Goal: Transaction & Acquisition: Purchase product/service

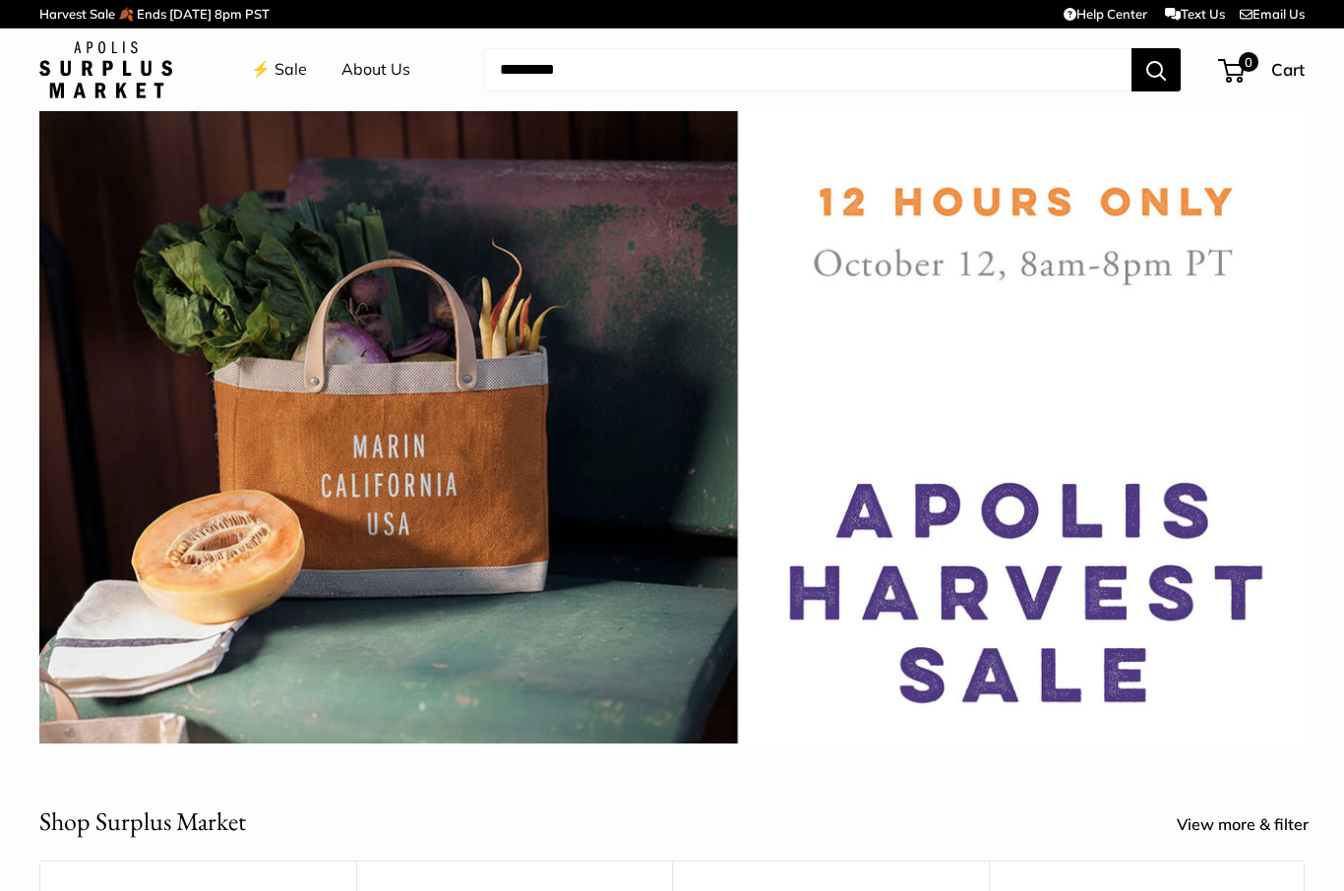
click at [287, 76] on link "⚡️ Sale" at bounding box center [279, 70] width 56 height 30
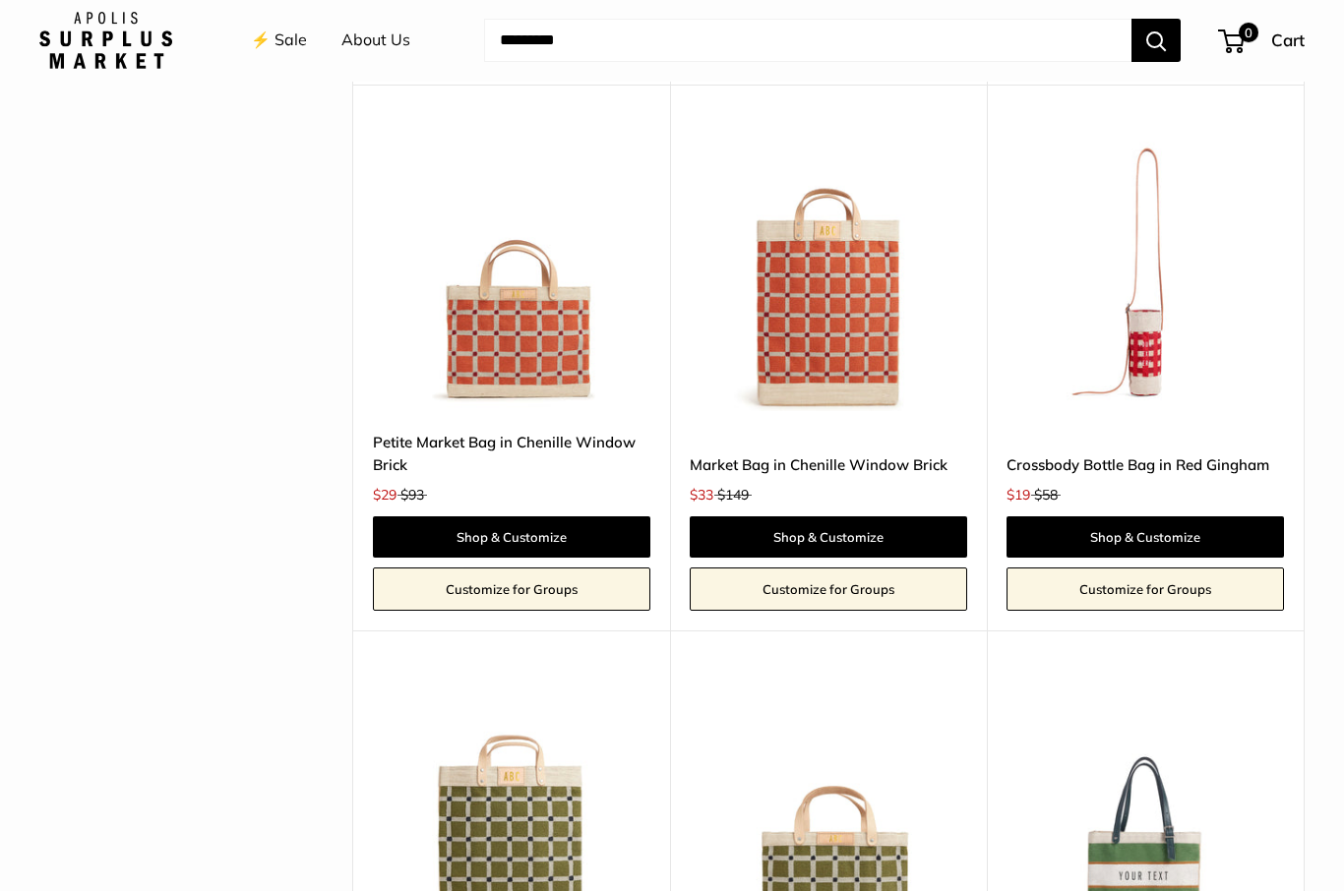
scroll to position [4393, 0]
click at [911, 516] on link "Shop & Customize" at bounding box center [827, 536] width 277 height 41
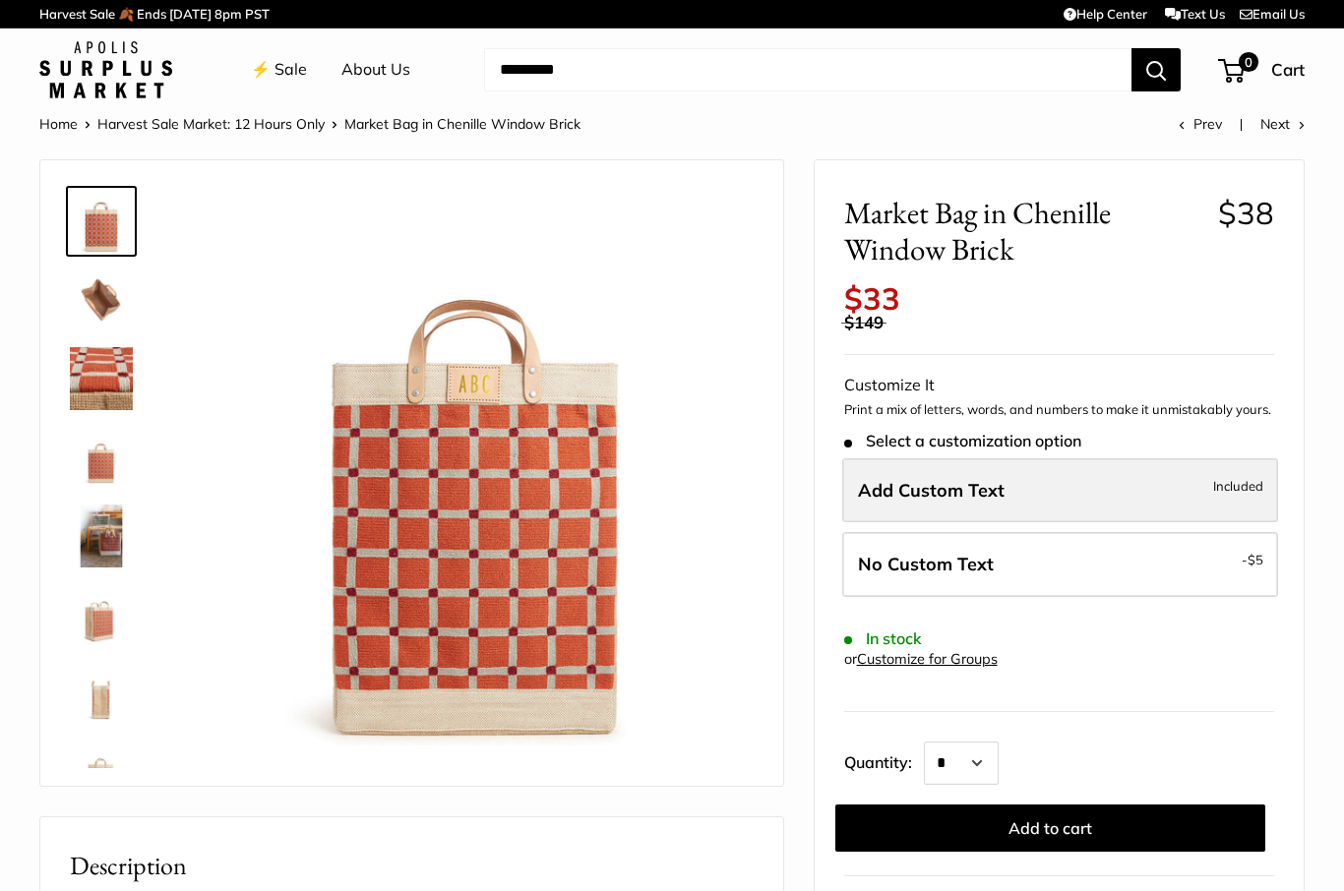
click at [1084, 478] on label "Add Custom Text Included" at bounding box center [1060, 490] width 436 height 65
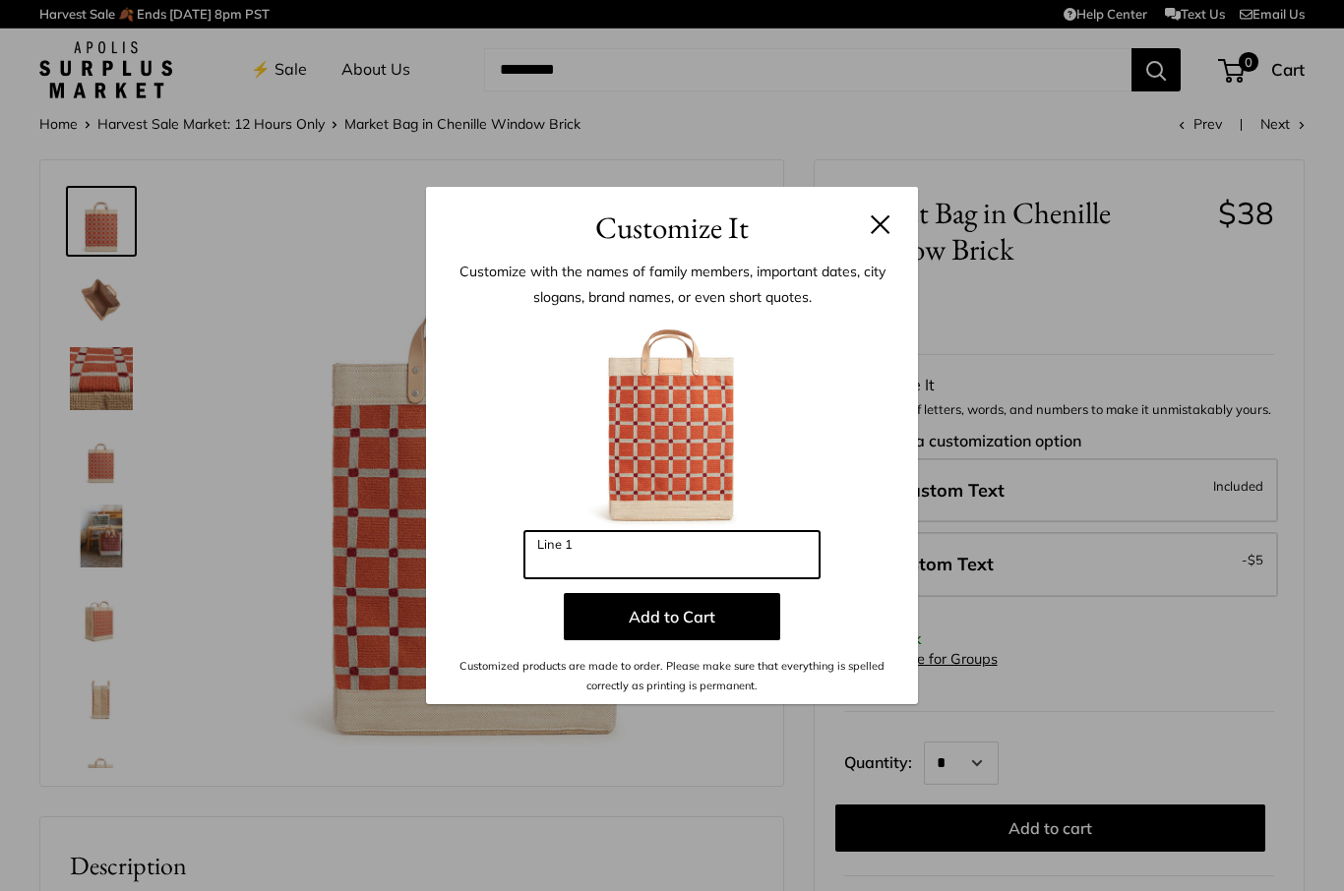
click at [667, 556] on input "Line 1" at bounding box center [671, 554] width 295 height 47
type input "*"
type input "***"
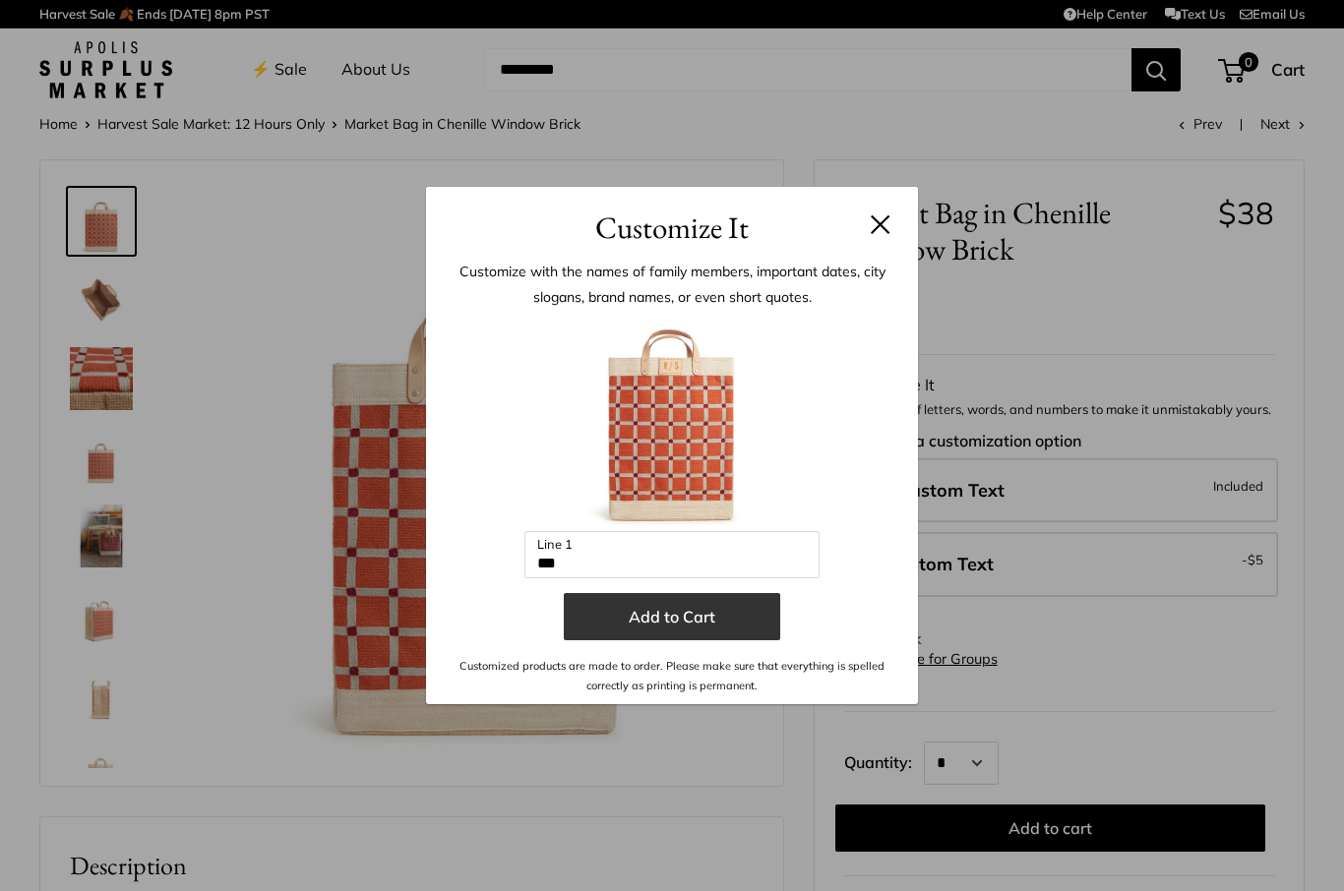
click at [717, 623] on button "Add to Cart" at bounding box center [672, 616] width 216 height 47
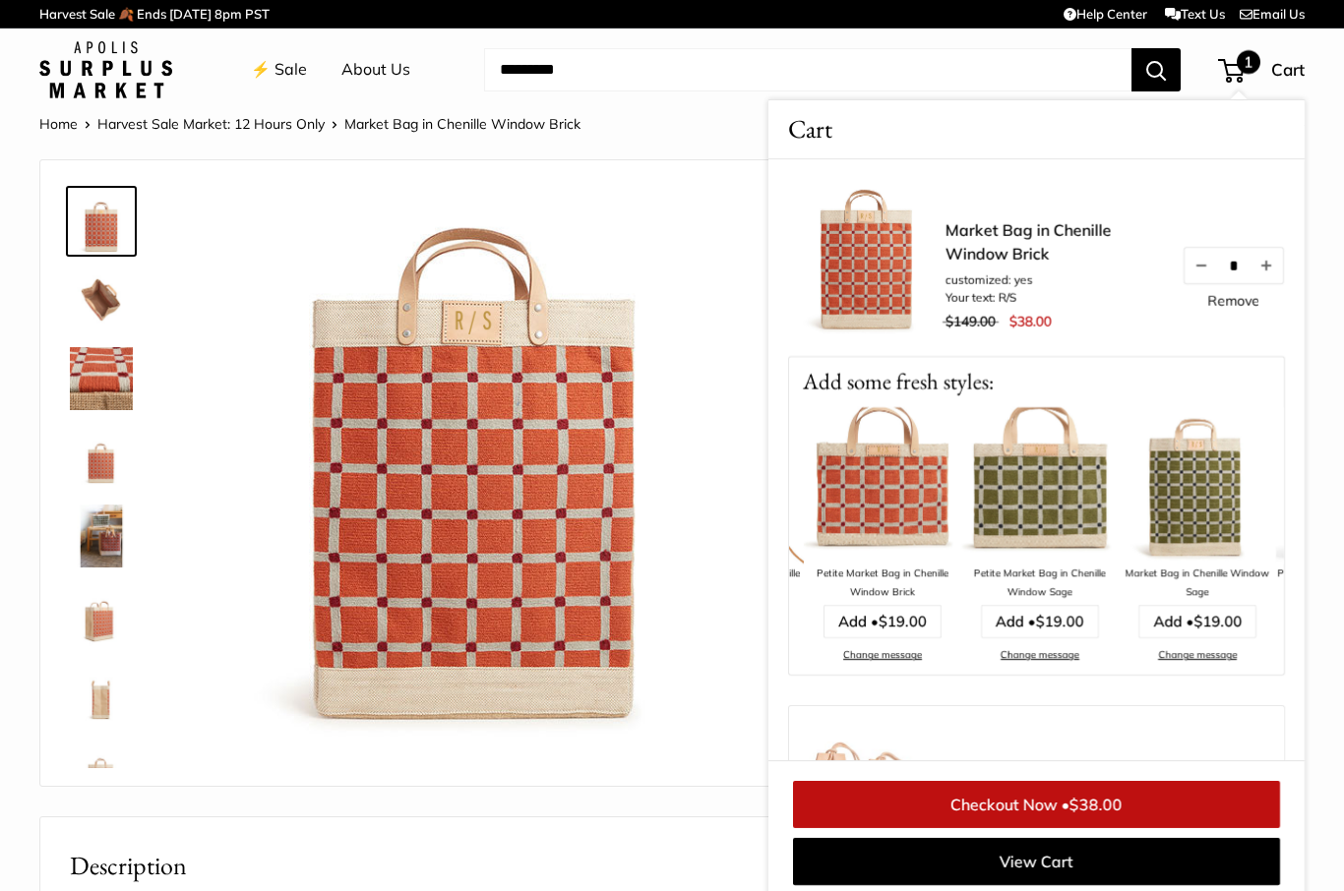
scroll to position [0, 309]
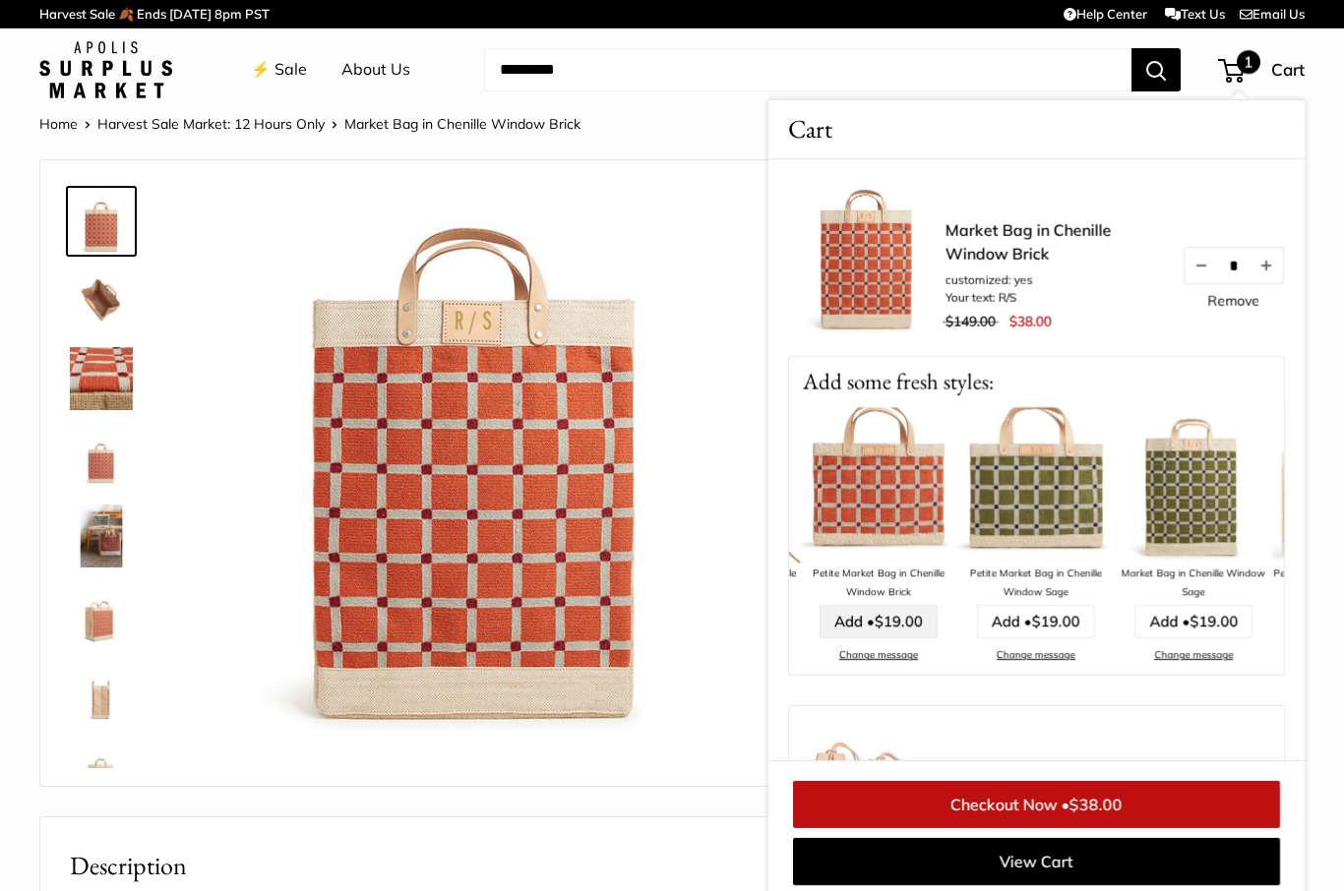
click at [897, 619] on span "$19.00" at bounding box center [898, 621] width 48 height 19
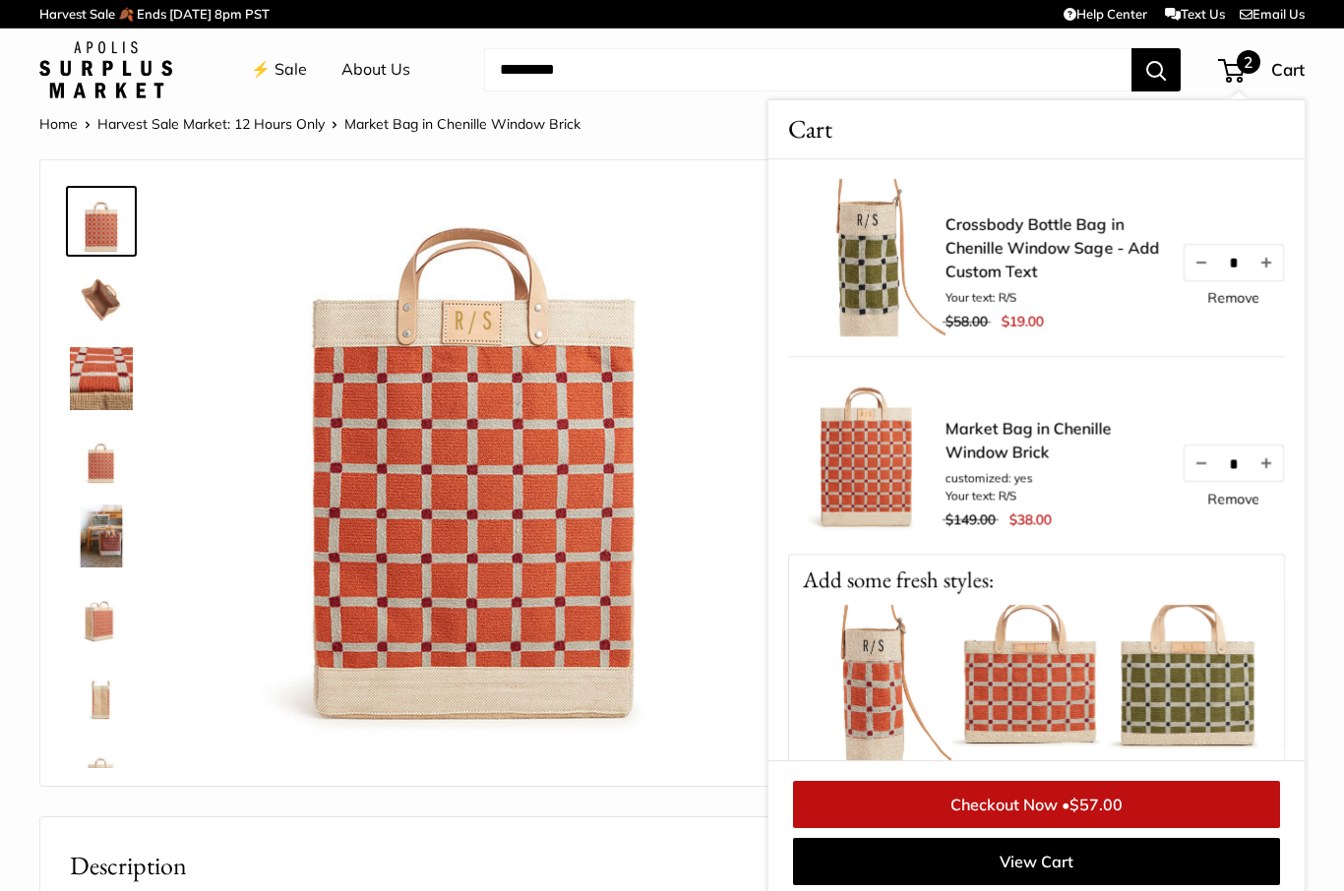
click at [1240, 300] on link "Remove" at bounding box center [1233, 298] width 52 height 14
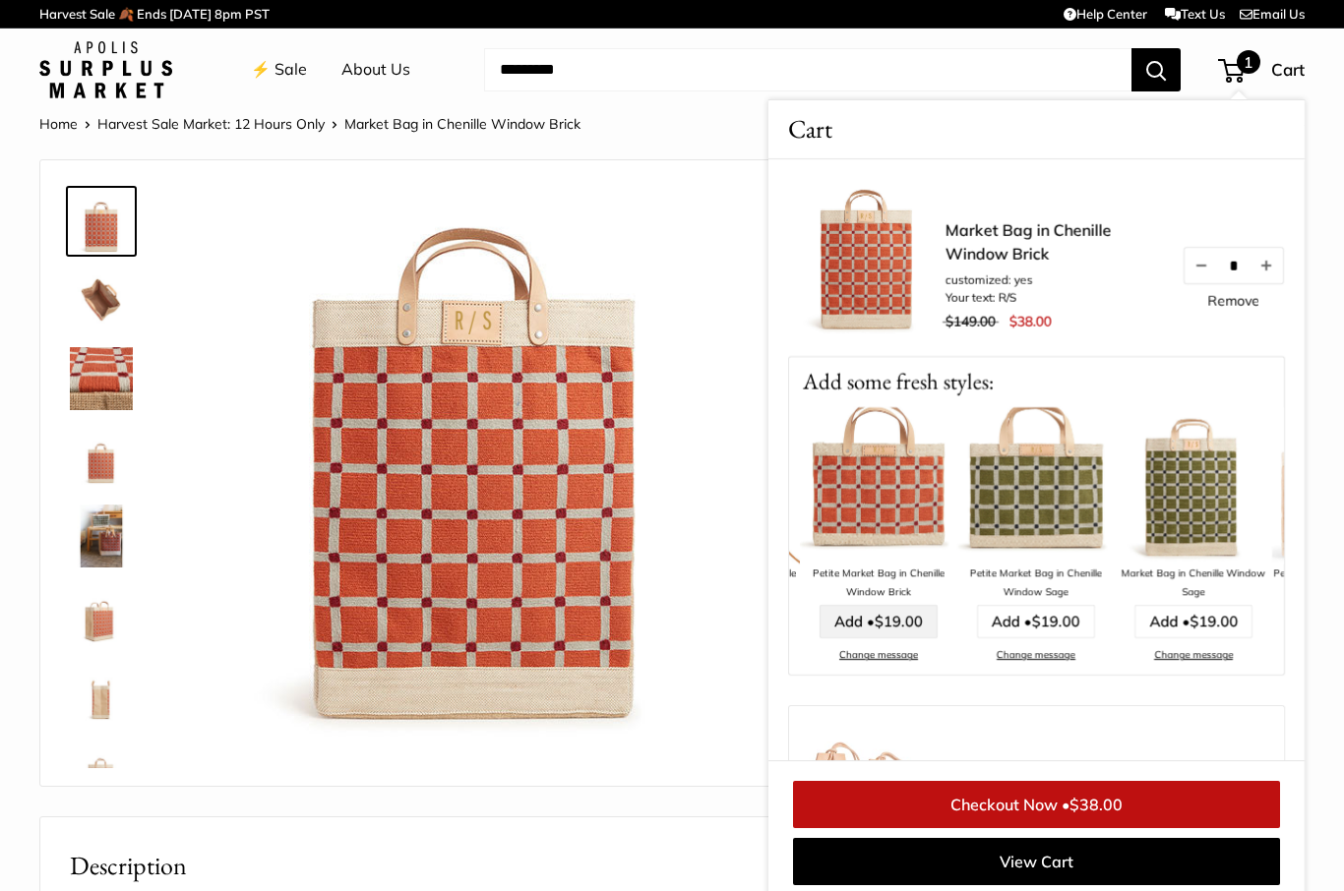
click at [901, 621] on span "$19.00" at bounding box center [898, 621] width 48 height 19
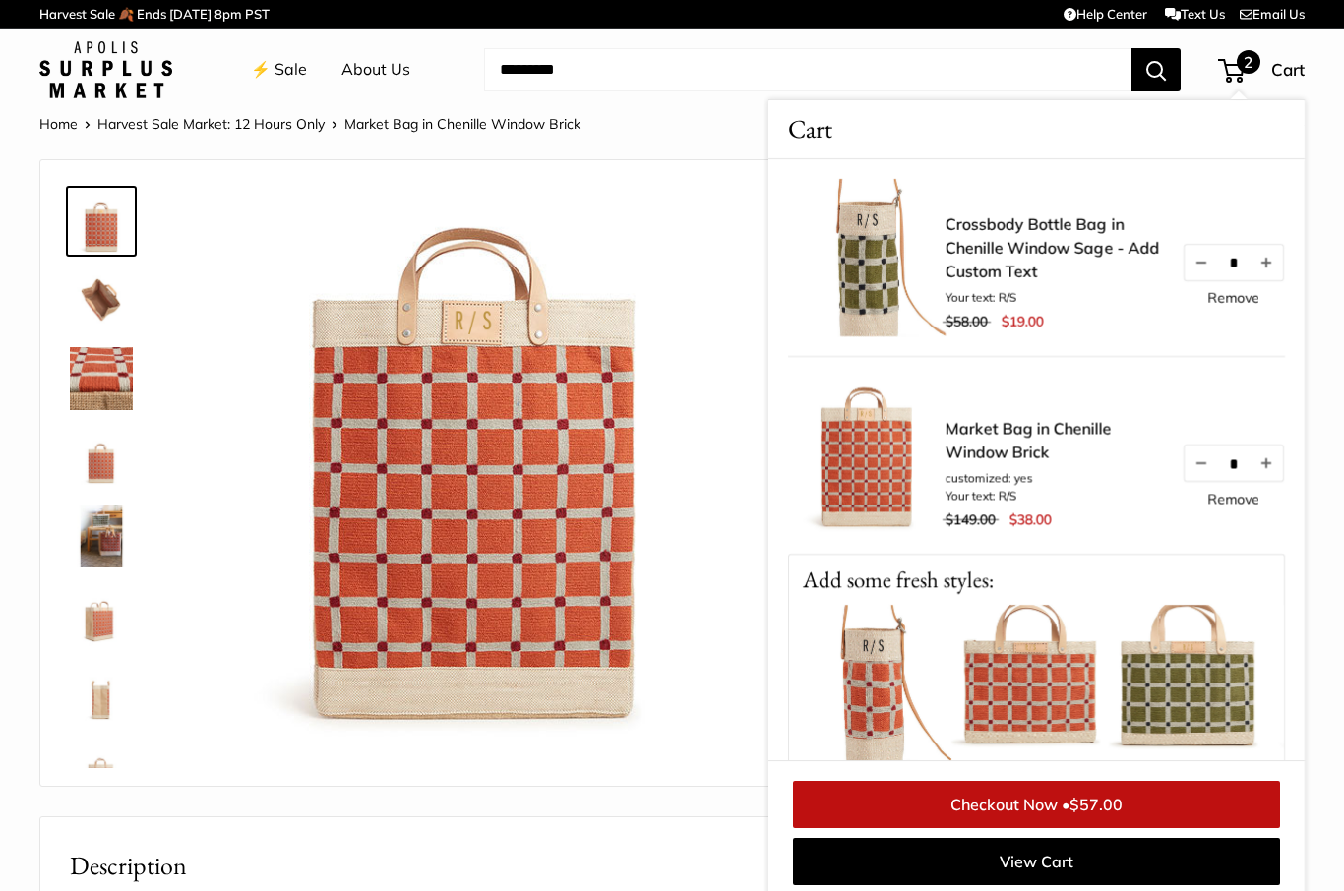
click at [1243, 298] on link "Remove" at bounding box center [1233, 298] width 52 height 14
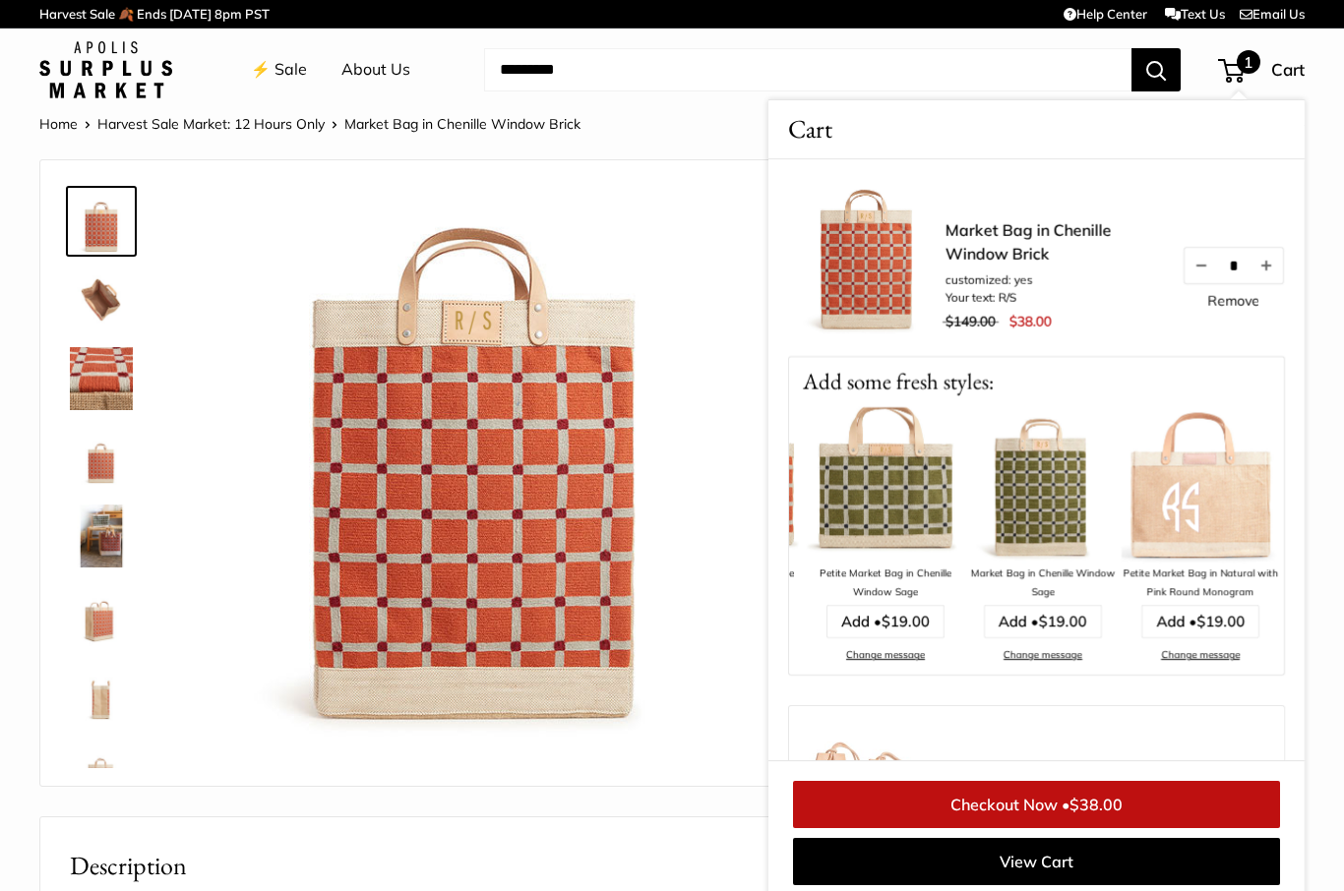
scroll to position [0, 459]
click at [1051, 614] on span "$19.00" at bounding box center [1063, 621] width 48 height 19
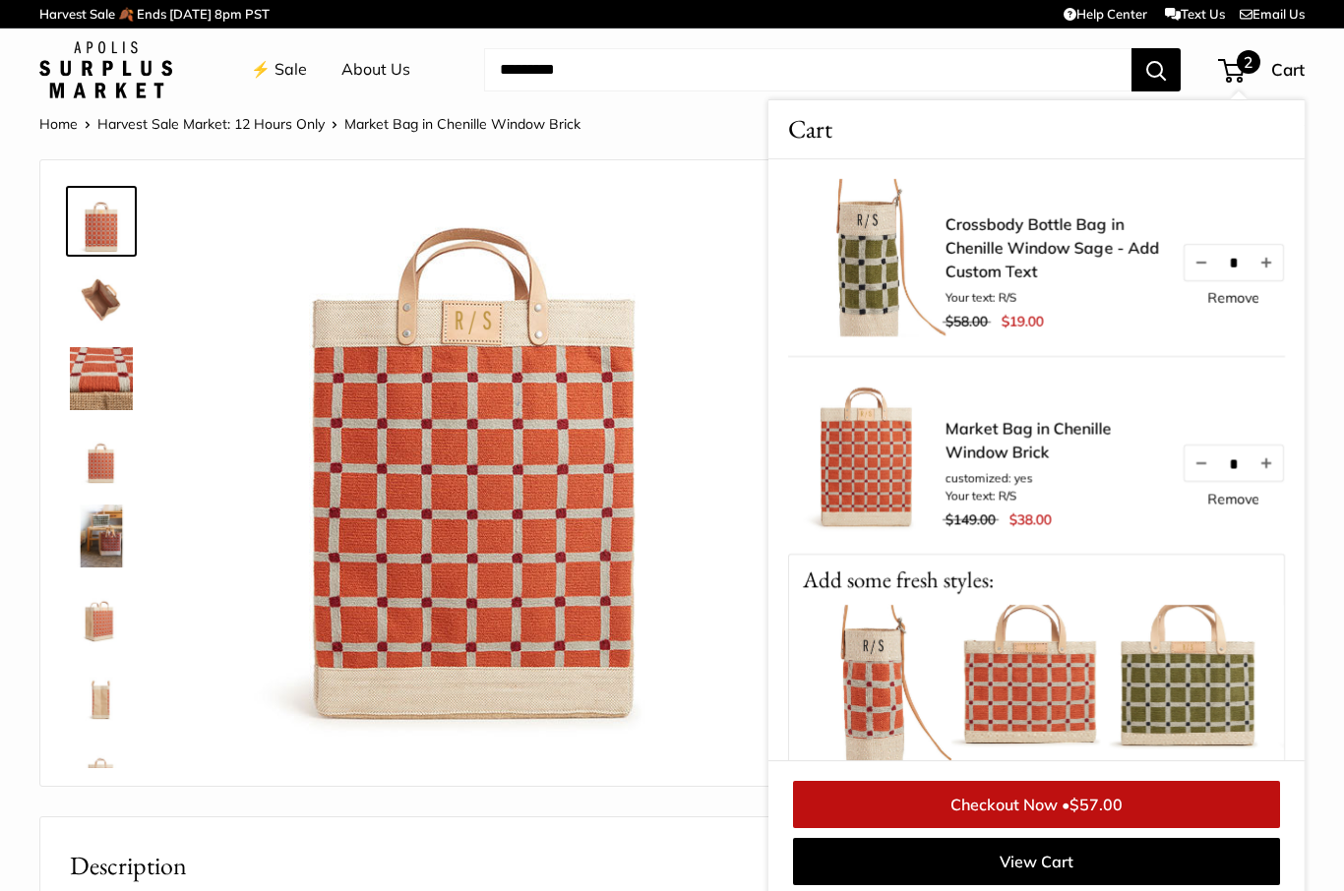
click at [1245, 299] on link "Remove" at bounding box center [1233, 298] width 52 height 14
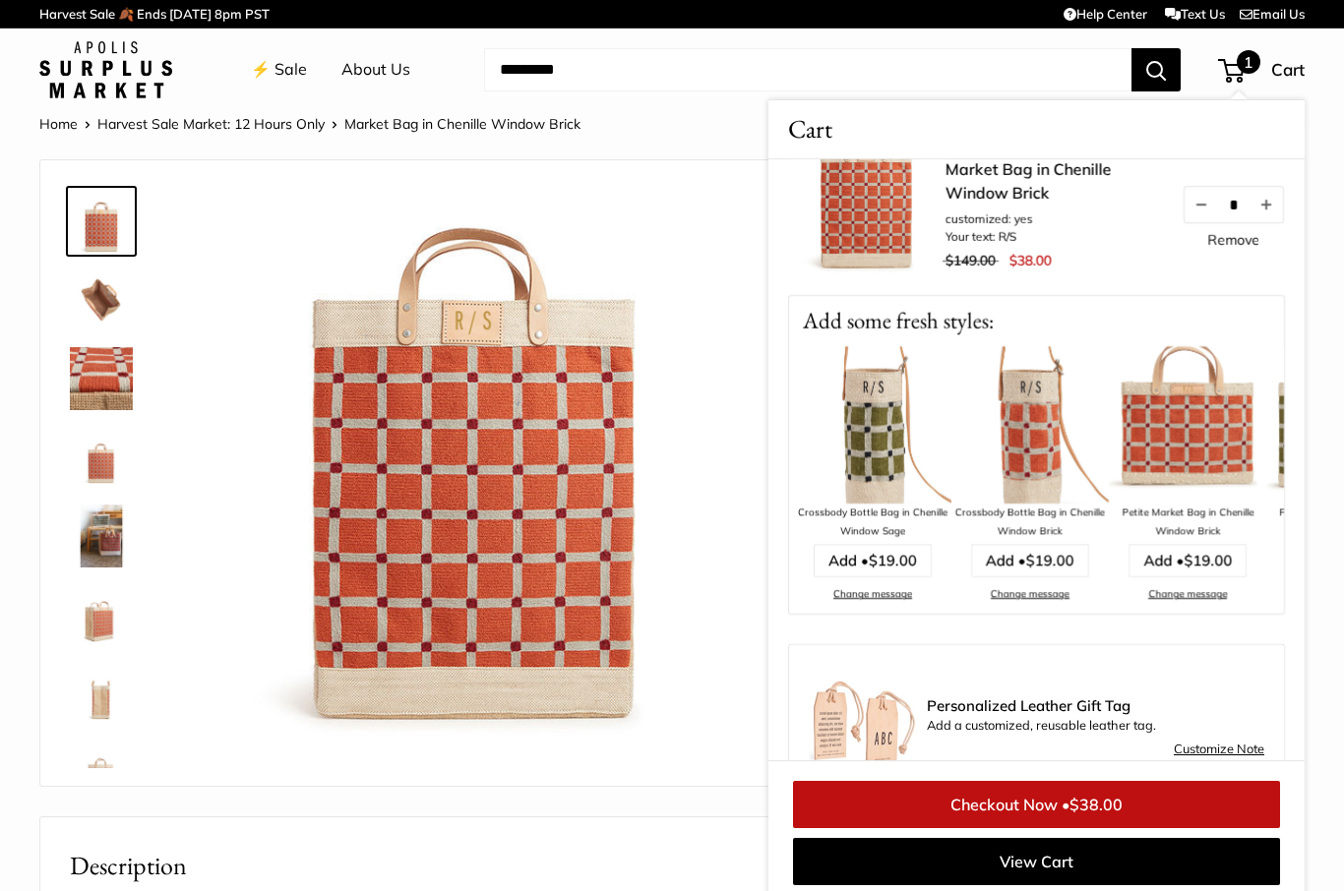
scroll to position [112, 0]
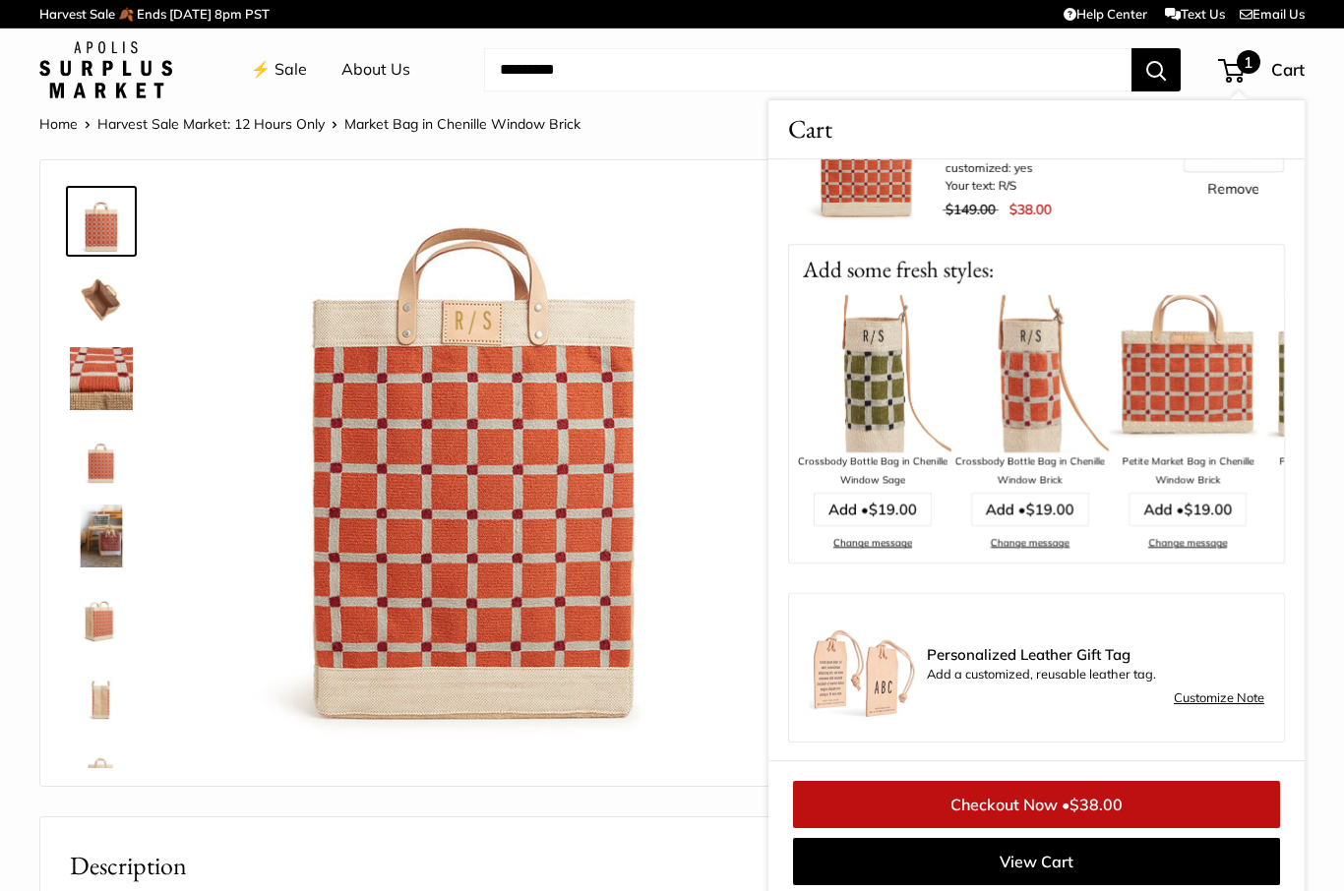
click at [695, 784] on div at bounding box center [411, 473] width 743 height 626
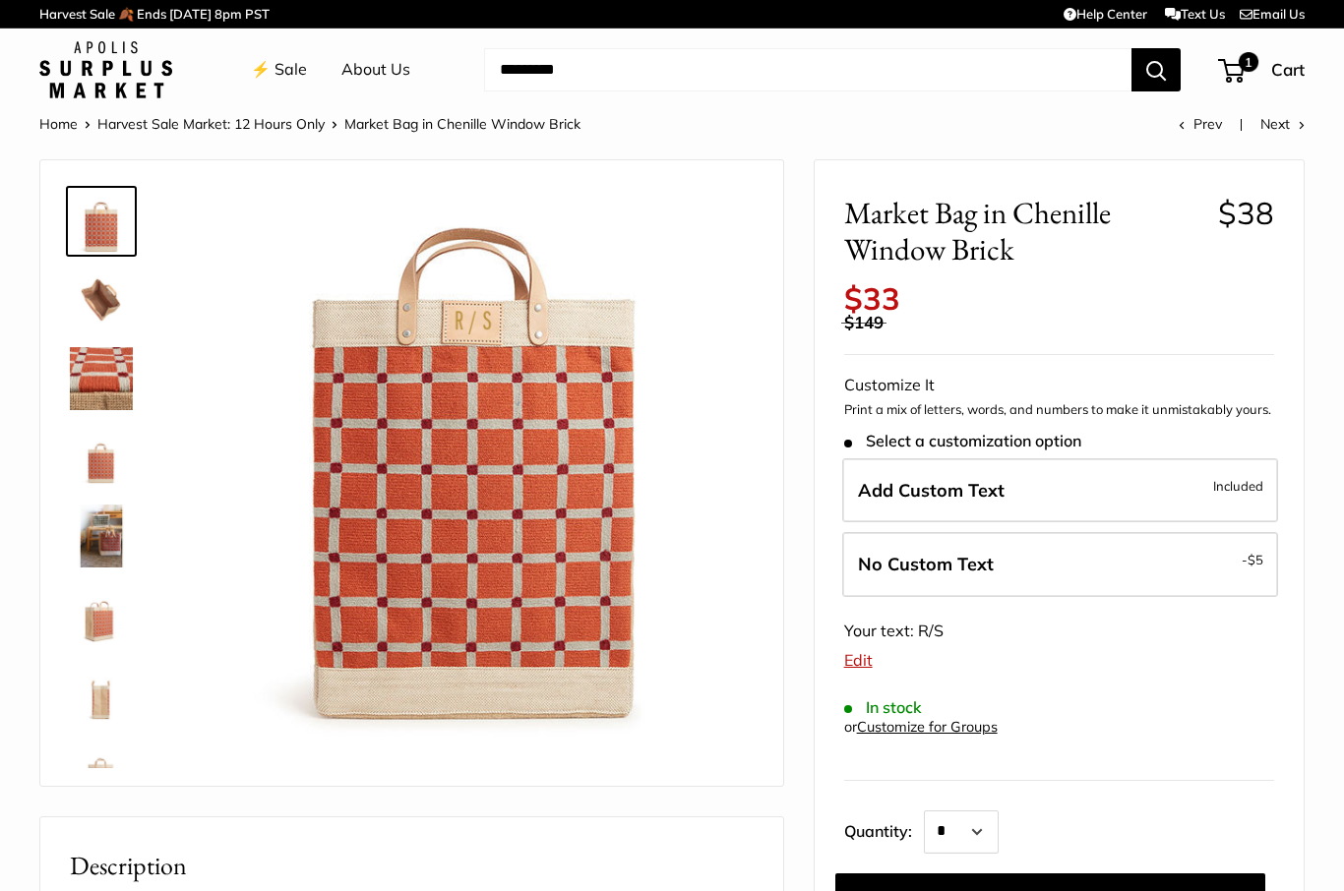
click at [304, 67] on link "⚡️ Sale" at bounding box center [279, 70] width 56 height 30
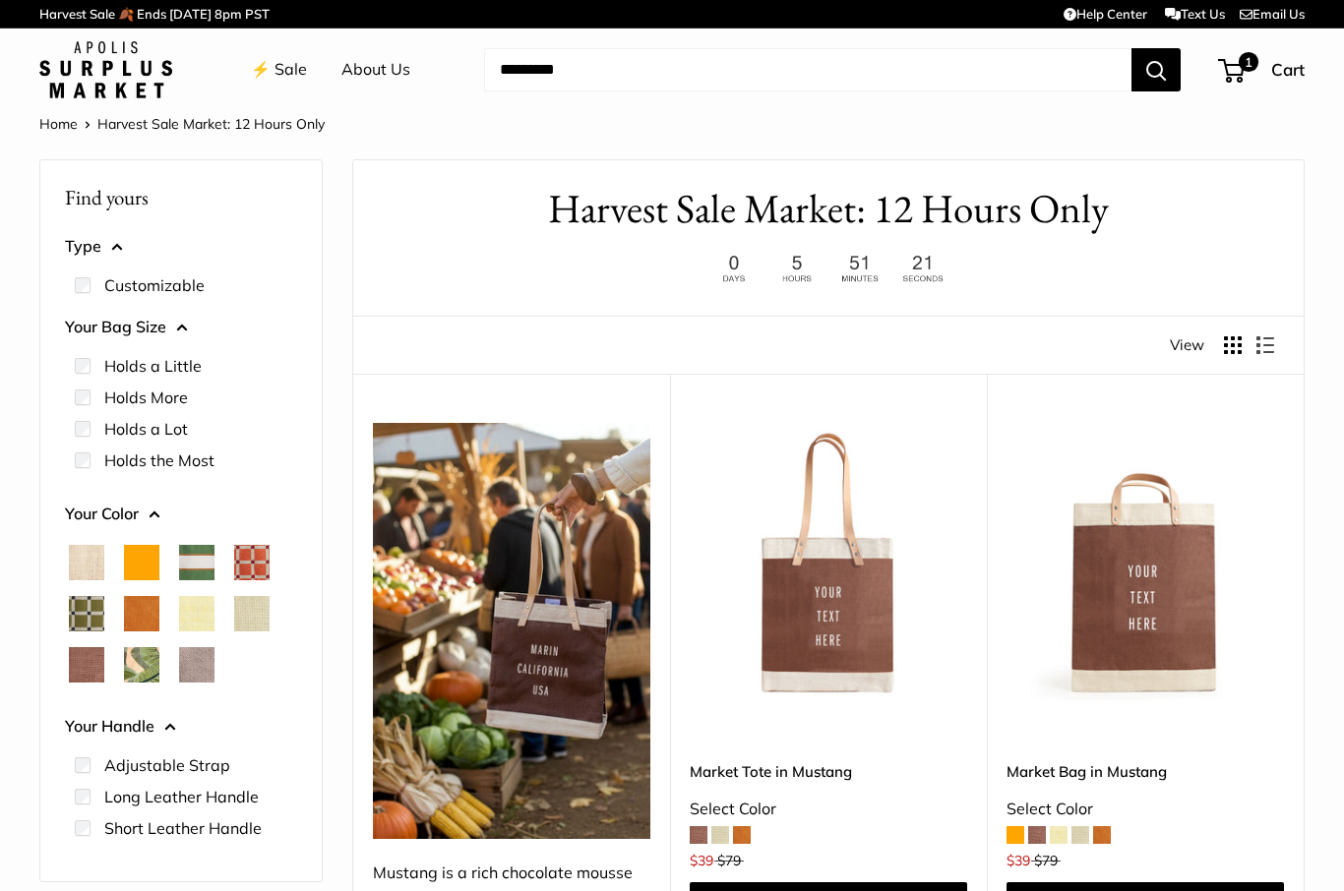
click at [260, 551] on span "Chenille Window Brick" at bounding box center [251, 562] width 35 height 35
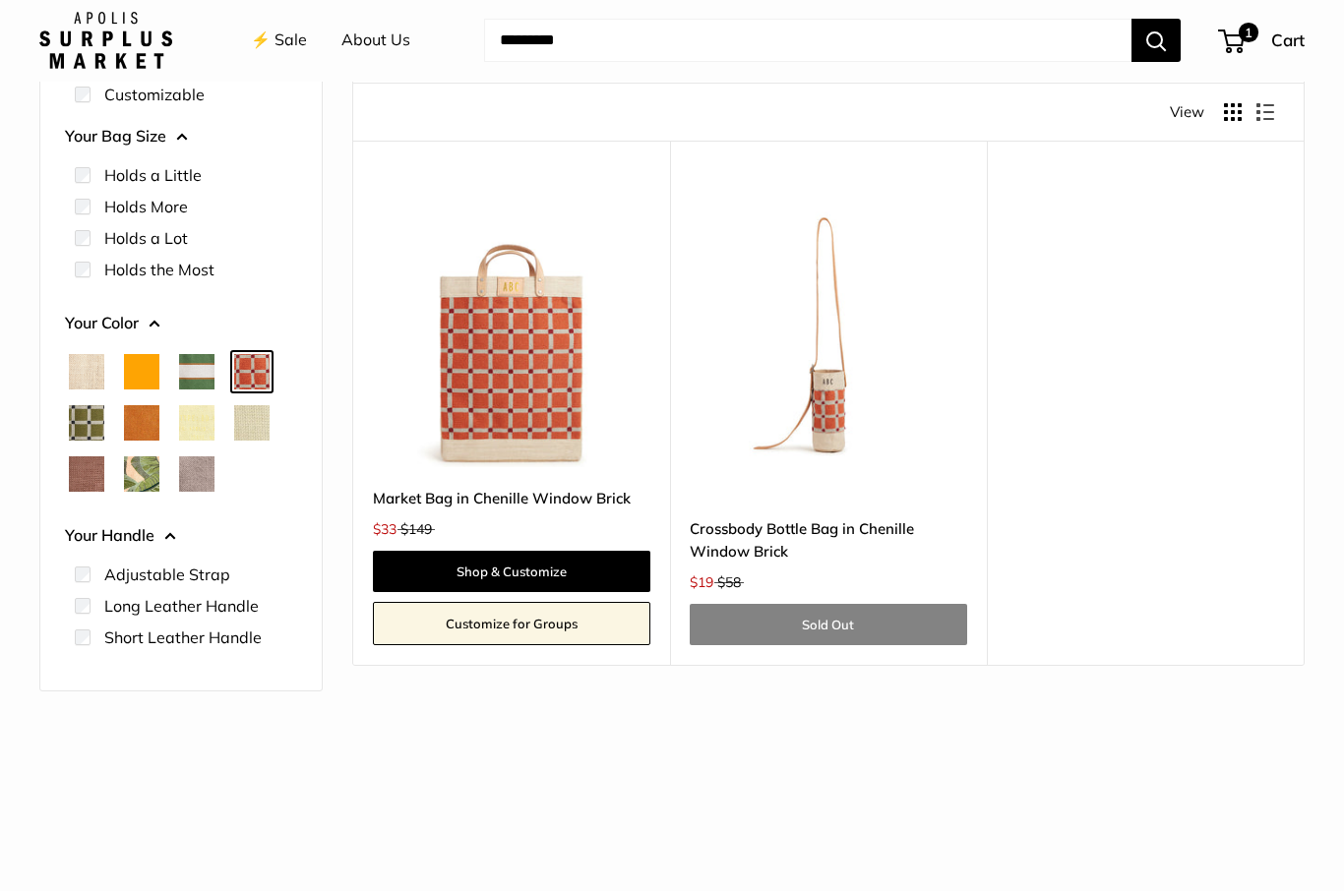
scroll to position [233, 0]
click at [97, 427] on span "Chenille Window Sage" at bounding box center [86, 422] width 35 height 35
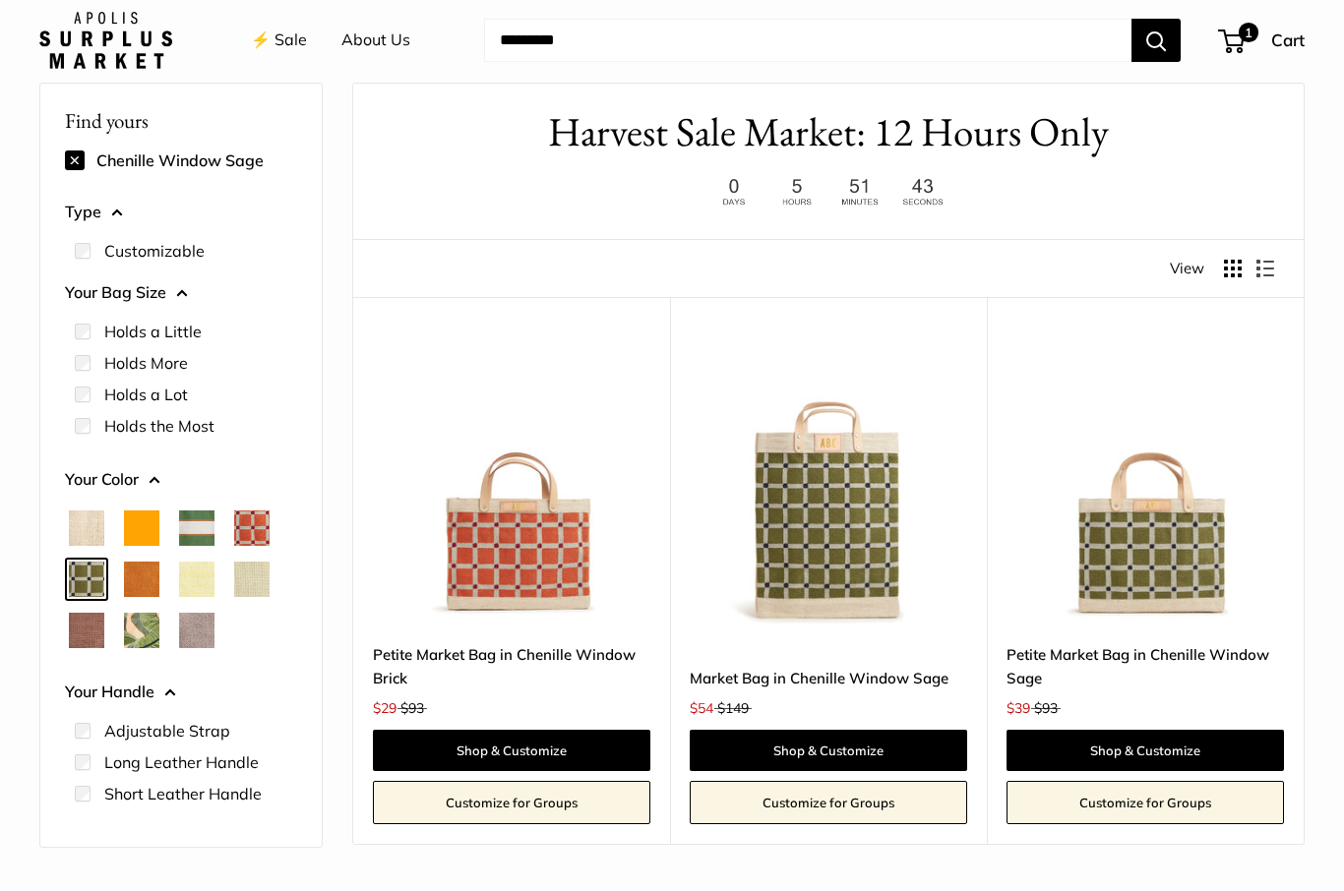
scroll to position [52, 0]
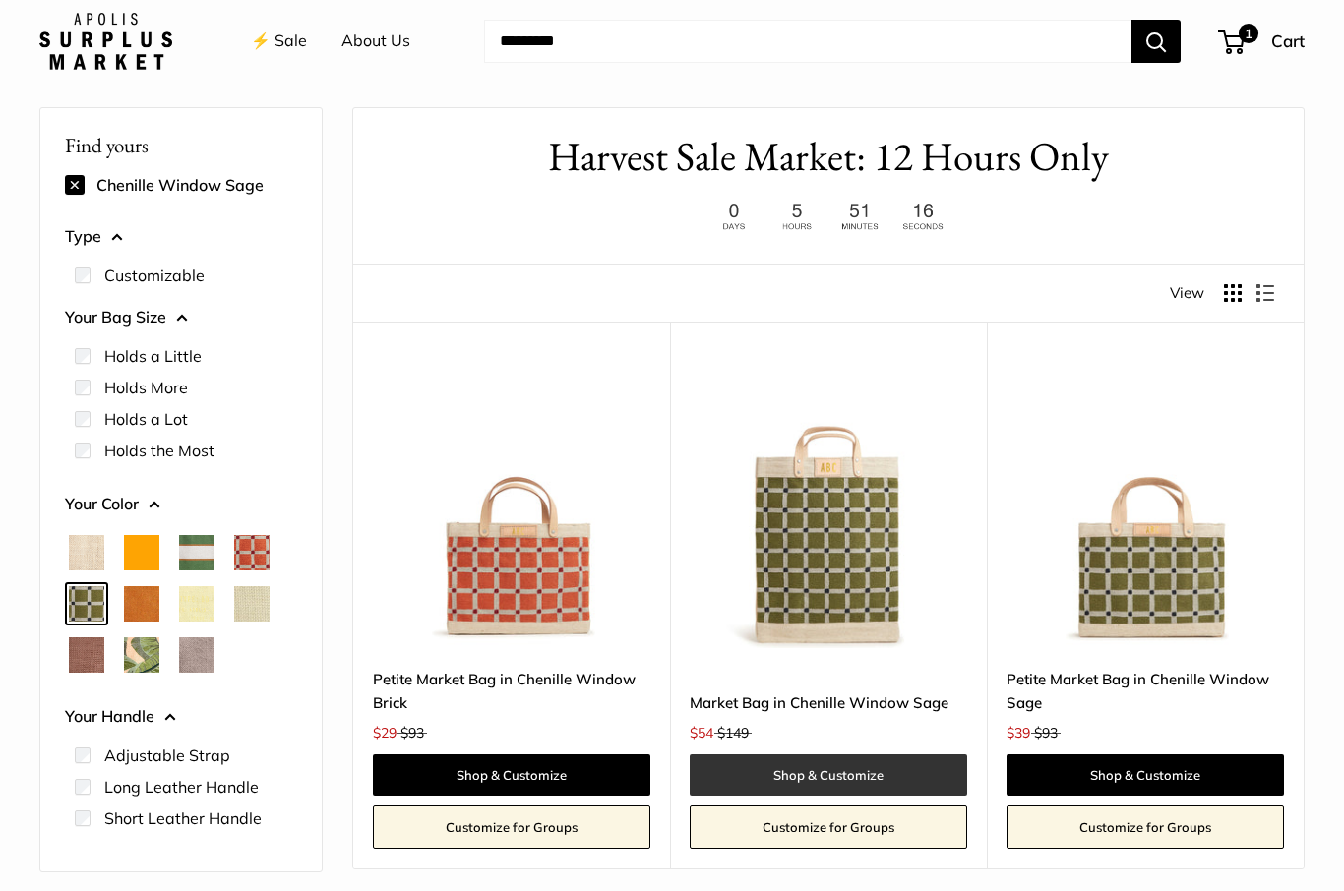
click at [888, 772] on link "Shop & Customize" at bounding box center [827, 774] width 277 height 41
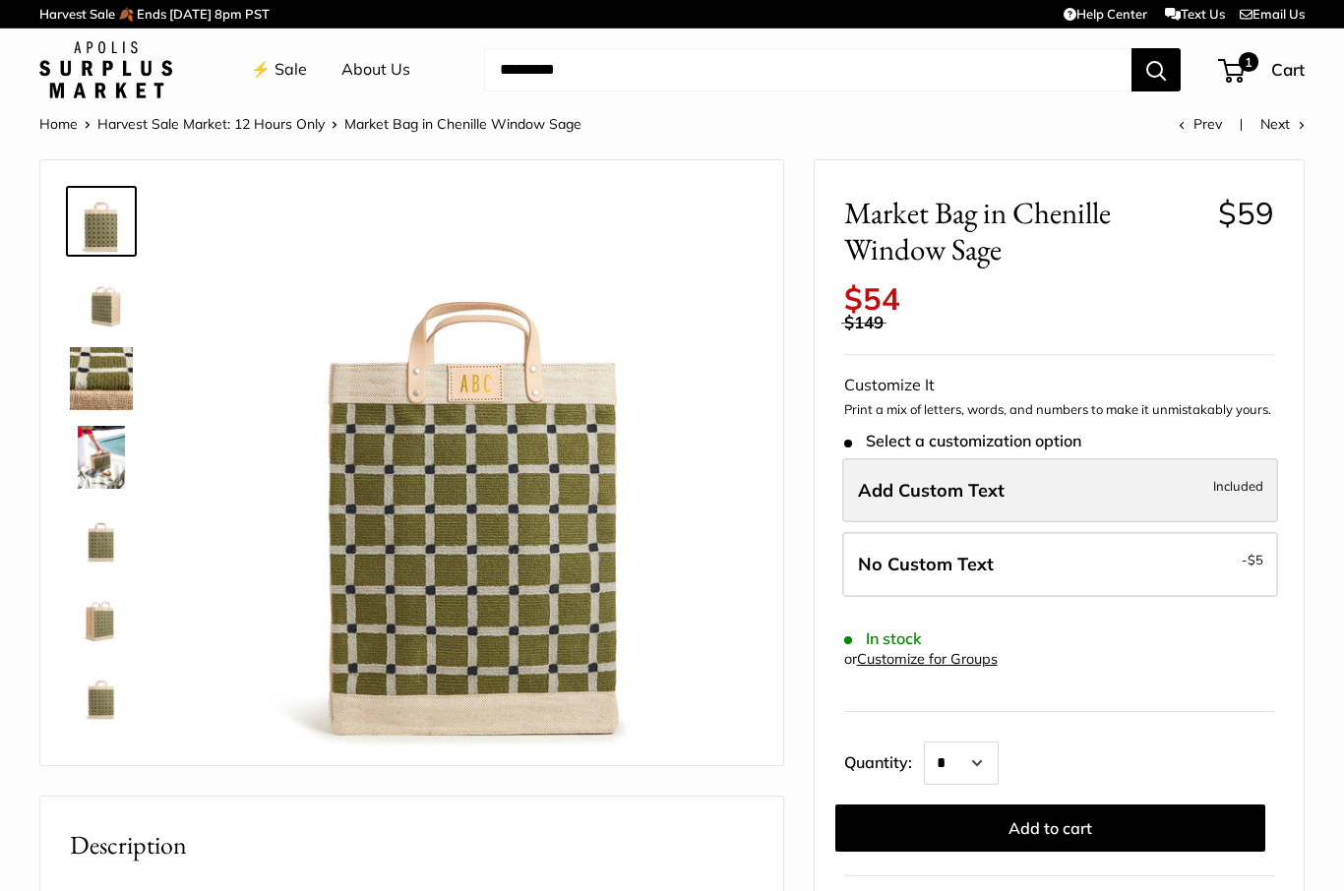
click at [1225, 474] on span "Included" at bounding box center [1238, 486] width 50 height 24
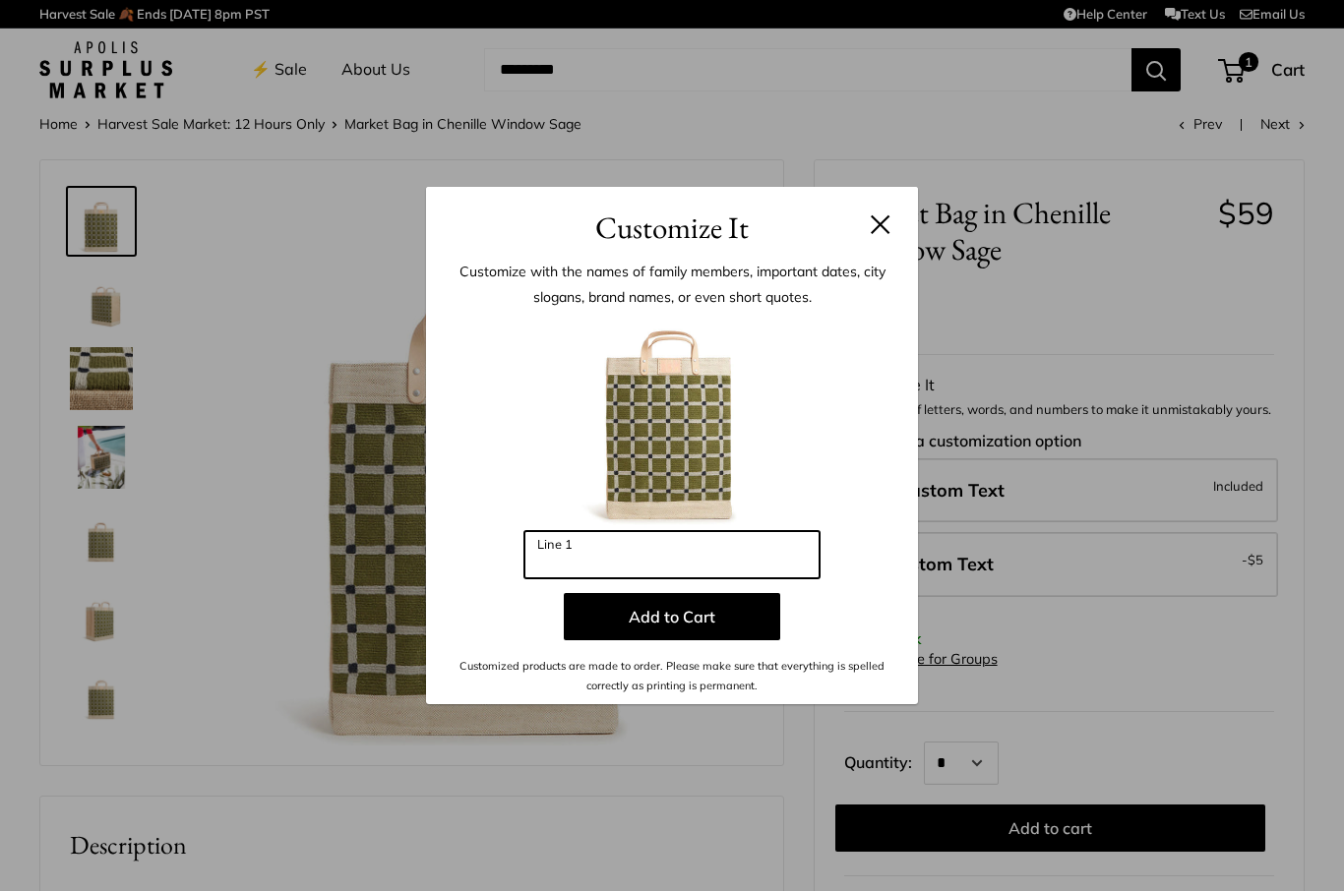
click at [763, 560] on input "Line 1" at bounding box center [671, 554] width 295 height 47
type input "***"
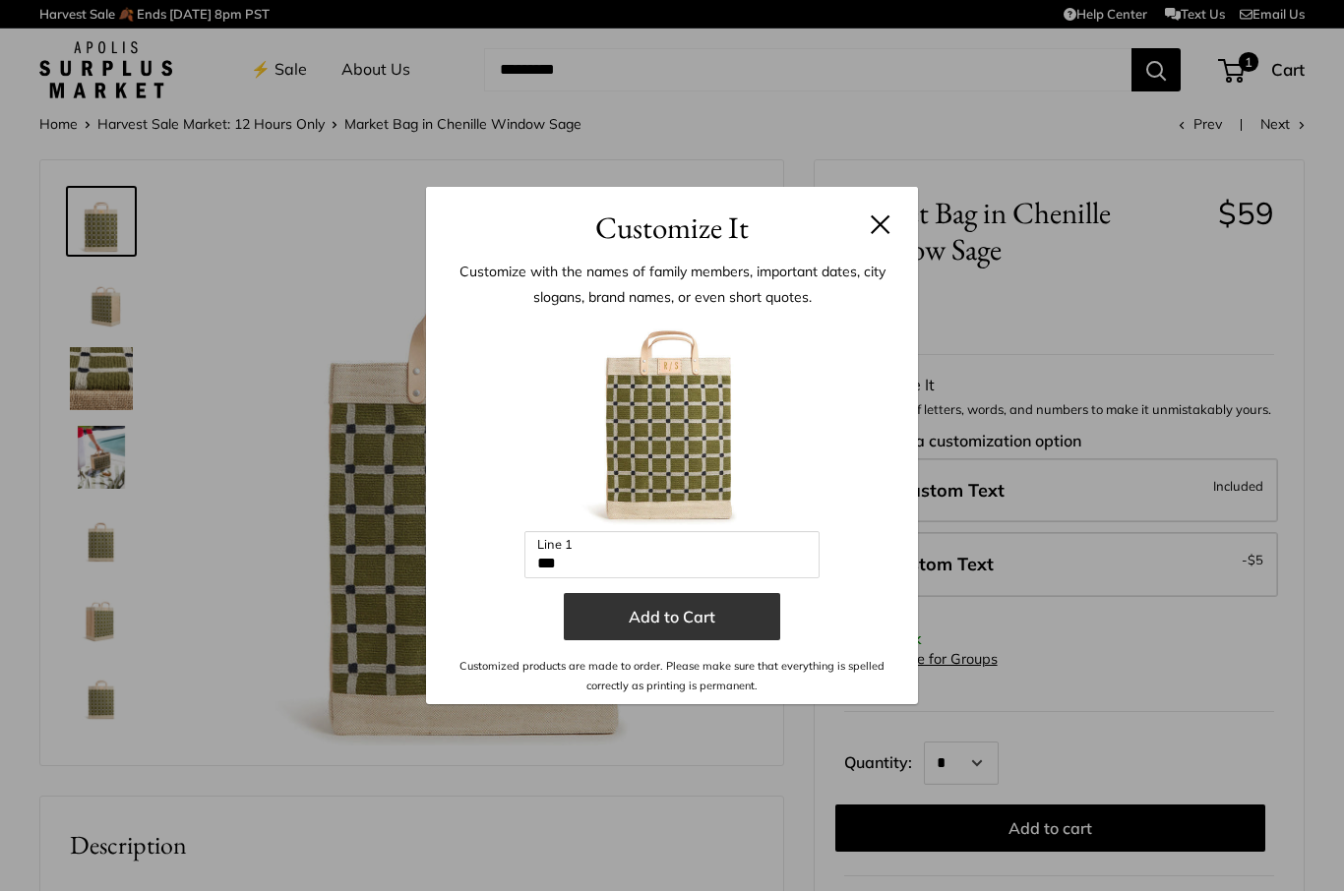
click at [699, 616] on button "Add to Cart" at bounding box center [672, 616] width 216 height 47
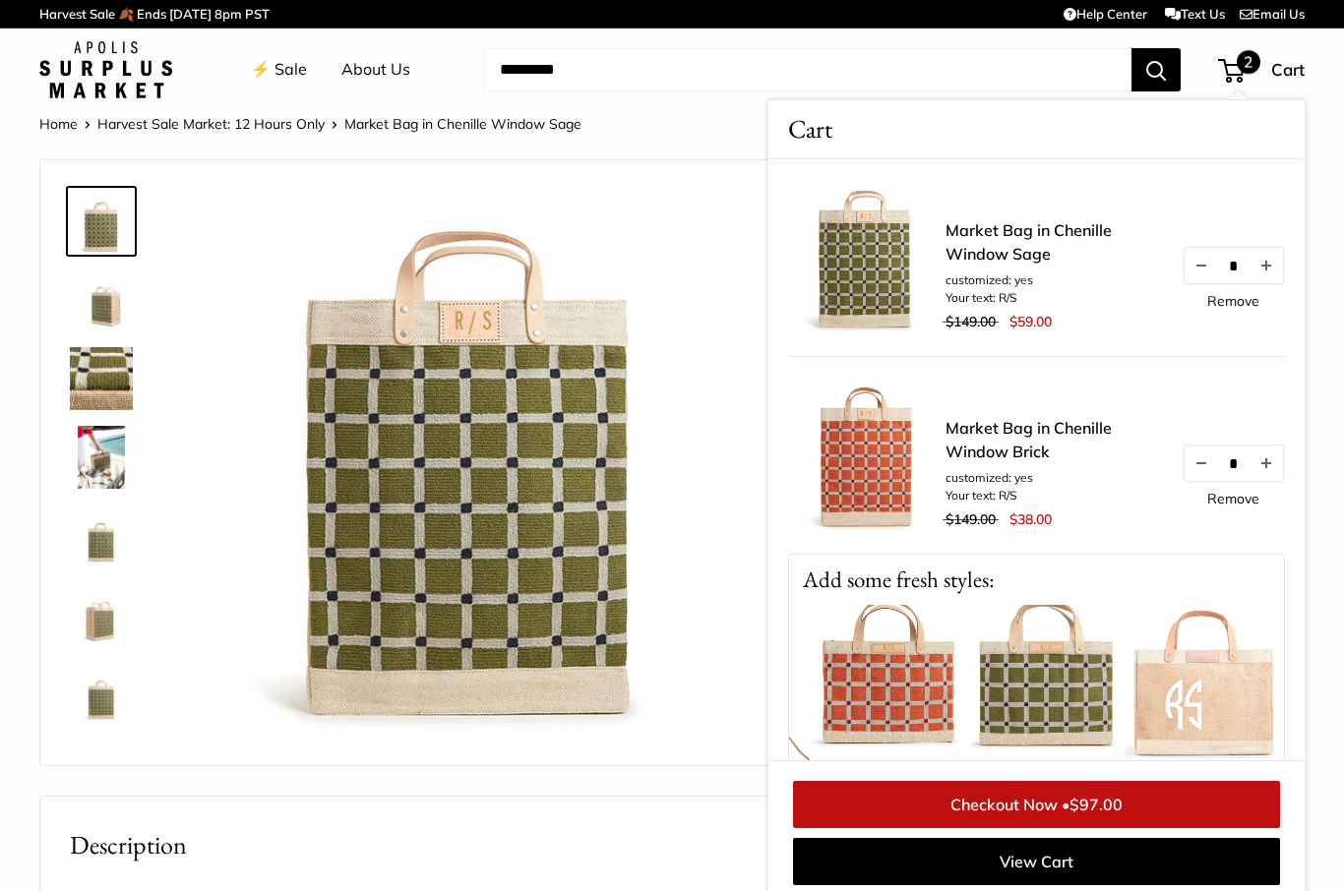
scroll to position [0, 302]
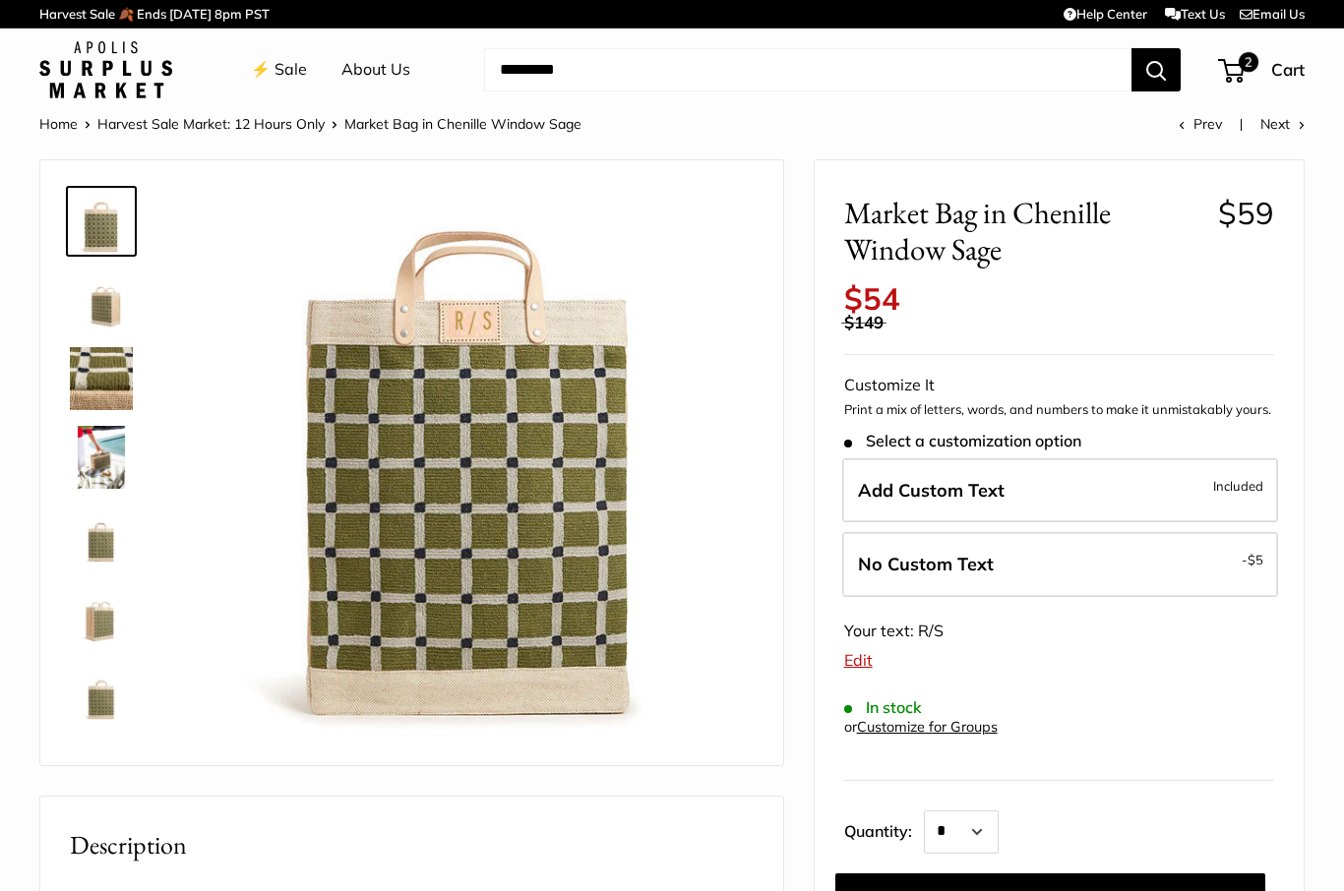
click at [277, 71] on link "⚡️ Sale" at bounding box center [279, 70] width 56 height 30
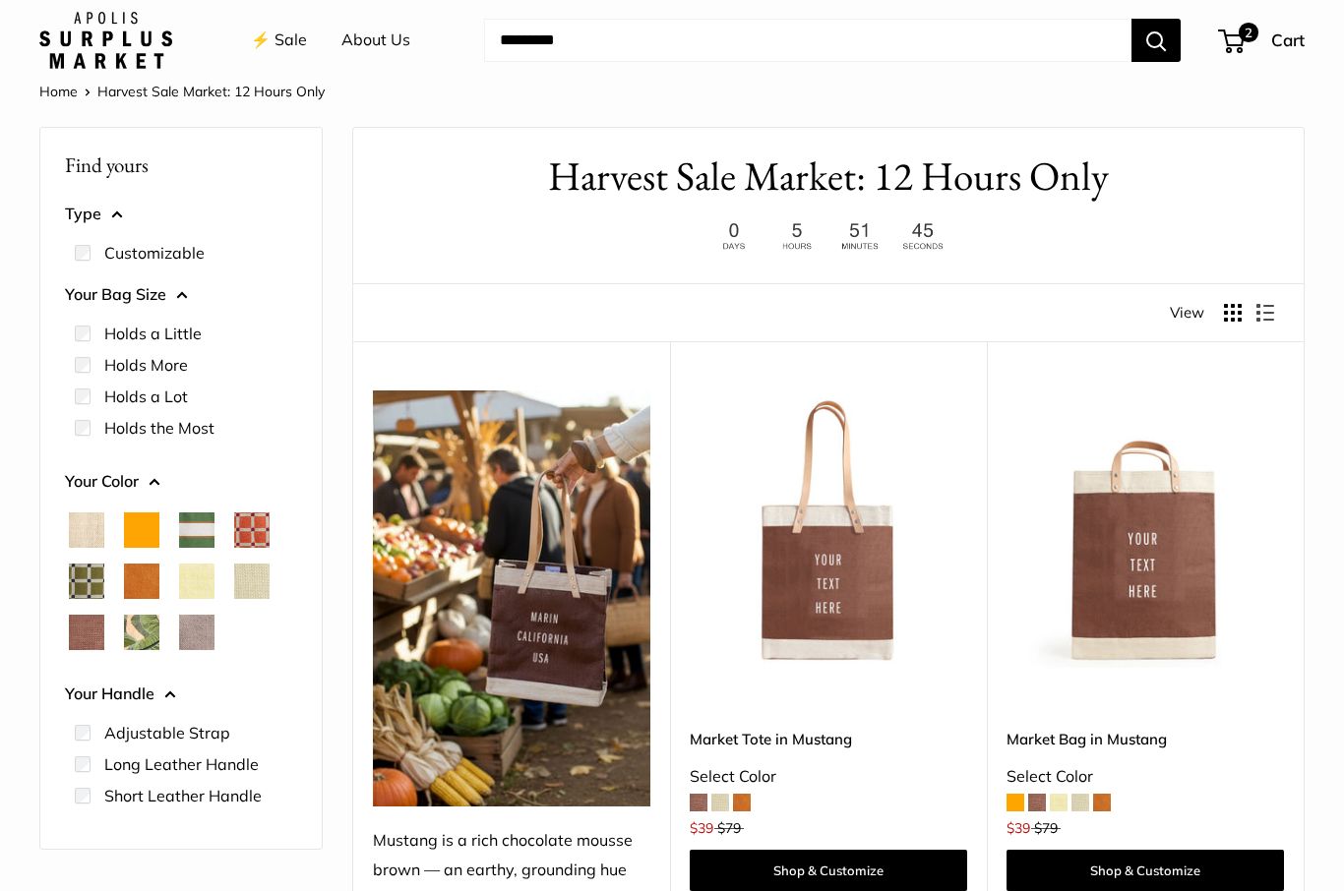
scroll to position [32, 0]
click at [148, 629] on span "Palm Leaf" at bounding box center [141, 632] width 35 height 35
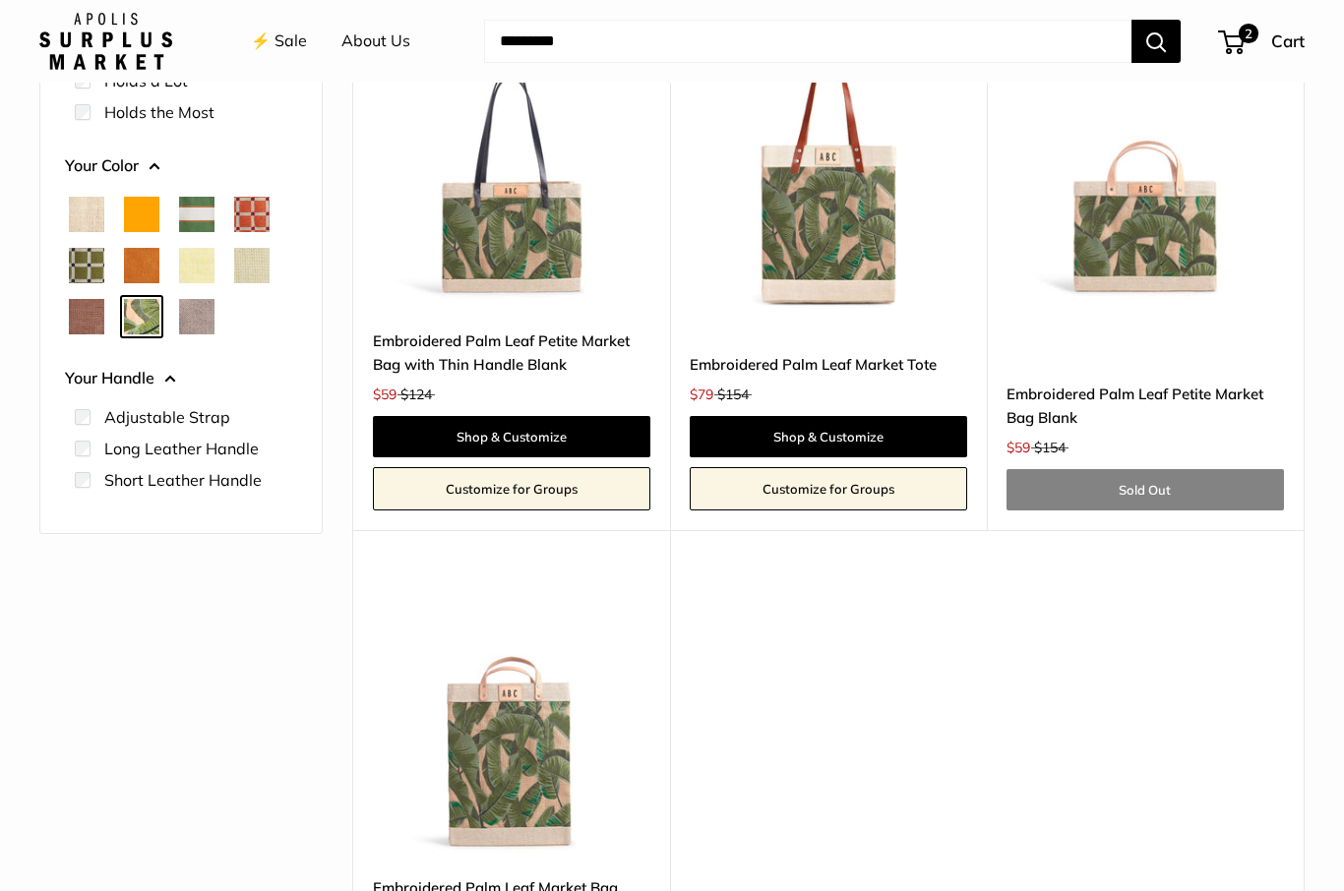
scroll to position [387, 0]
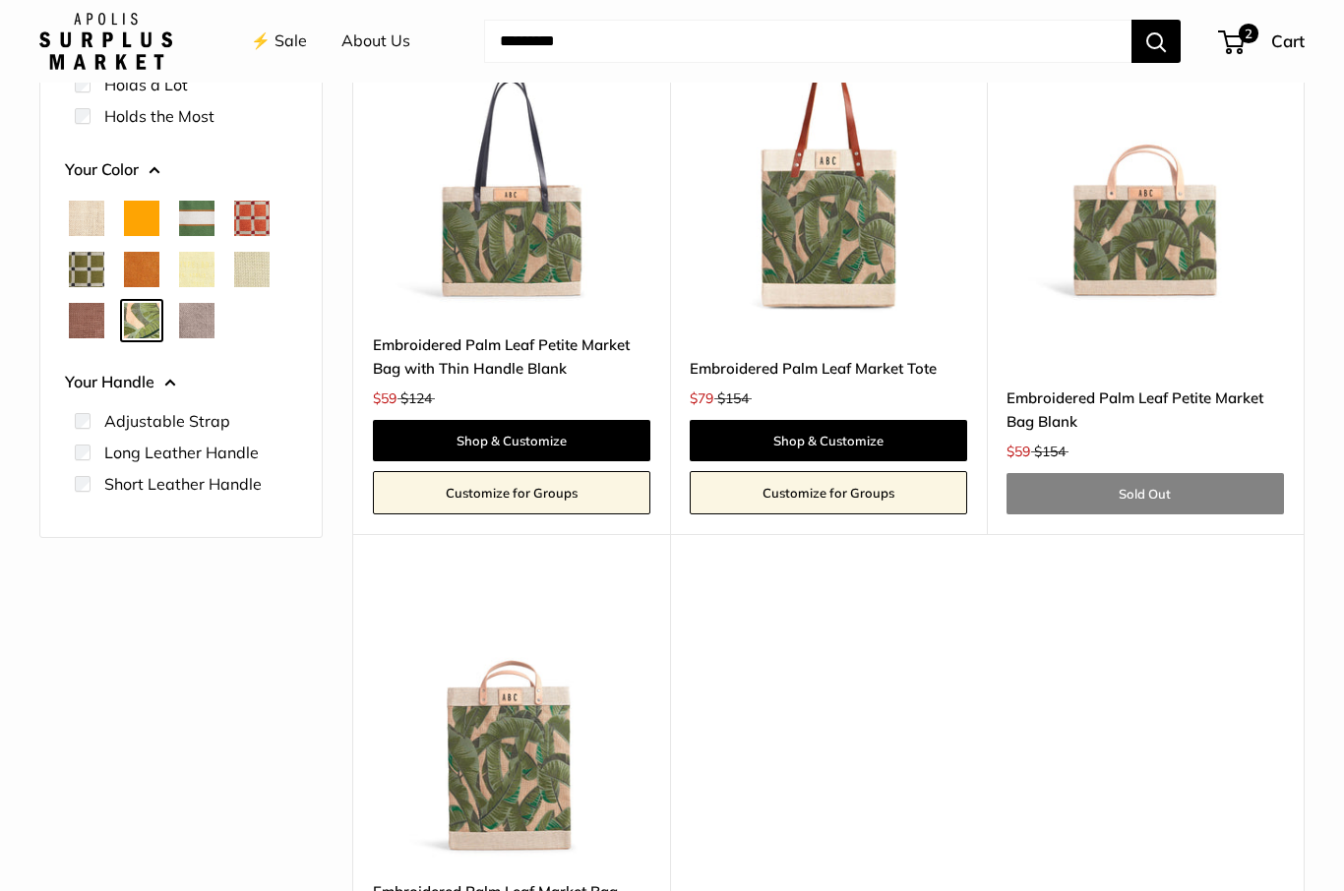
click at [193, 210] on span "Court Green" at bounding box center [196, 218] width 35 height 35
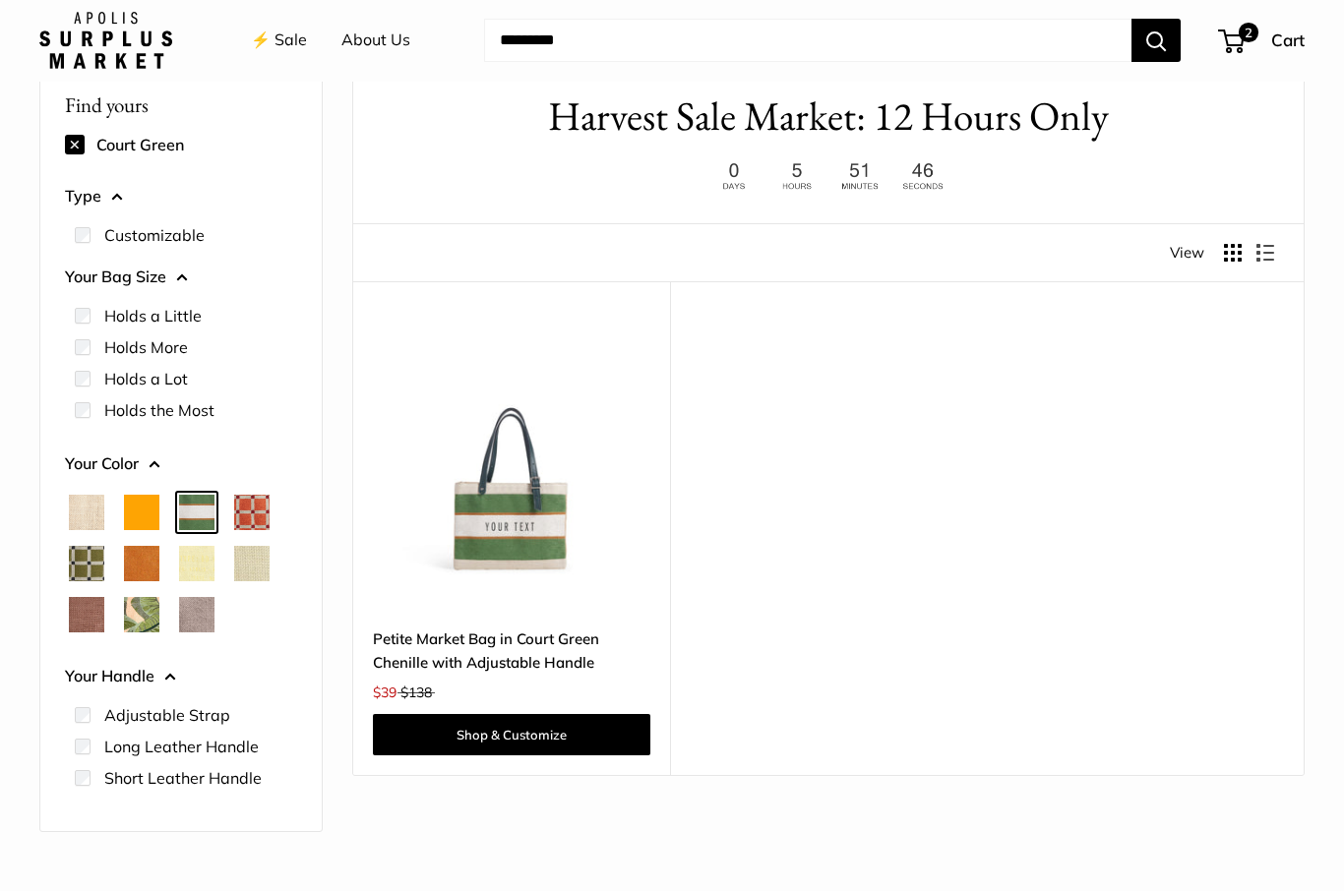
scroll to position [52, 0]
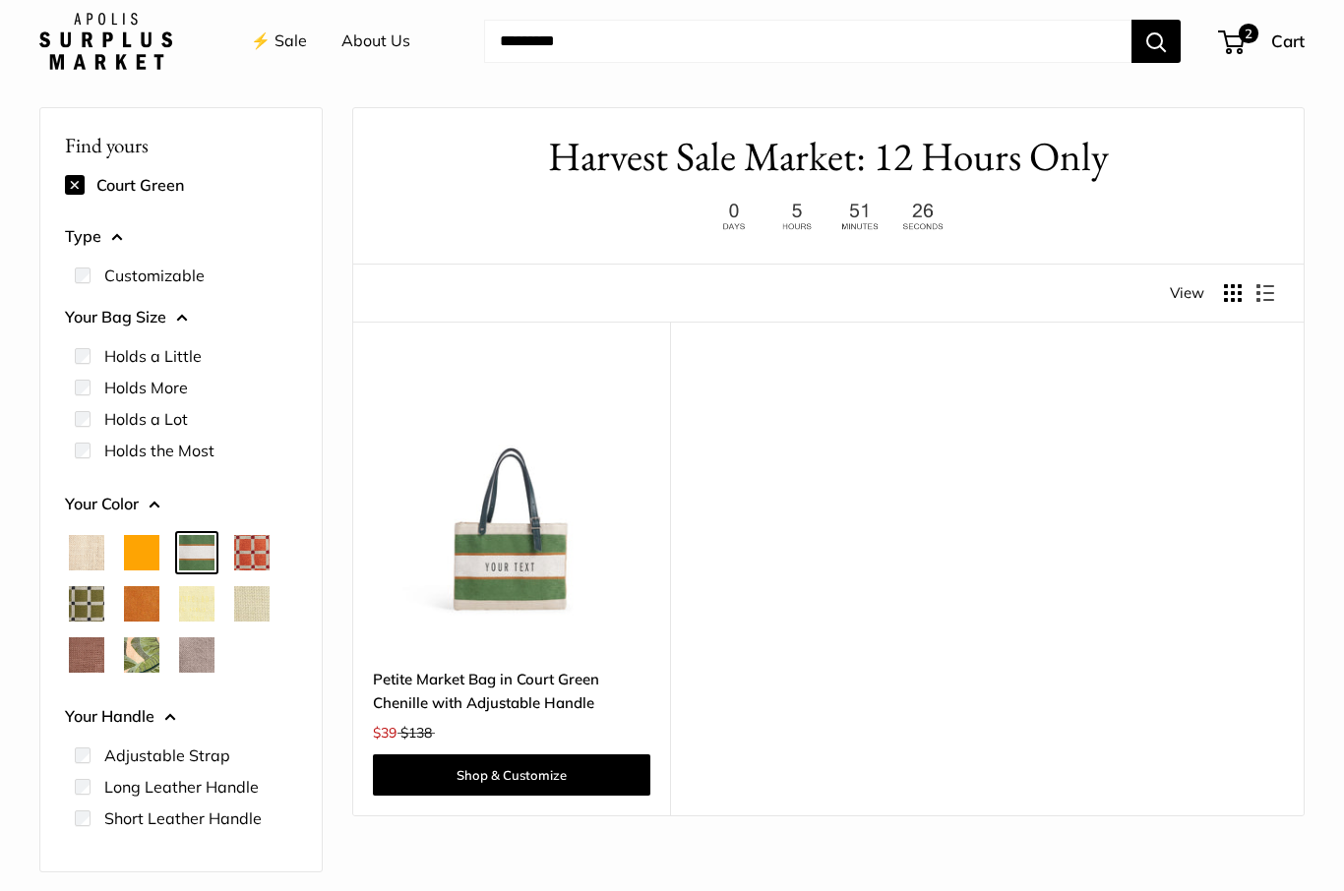
click at [141, 608] on span "Cognac" at bounding box center [141, 603] width 35 height 35
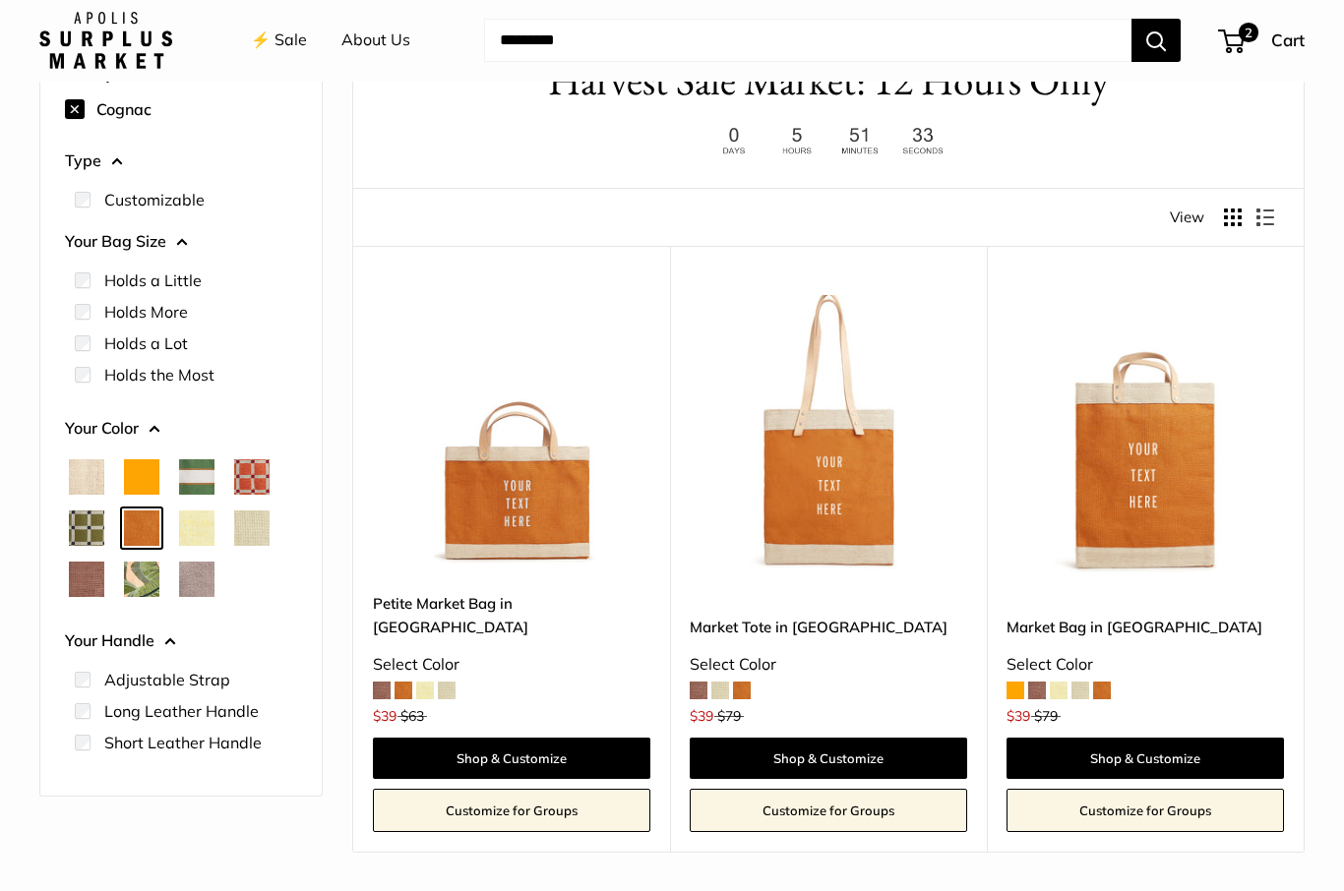
scroll to position [128, 0]
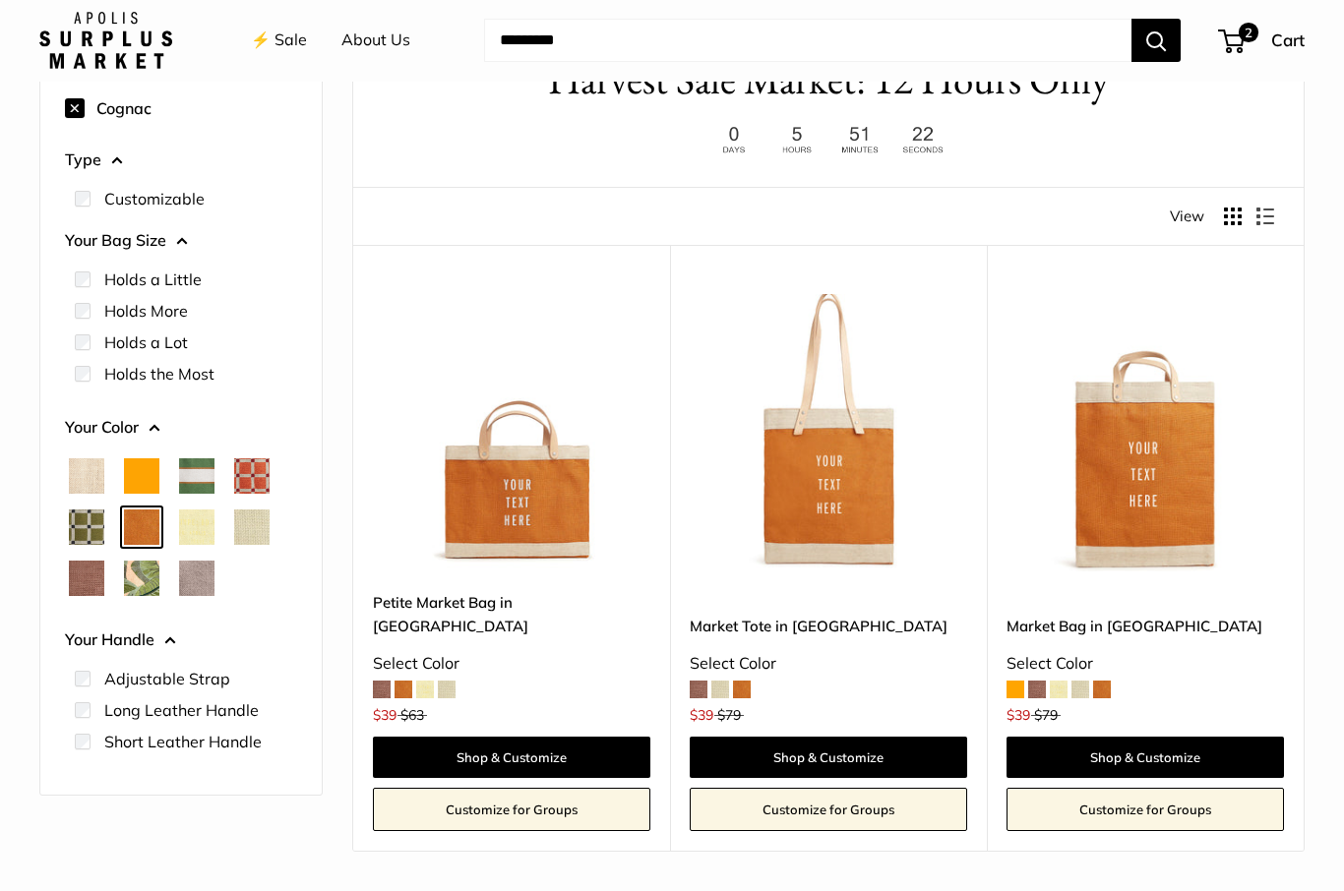
click at [251, 524] on span "Mint Sorbet" at bounding box center [251, 527] width 35 height 35
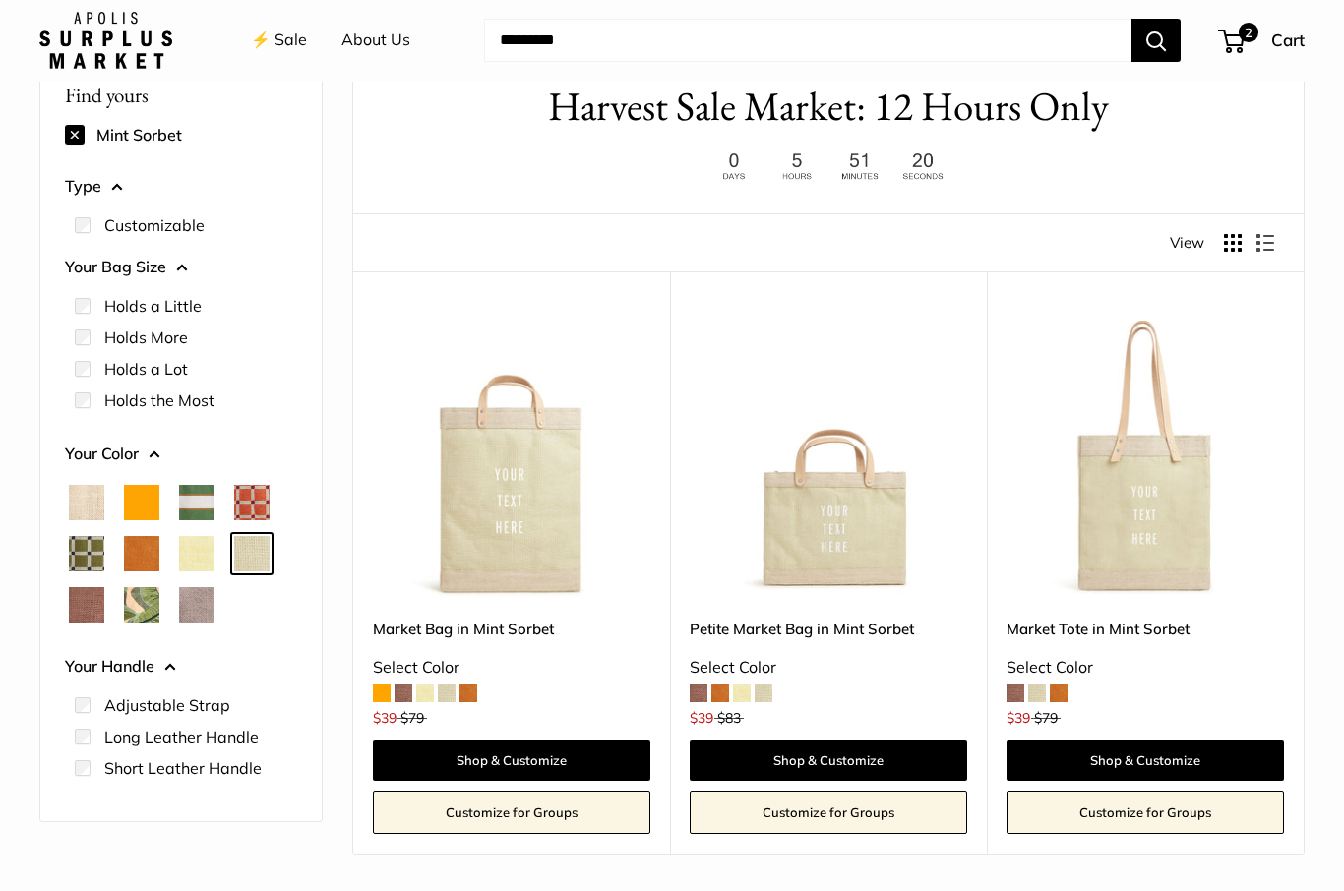
scroll to position [106, 0]
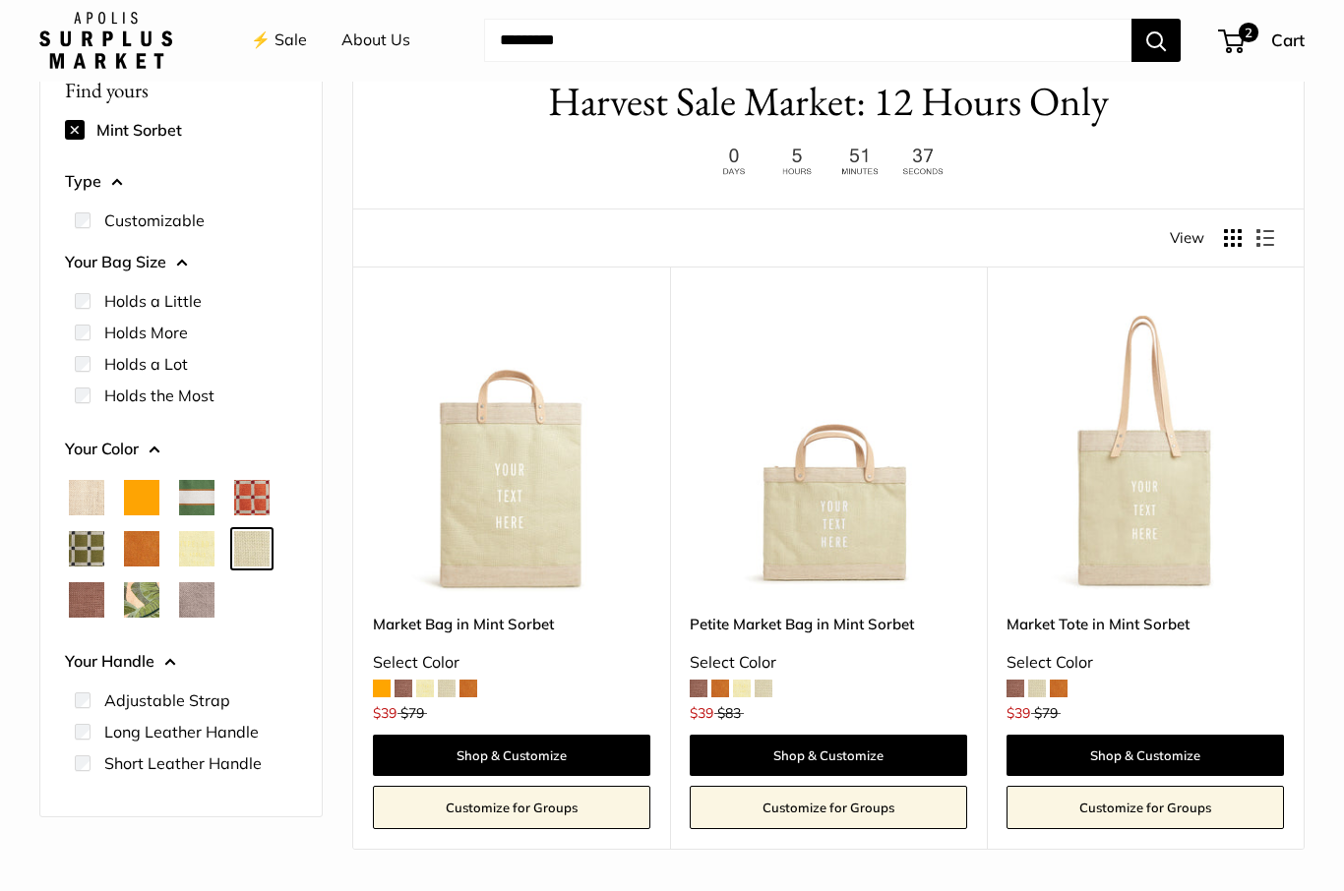
click at [200, 601] on span "Taupe" at bounding box center [196, 600] width 35 height 35
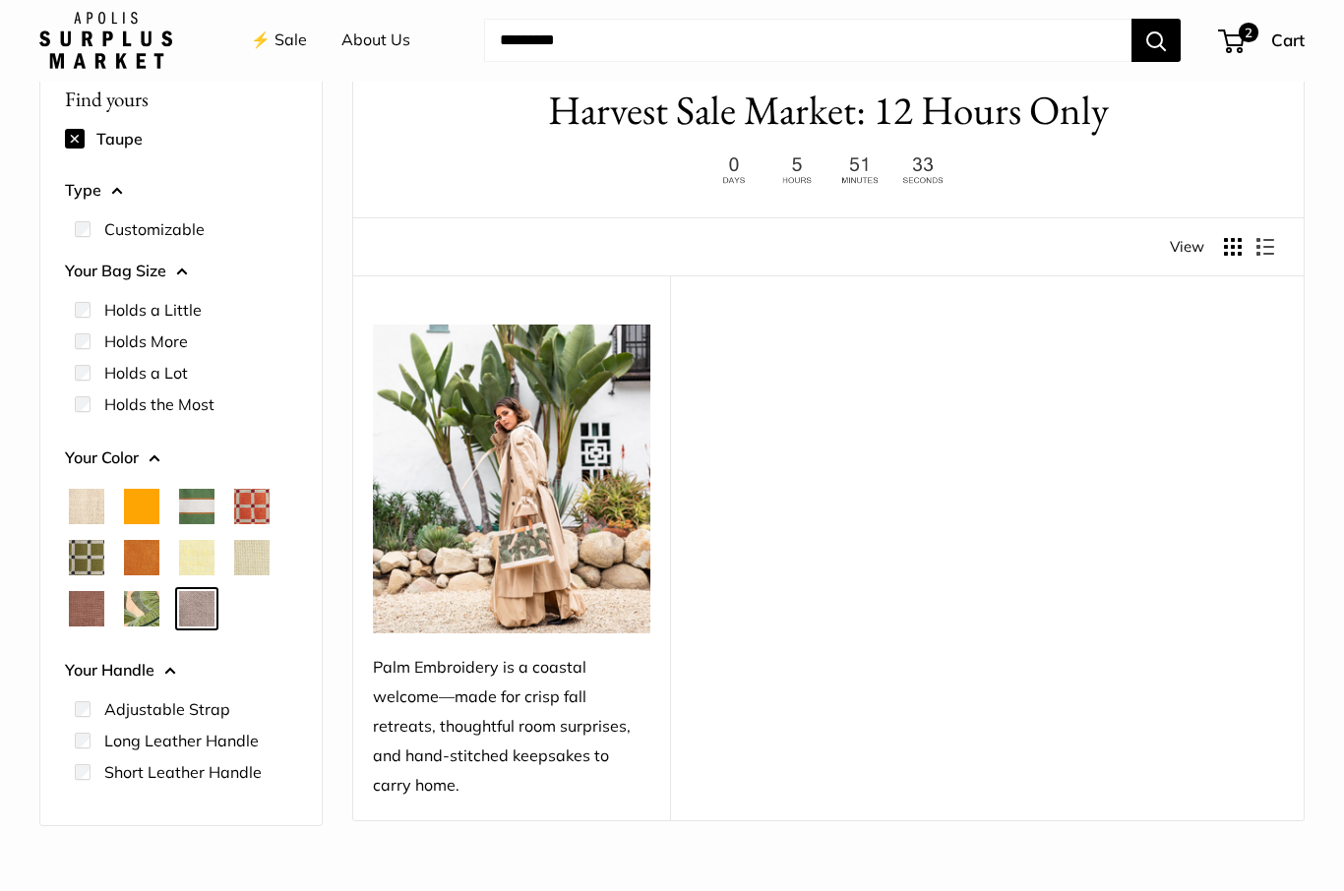
scroll to position [104, 0]
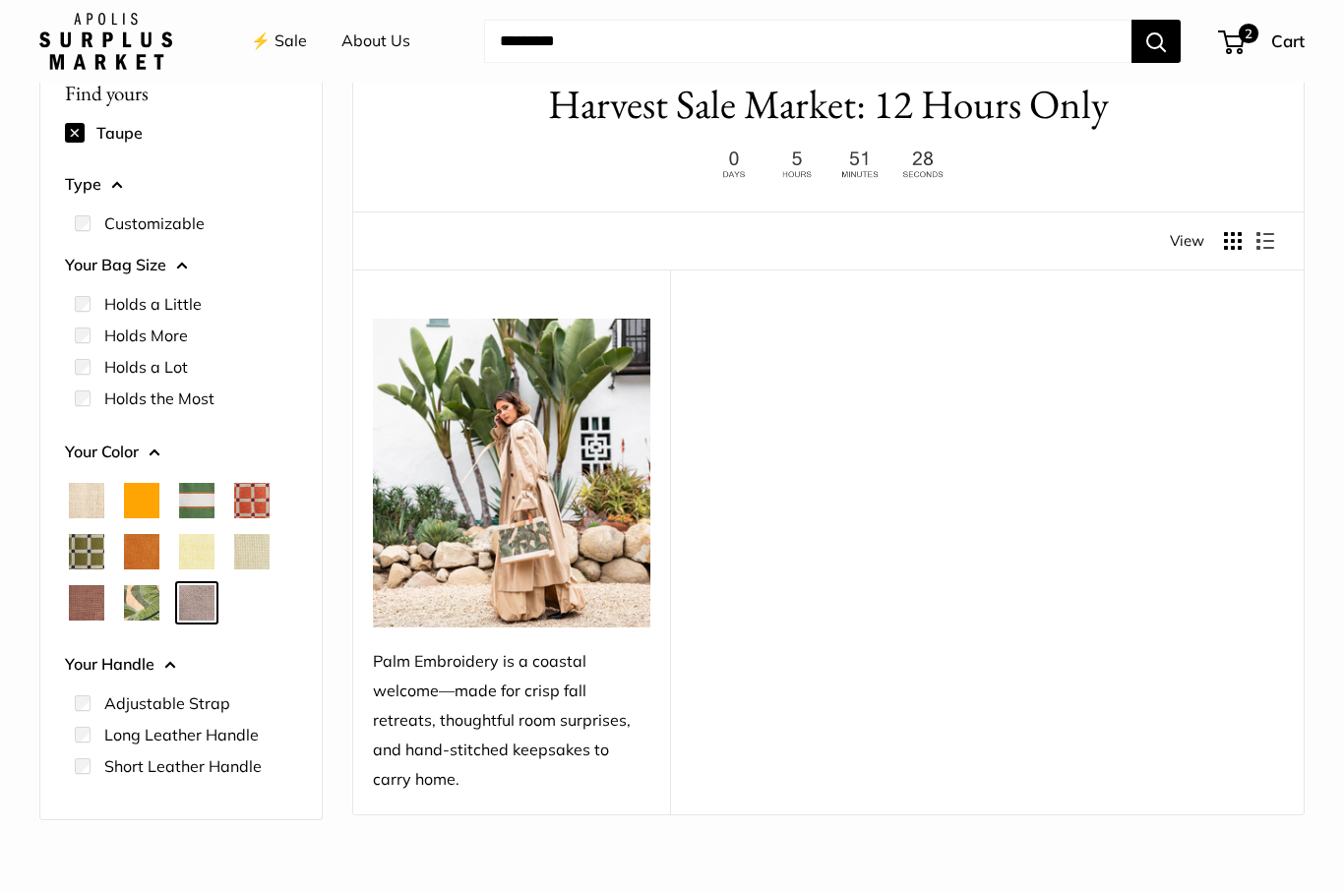
click at [93, 492] on span "Natural" at bounding box center [86, 500] width 35 height 35
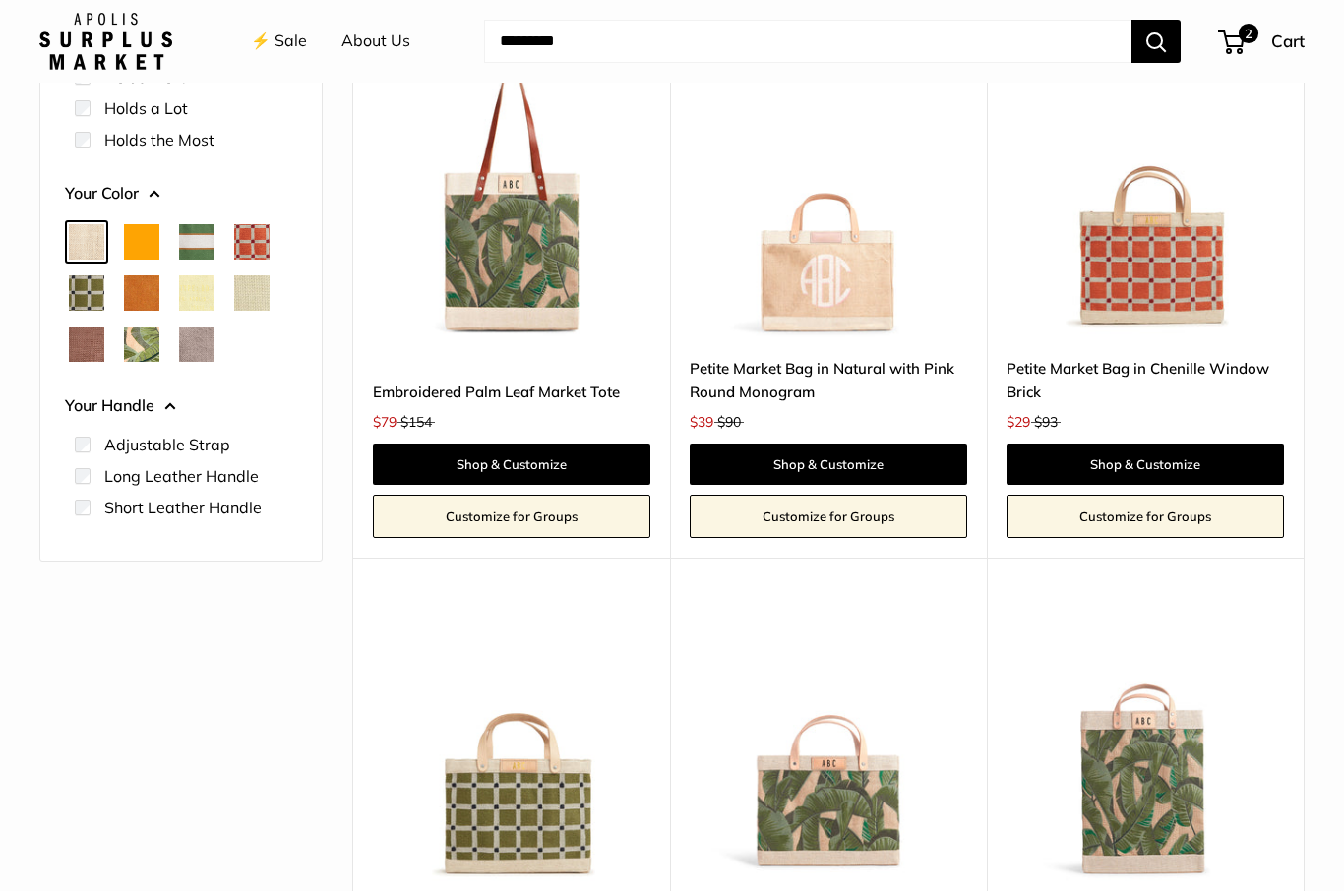
scroll to position [361, 0]
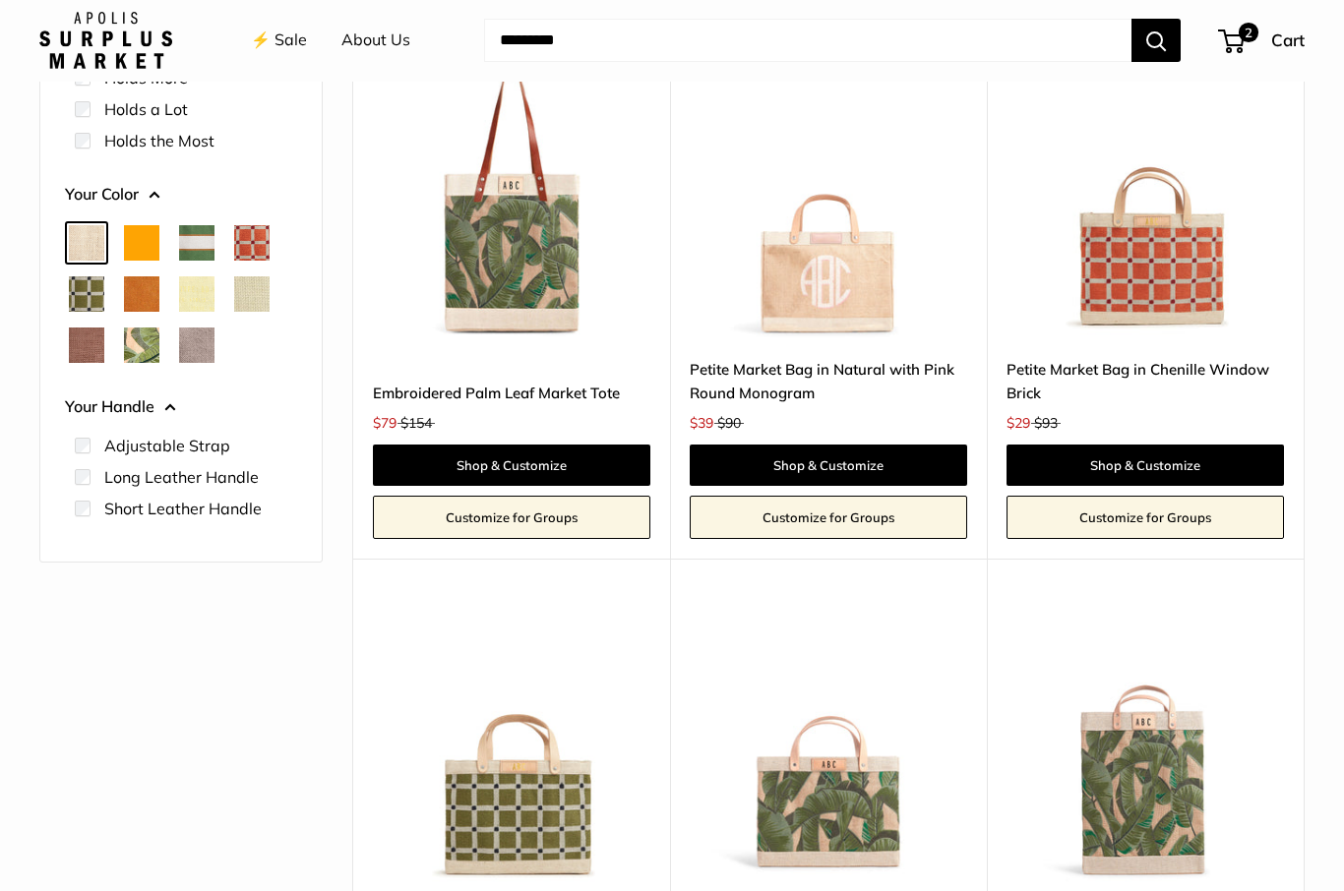
click at [84, 337] on span "Mustang" at bounding box center [86, 346] width 35 height 35
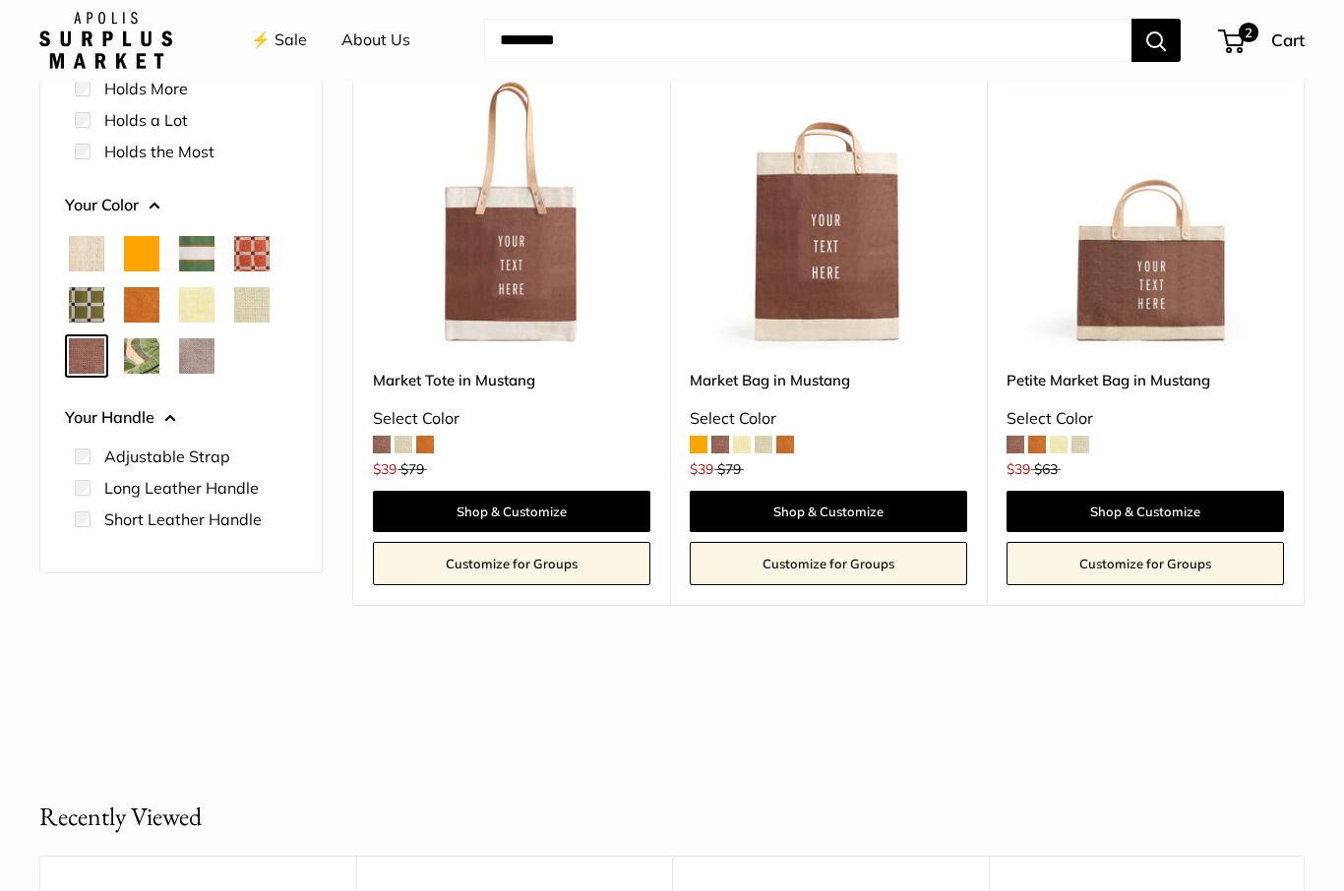
scroll to position [351, 0]
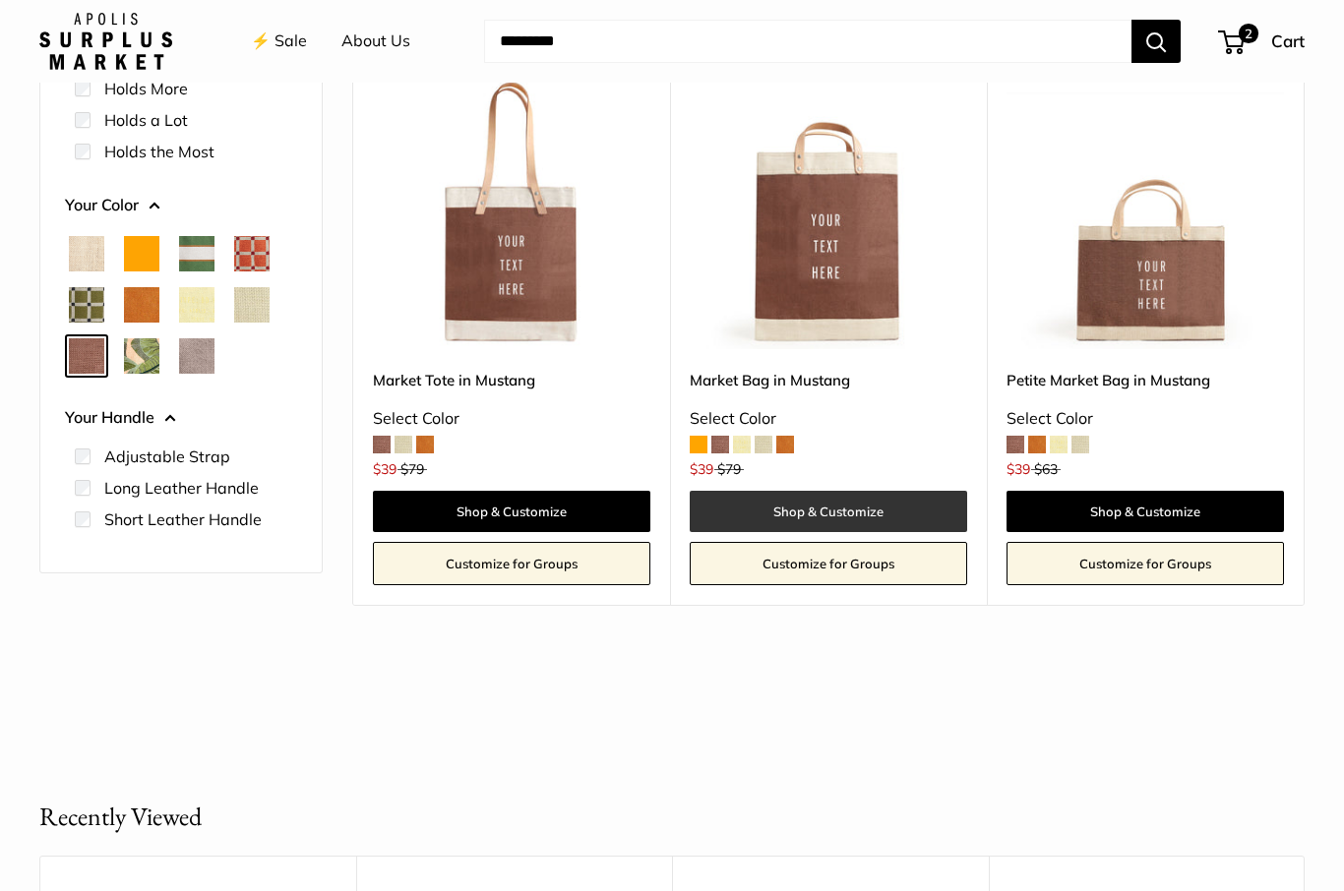
click at [840, 501] on link "Shop & Customize" at bounding box center [827, 511] width 277 height 41
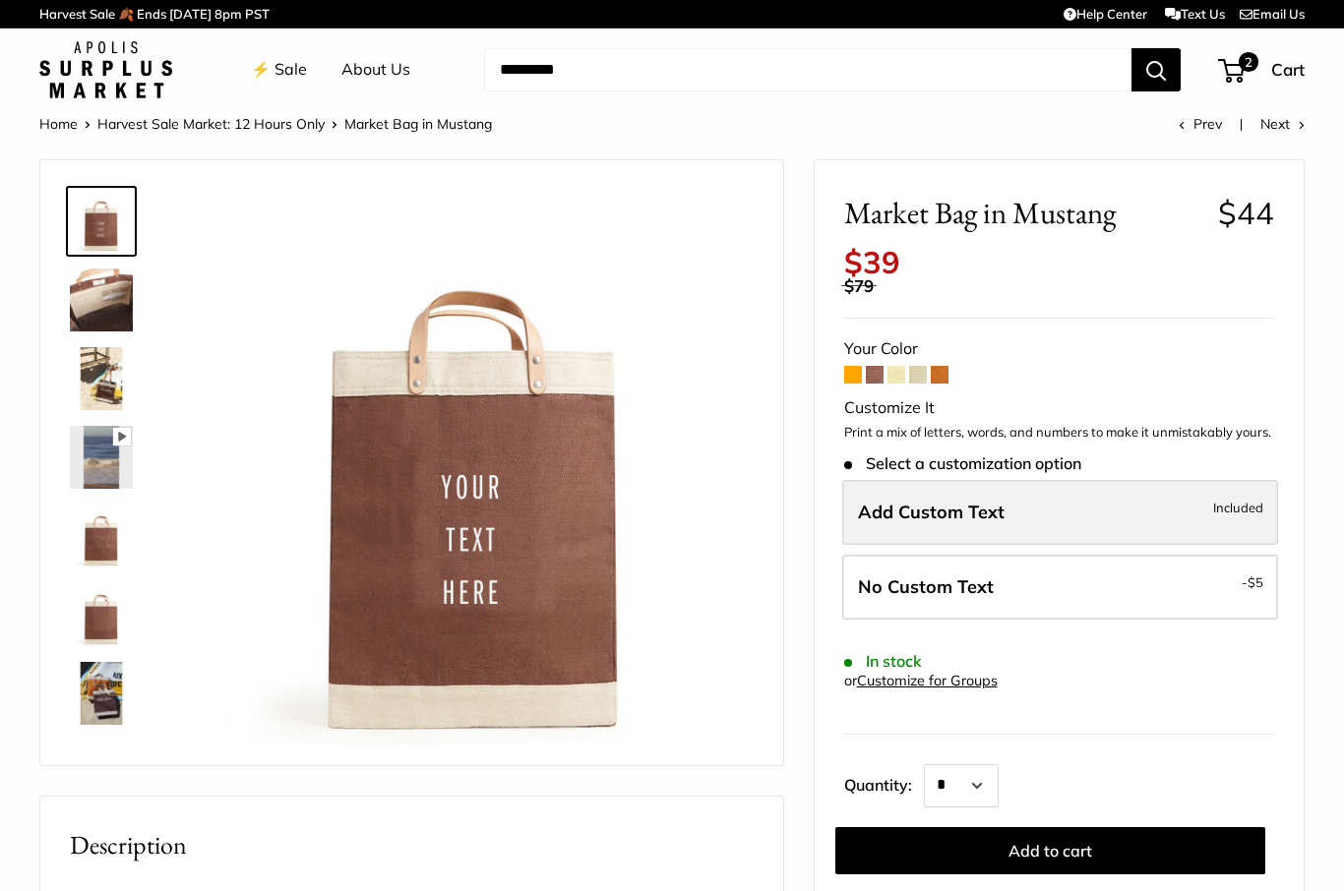
click at [1184, 489] on label "Add Custom Text Included" at bounding box center [1060, 512] width 436 height 65
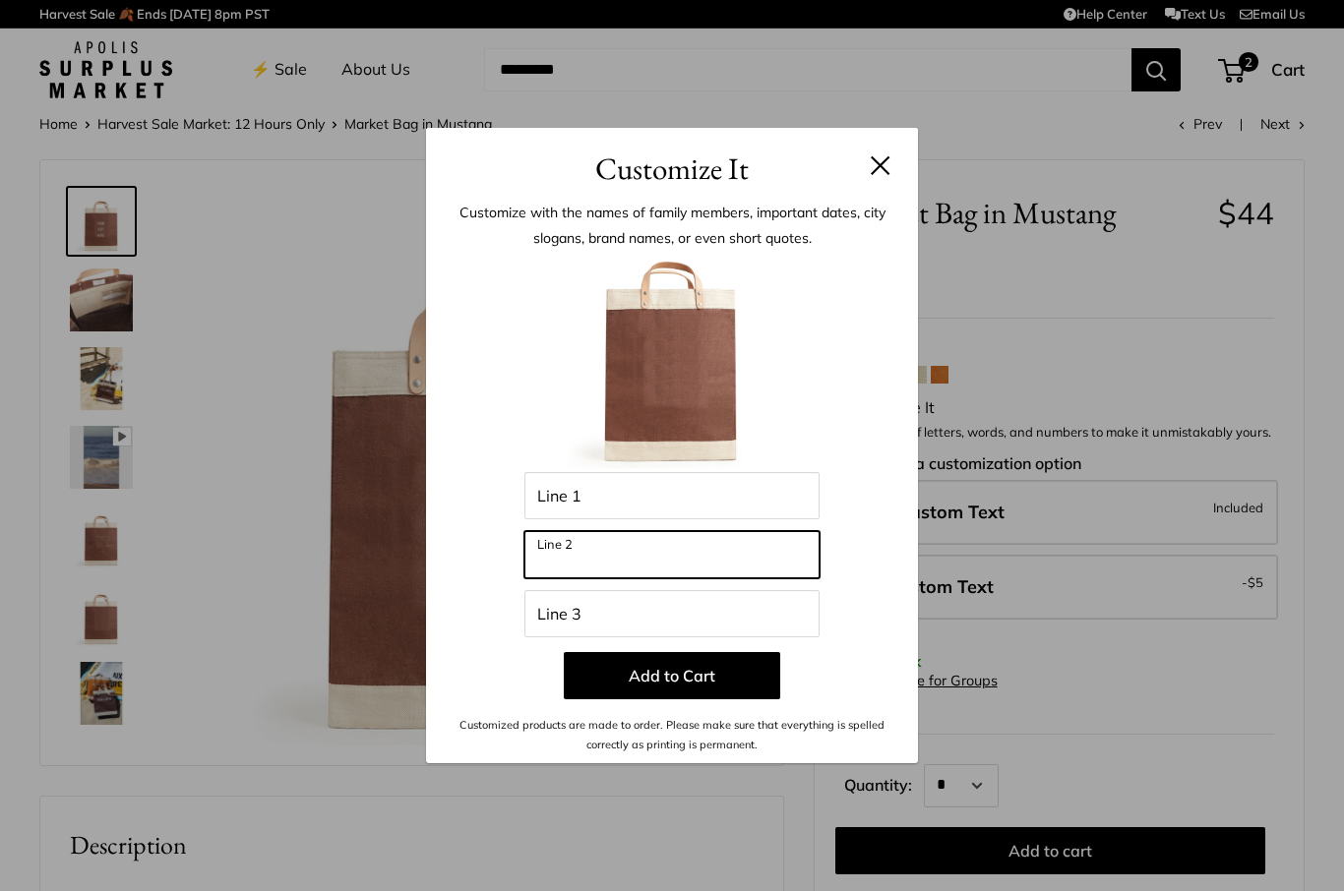
click at [621, 560] on input "Line 2" at bounding box center [671, 554] width 295 height 47
type input "*"
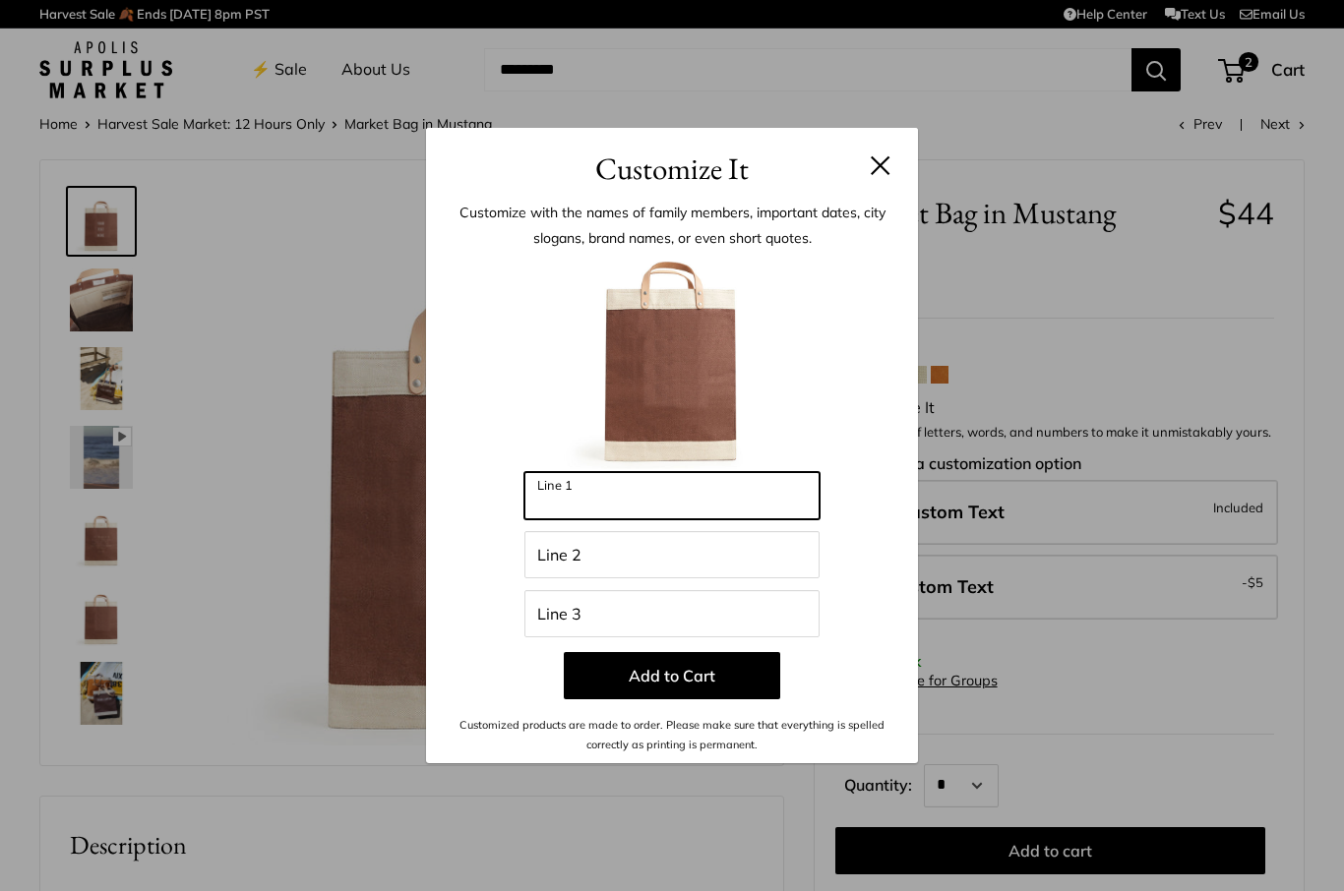
click at [671, 500] on input "Line 1" at bounding box center [671, 495] width 295 height 47
type input "*******"
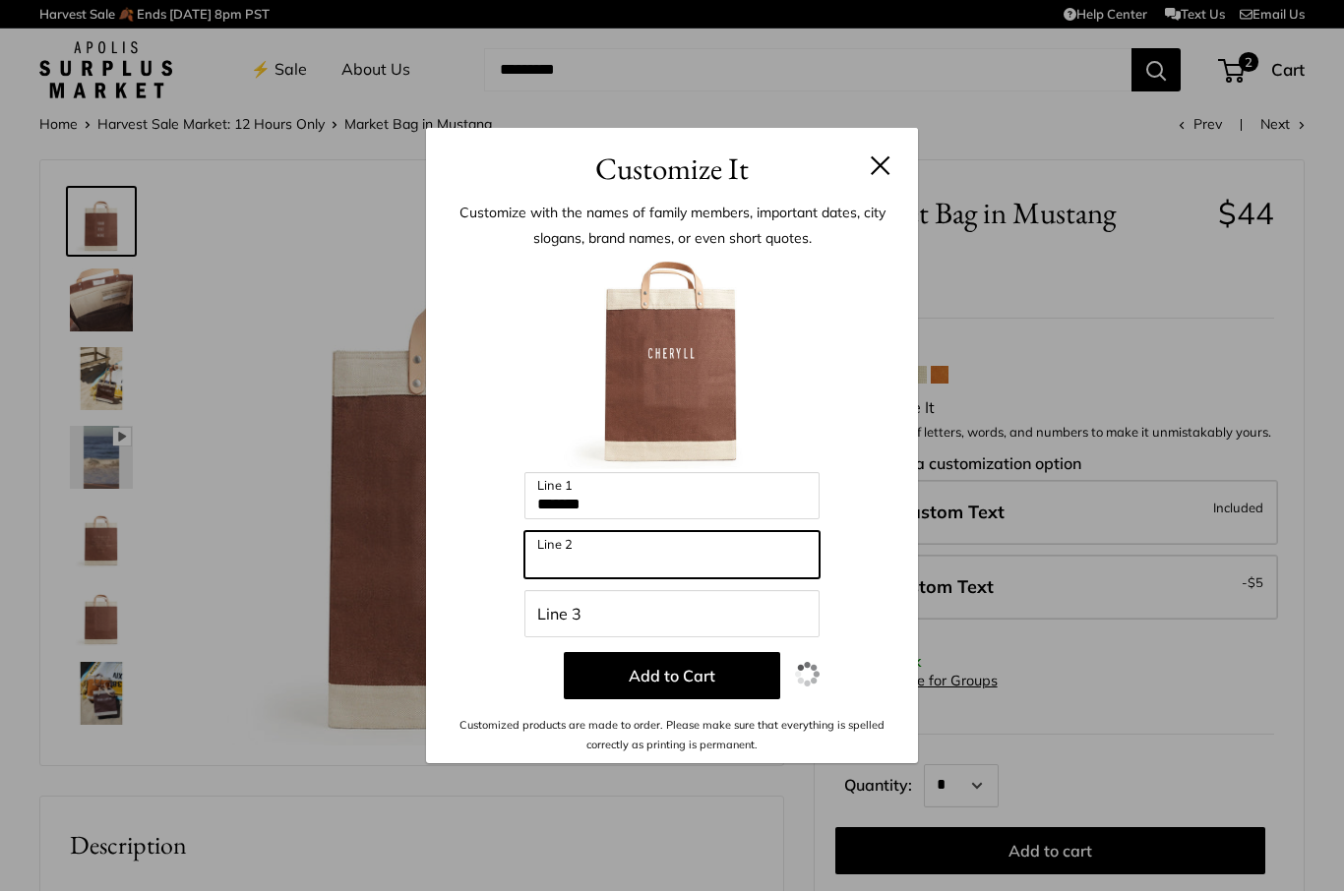
click at [657, 566] on input "Line 2" at bounding box center [671, 554] width 295 height 47
type input "*"
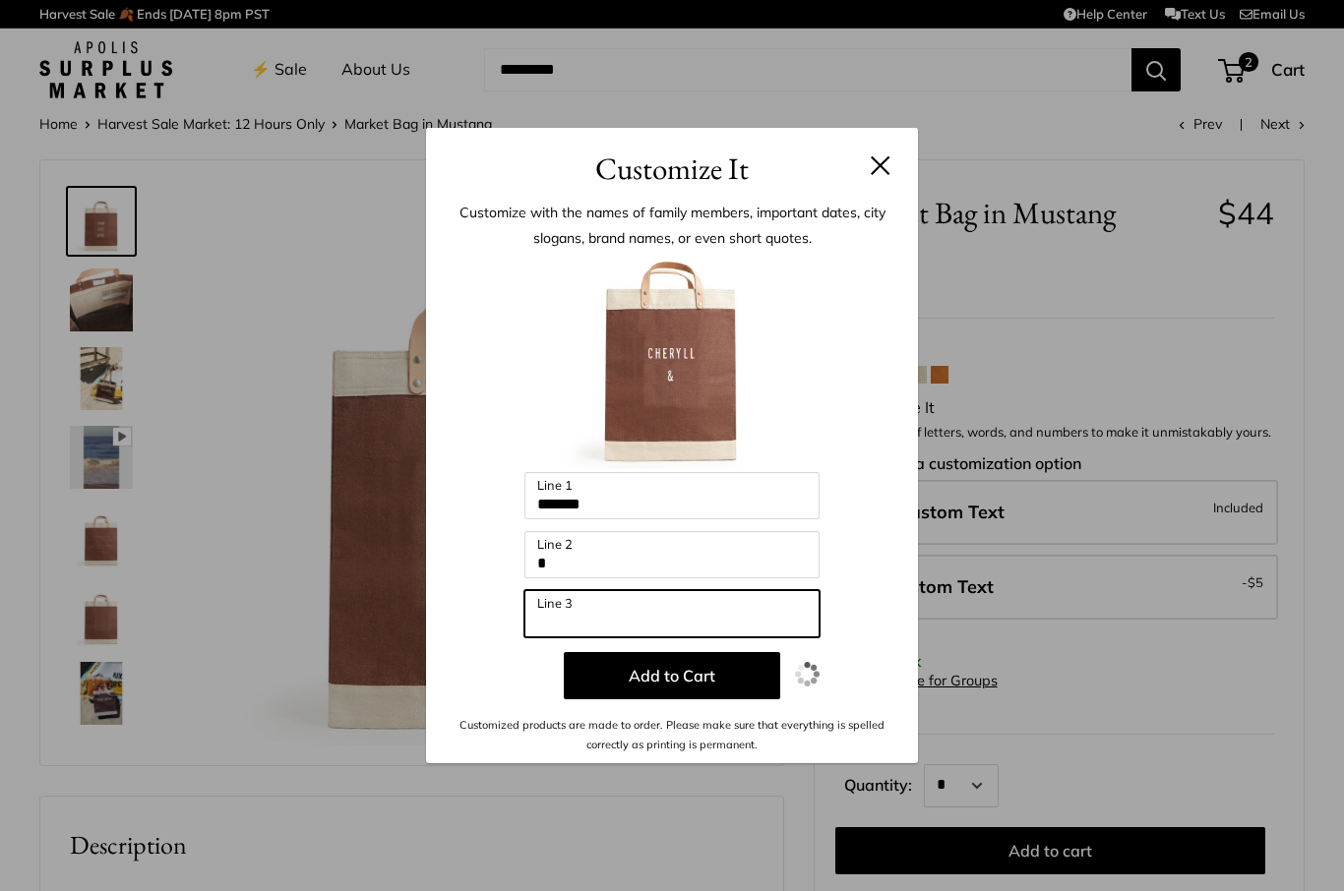
click at [617, 620] on input "Line 3" at bounding box center [671, 613] width 295 height 47
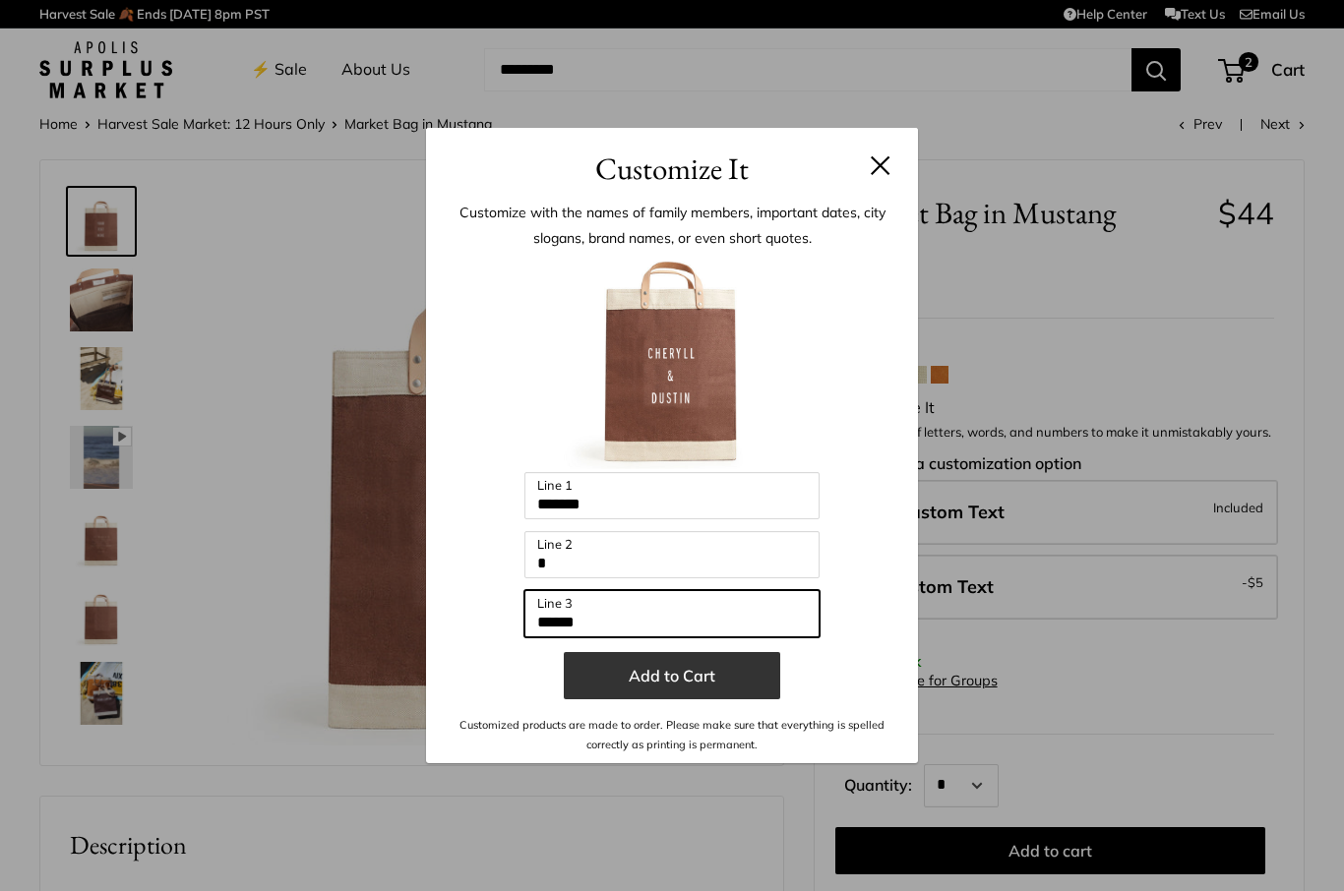
type input "******"
click at [673, 694] on button "Add to Cart" at bounding box center [672, 675] width 216 height 47
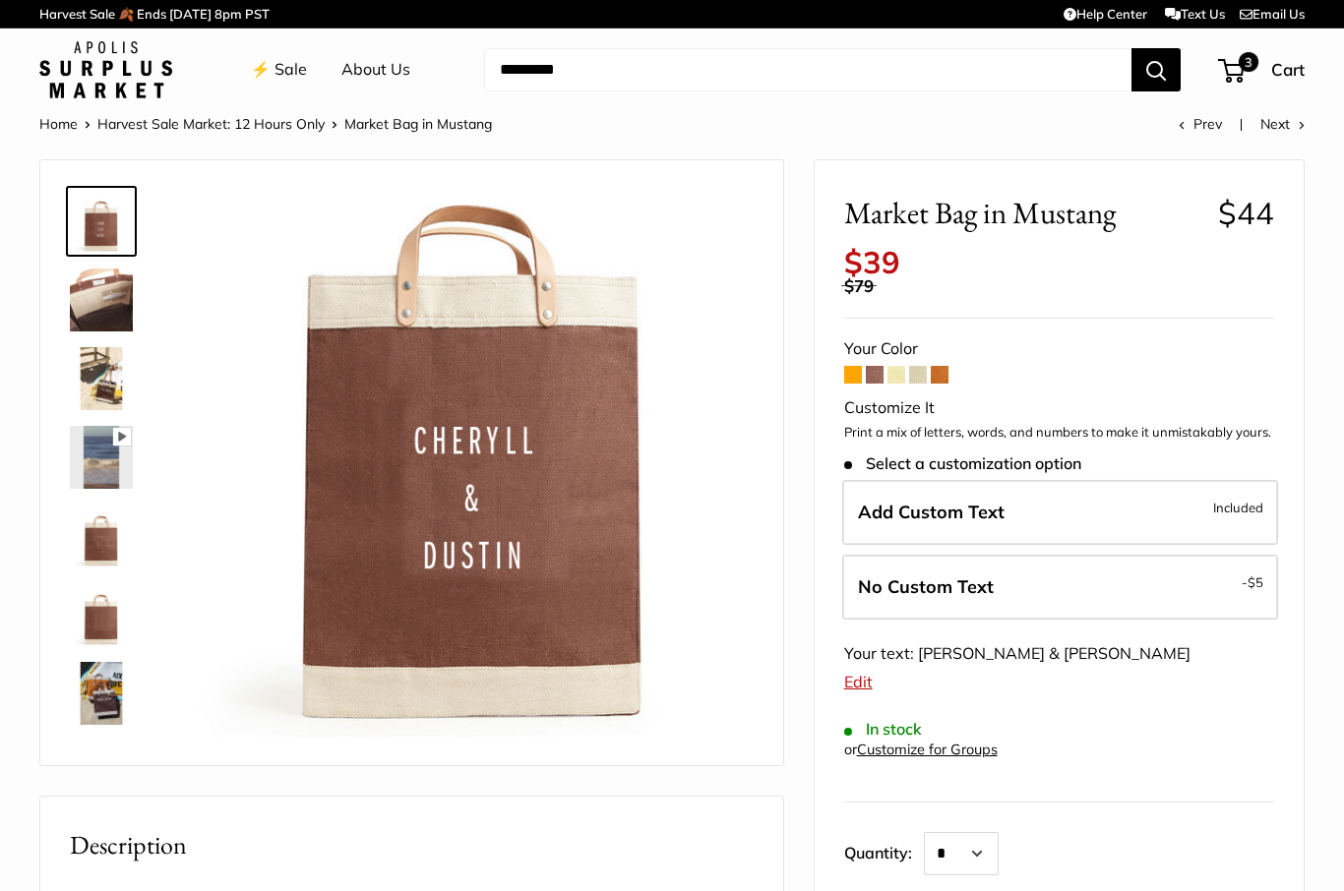
click at [284, 62] on link "⚡️ Sale" at bounding box center [279, 70] width 56 height 30
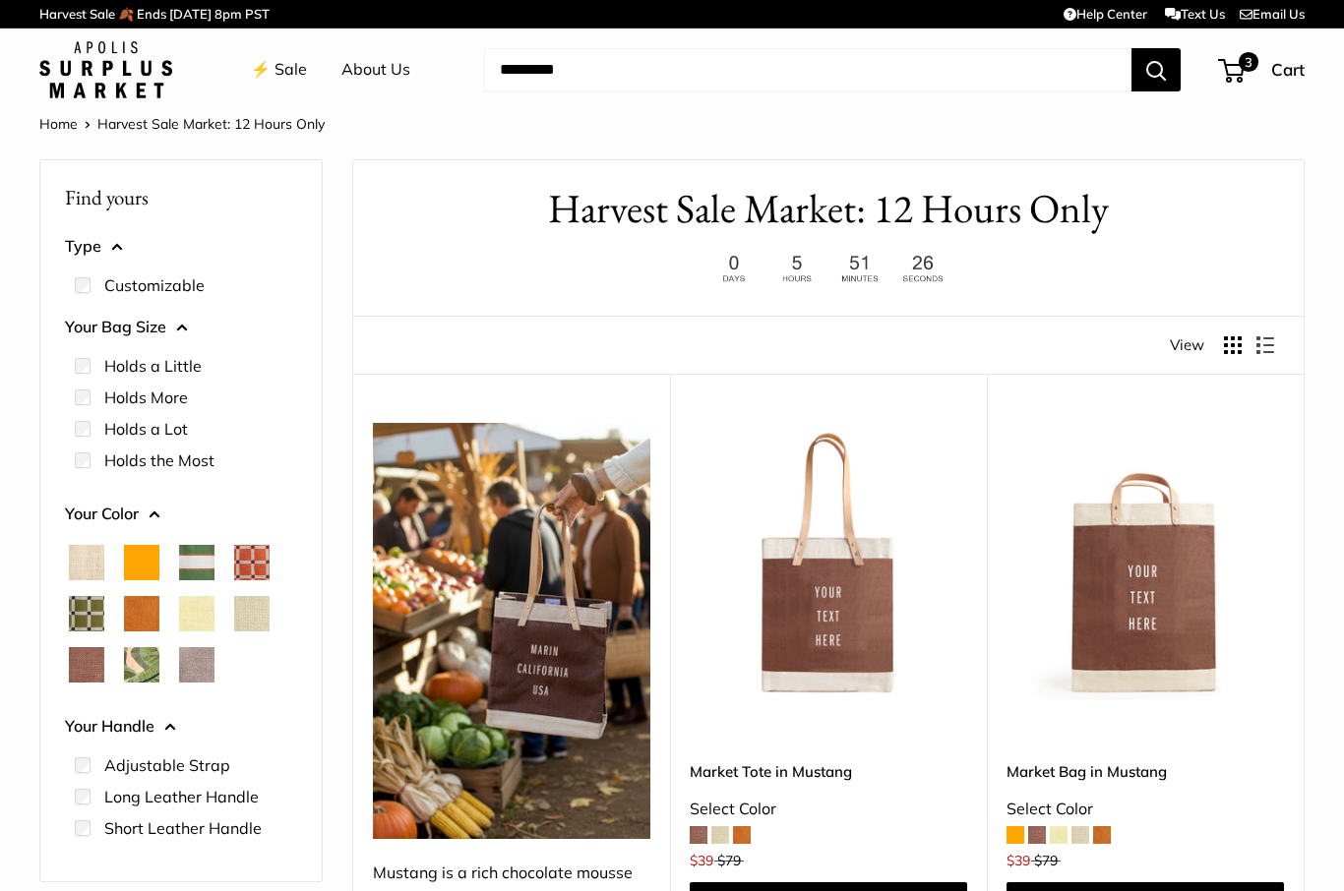
click at [204, 650] on span "Taupe" at bounding box center [196, 664] width 35 height 35
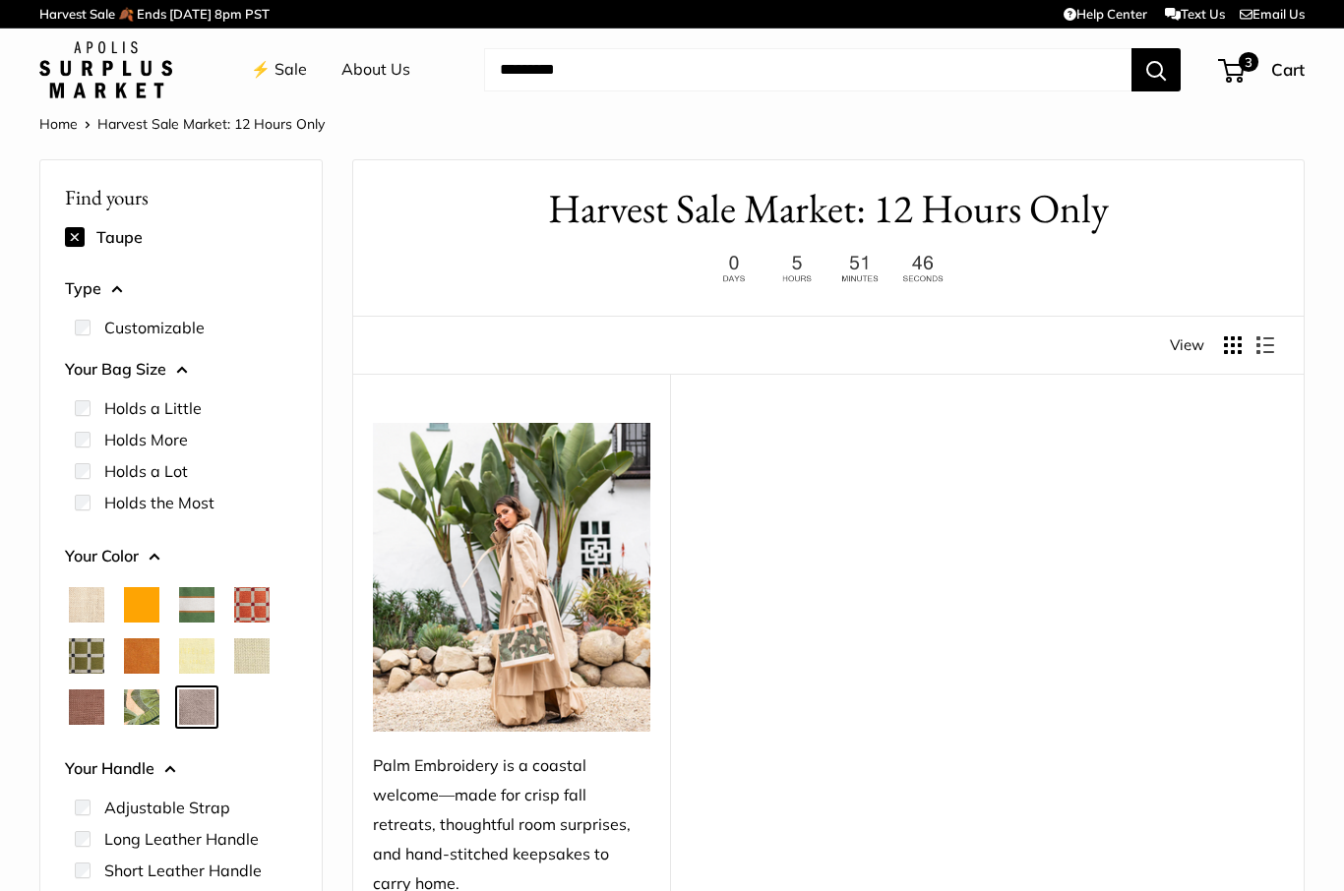
click at [80, 704] on span "Mustang" at bounding box center [86, 706] width 35 height 35
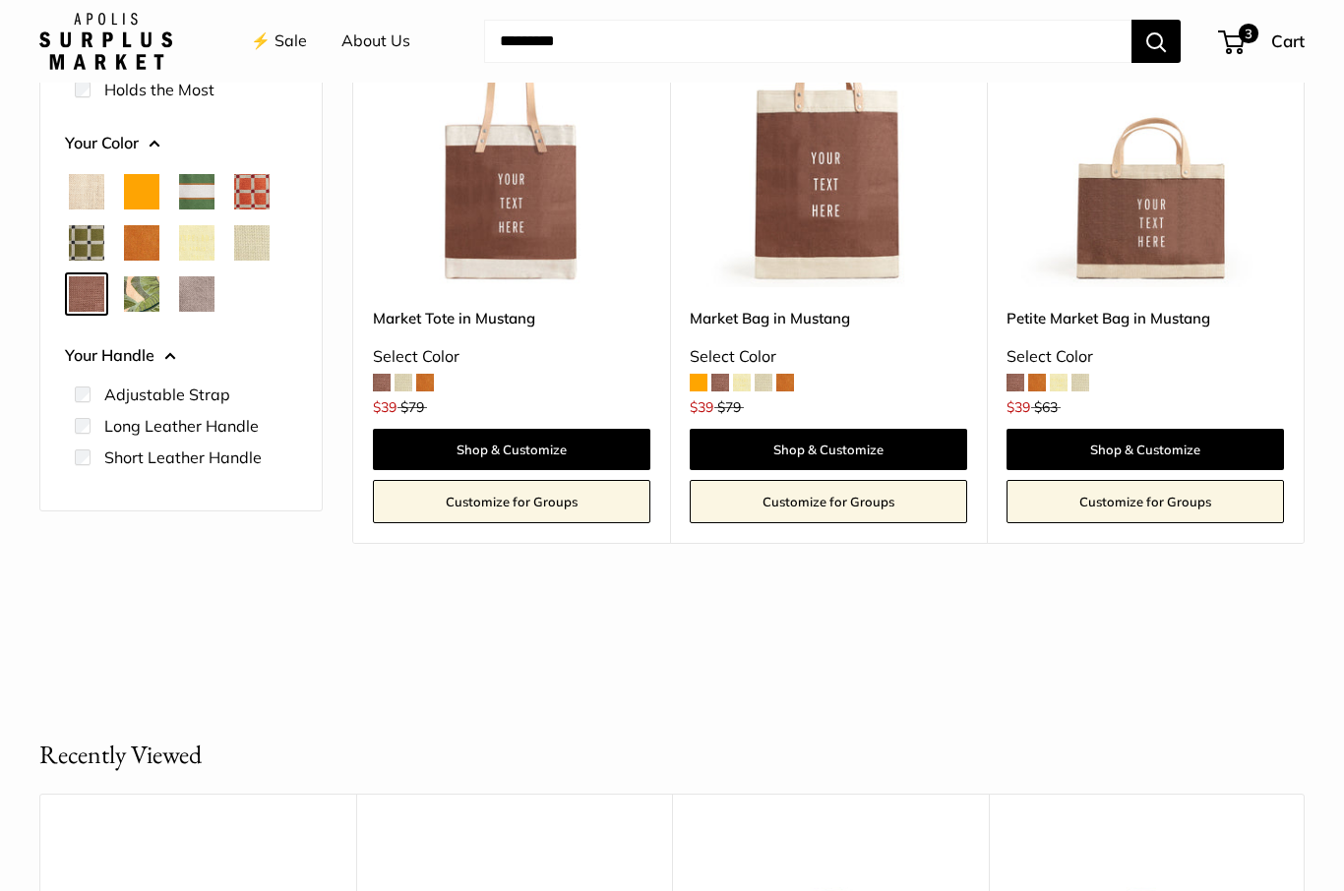
scroll to position [412, 0]
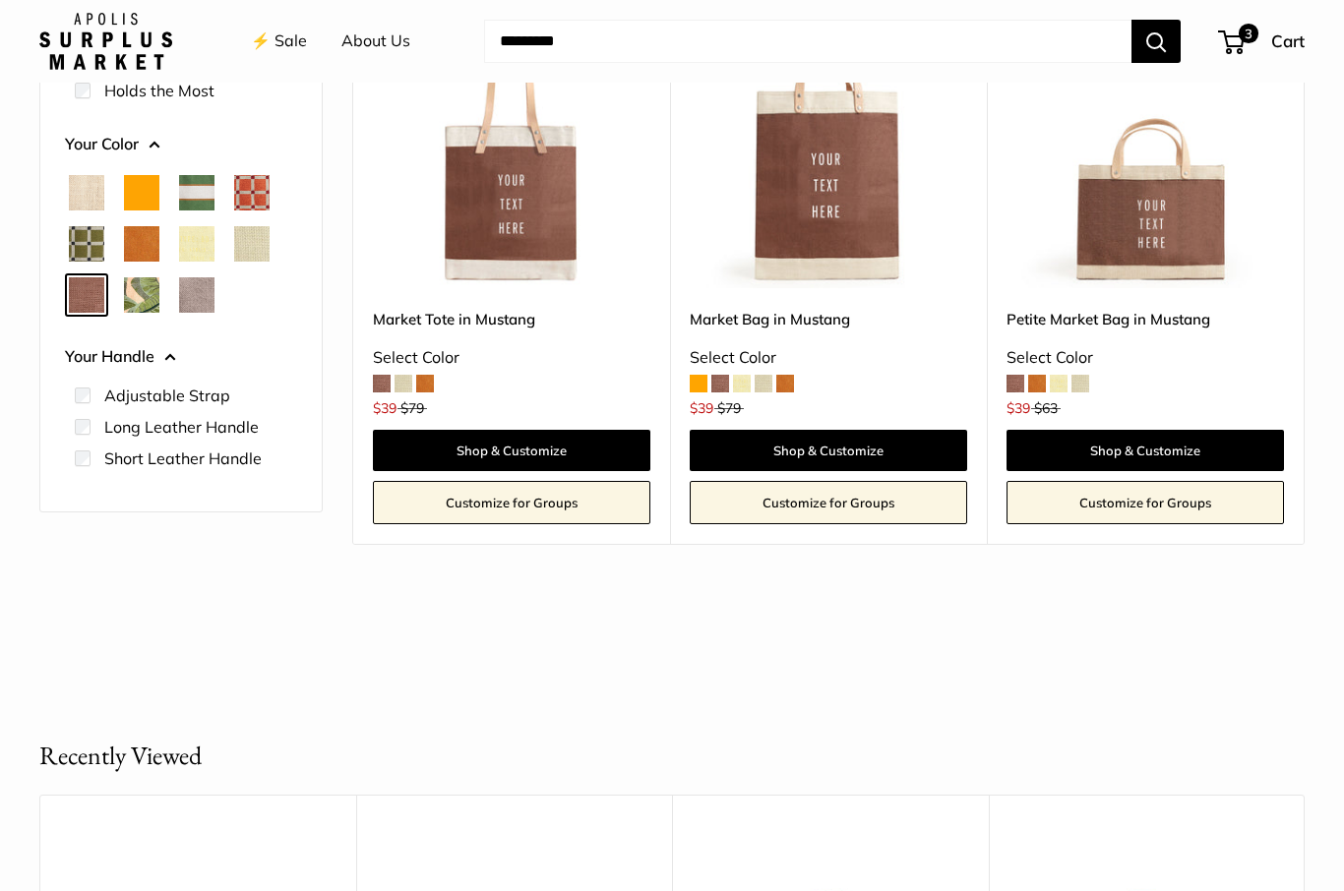
click at [790, 375] on span at bounding box center [785, 384] width 18 height 18
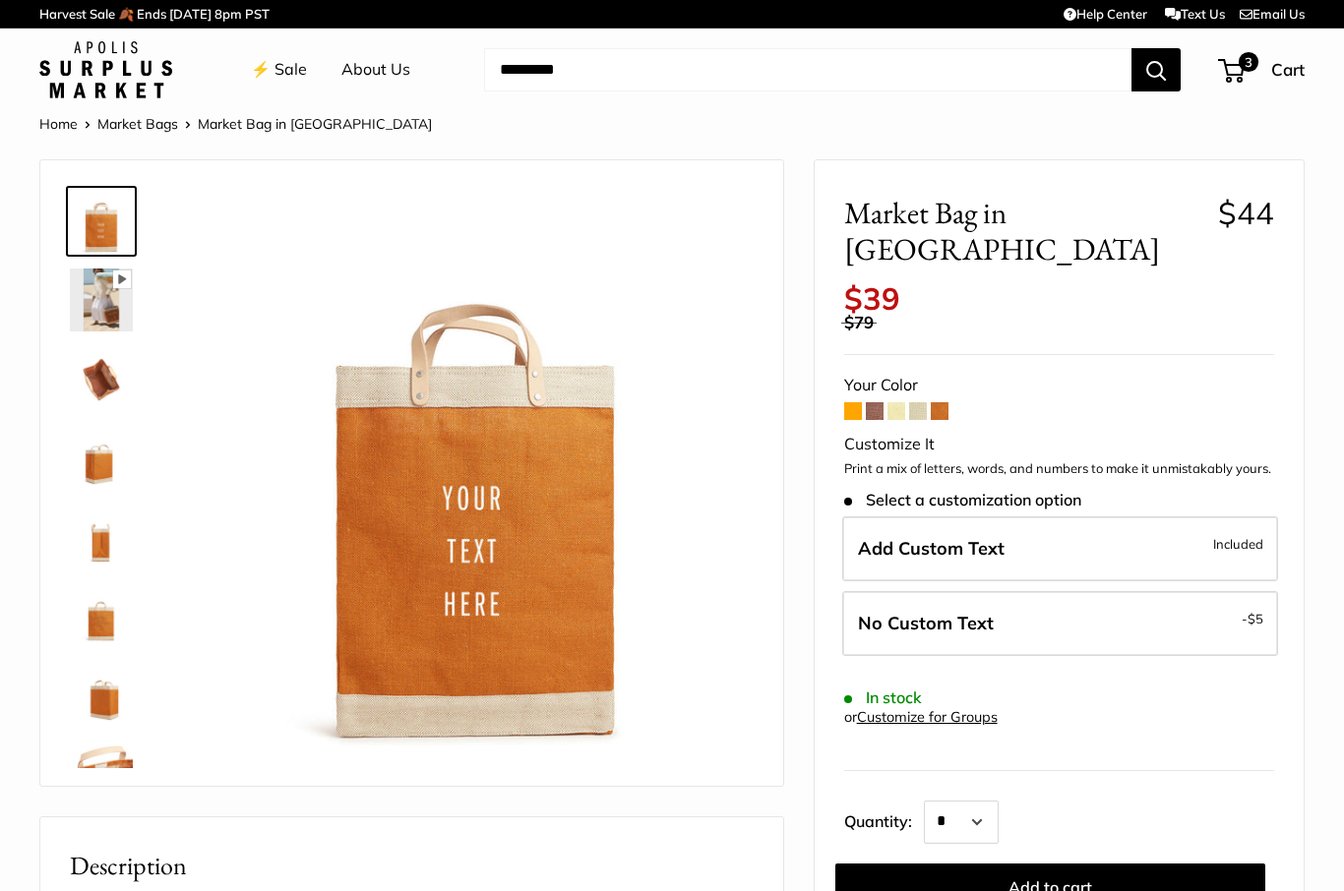
click at [897, 402] on span at bounding box center [896, 411] width 18 height 18
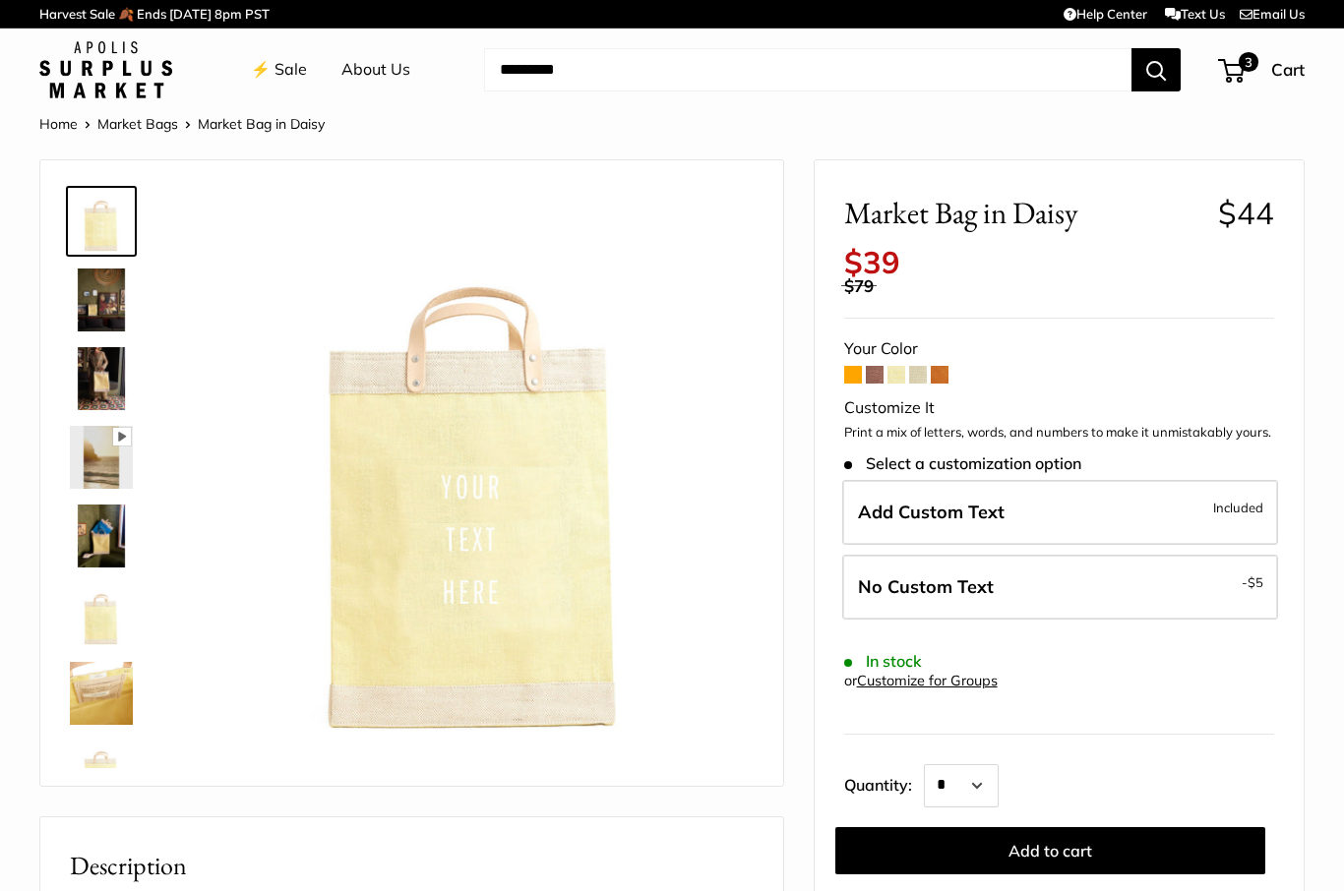
click at [924, 366] on span at bounding box center [918, 375] width 18 height 18
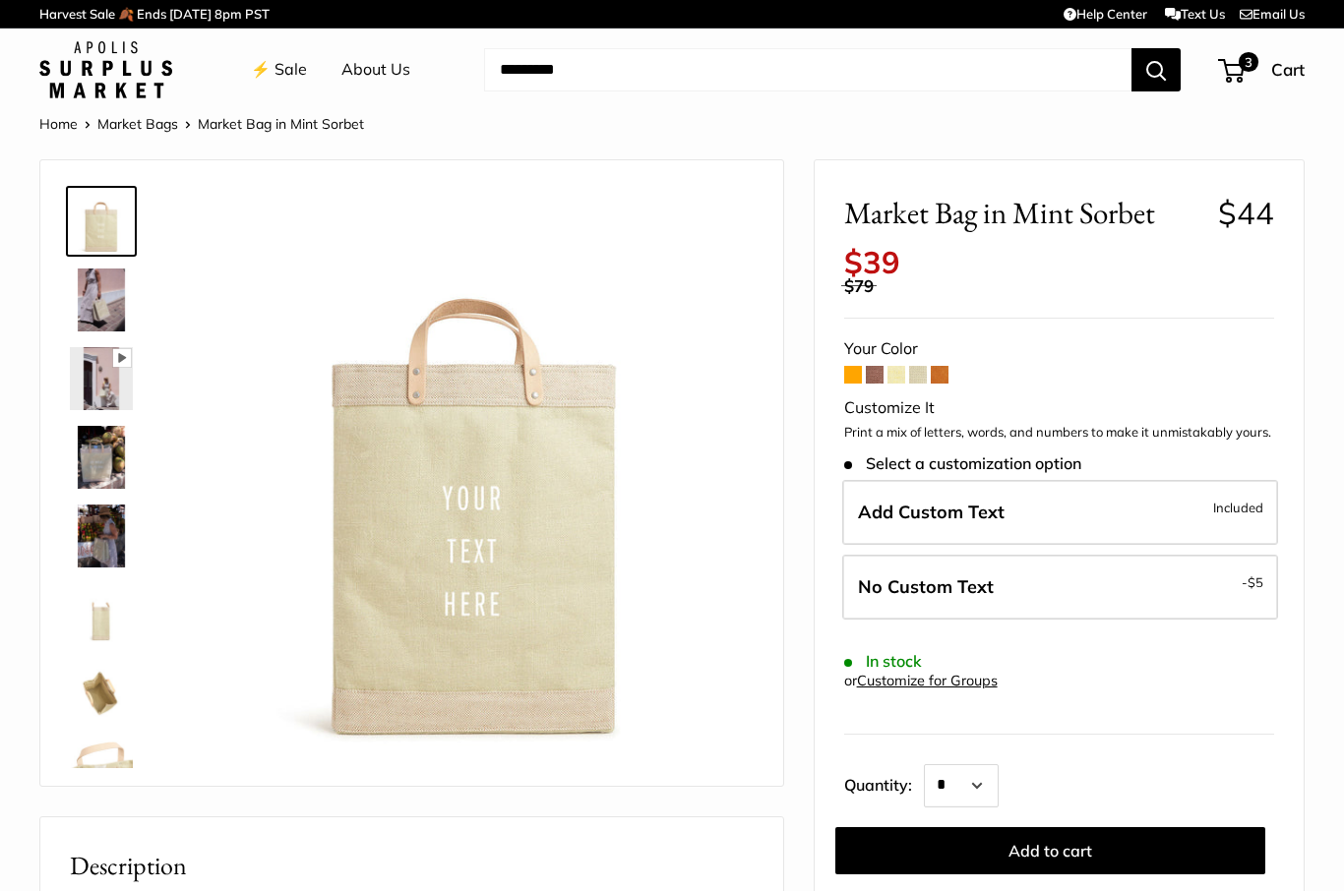
click at [953, 352] on form "Your Color Customize It Print a mix of letters, words, and numbers to make it u…" at bounding box center [1059, 604] width 430 height 540
click at [945, 366] on span at bounding box center [939, 375] width 18 height 18
click at [858, 366] on span at bounding box center [853, 375] width 18 height 18
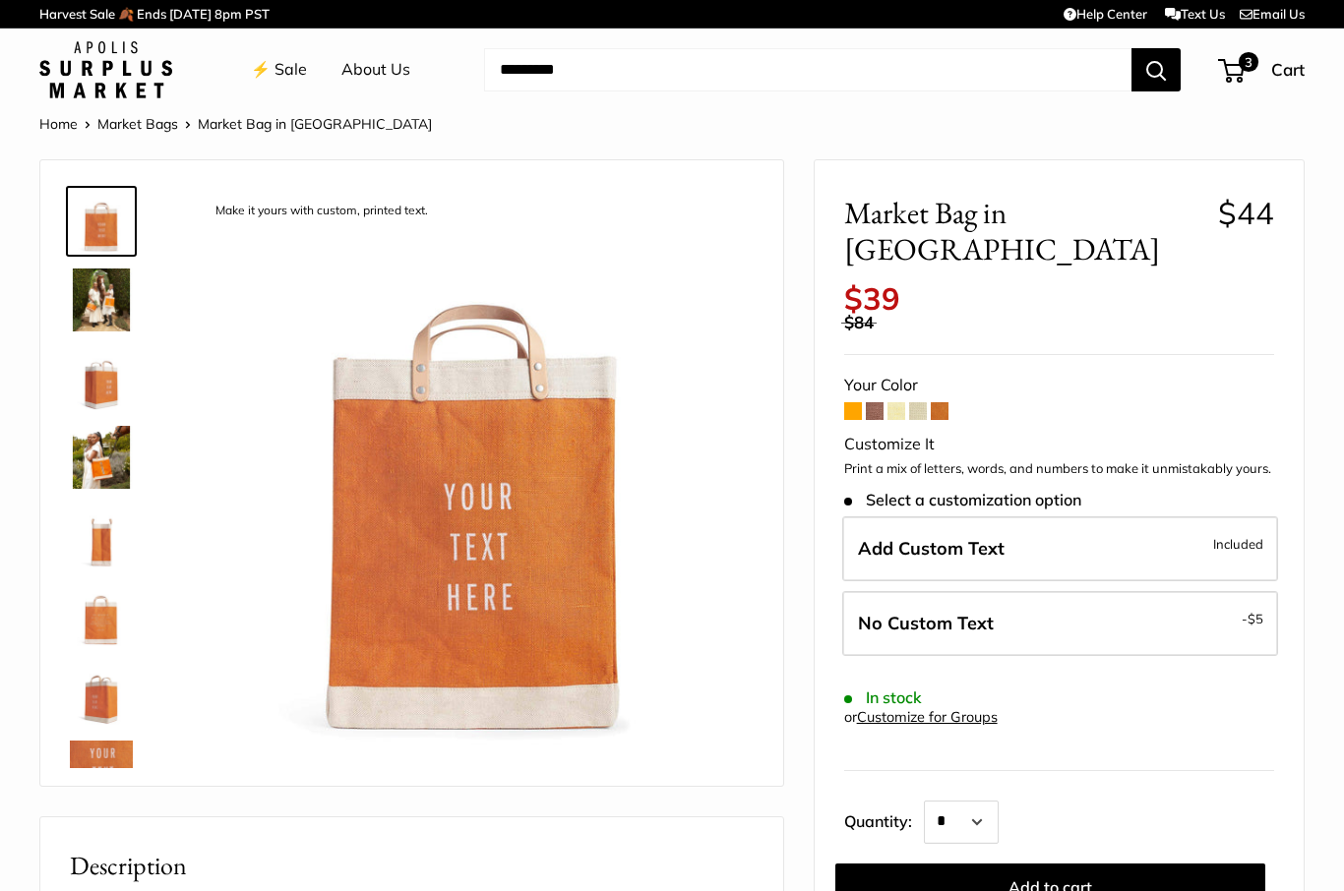
click at [875, 402] on span at bounding box center [875, 411] width 18 height 18
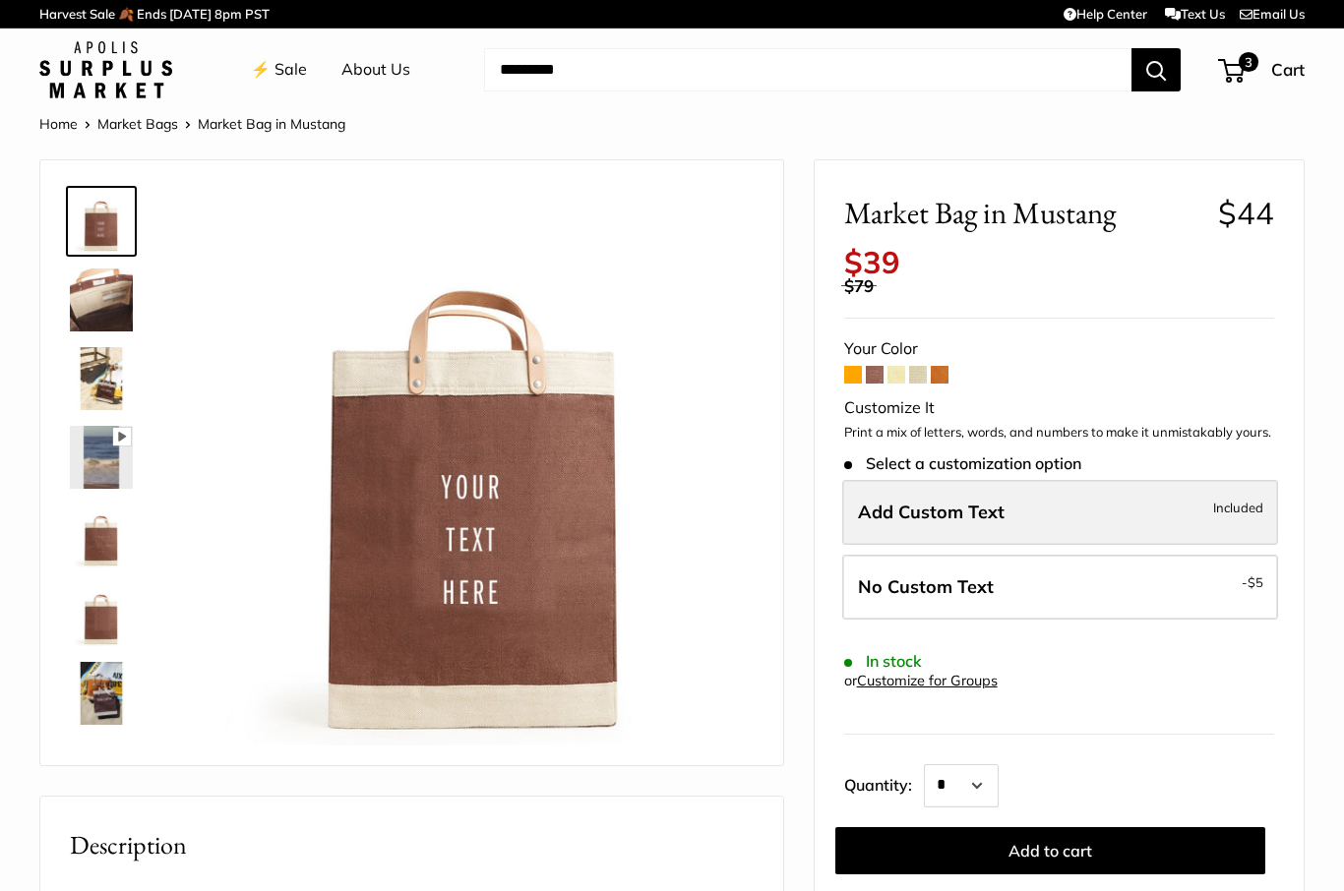
click at [1020, 495] on label "Add Custom Text Included" at bounding box center [1060, 512] width 436 height 65
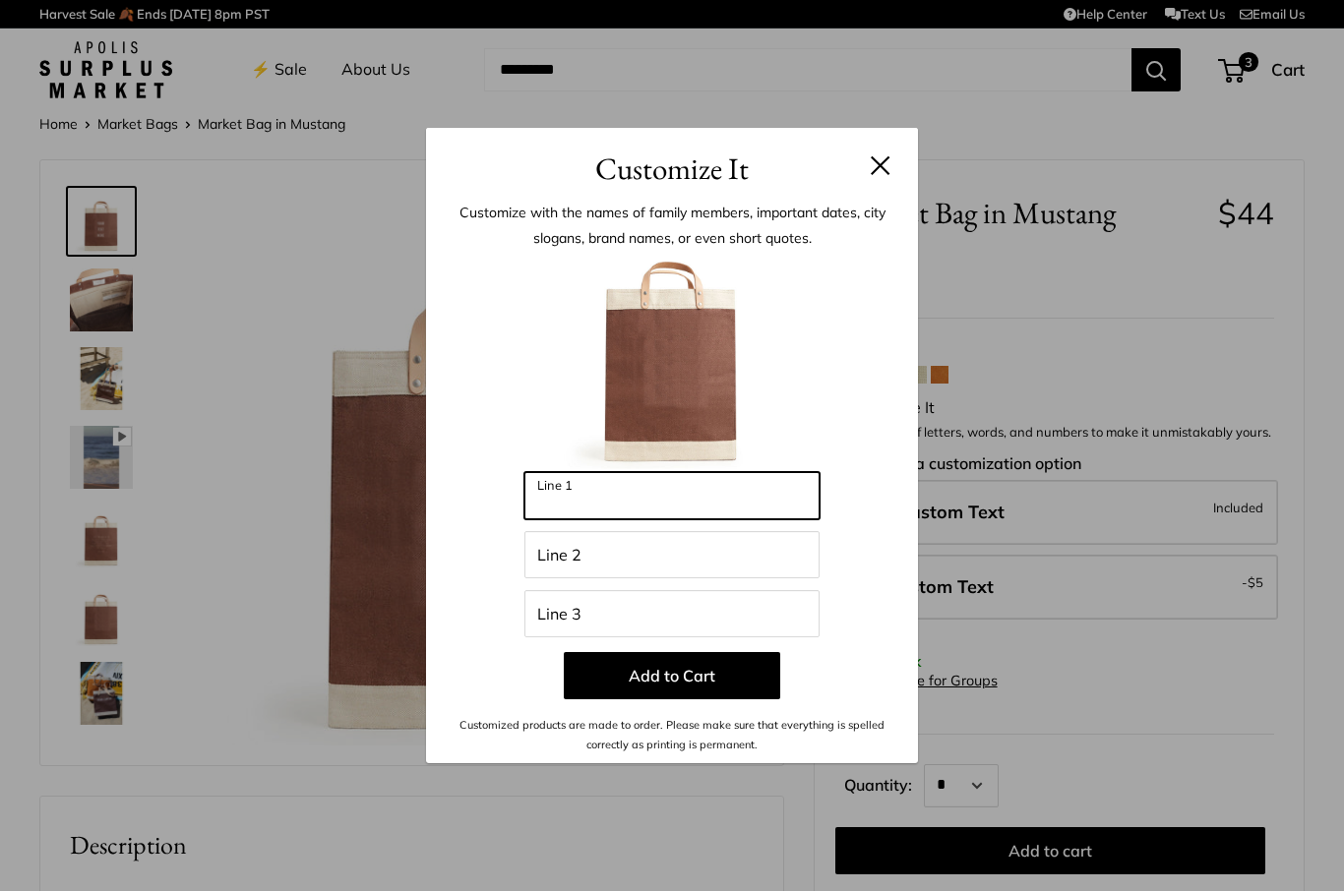
click at [719, 502] on input "Line 1" at bounding box center [671, 495] width 295 height 47
type input "********"
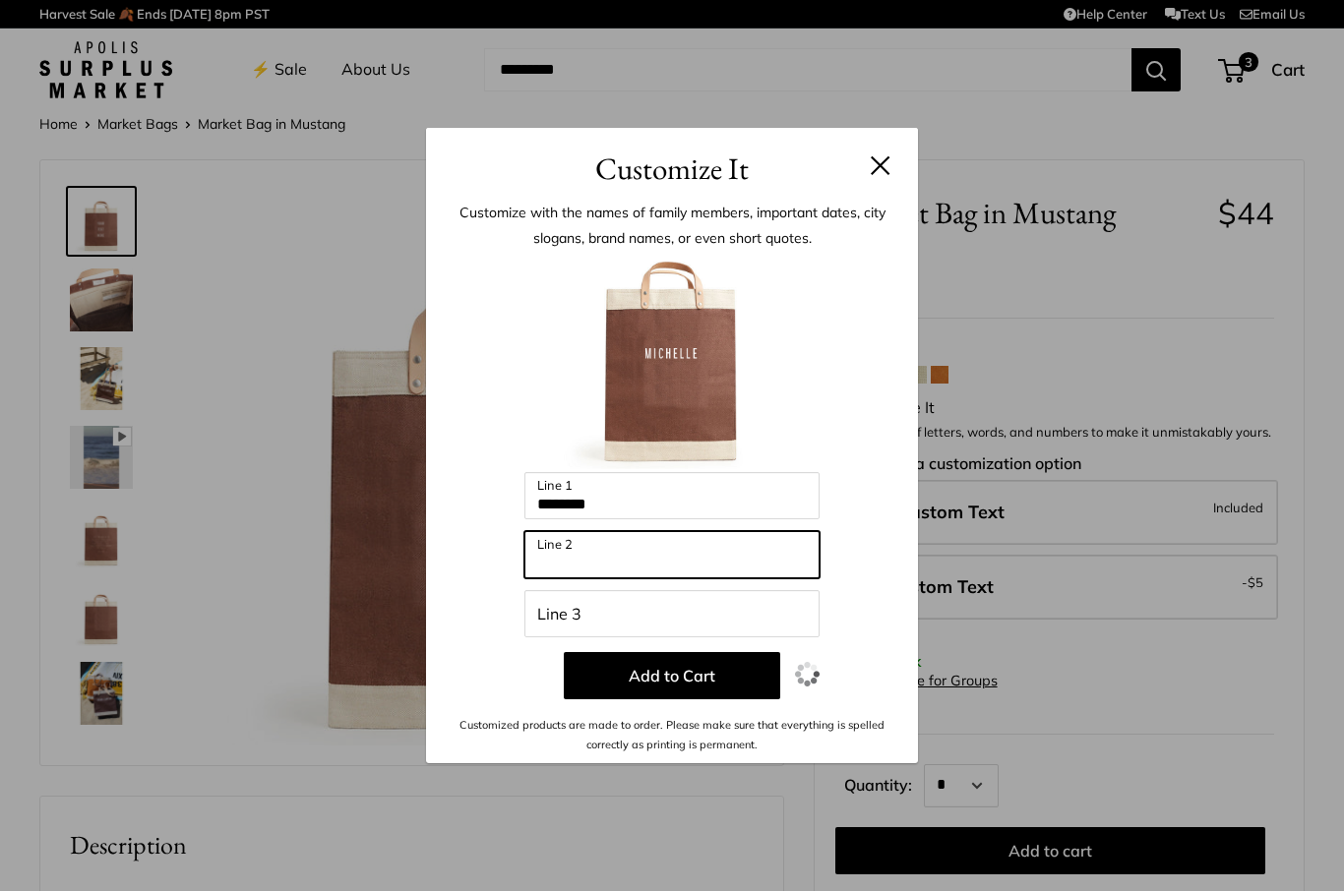
click at [699, 555] on input "Line 2" at bounding box center [671, 554] width 295 height 47
type input "*"
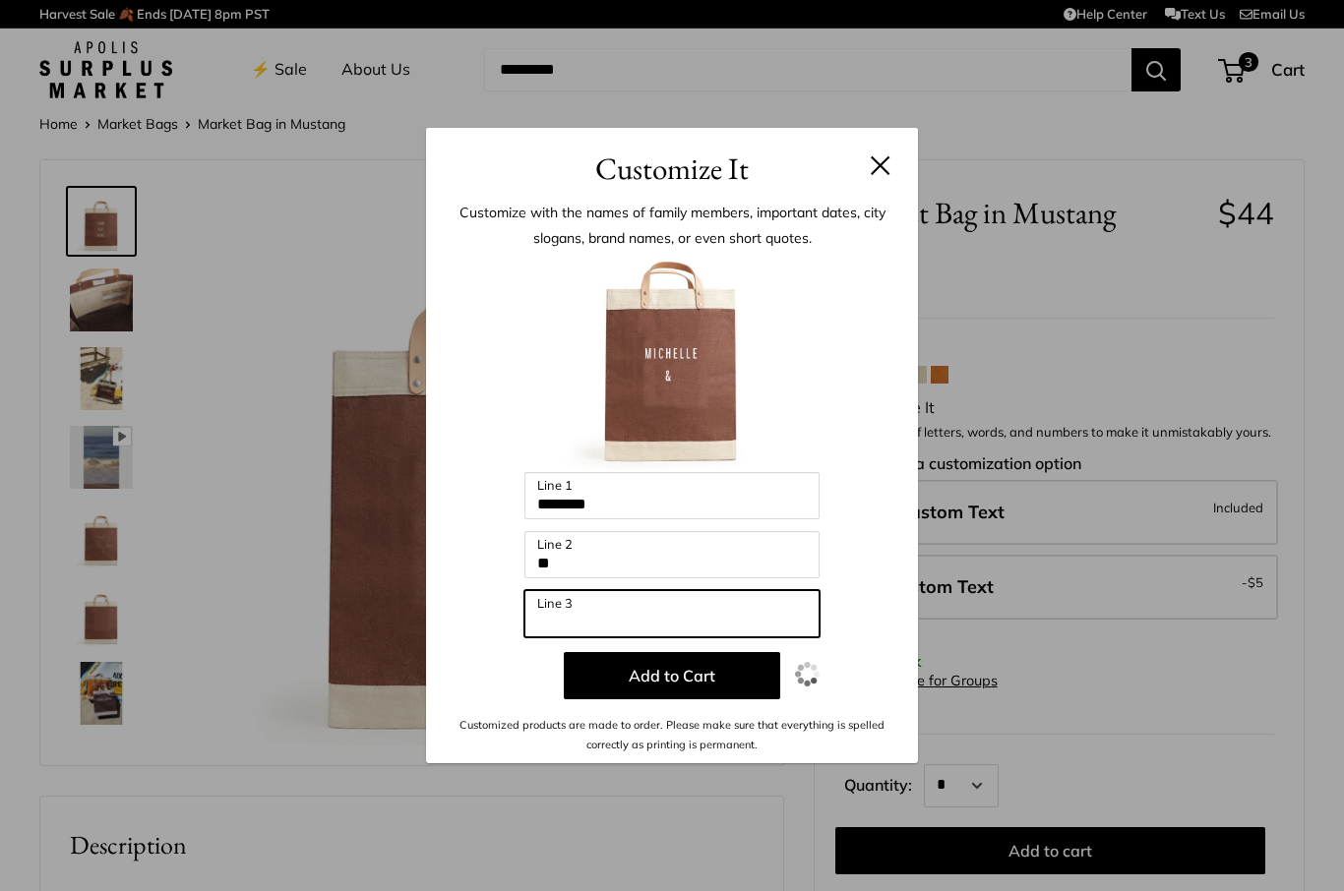
click at [675, 616] on input "Line 3" at bounding box center [671, 613] width 295 height 47
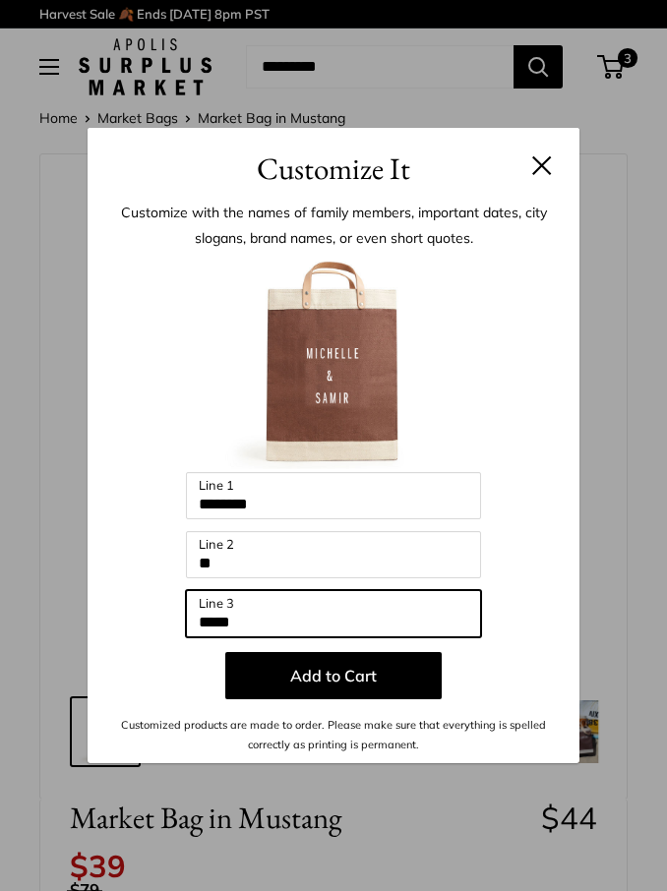
type input "*****"
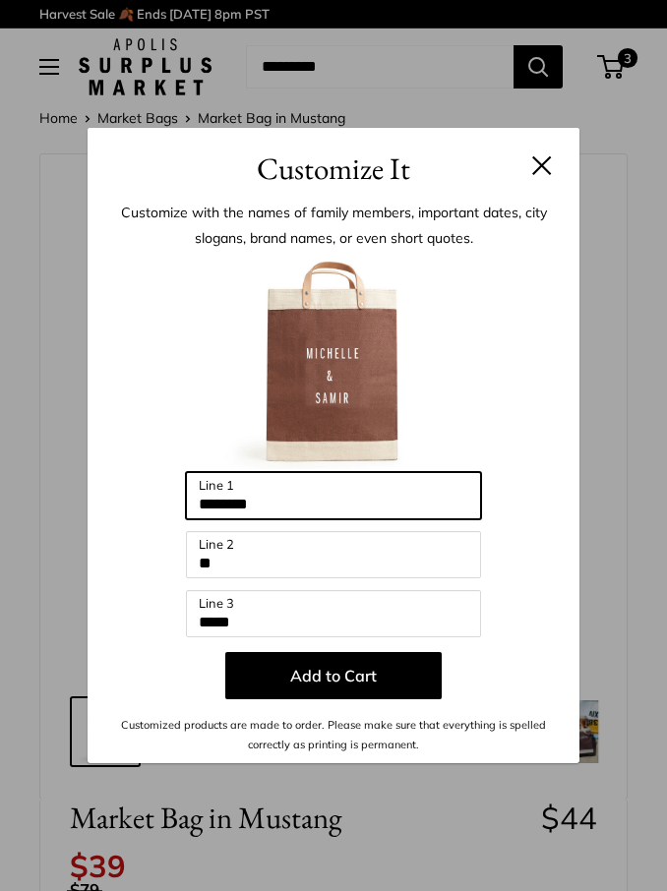
click at [329, 517] on input "********" at bounding box center [333, 495] width 295 height 47
click at [191, 477] on input "********" at bounding box center [333, 495] width 295 height 47
click at [330, 510] on input "********" at bounding box center [333, 495] width 295 height 47
type input "********"
click at [332, 507] on input "********" at bounding box center [333, 495] width 295 height 47
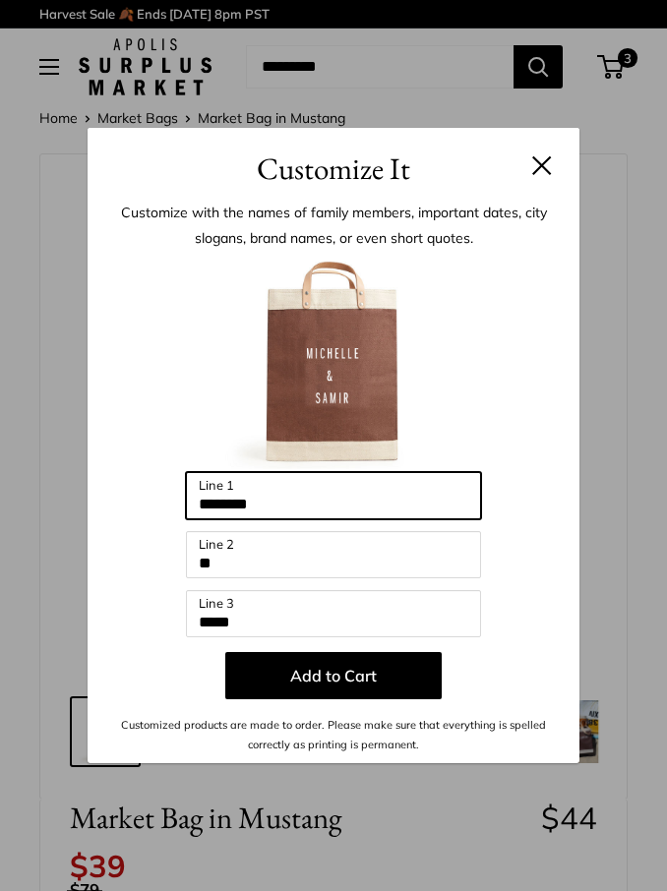
click at [205, 506] on input "********" at bounding box center [333, 495] width 295 height 47
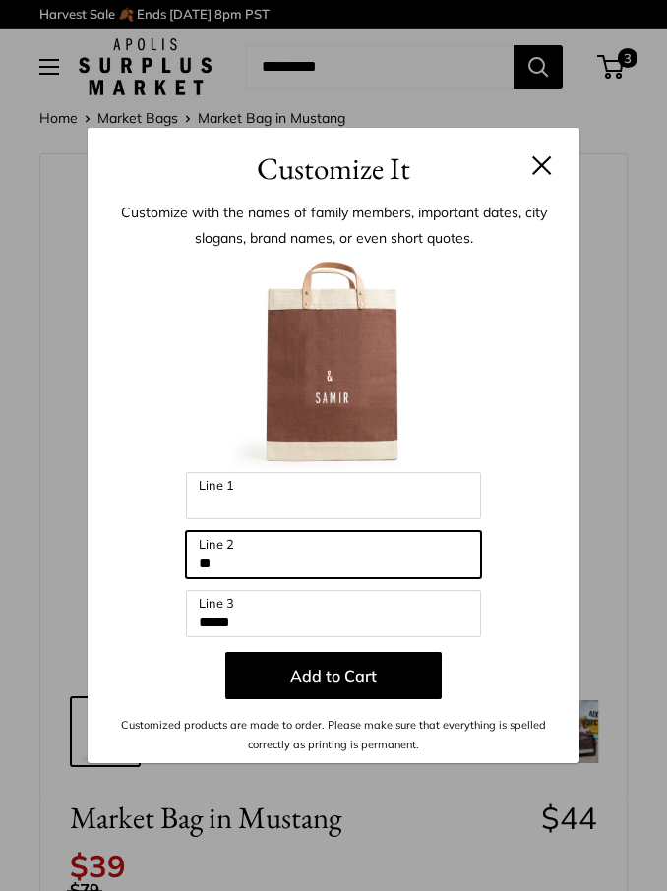
click at [341, 565] on input "*" at bounding box center [333, 554] width 295 height 47
click at [339, 565] on input "*" at bounding box center [333, 554] width 295 height 47
paste input "*********"
type input "**********"
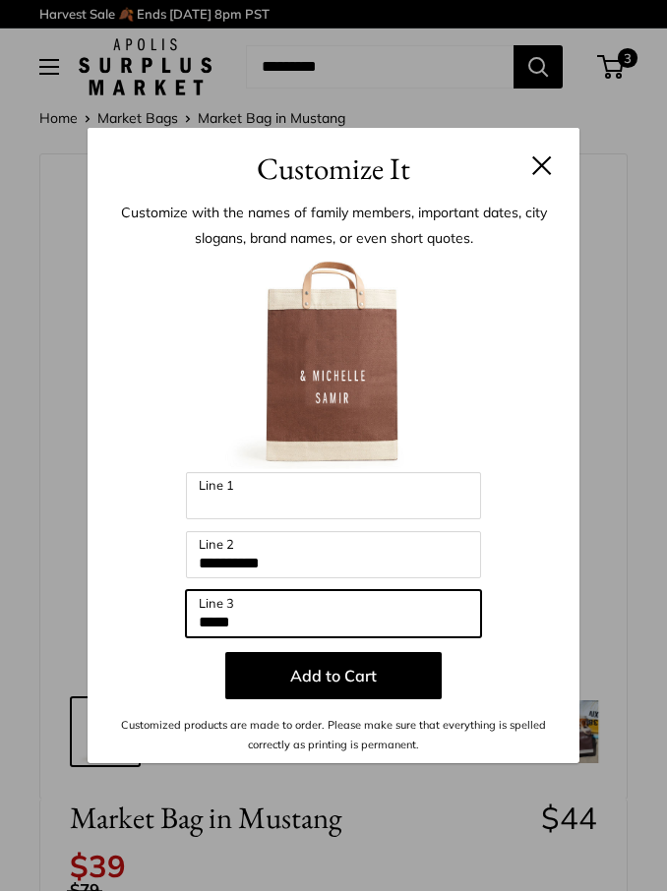
click at [272, 624] on input "*****" at bounding box center [333, 613] width 295 height 47
click at [207, 627] on input "*****" at bounding box center [333, 613] width 295 height 47
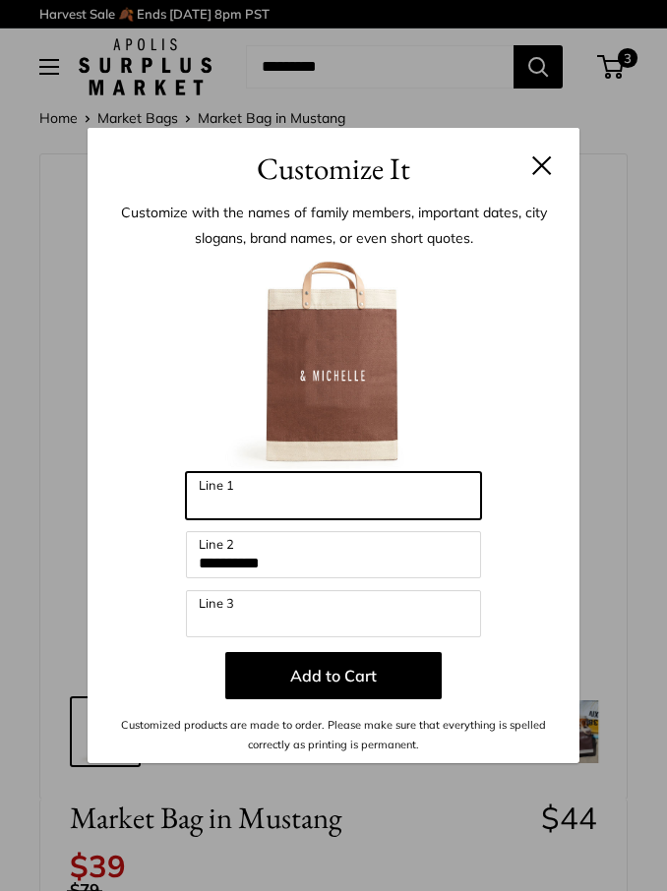
click at [318, 510] on input "Line 1" at bounding box center [333, 495] width 295 height 47
click at [346, 501] on input "Line 1" at bounding box center [333, 495] width 295 height 47
paste input "*****"
type input "*****"
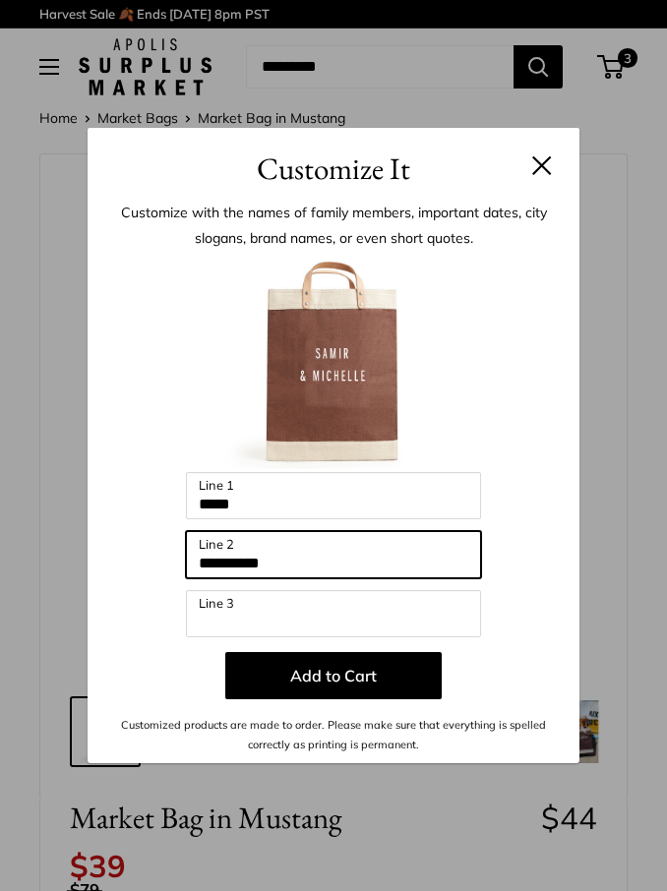
click at [246, 575] on input "**********" at bounding box center [333, 554] width 295 height 47
click at [210, 566] on input "**********" at bounding box center [333, 554] width 295 height 47
type input "*"
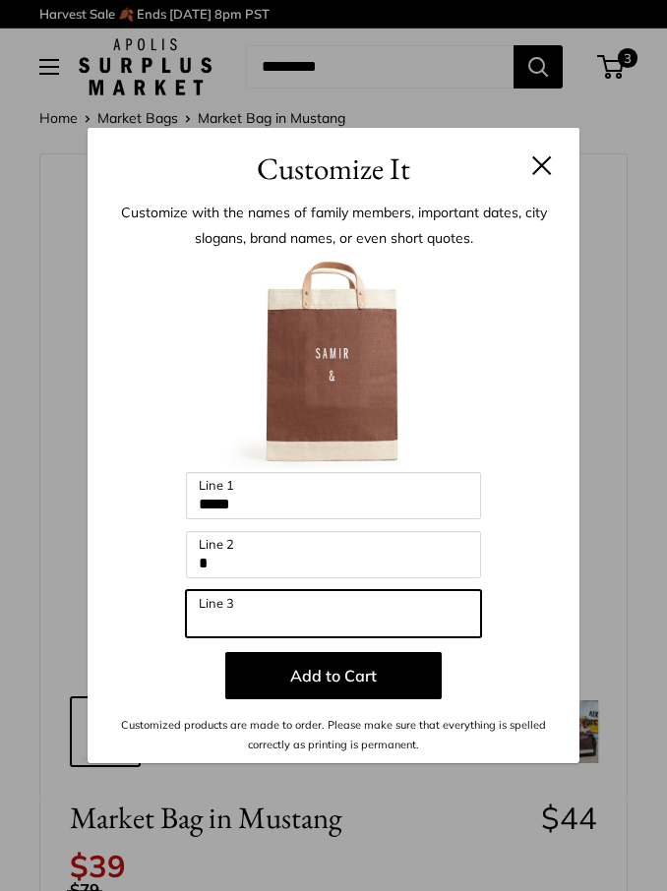
click at [236, 625] on input "Line 3" at bounding box center [333, 613] width 295 height 47
click at [246, 626] on input "Line 3" at bounding box center [333, 613] width 295 height 47
paste input "********"
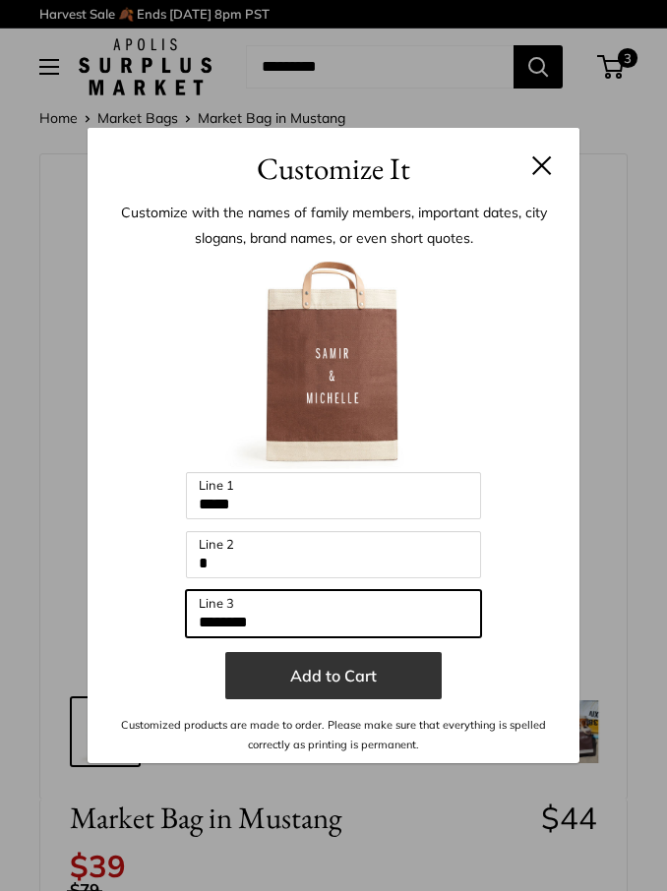
type input "********"
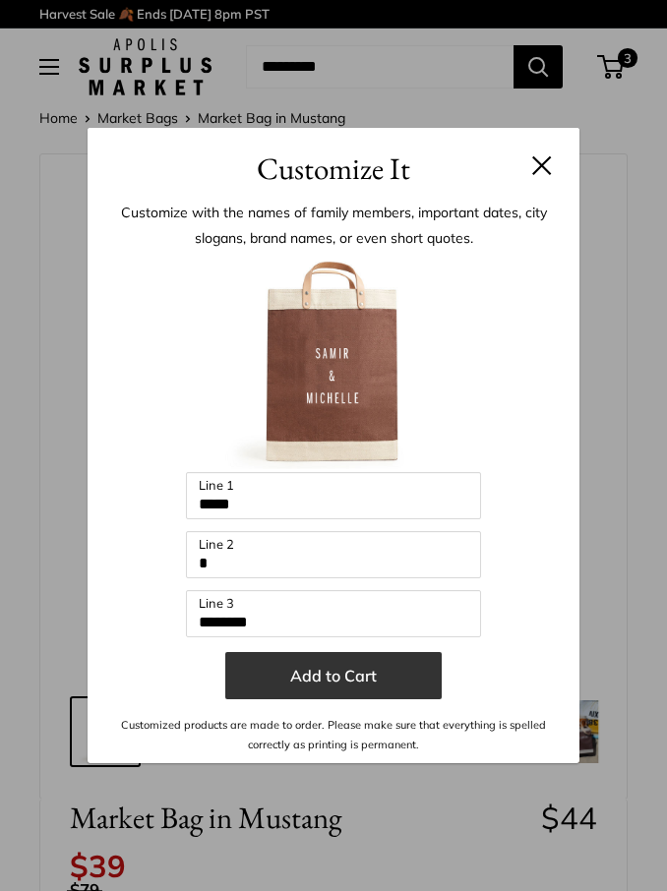
click at [315, 670] on button "Add to Cart" at bounding box center [333, 675] width 216 height 47
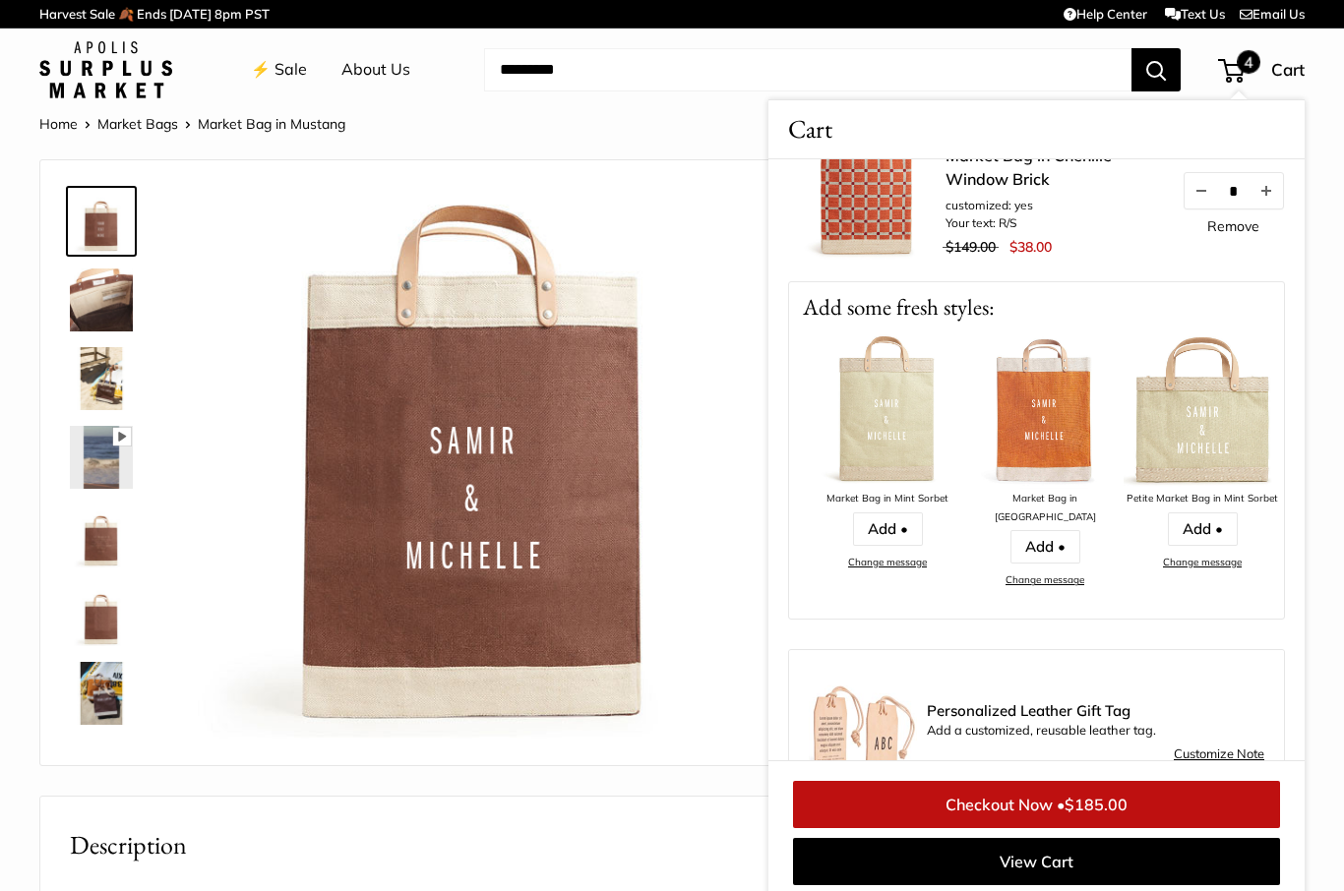
scroll to position [0, 2033]
click at [895, 525] on link "Add •" at bounding box center [886, 528] width 70 height 33
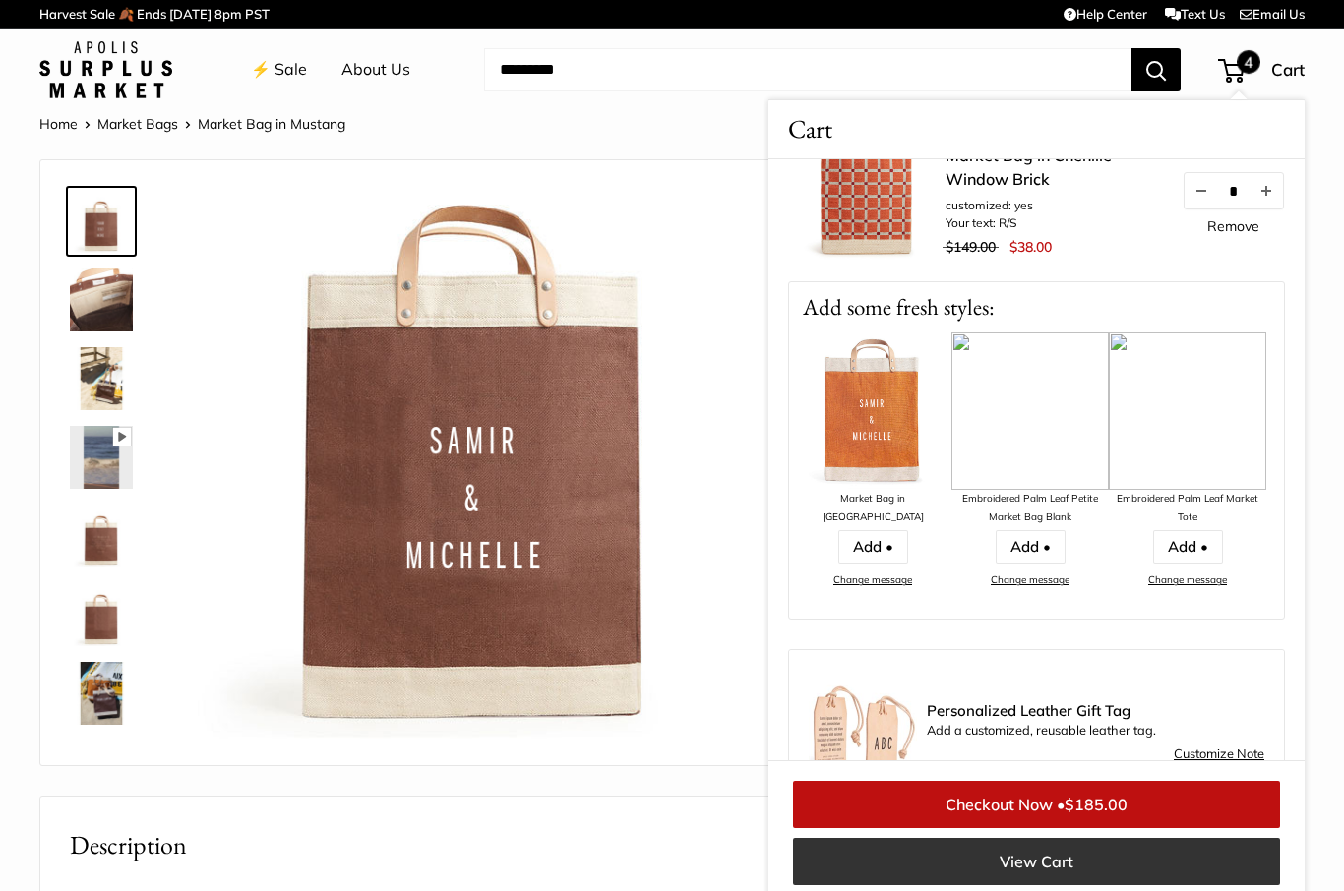
click at [1098, 873] on link "View Cart" at bounding box center [1036, 861] width 487 height 47
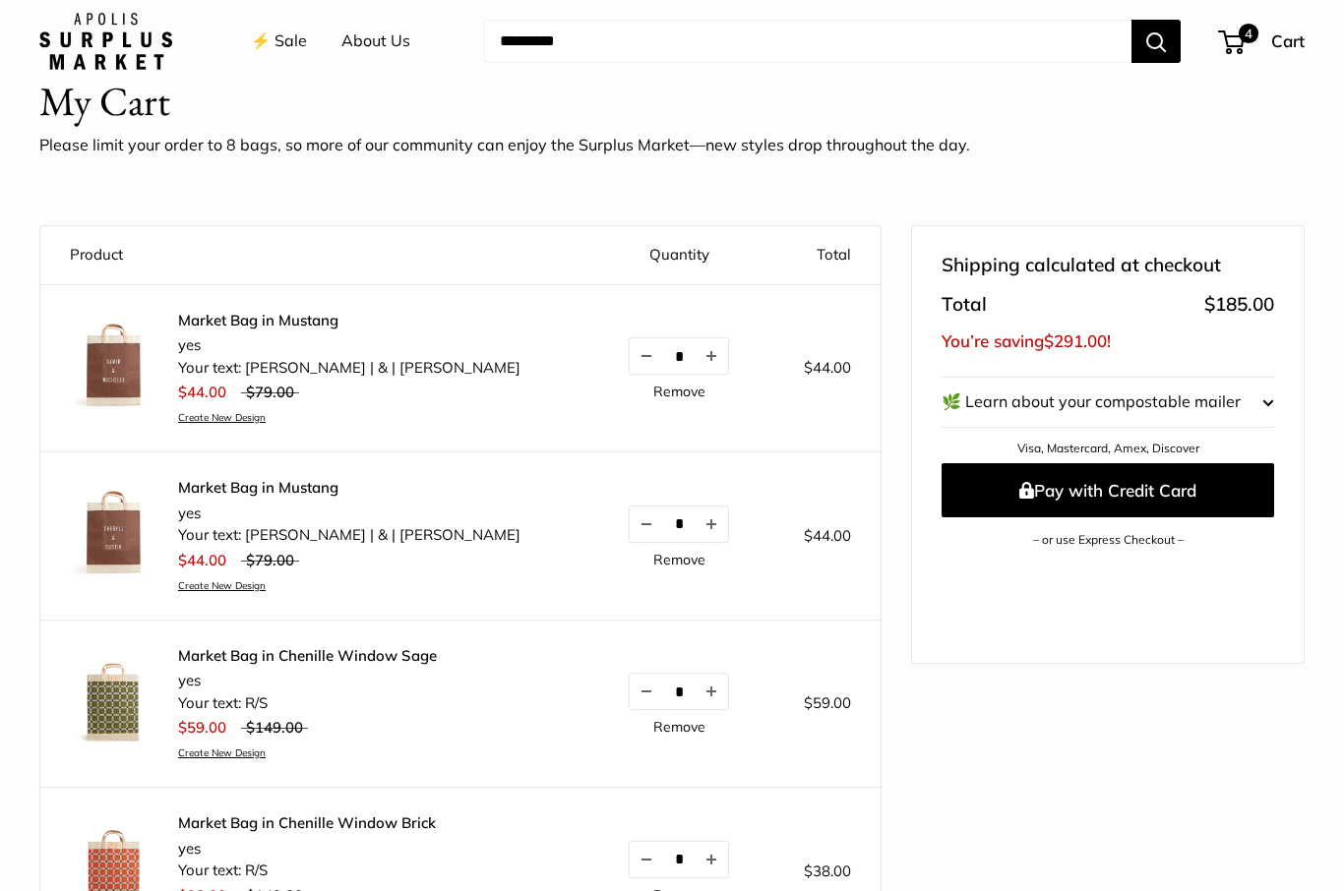
scroll to position [72, 0]
click at [115, 549] on img at bounding box center [114, 534] width 89 height 89
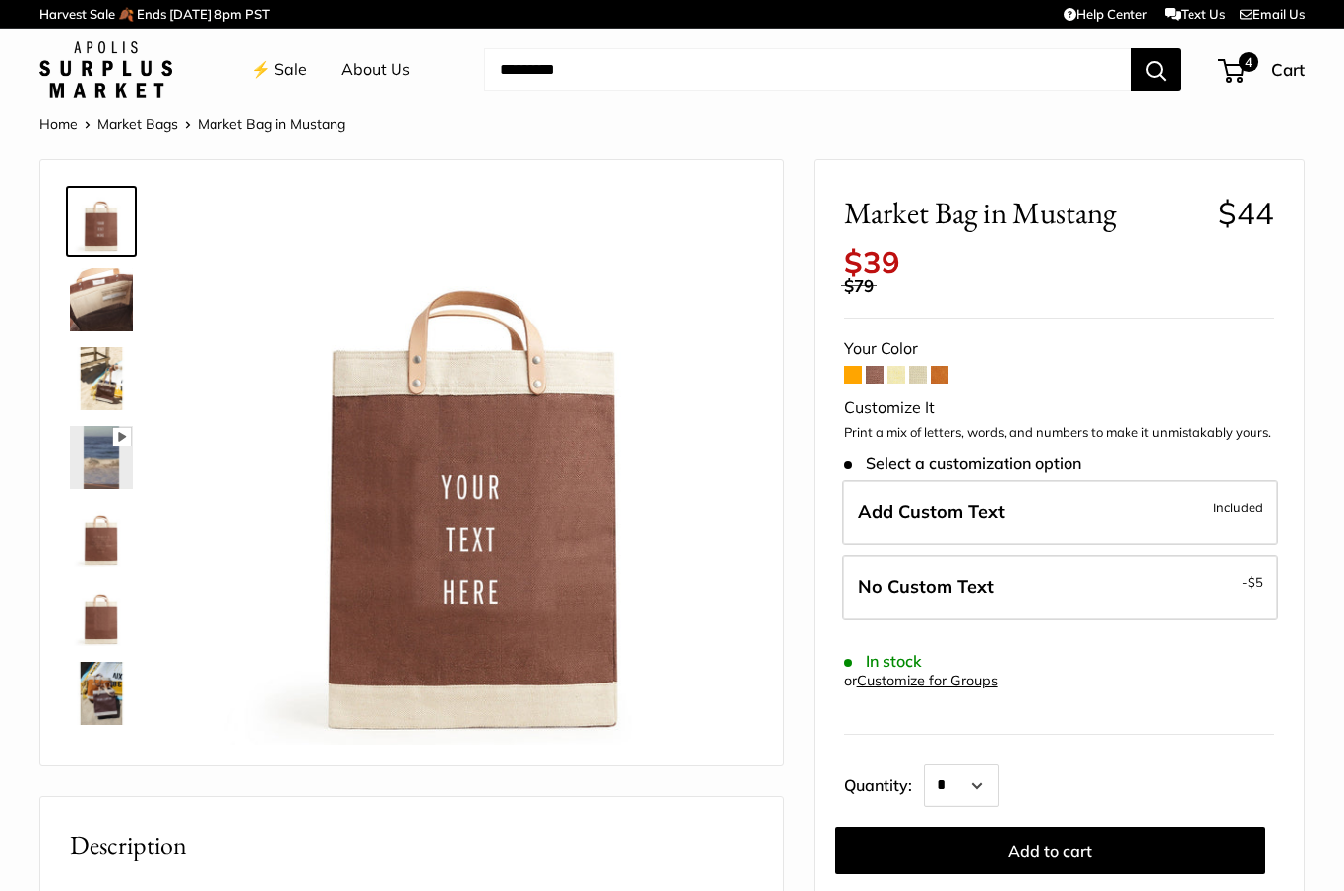
click at [854, 366] on span at bounding box center [853, 375] width 18 height 18
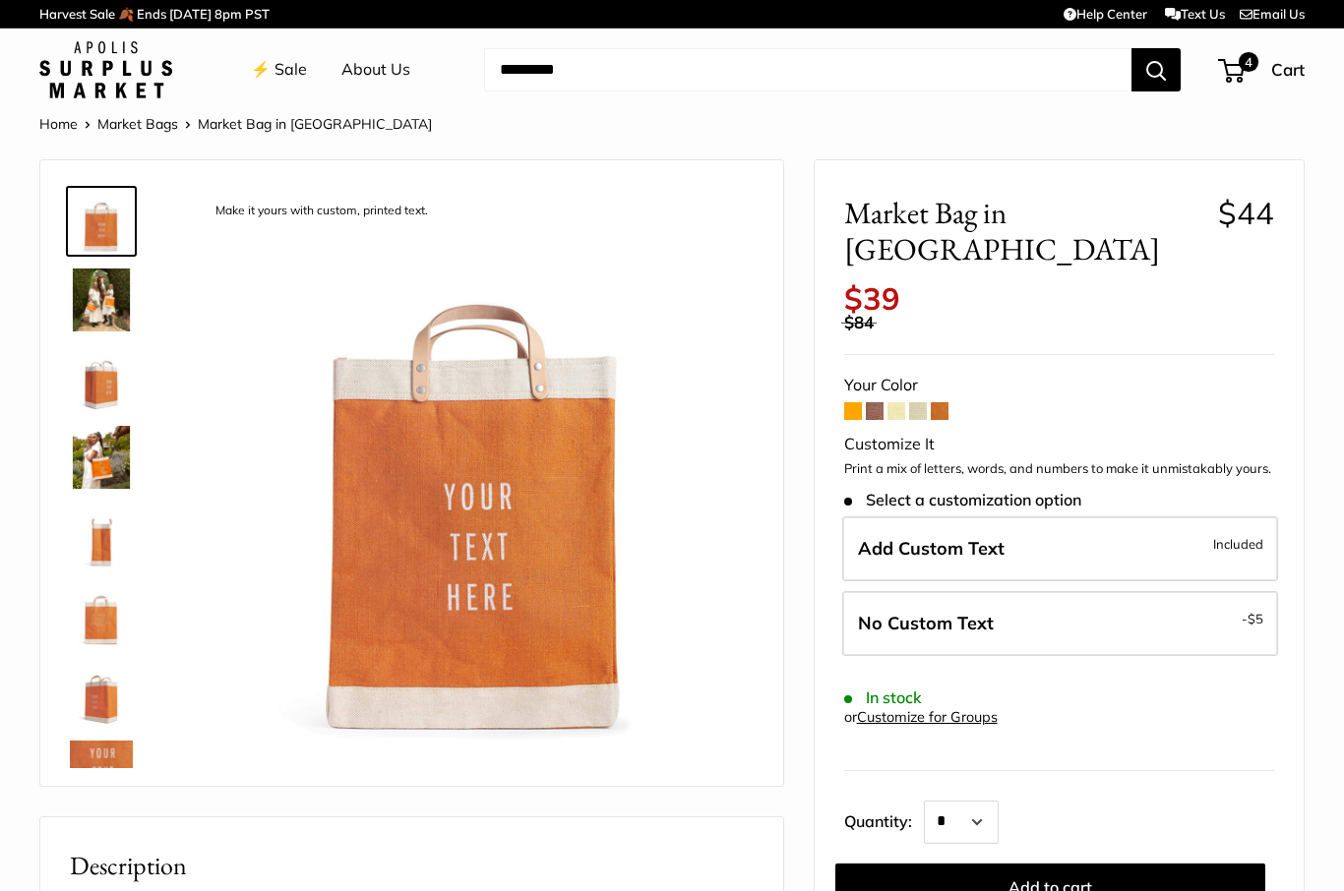
click at [877, 402] on span at bounding box center [875, 411] width 18 height 18
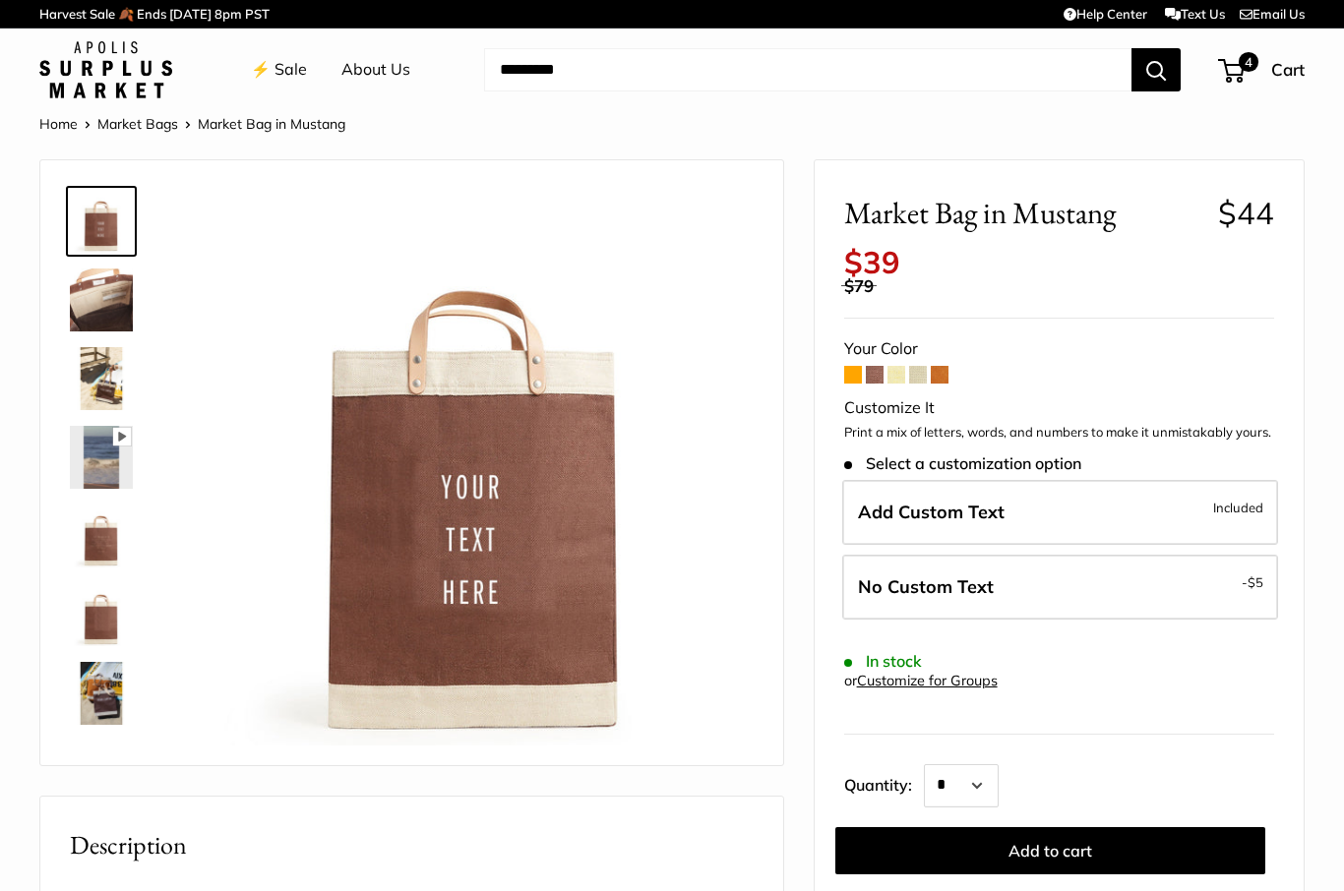
click at [946, 366] on span at bounding box center [939, 375] width 18 height 18
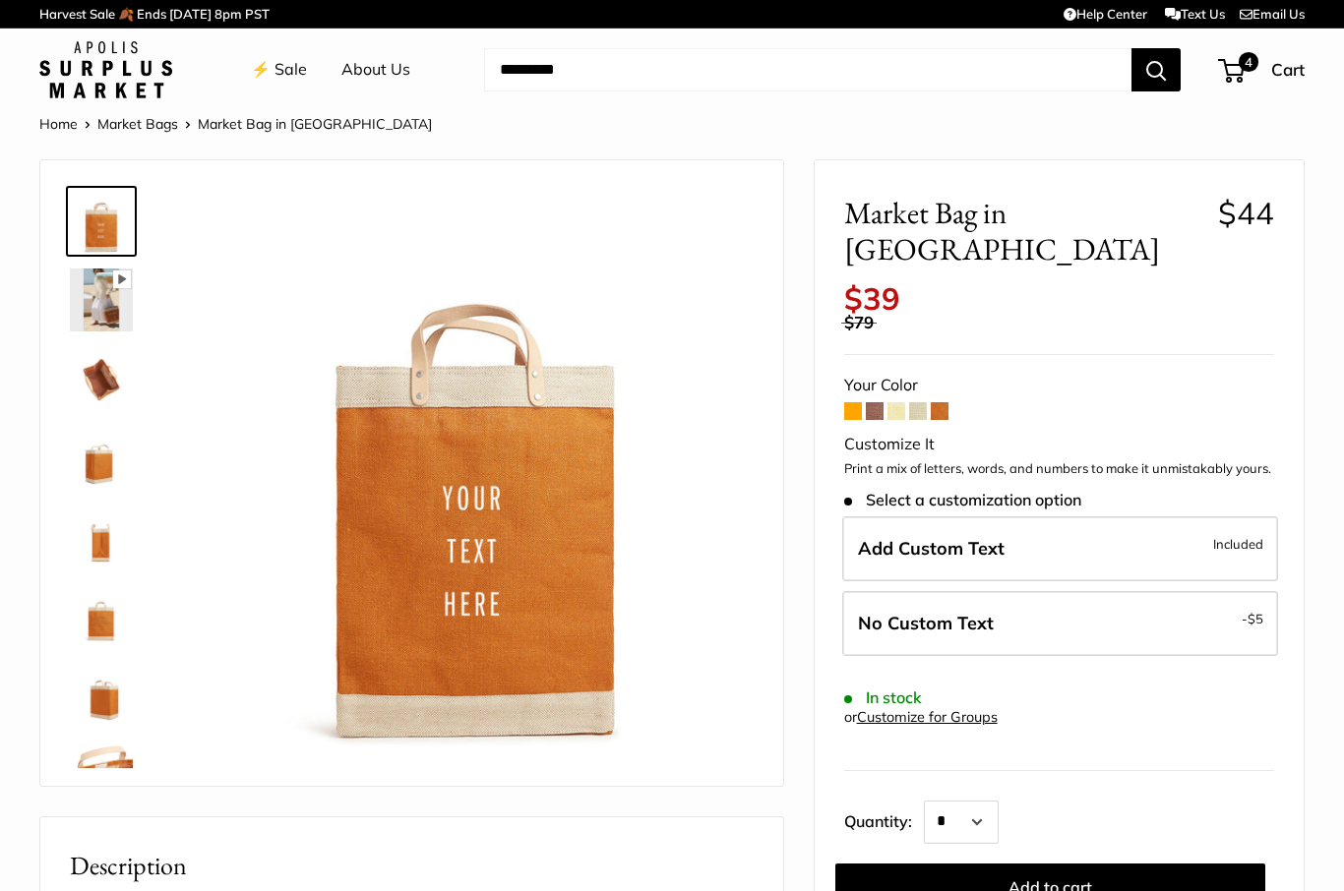
click at [944, 402] on span at bounding box center [939, 411] width 18 height 18
click at [285, 70] on link "⚡️ Sale" at bounding box center [279, 70] width 56 height 30
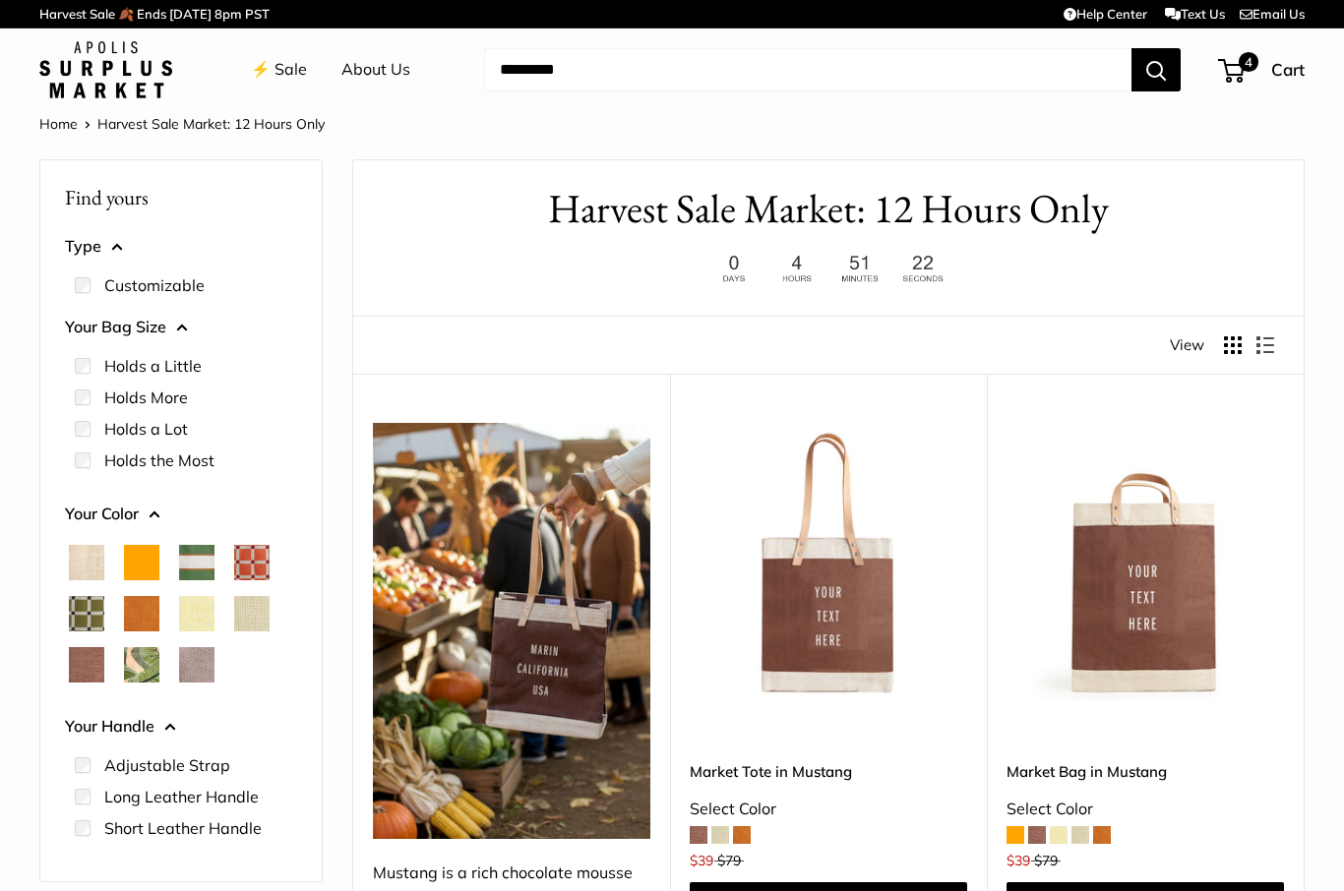
click at [80, 559] on span "Natural" at bounding box center [86, 562] width 35 height 35
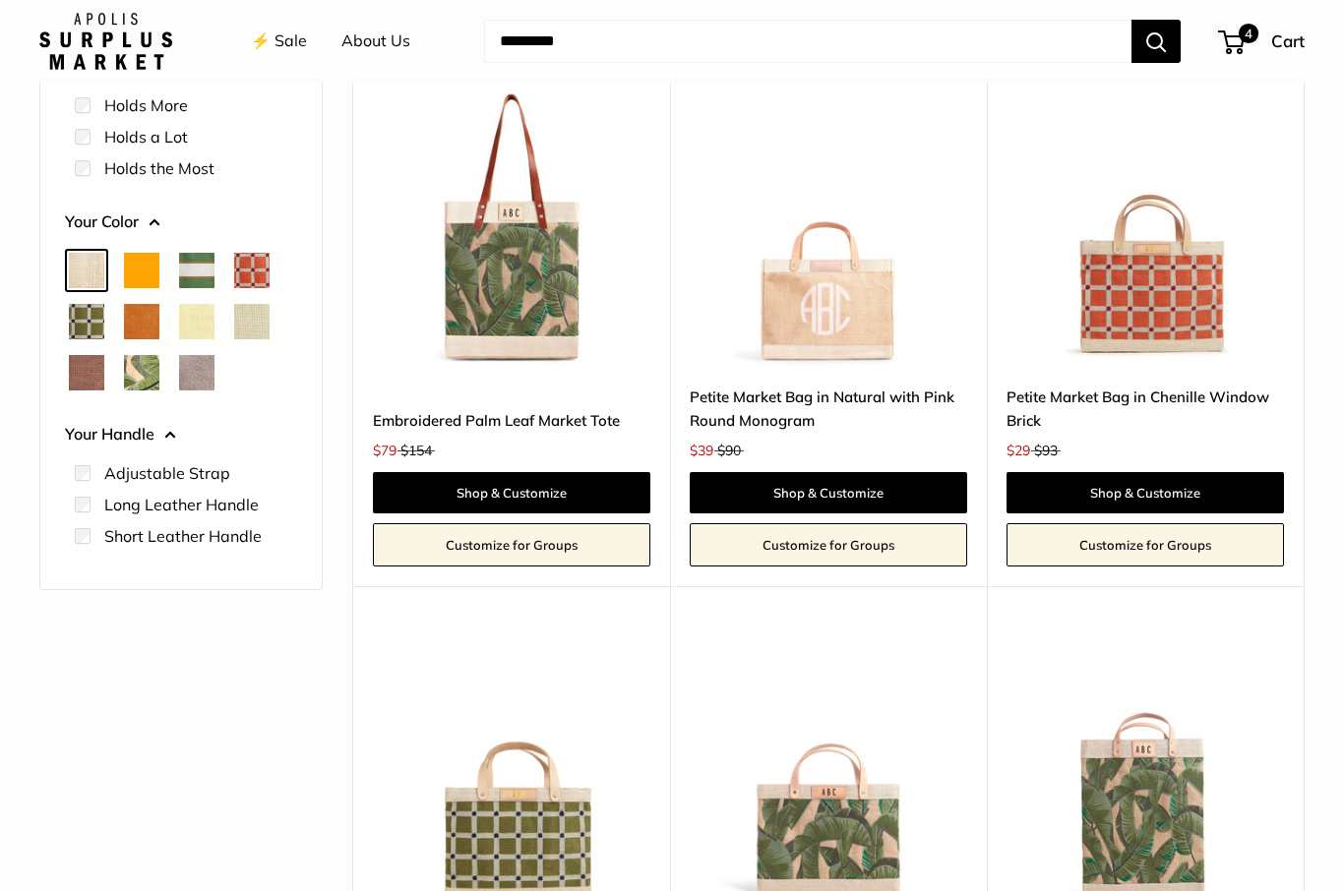
scroll to position [326, 0]
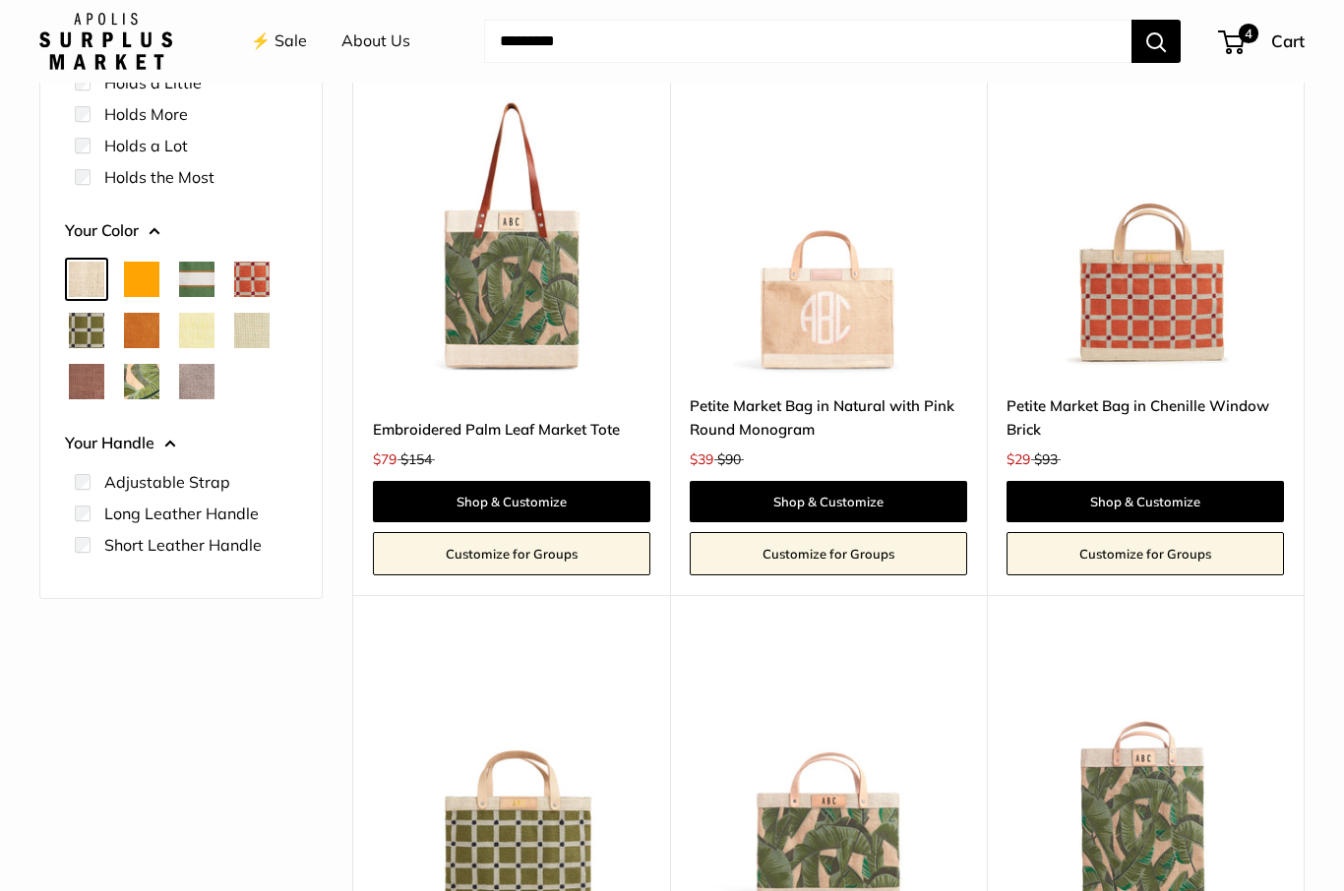
click at [198, 367] on span "Taupe" at bounding box center [196, 381] width 35 height 35
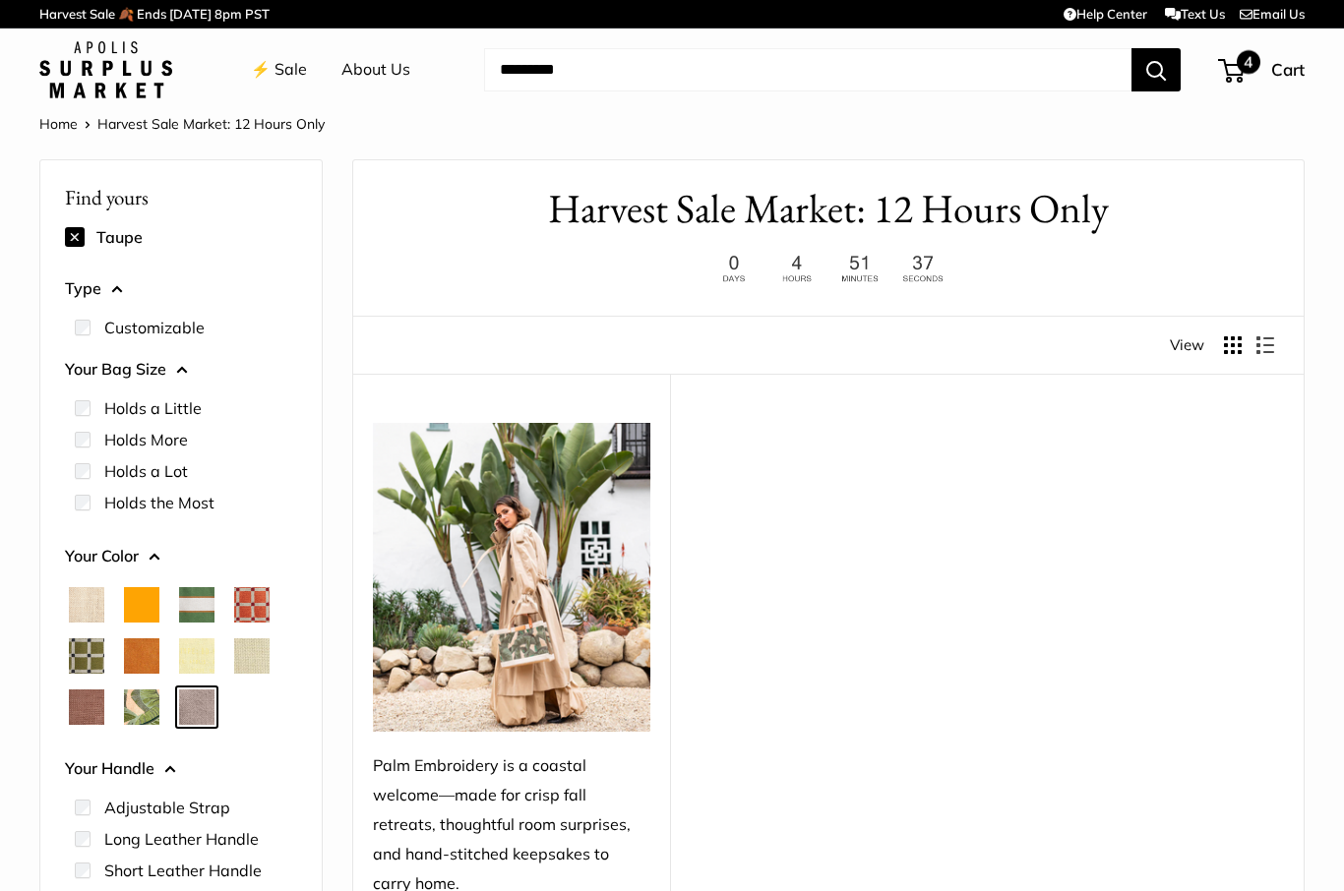
click at [1241, 67] on span "4" at bounding box center [1248, 62] width 24 height 24
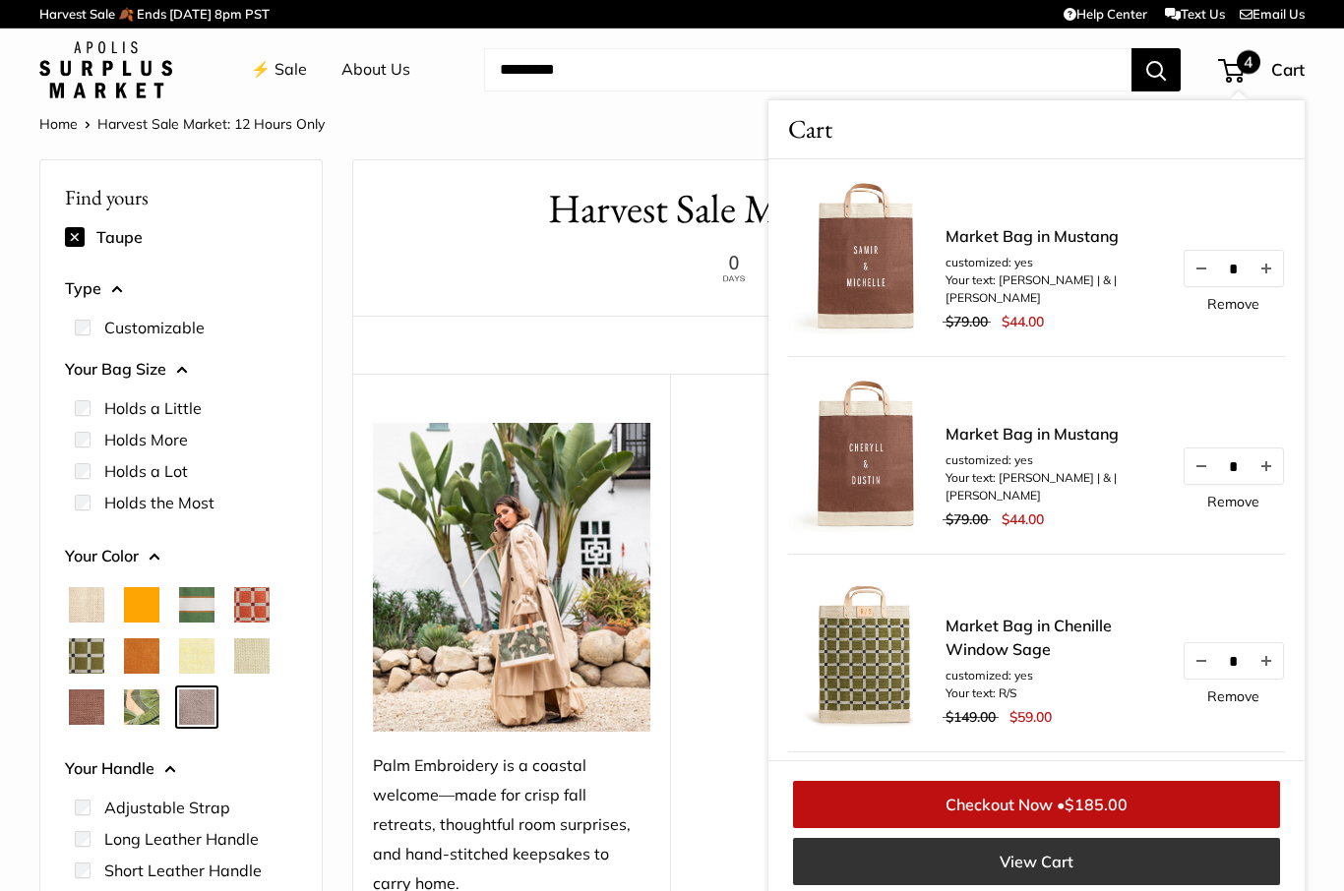
click at [1046, 872] on link "View Cart" at bounding box center [1036, 861] width 487 height 47
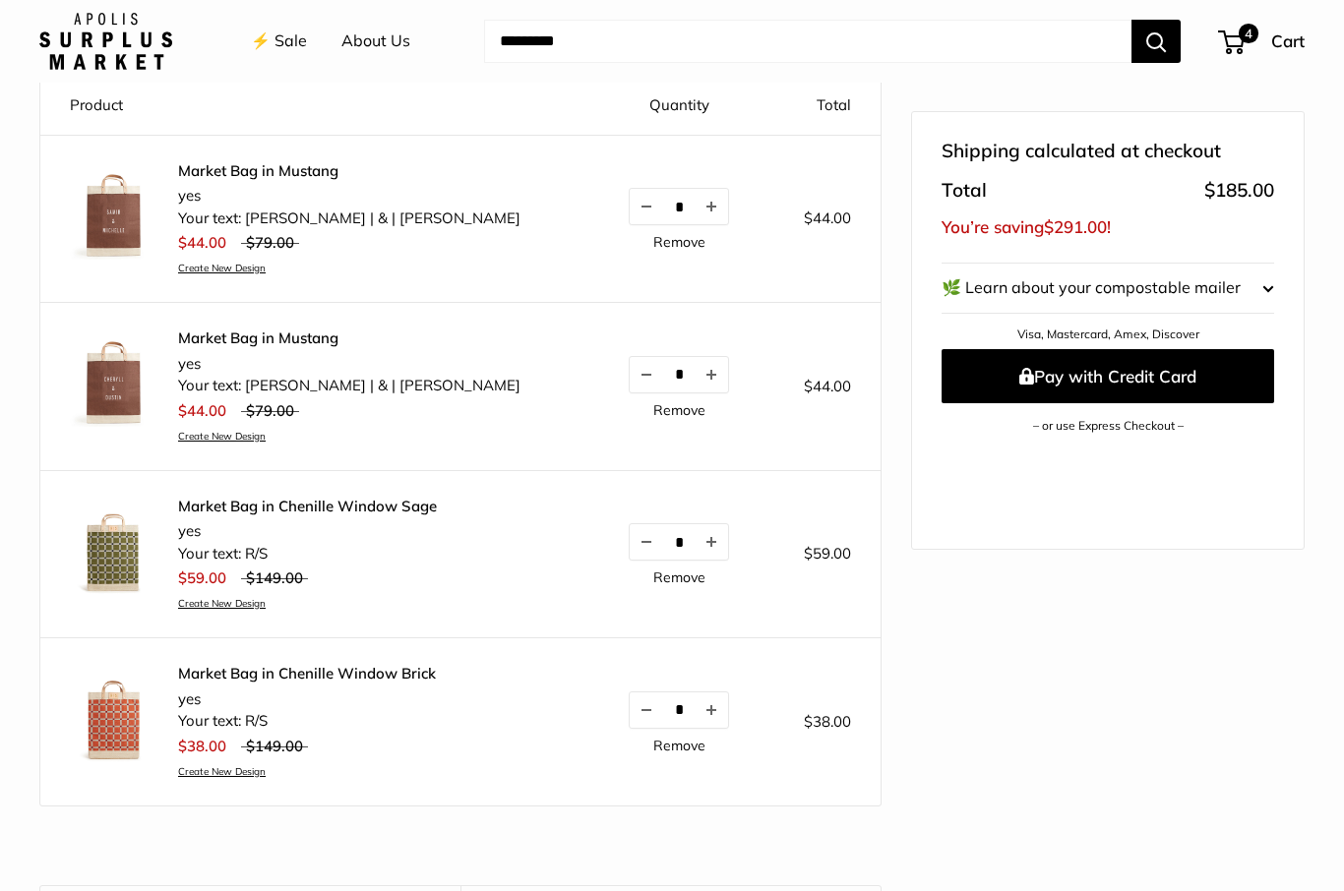
scroll to position [221, 0]
click at [657, 576] on link "Remove" at bounding box center [679, 578] width 52 height 14
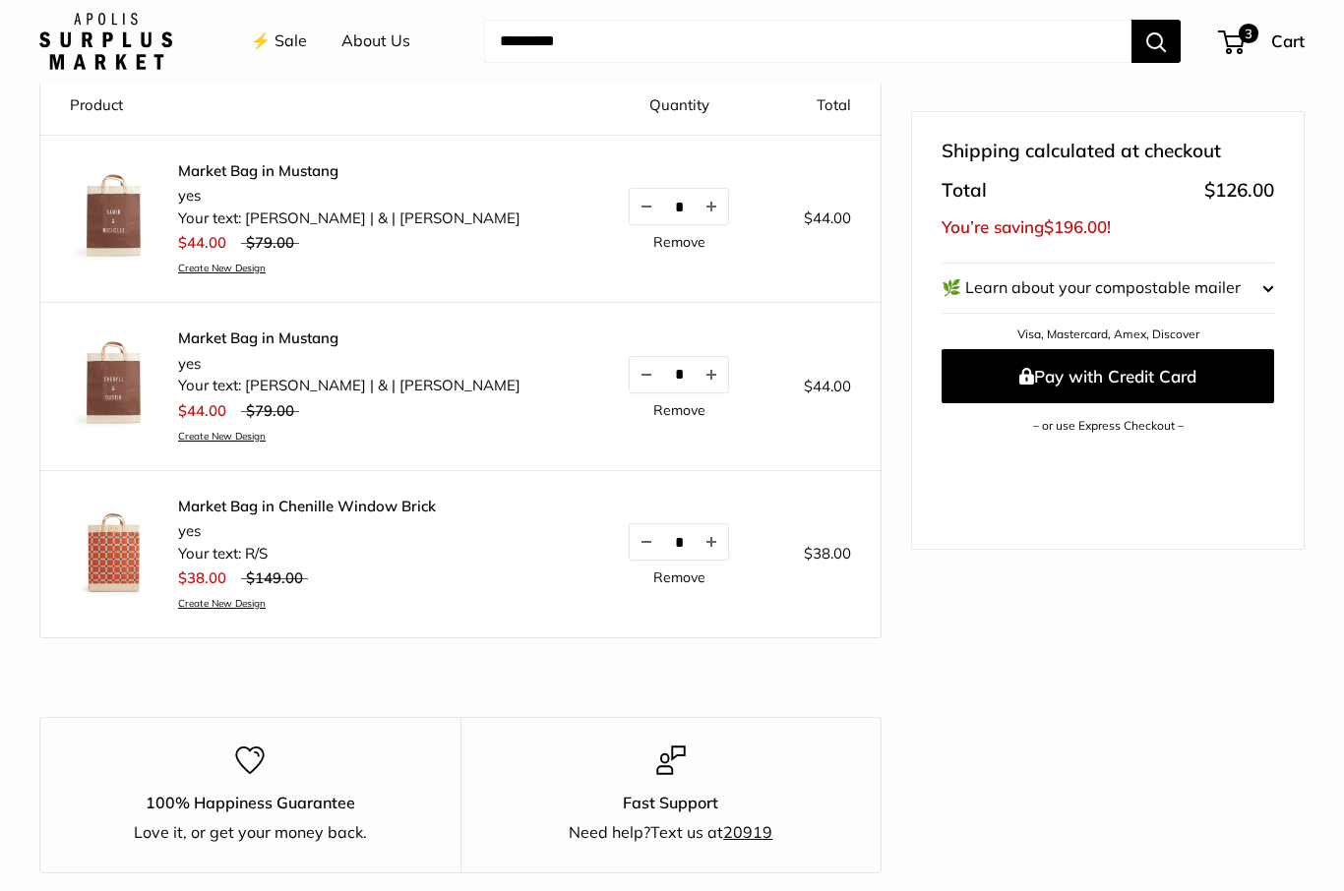
click at [193, 268] on link "Create New Design" at bounding box center [349, 268] width 342 height 13
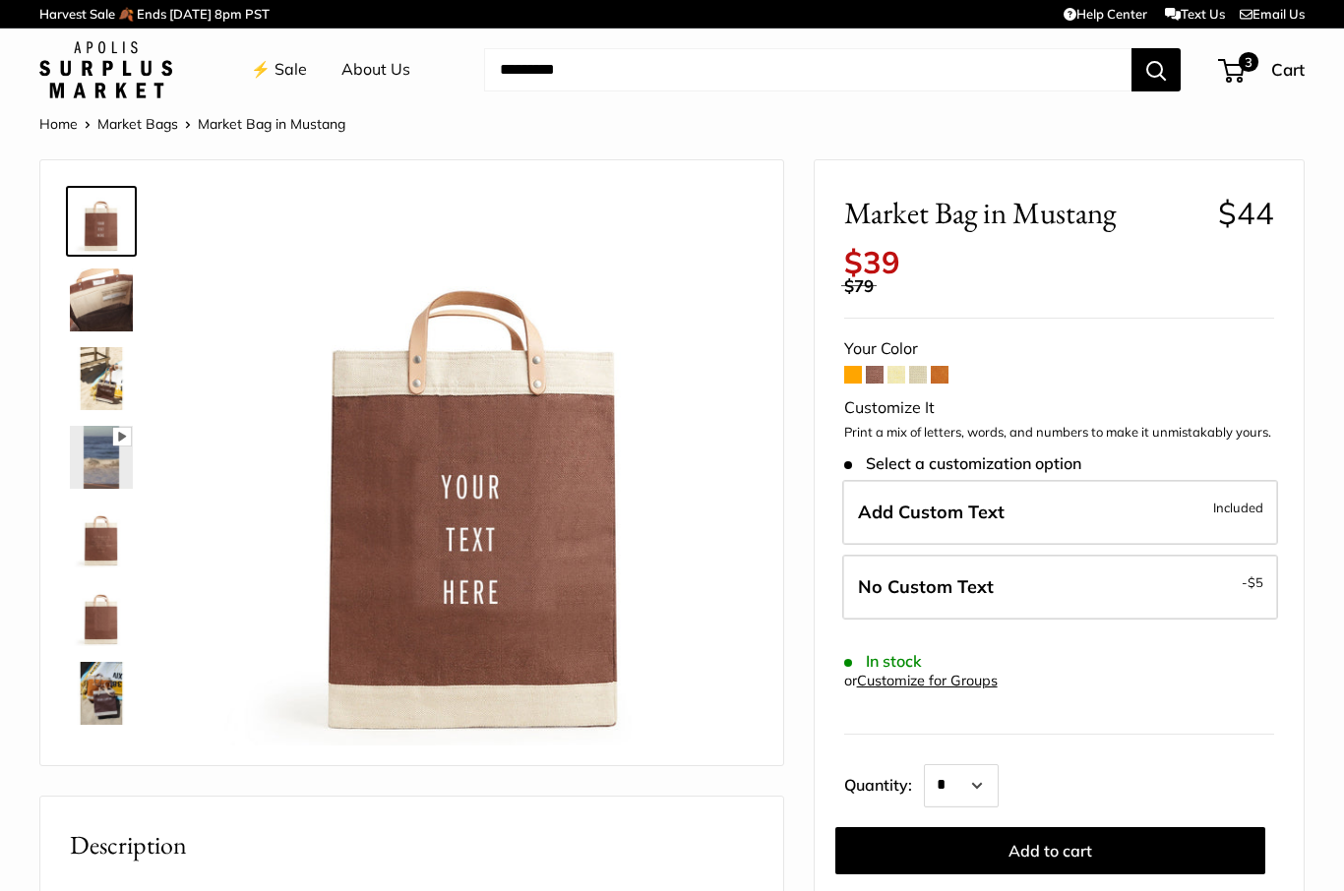
click at [881, 366] on span at bounding box center [875, 375] width 18 height 18
click at [861, 366] on span at bounding box center [853, 375] width 18 height 18
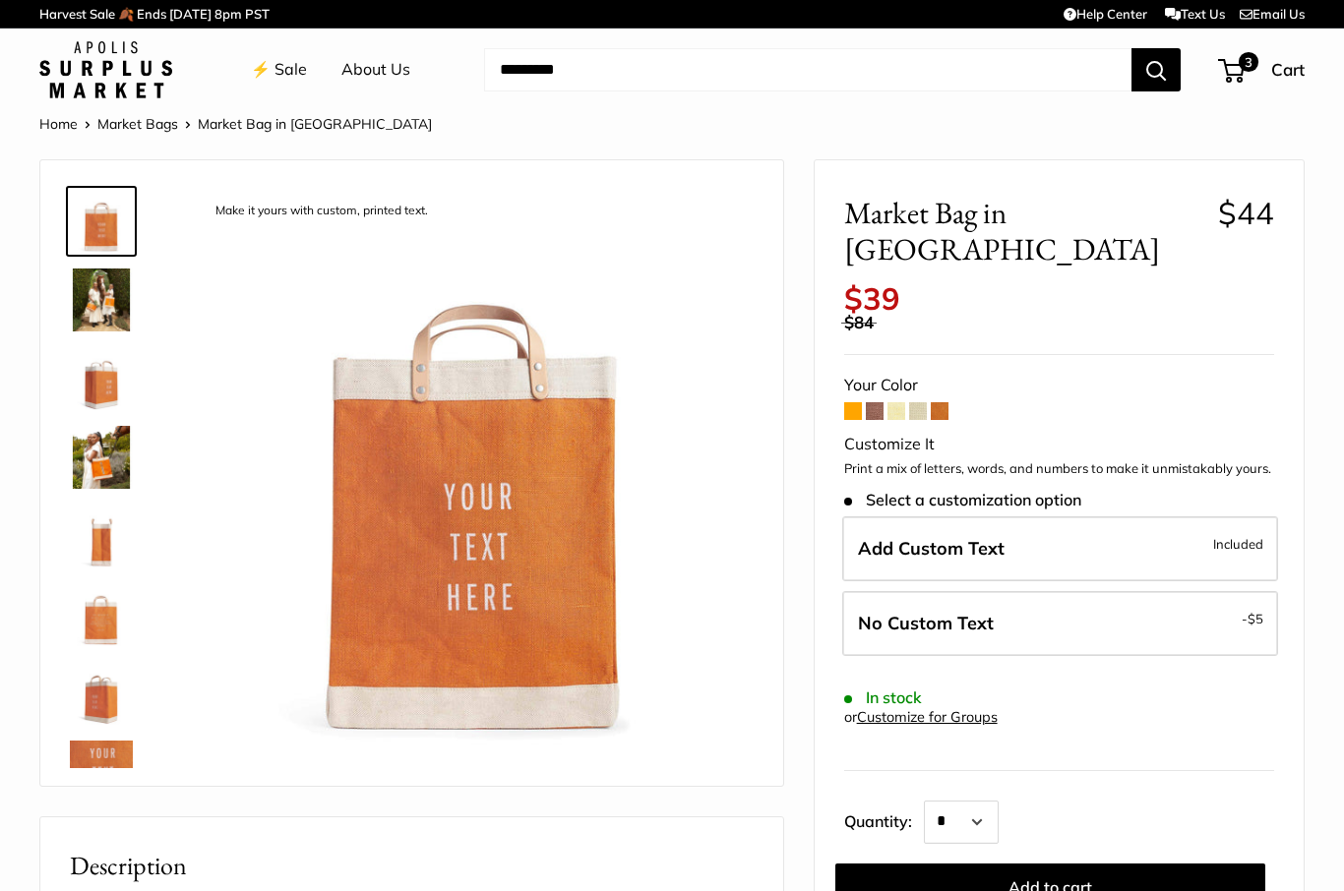
click at [947, 402] on span at bounding box center [939, 411] width 18 height 18
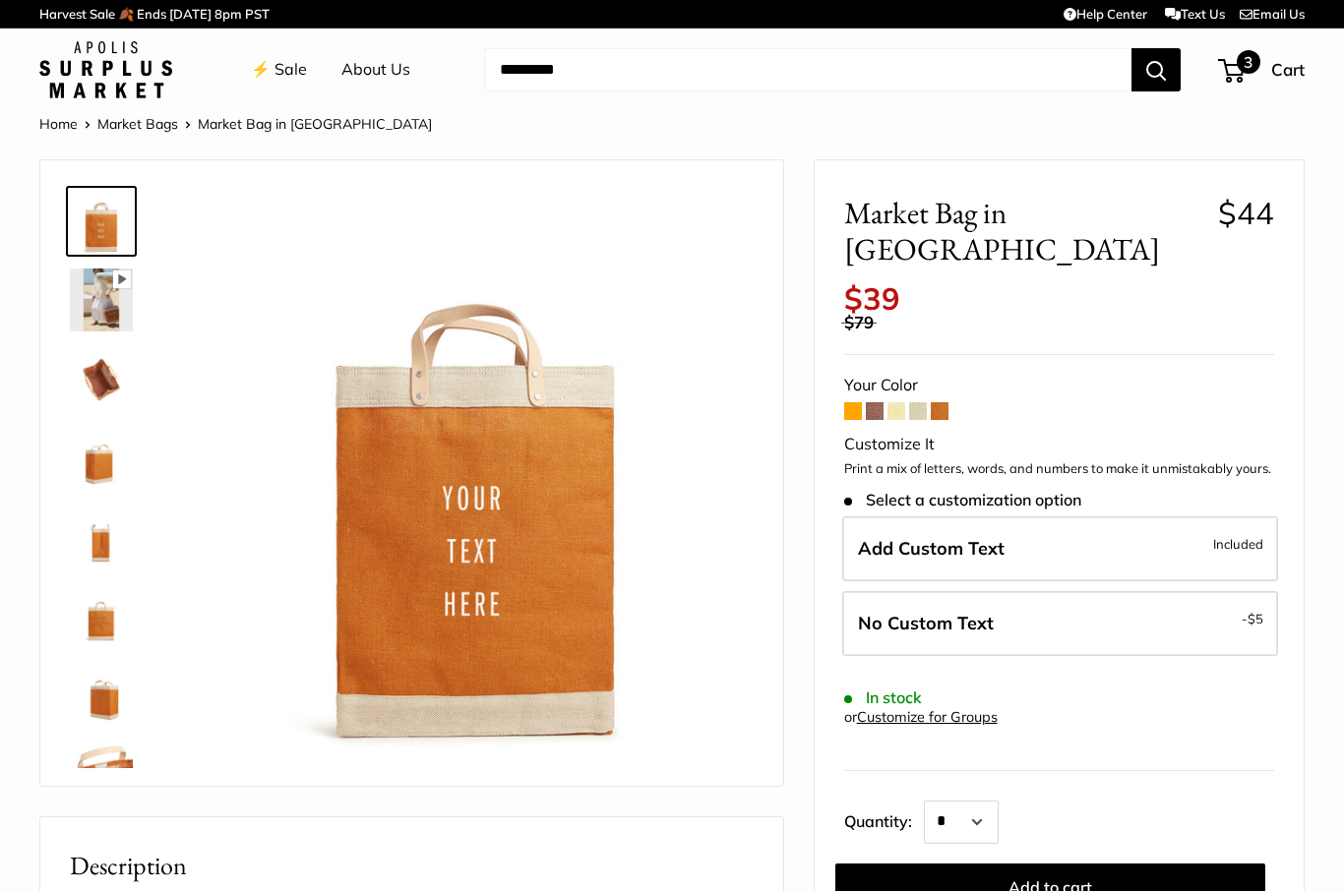
click at [1239, 81] on span "3" at bounding box center [1231, 71] width 27 height 24
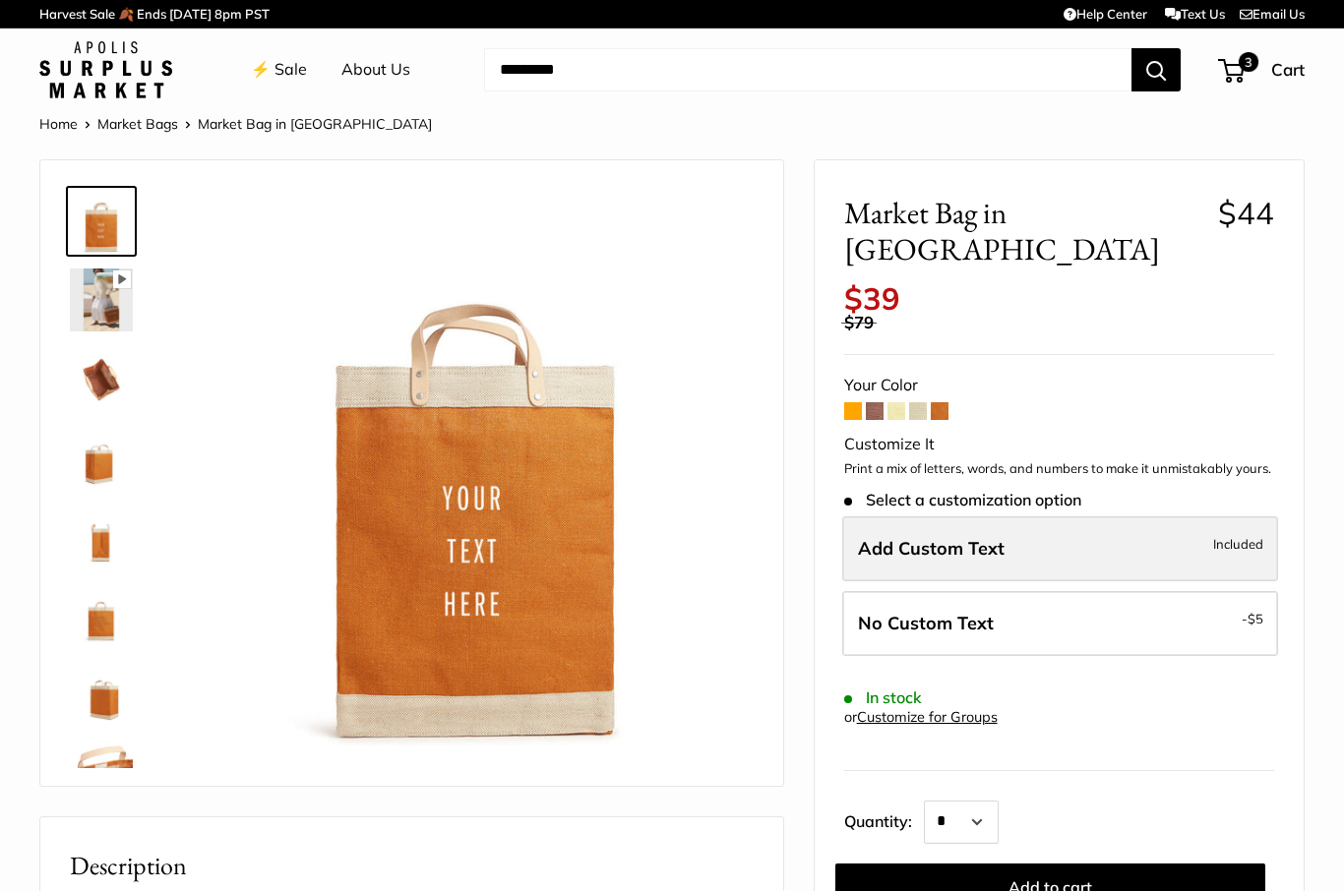
click at [918, 537] on span "Add Custom Text" at bounding box center [931, 548] width 147 height 23
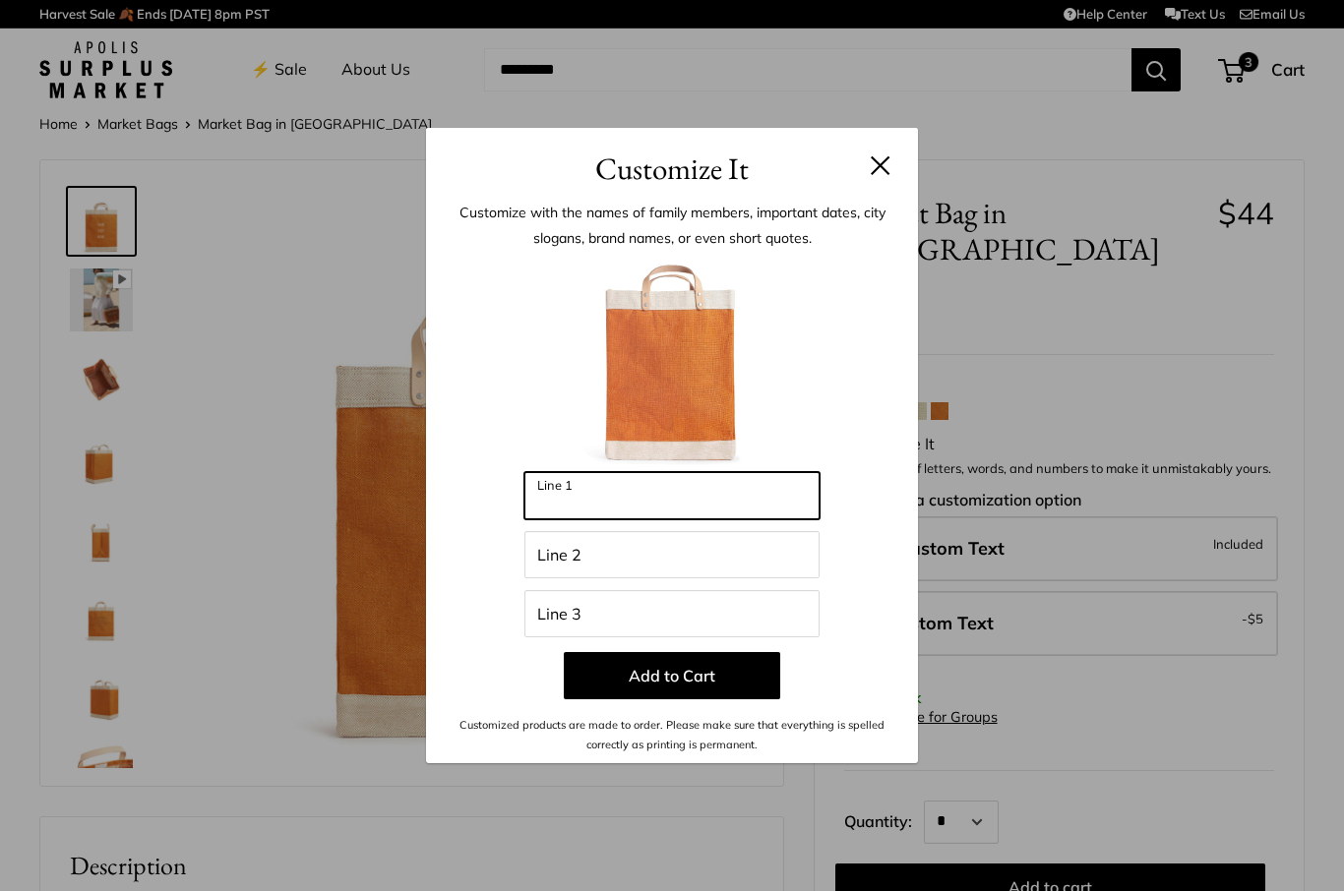
click at [703, 503] on input "Line 1" at bounding box center [671, 495] width 295 height 47
type input "*****"
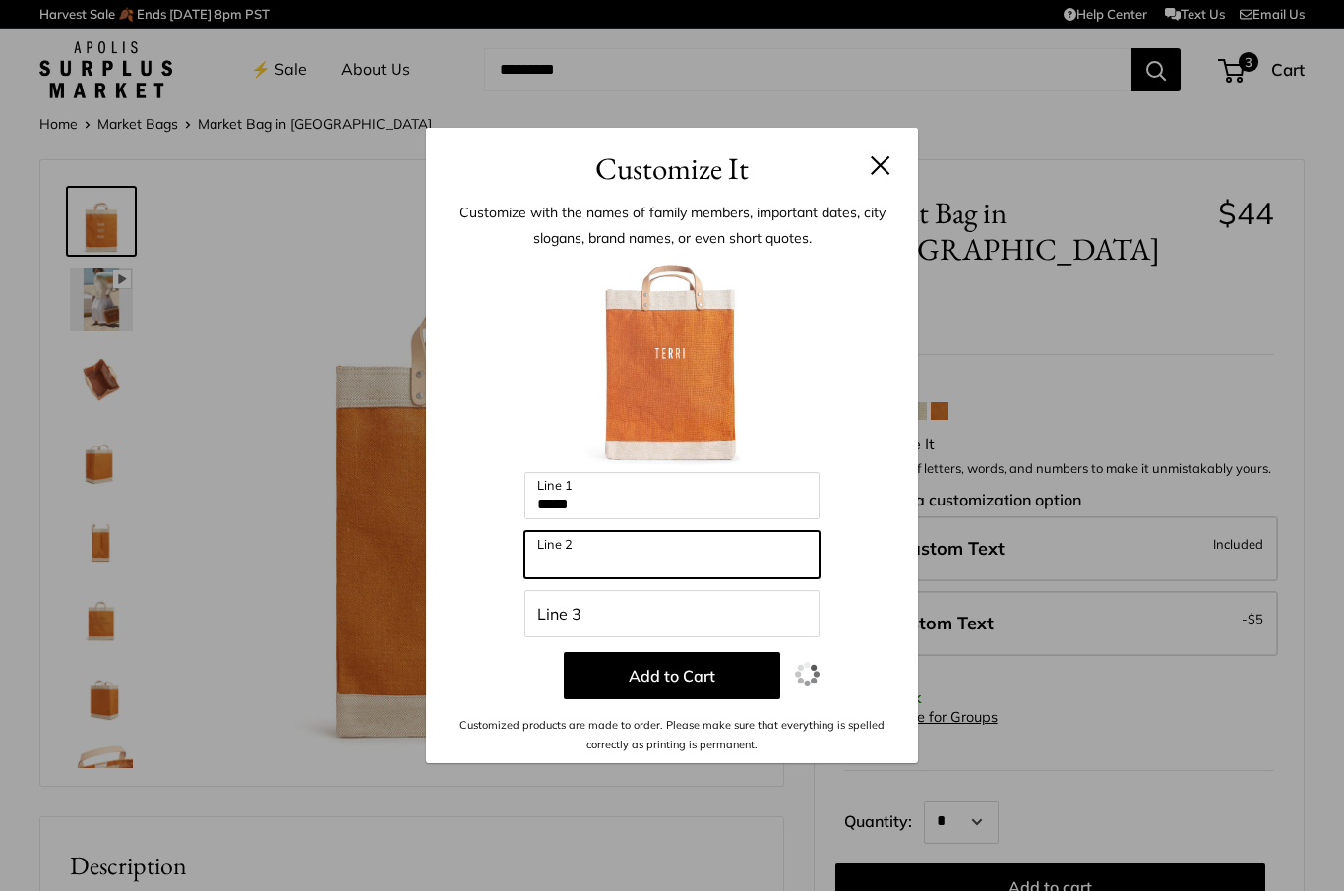
click at [642, 570] on input "Line 2" at bounding box center [671, 554] width 295 height 47
type input "*"
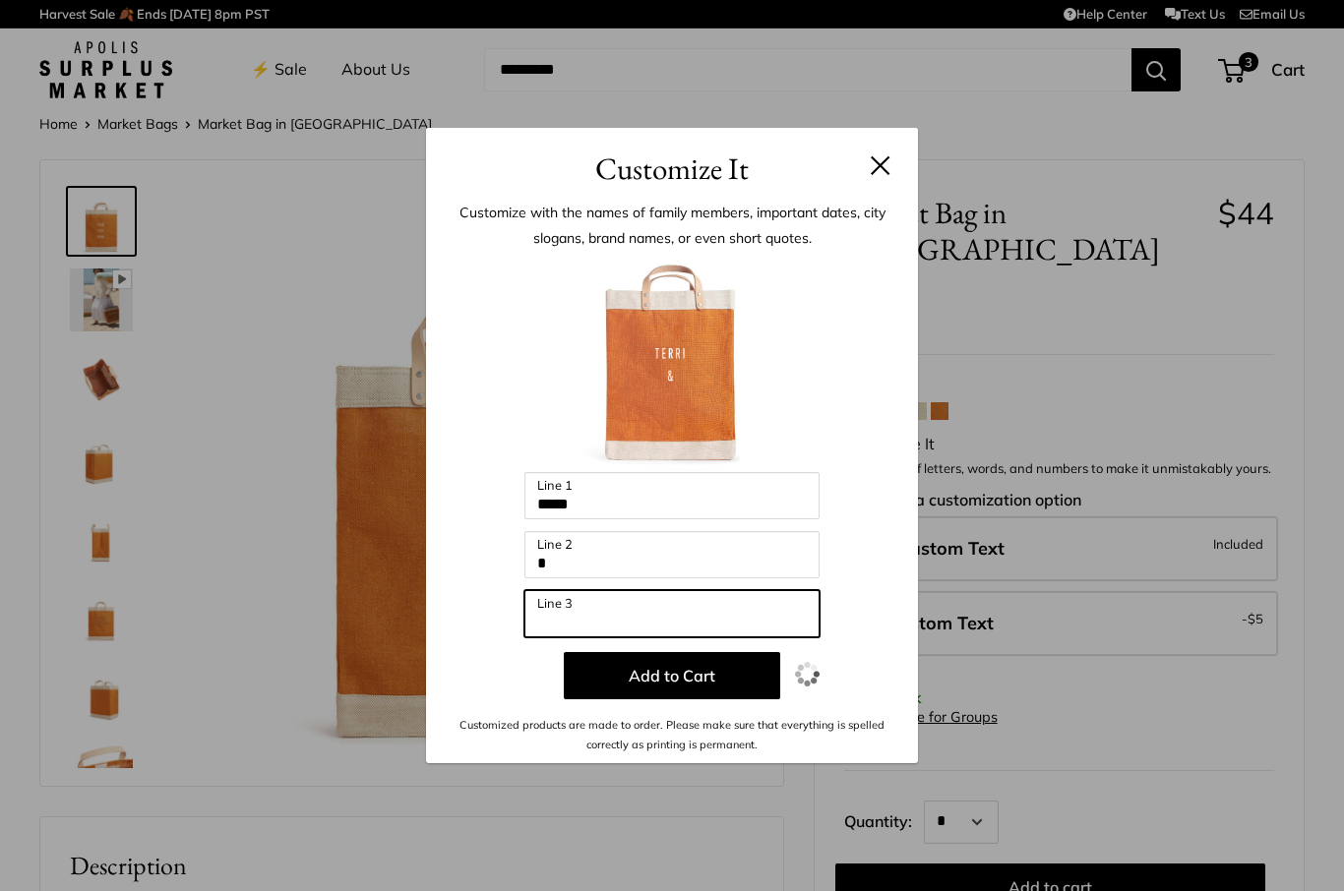
click at [625, 623] on input "Line 3" at bounding box center [671, 613] width 295 height 47
type input "*****"
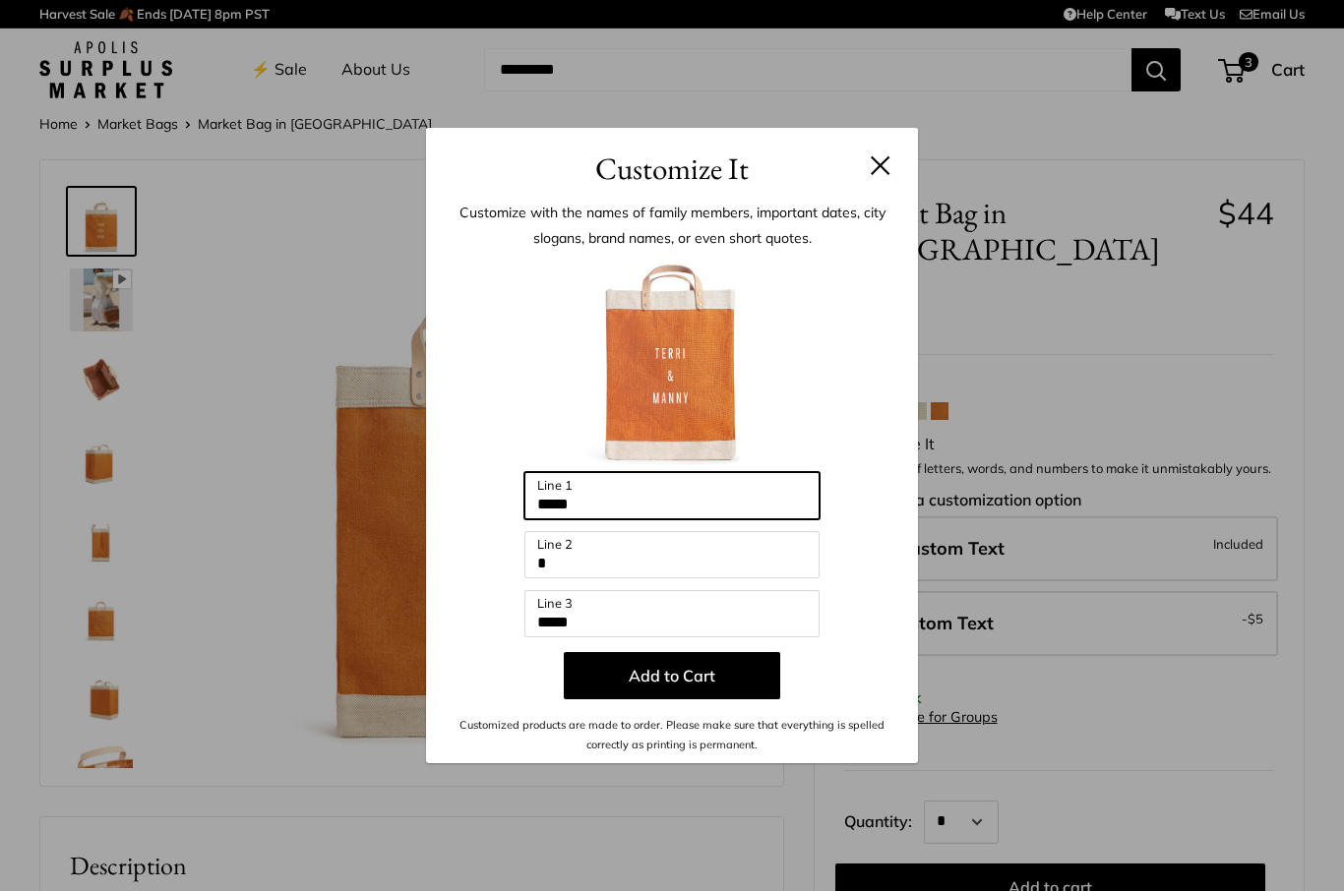
click at [599, 491] on input "*****" at bounding box center [671, 495] width 295 height 47
click at [631, 514] on input "*****" at bounding box center [671, 495] width 295 height 47
type input "*********"
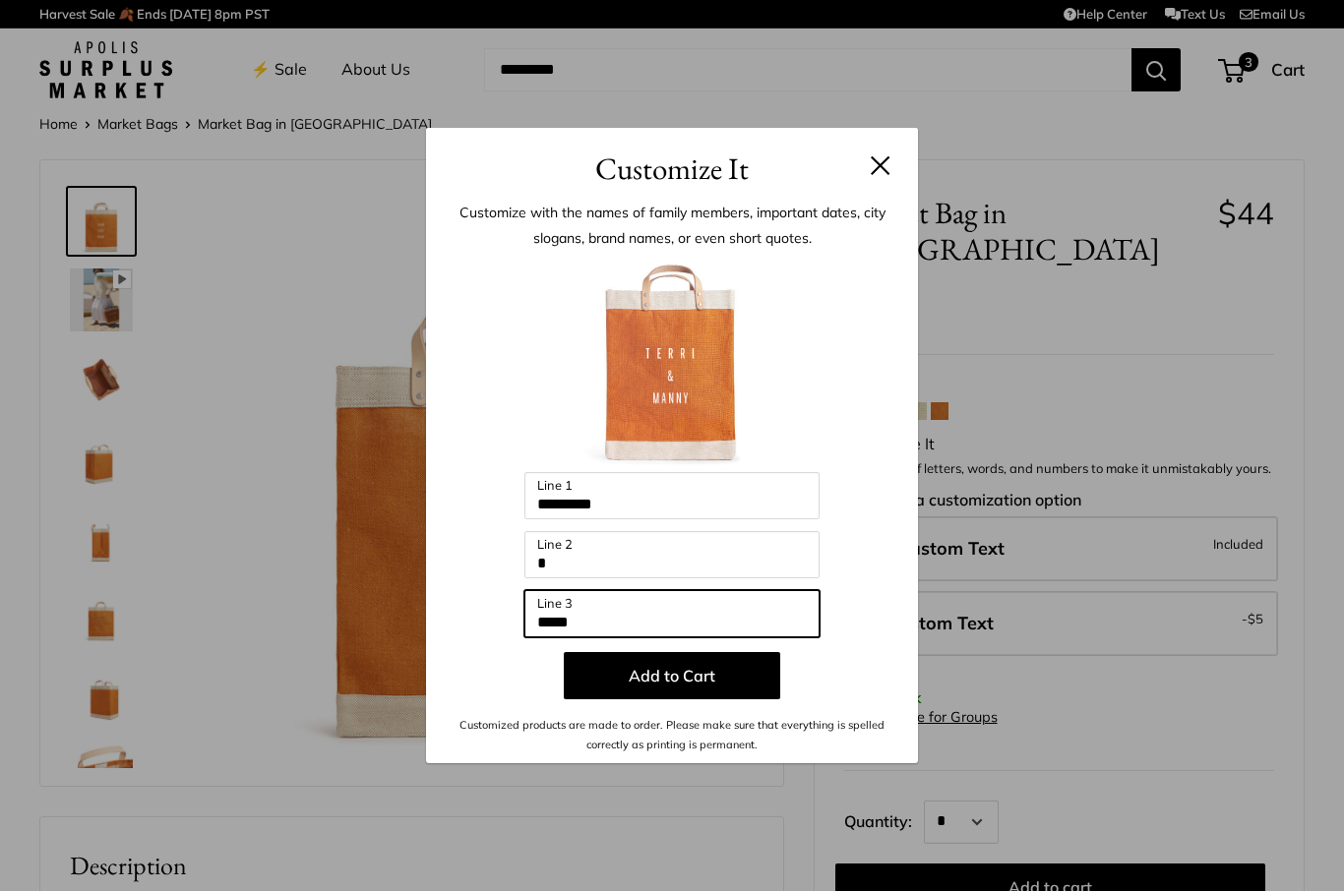
click at [615, 617] on input "*****" at bounding box center [671, 613] width 295 height 47
type input "*********"
click at [330, 286] on div "Customize It Customize with the names of family members, important dates, city …" at bounding box center [672, 445] width 1344 height 891
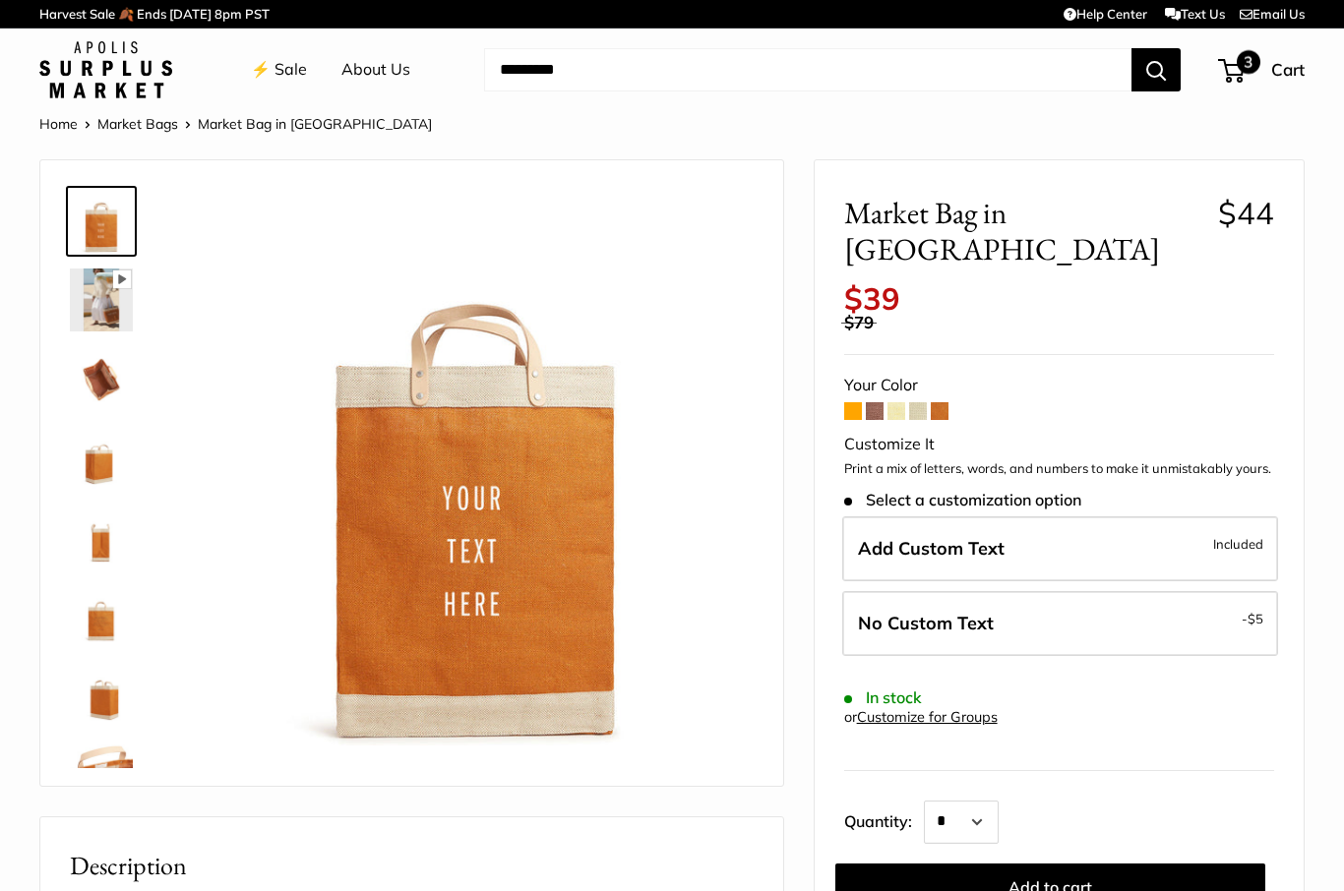
click at [1262, 69] on div "3 Cart" at bounding box center [1262, 69] width 85 height 31
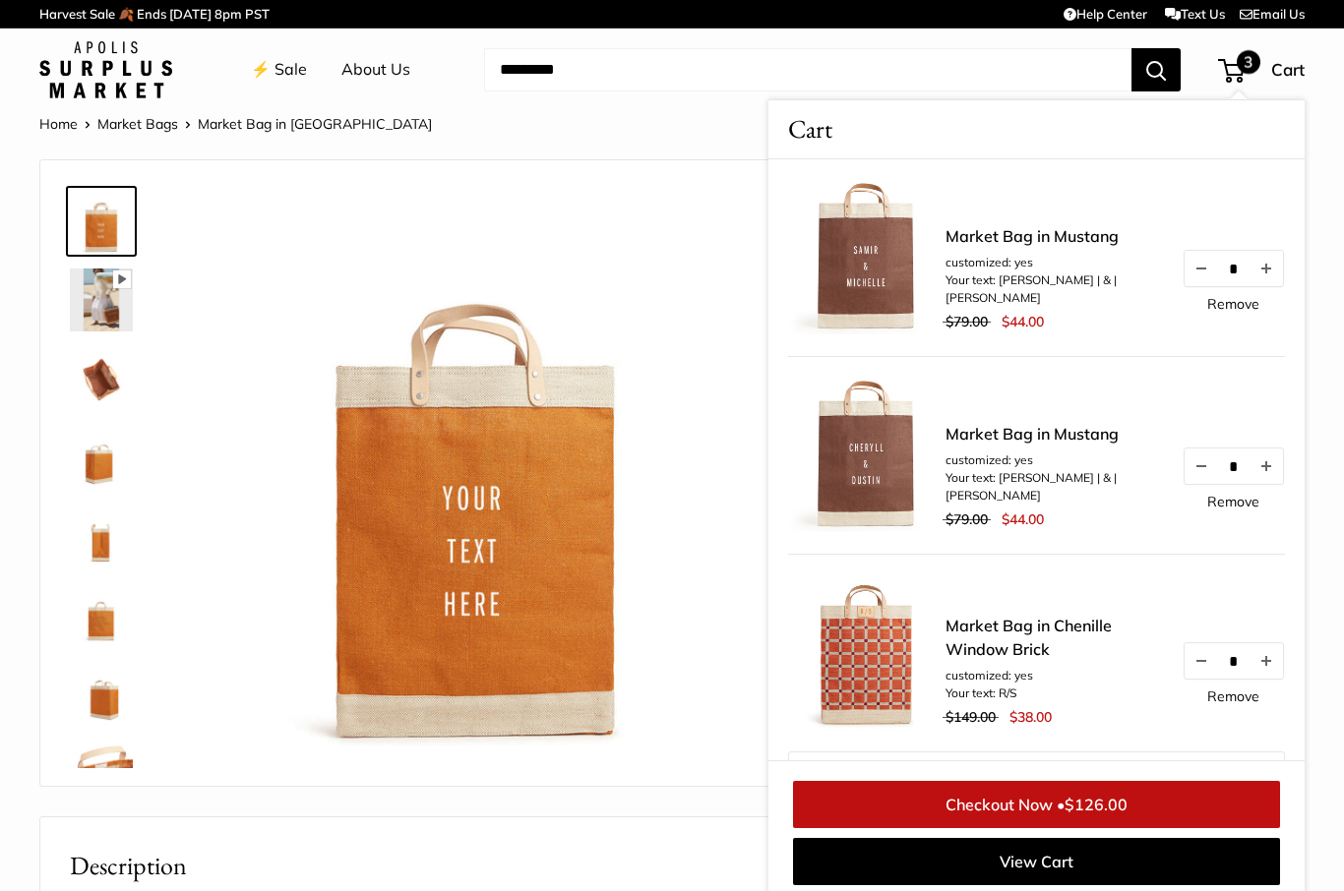
click at [658, 624] on img at bounding box center [476, 468] width 556 height 556
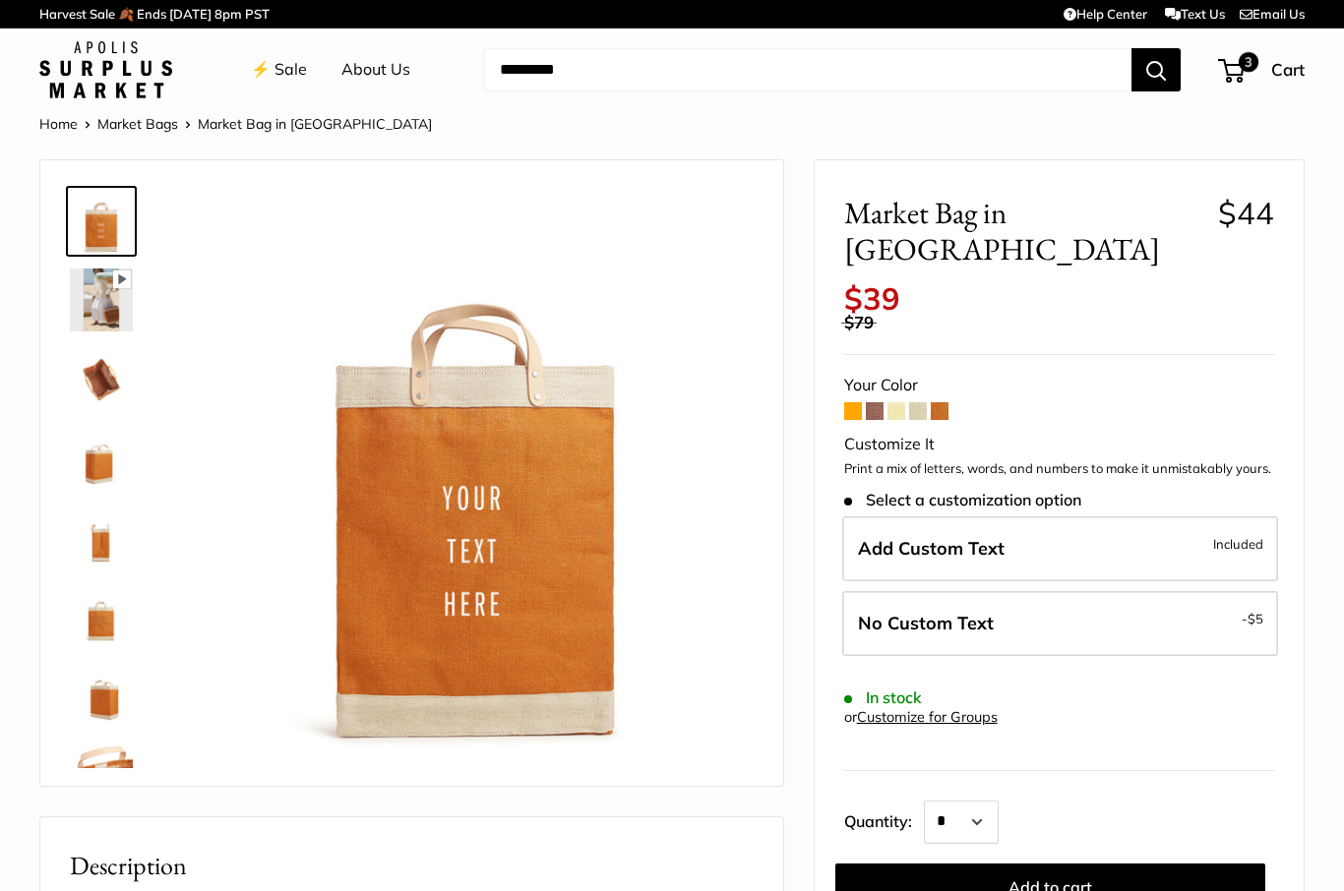
scroll to position [194, 0]
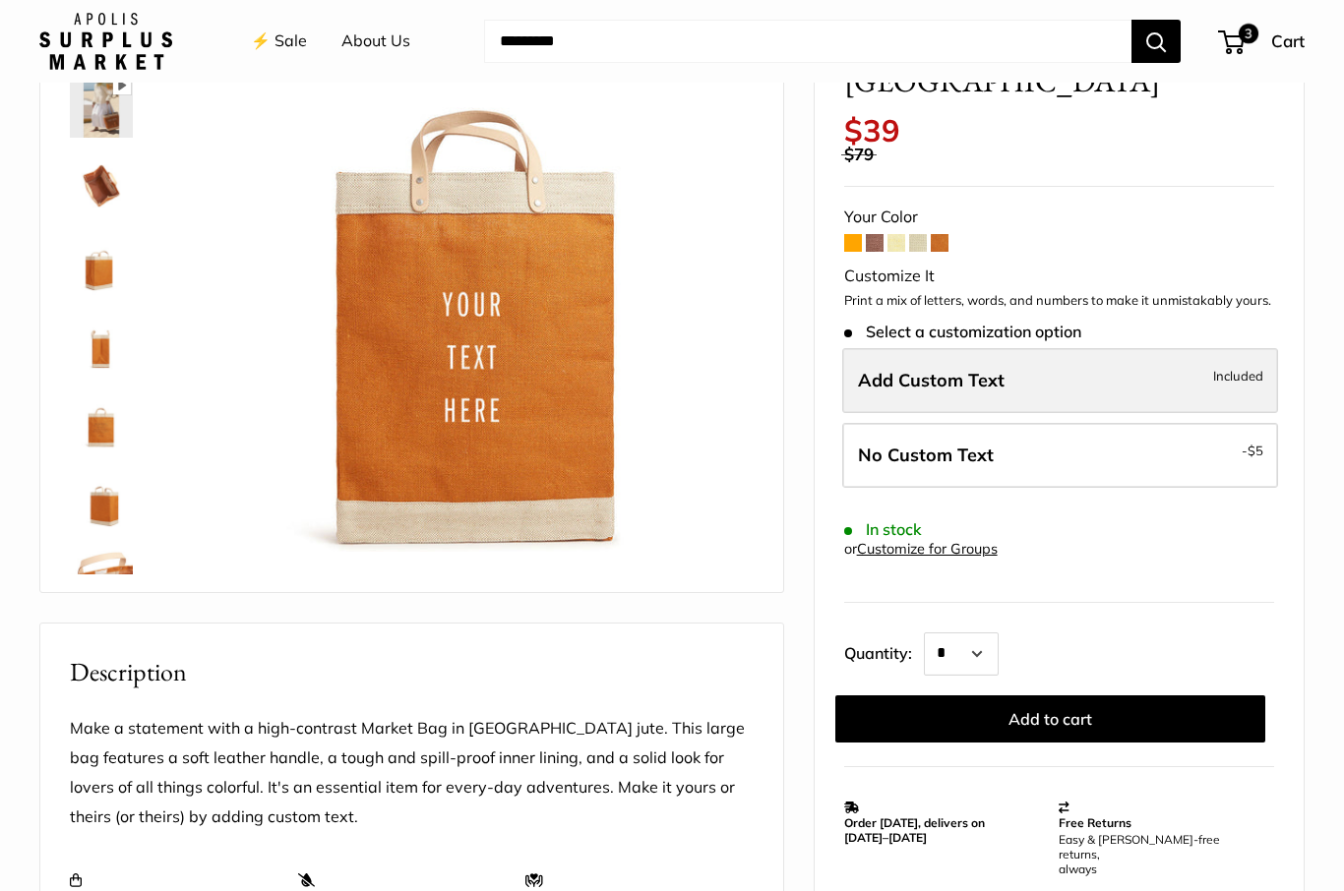
click at [1128, 348] on label "Add Custom Text Included" at bounding box center [1060, 380] width 436 height 65
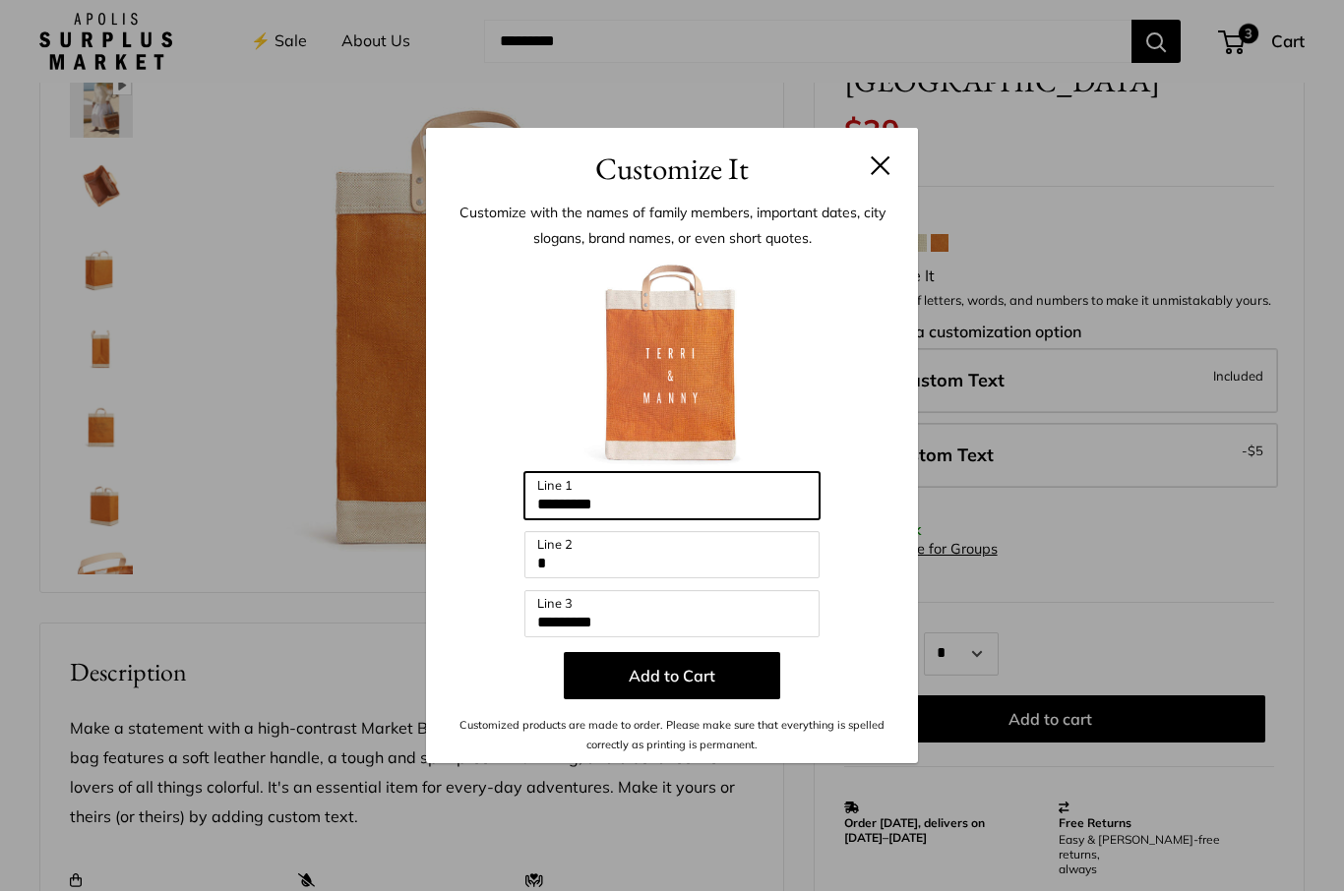
click at [743, 505] on input "*********" at bounding box center [671, 495] width 295 height 47
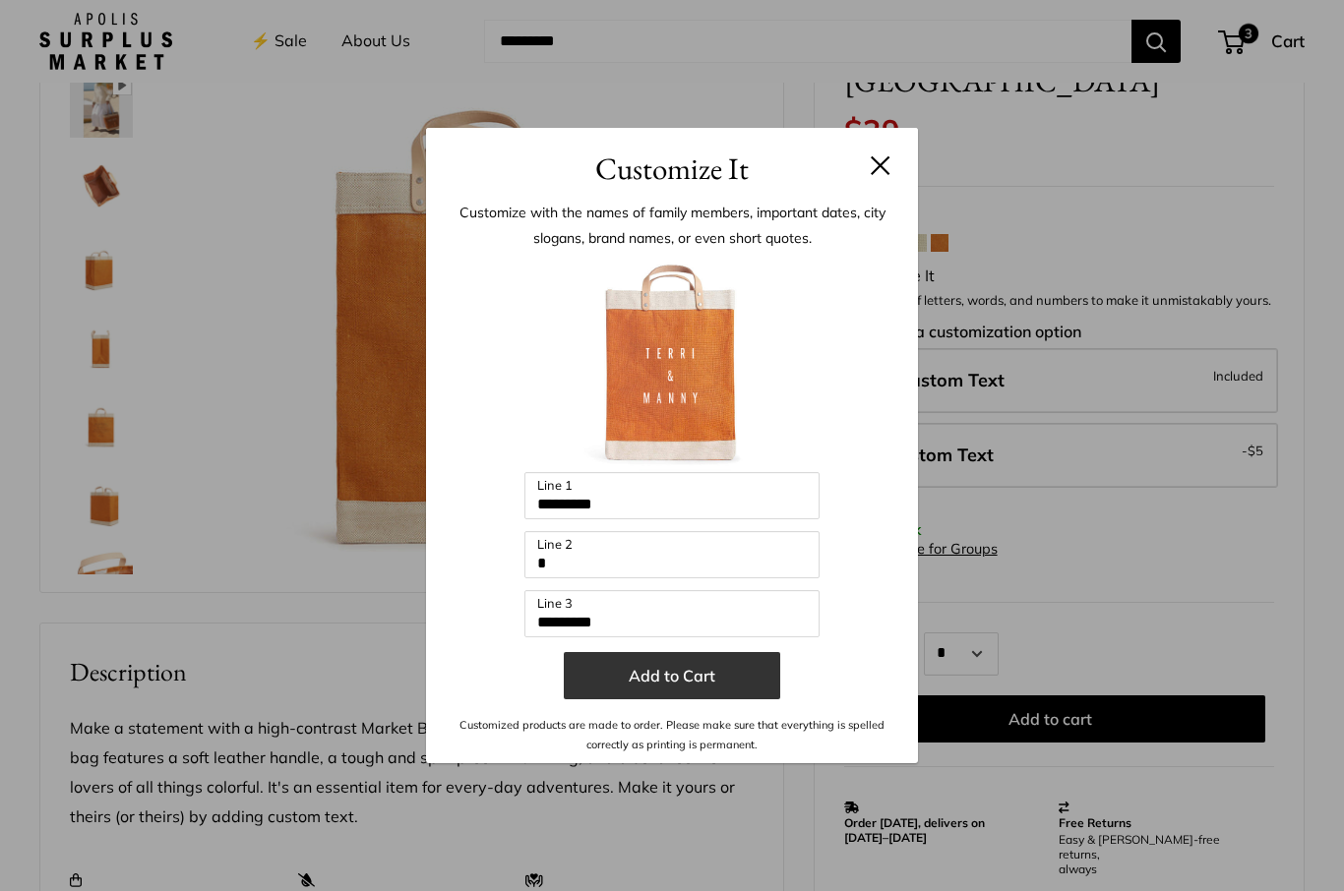
click at [669, 677] on button "Add to Cart" at bounding box center [672, 675] width 216 height 47
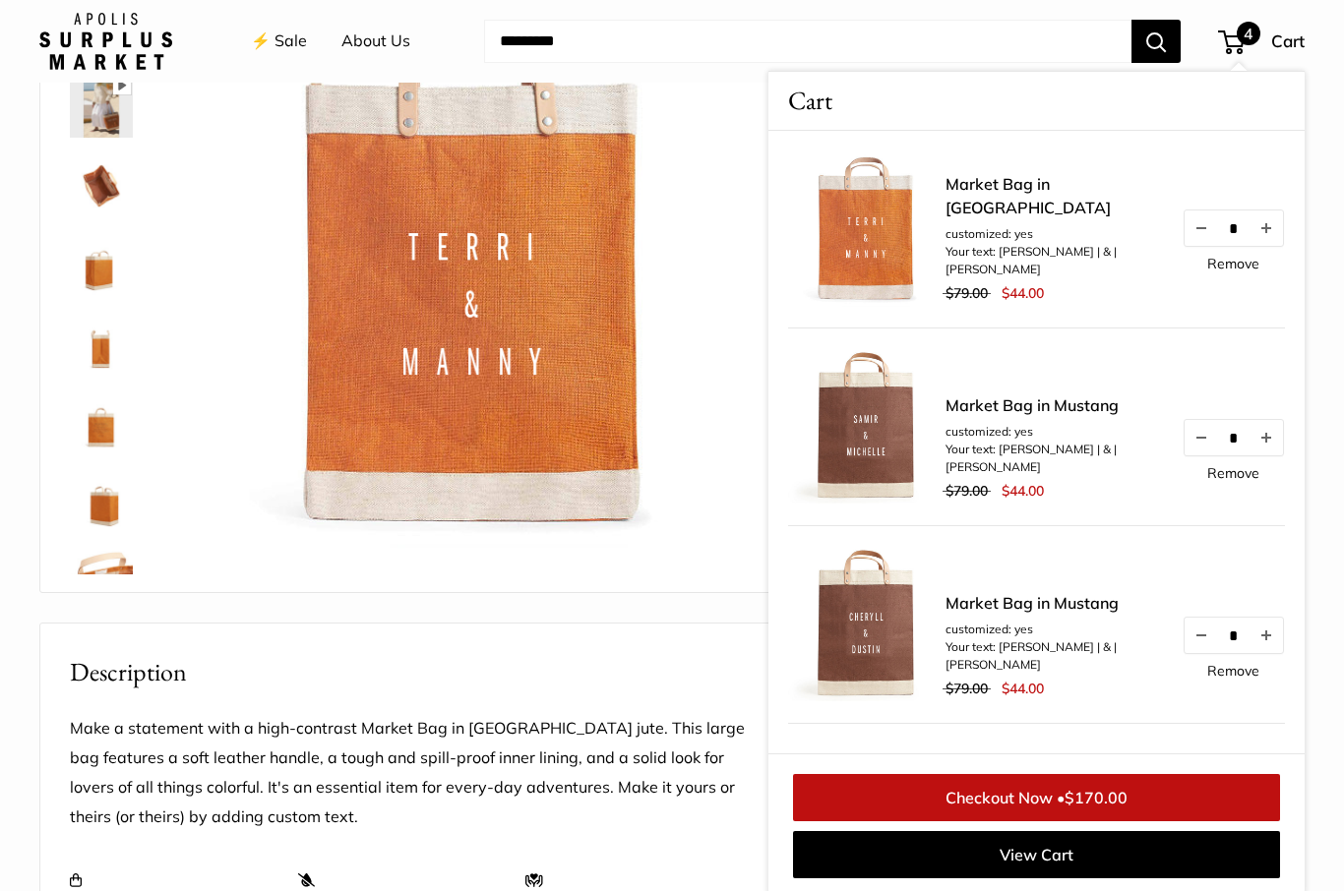
click at [581, 499] on img at bounding box center [476, 274] width 556 height 556
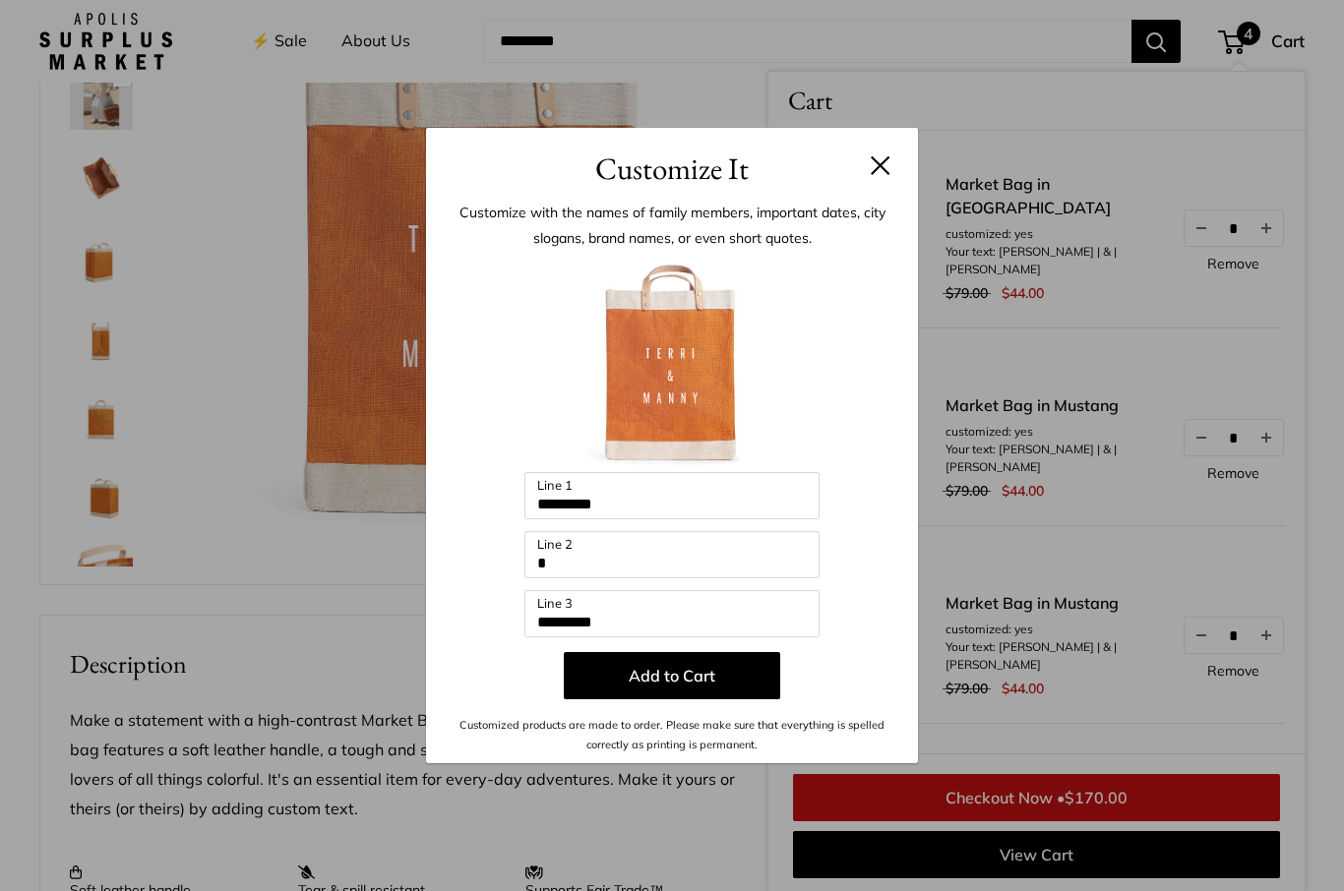
scroll to position [210, 0]
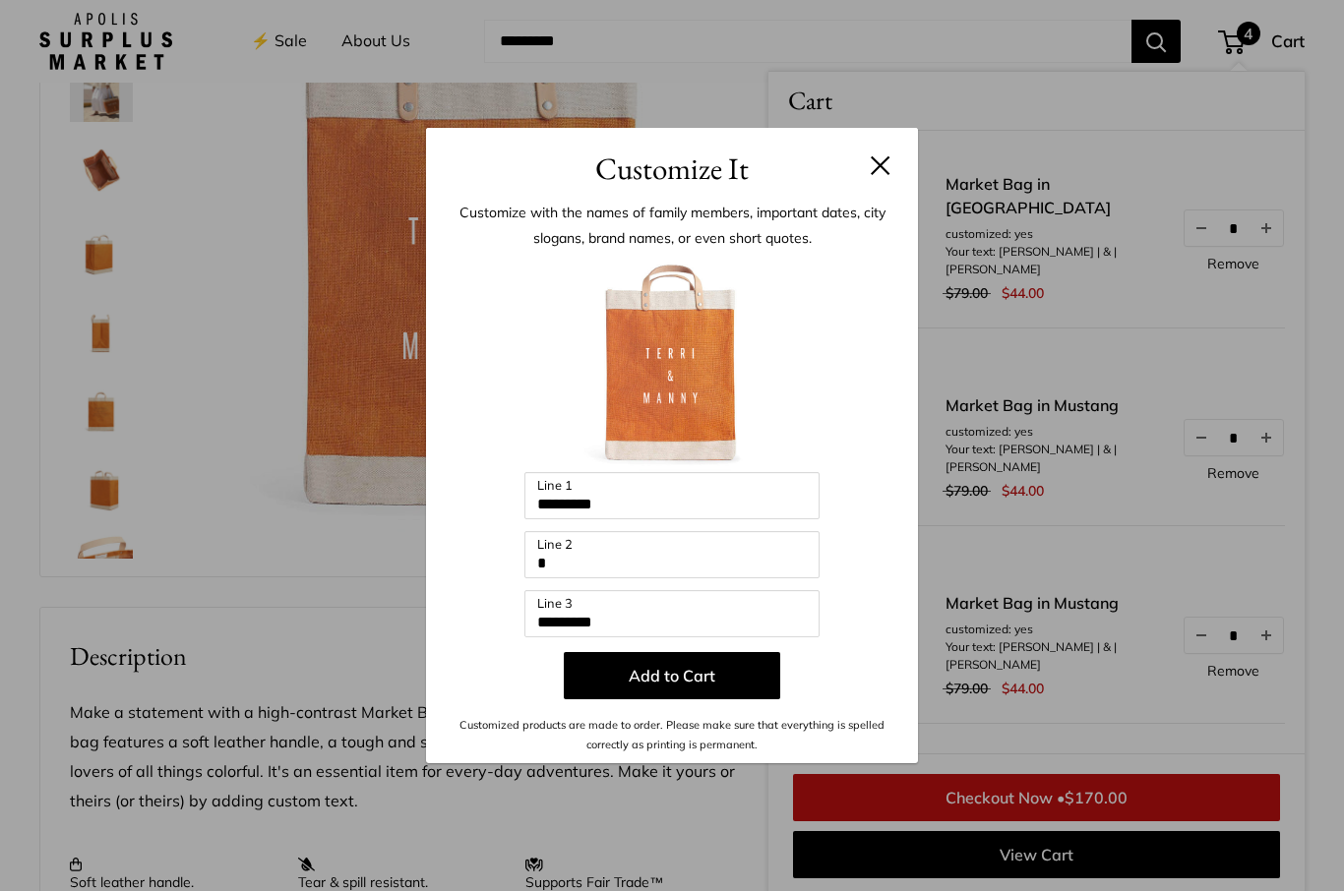
click at [885, 173] on button at bounding box center [880, 165] width 20 height 20
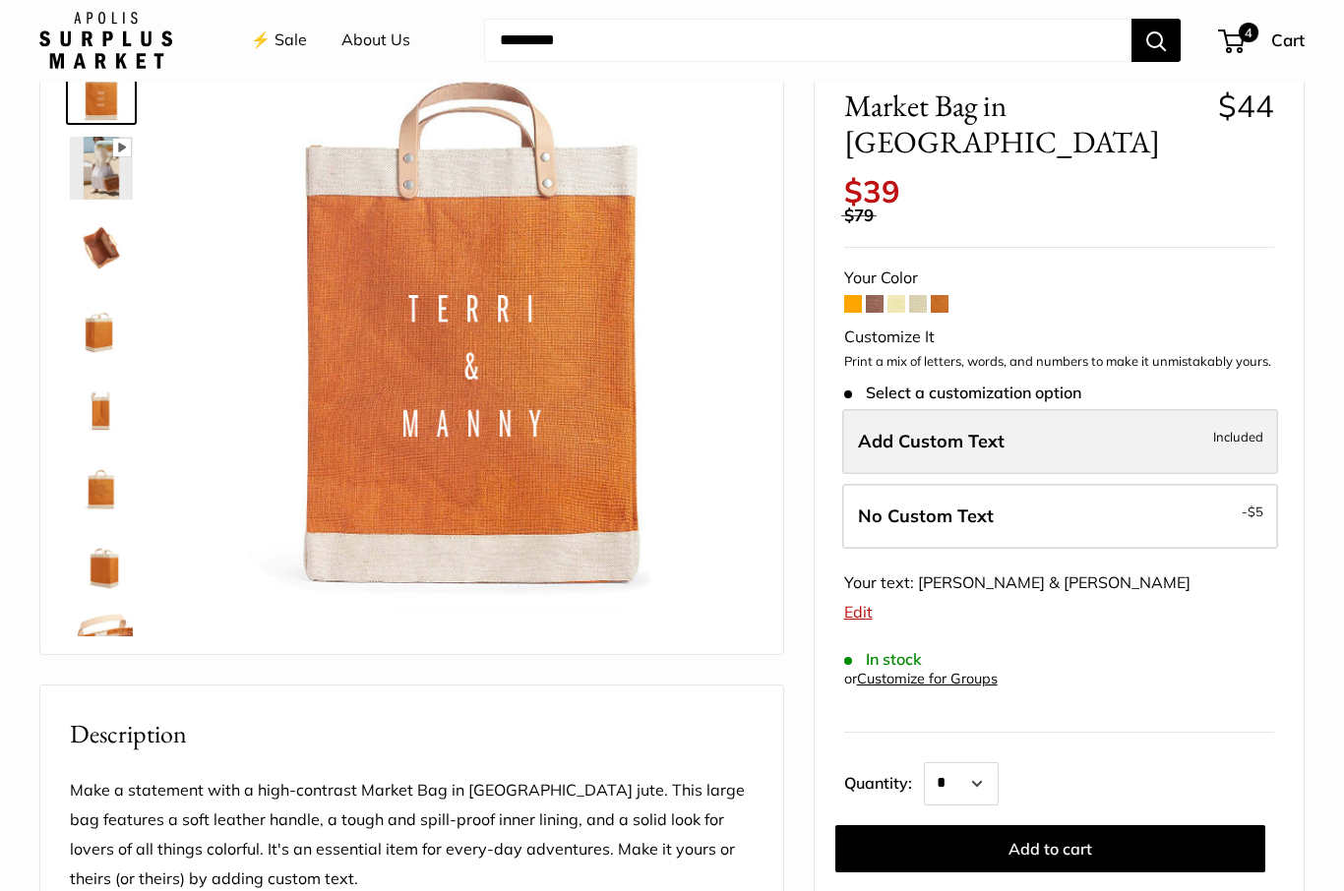
click at [1054, 410] on label "Add Custom Text Included" at bounding box center [1060, 442] width 436 height 65
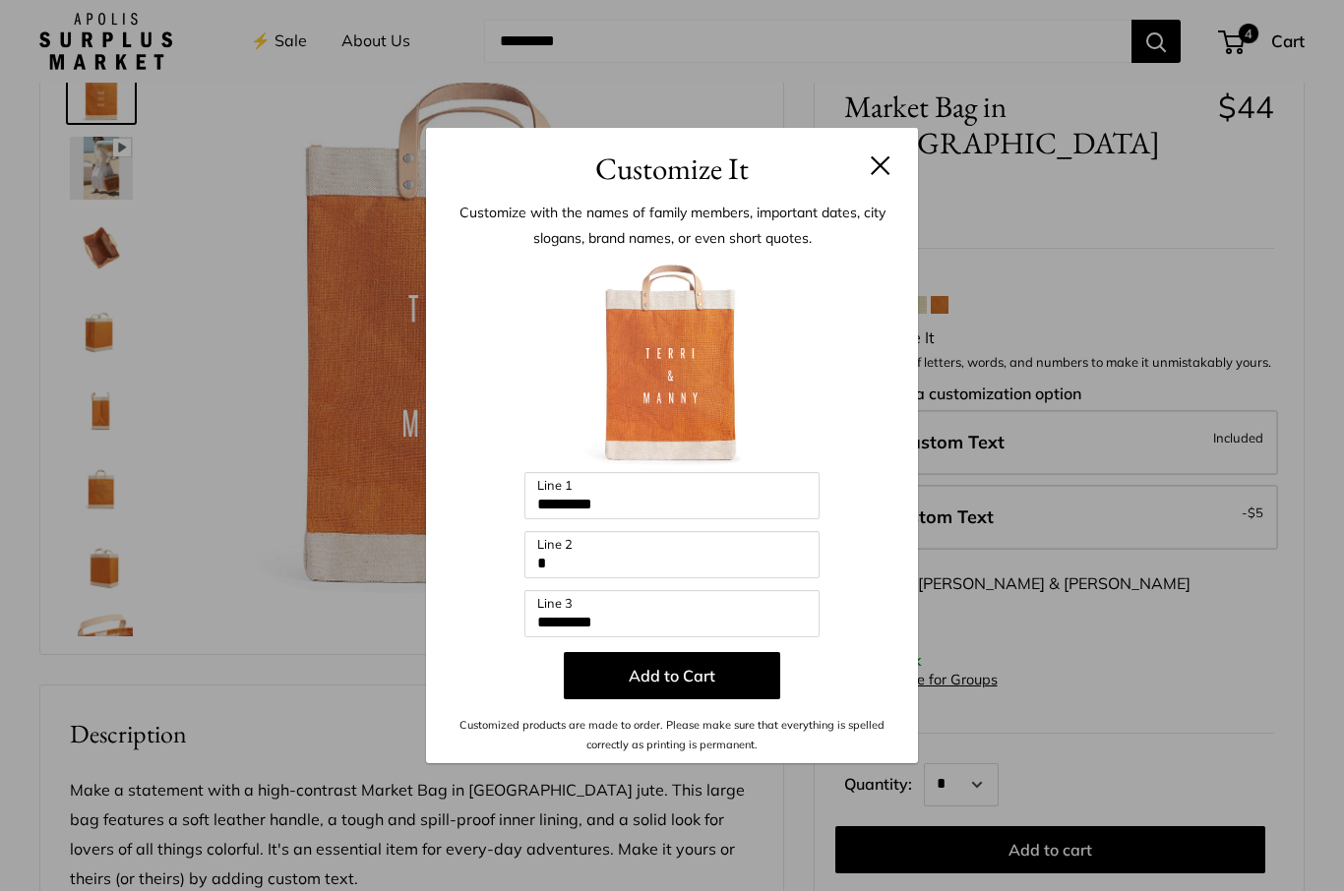
click at [881, 169] on button at bounding box center [880, 165] width 20 height 20
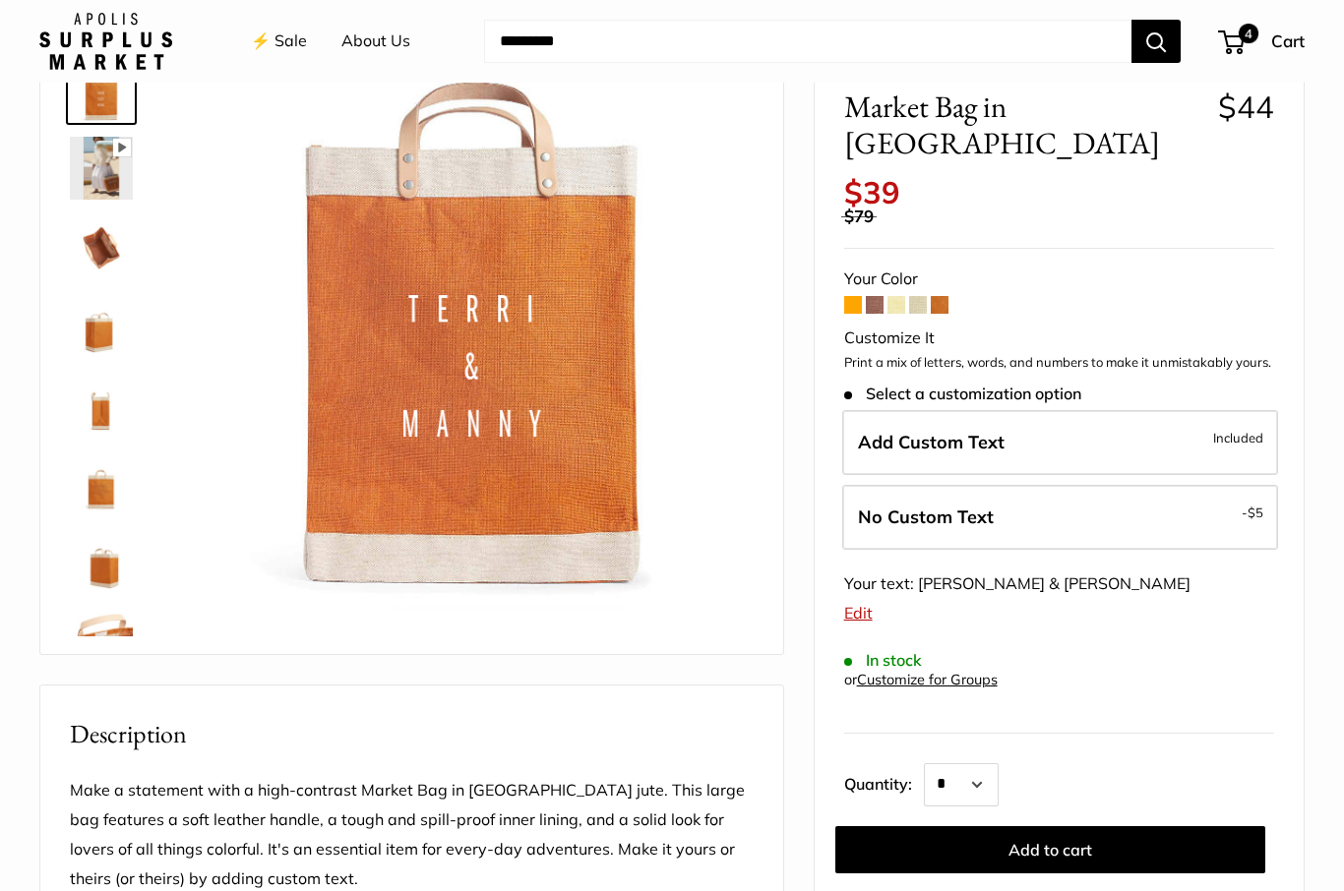
click at [286, 30] on link "⚡️ Sale" at bounding box center [279, 42] width 56 height 30
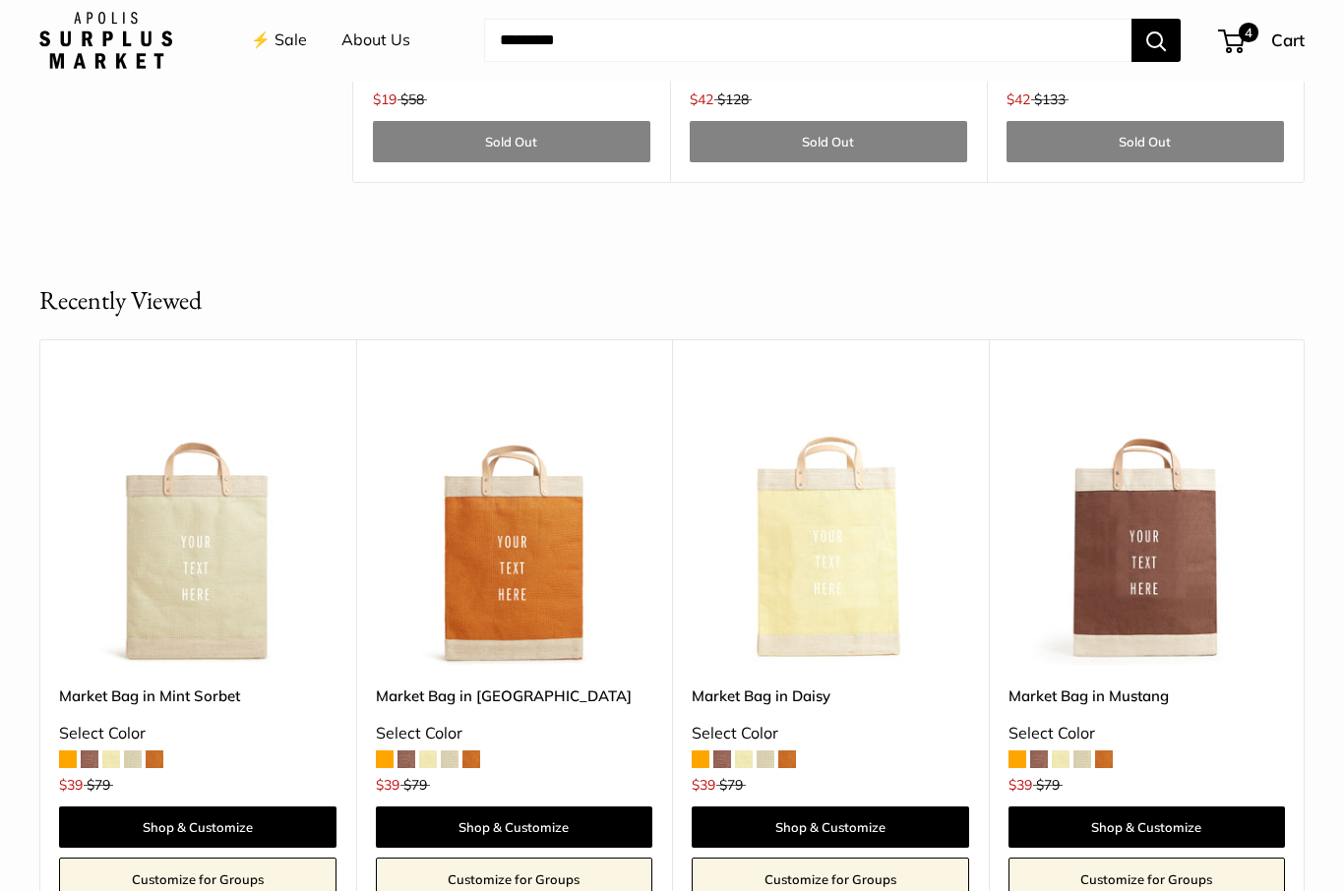
scroll to position [6375, 0]
click at [523, 562] on img at bounding box center [514, 527] width 277 height 277
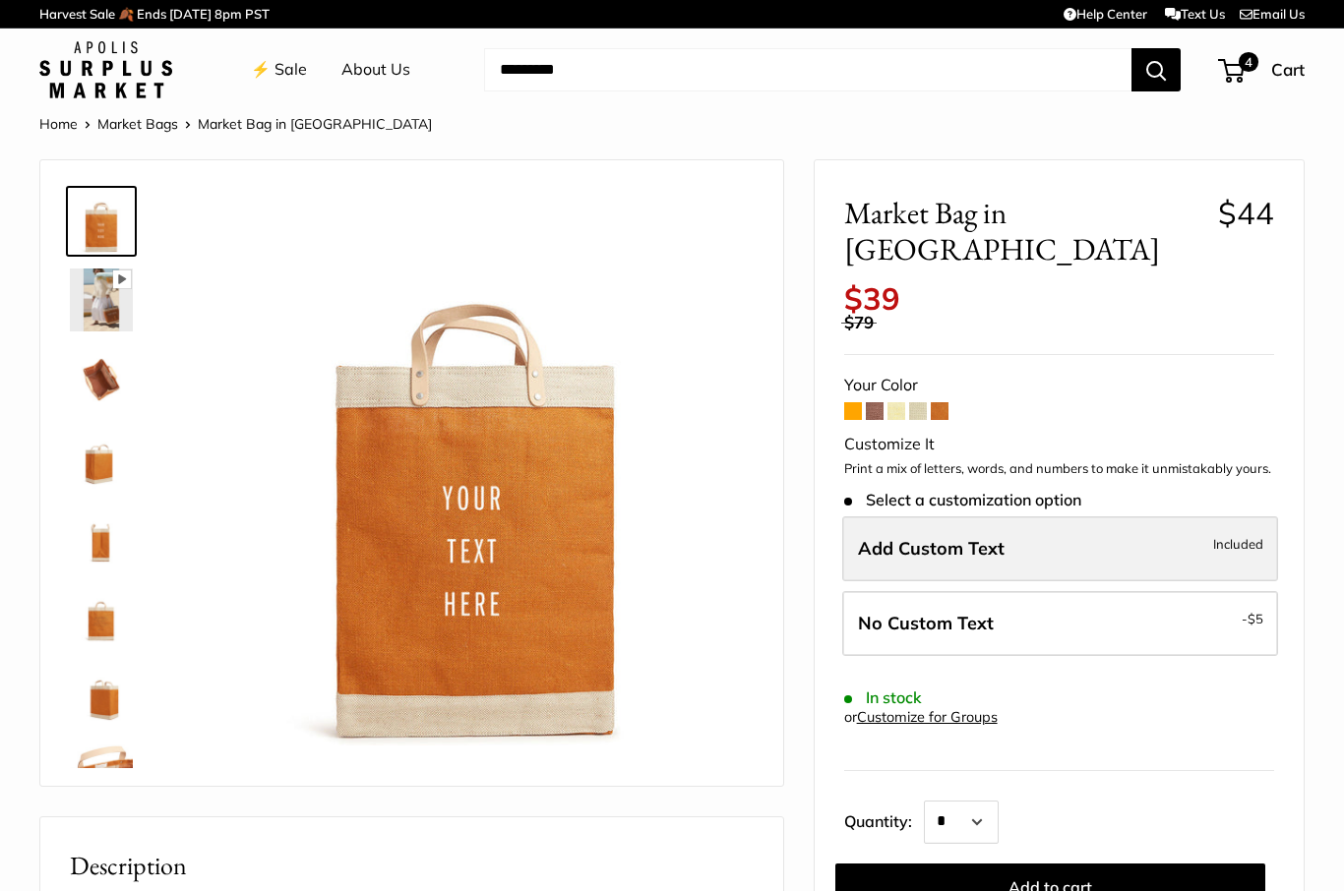
click at [1022, 516] on label "Add Custom Text Included" at bounding box center [1060, 548] width 436 height 65
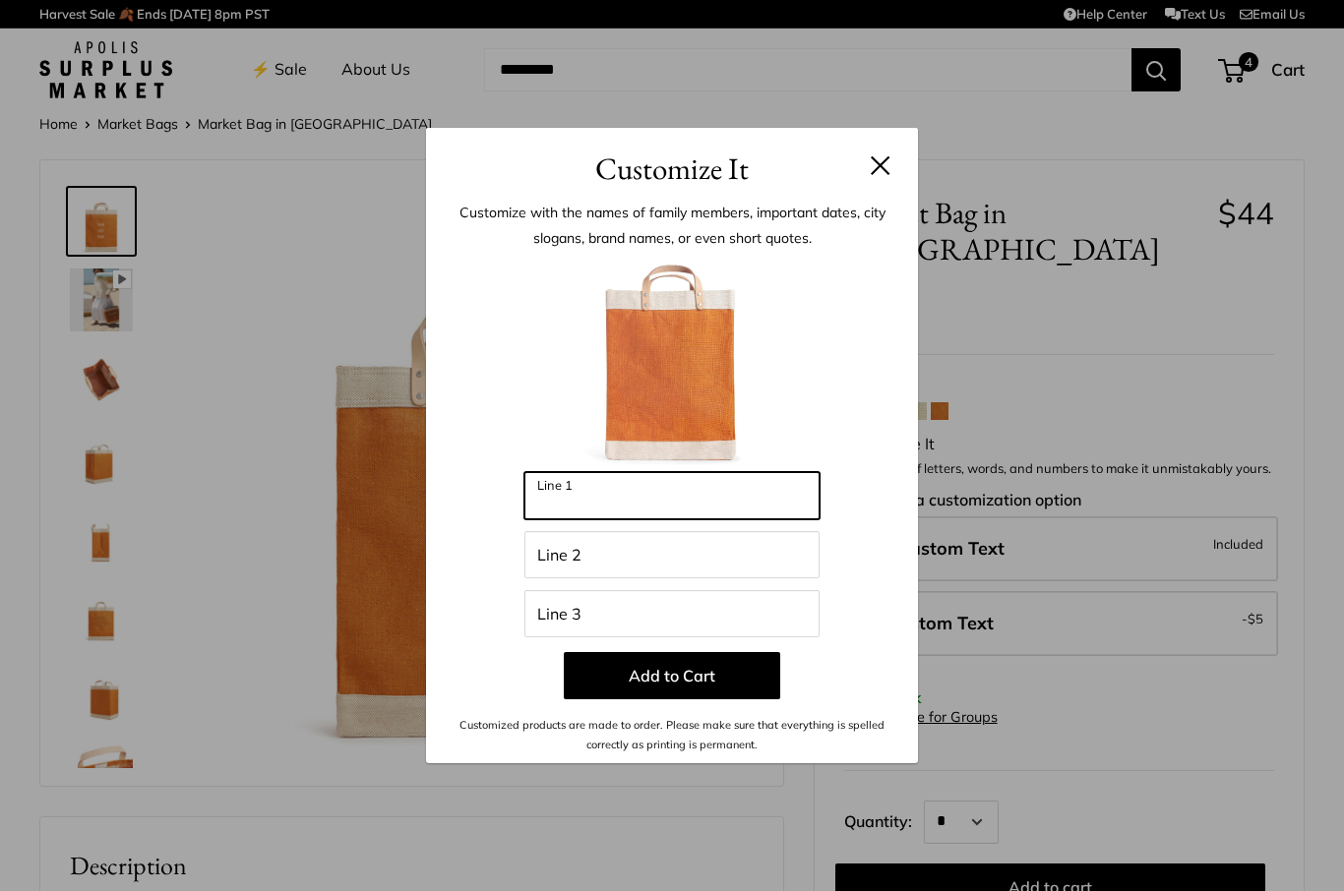
click at [658, 507] on input "Line 1" at bounding box center [671, 495] width 295 height 47
type input "********"
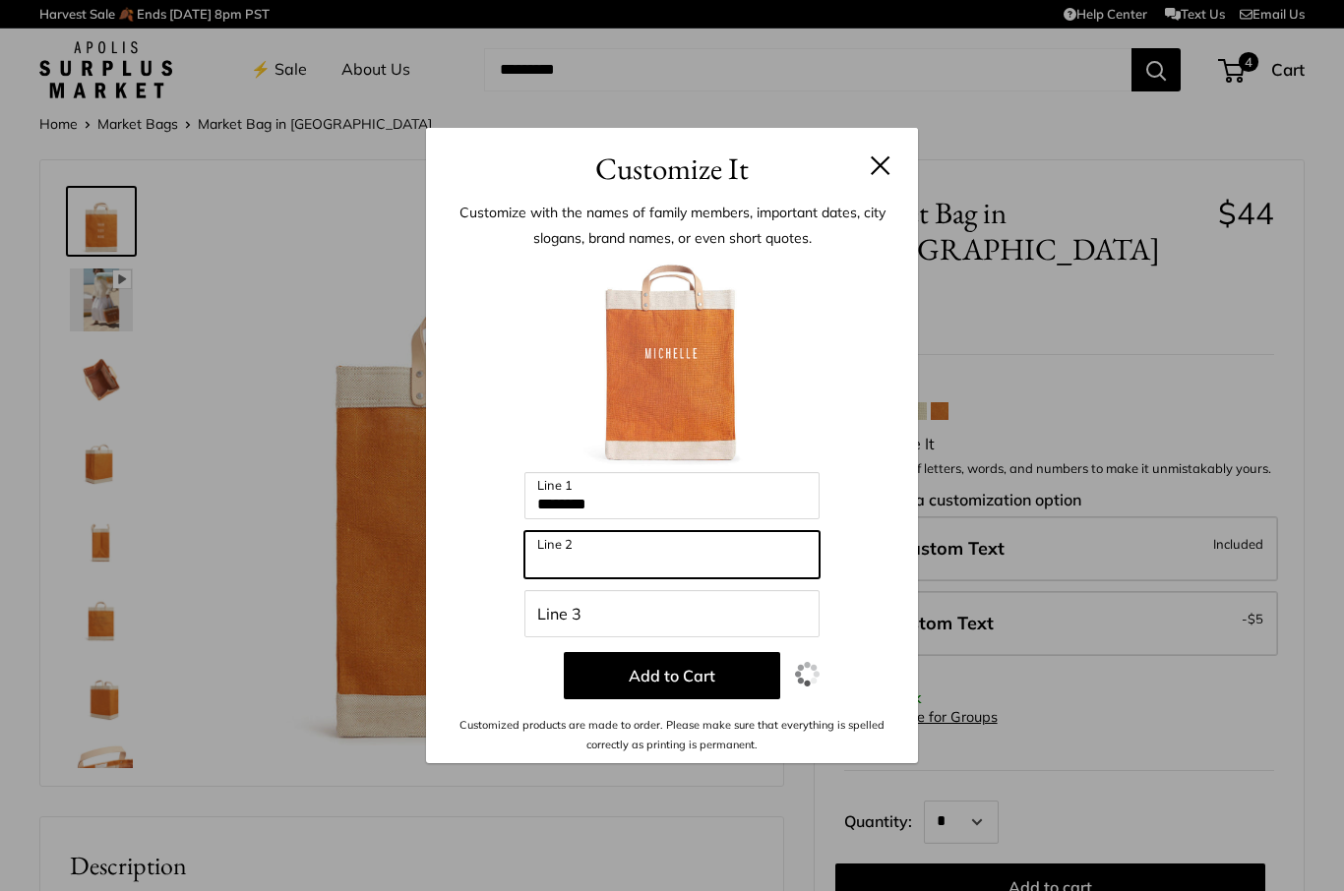
click at [710, 560] on input "Line 2" at bounding box center [671, 554] width 295 height 47
type input "*"
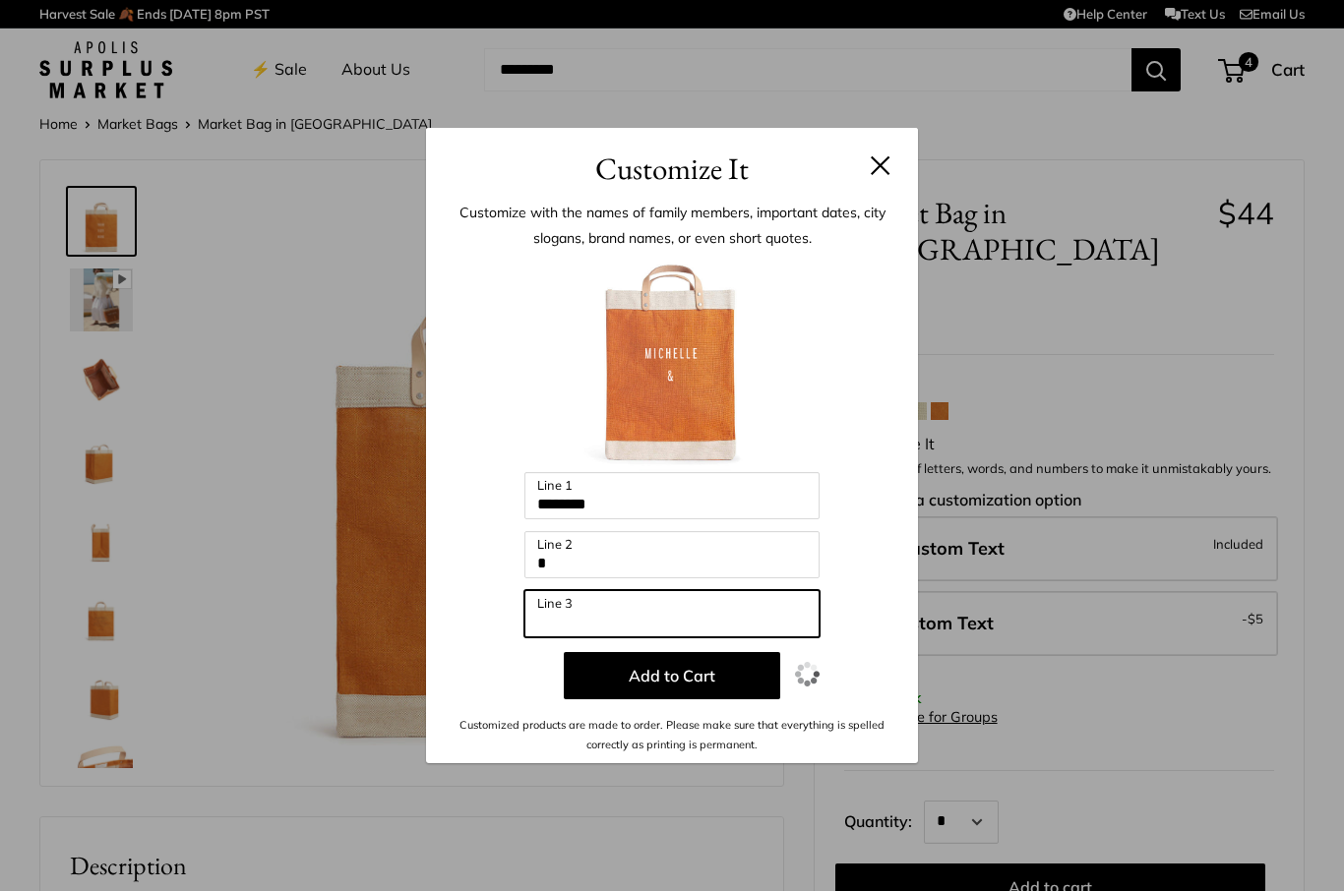
click at [763, 608] on input "Line 3" at bounding box center [671, 613] width 295 height 47
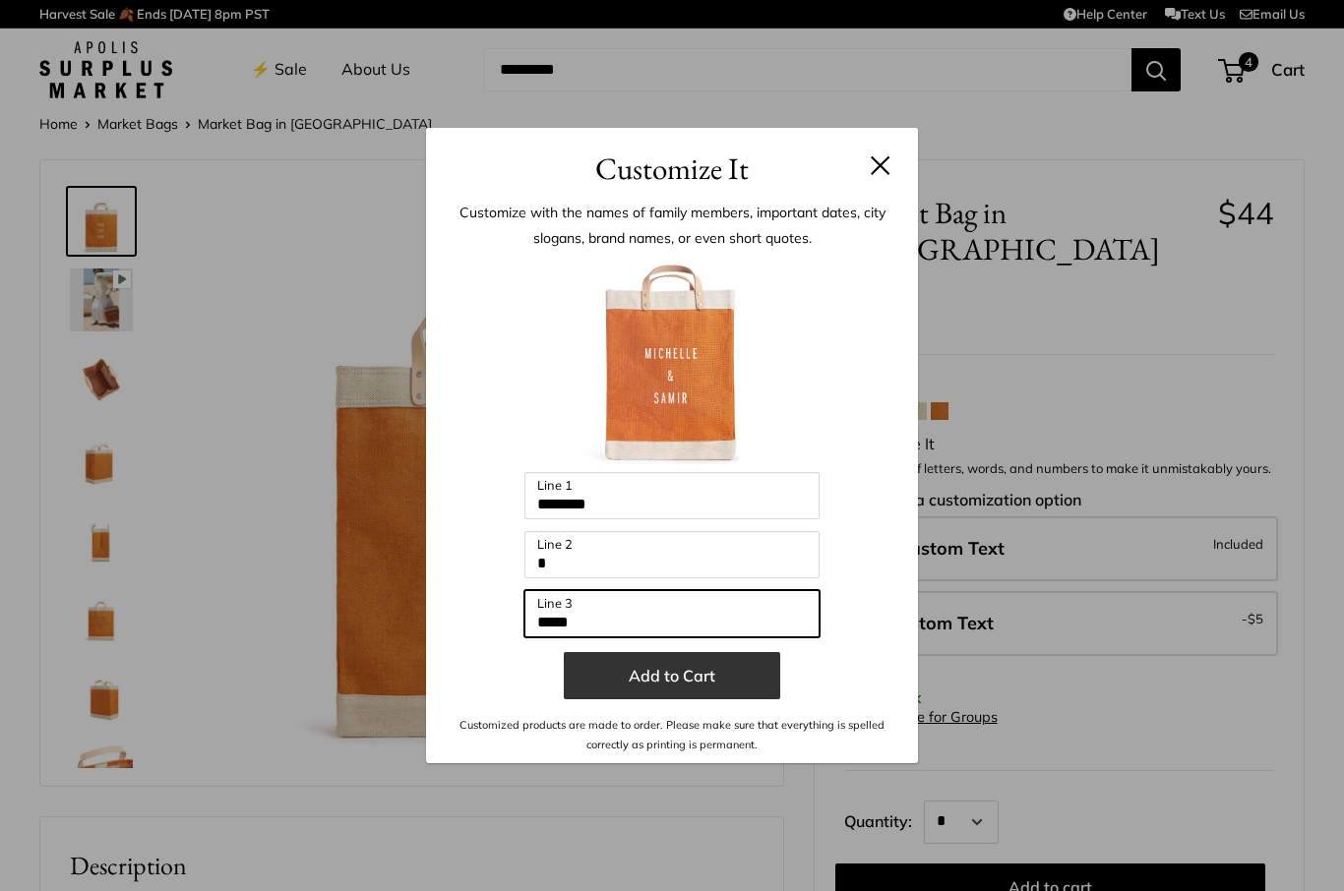
type input "*****"
click at [663, 684] on button "Add to Cart" at bounding box center [672, 675] width 216 height 47
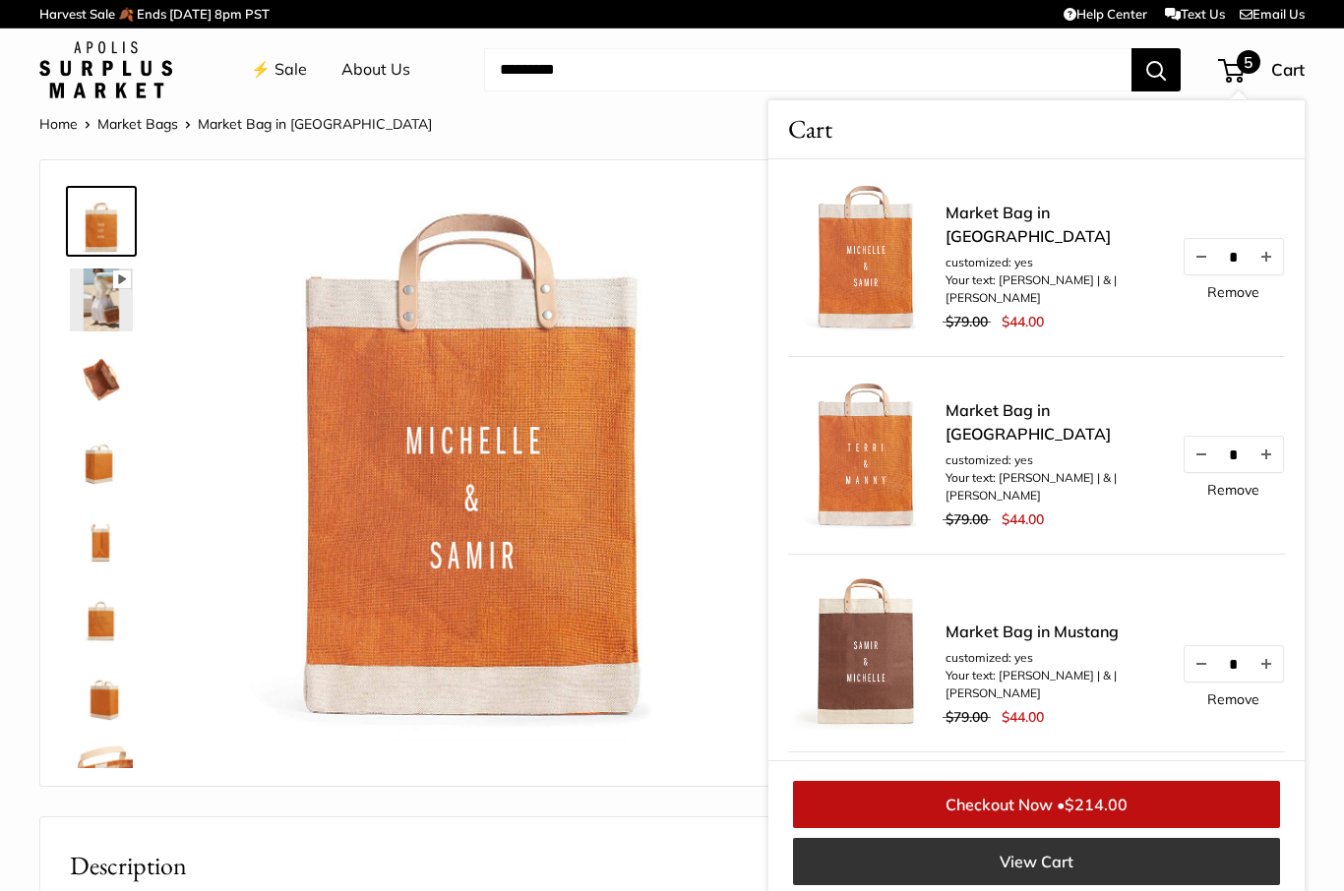
click at [928, 877] on link "View Cart" at bounding box center [1036, 861] width 487 height 47
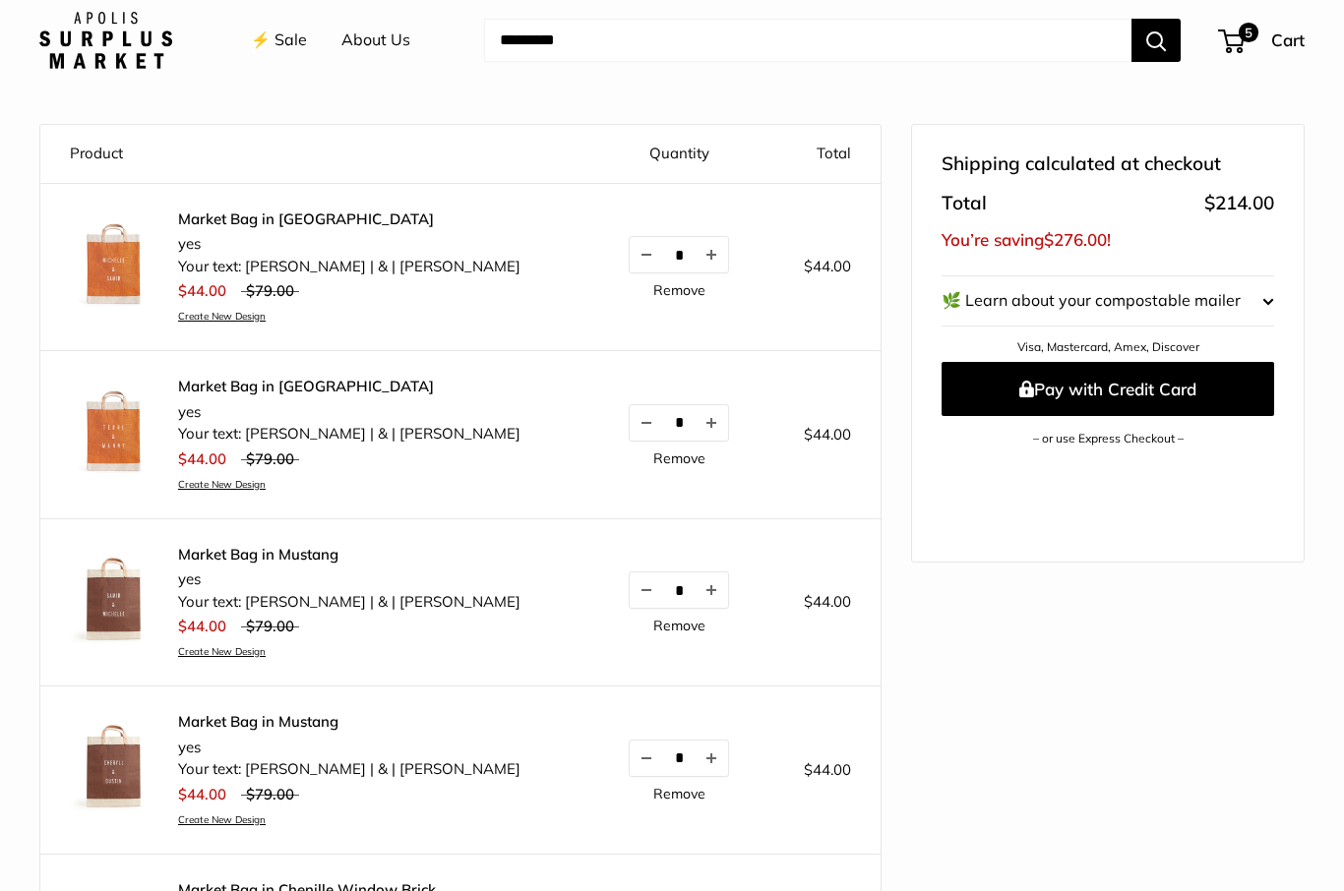
scroll to position [178, 0]
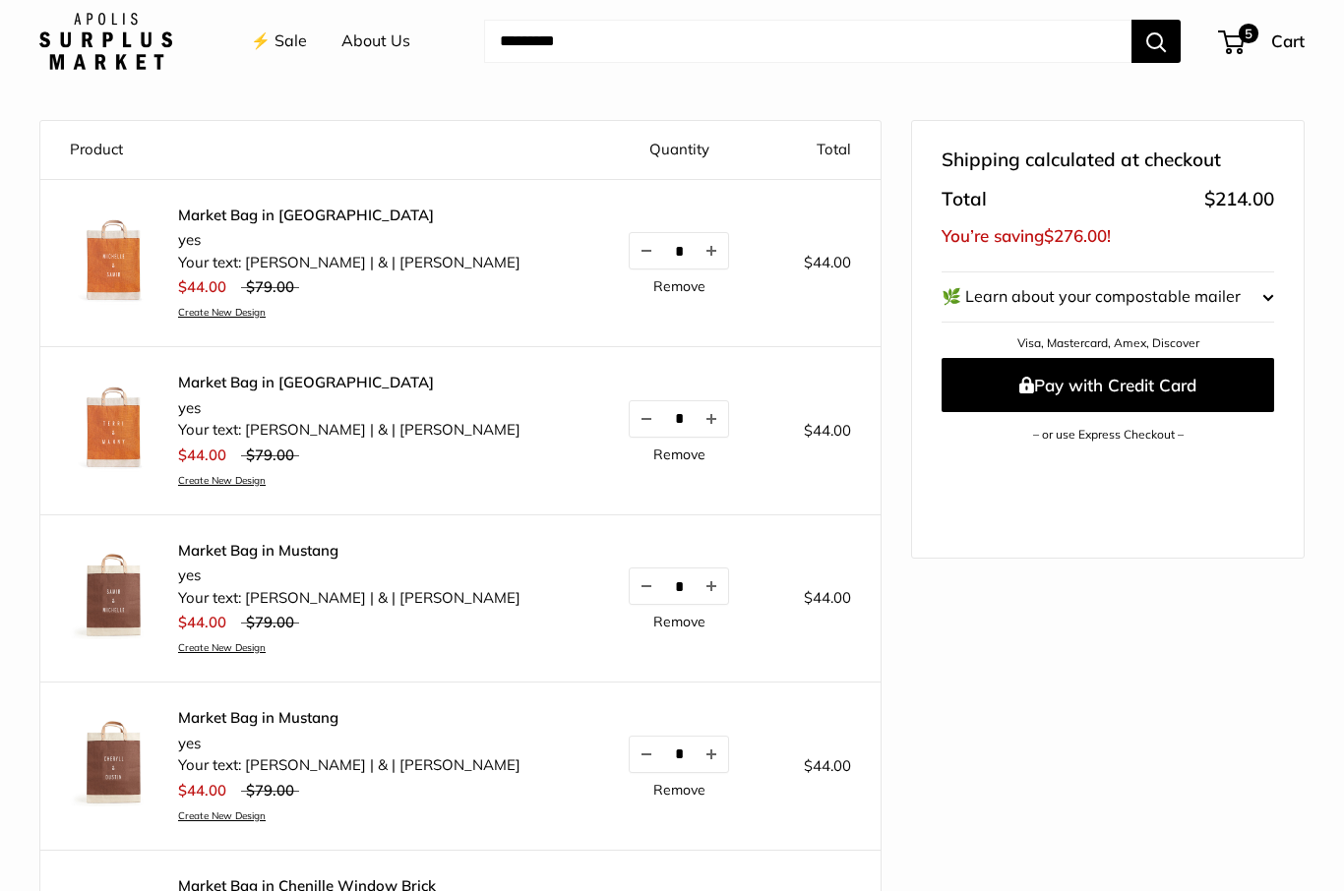
click at [134, 591] on img at bounding box center [114, 596] width 89 height 89
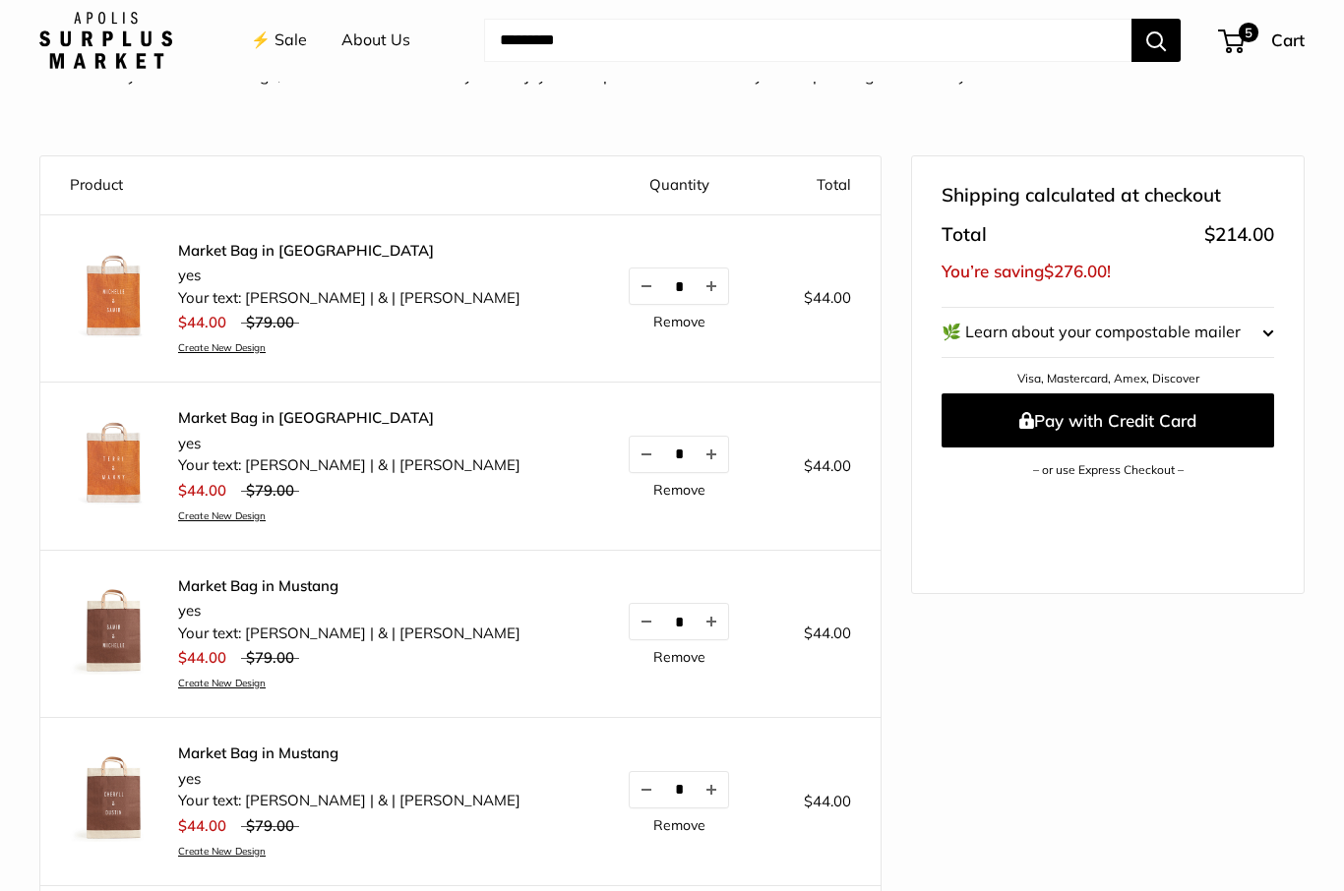
scroll to position [134, 0]
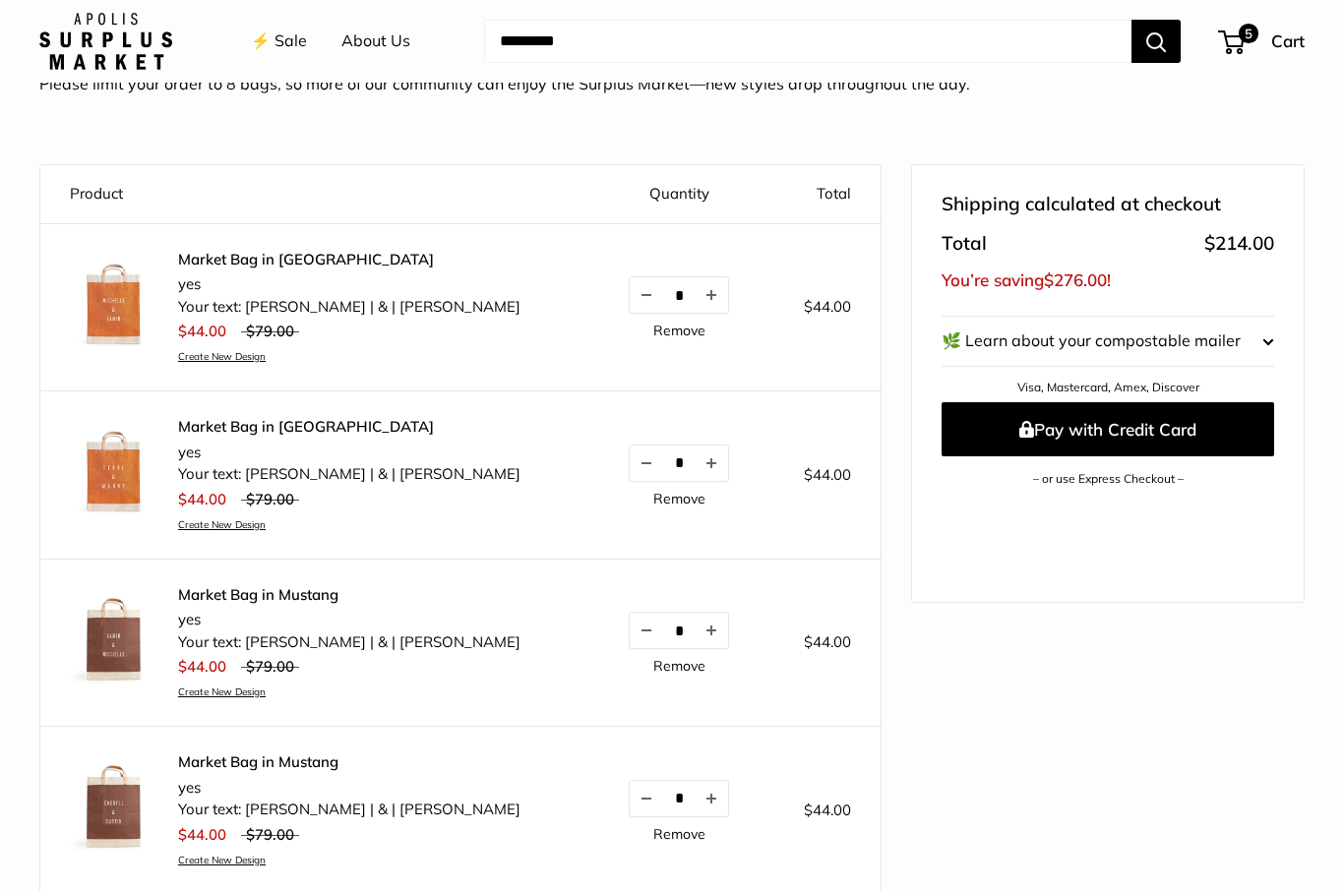
click at [278, 36] on link "⚡️ Sale" at bounding box center [279, 42] width 56 height 30
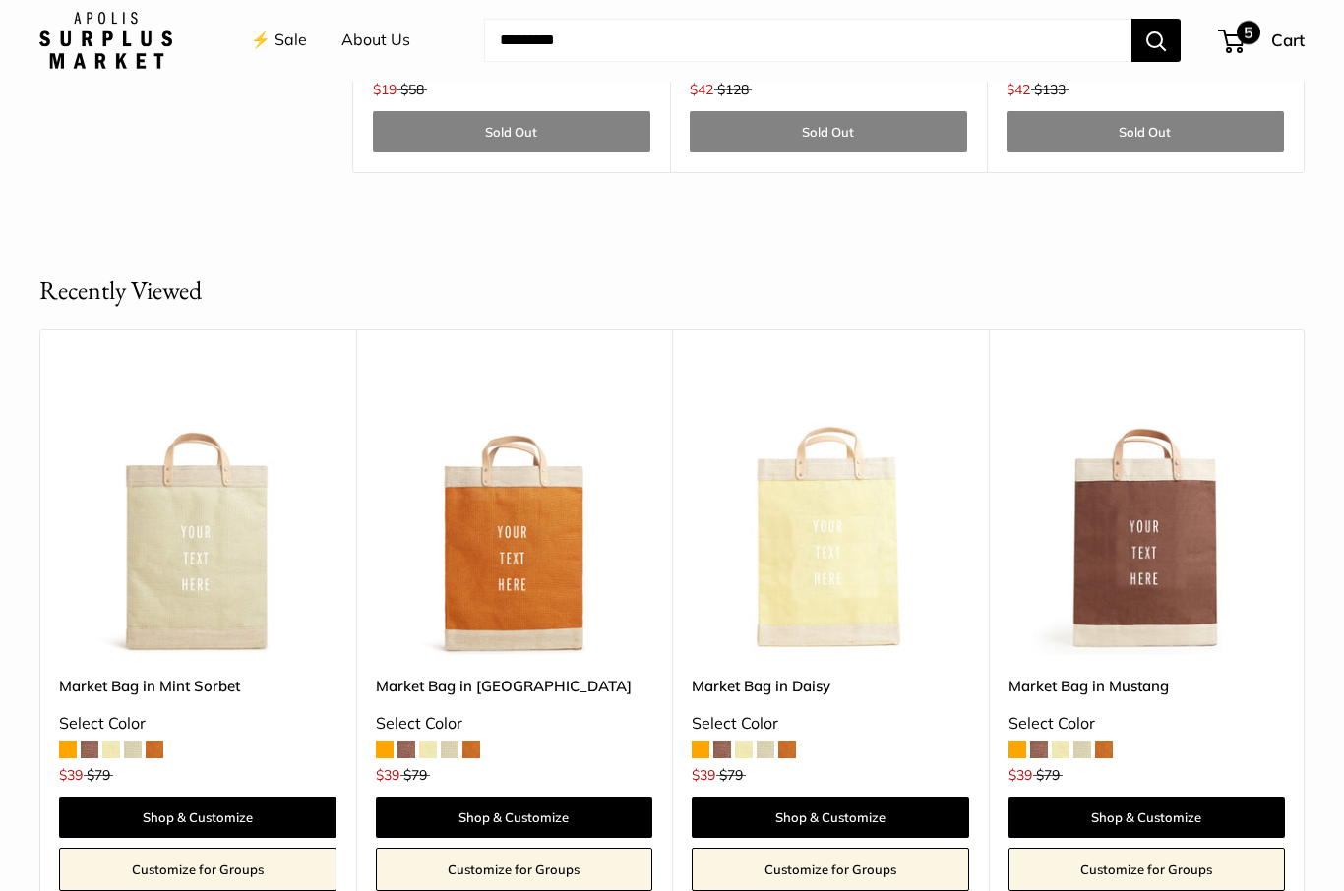
scroll to position [6384, 0]
click at [1242, 27] on span "5" at bounding box center [1248, 34] width 24 height 24
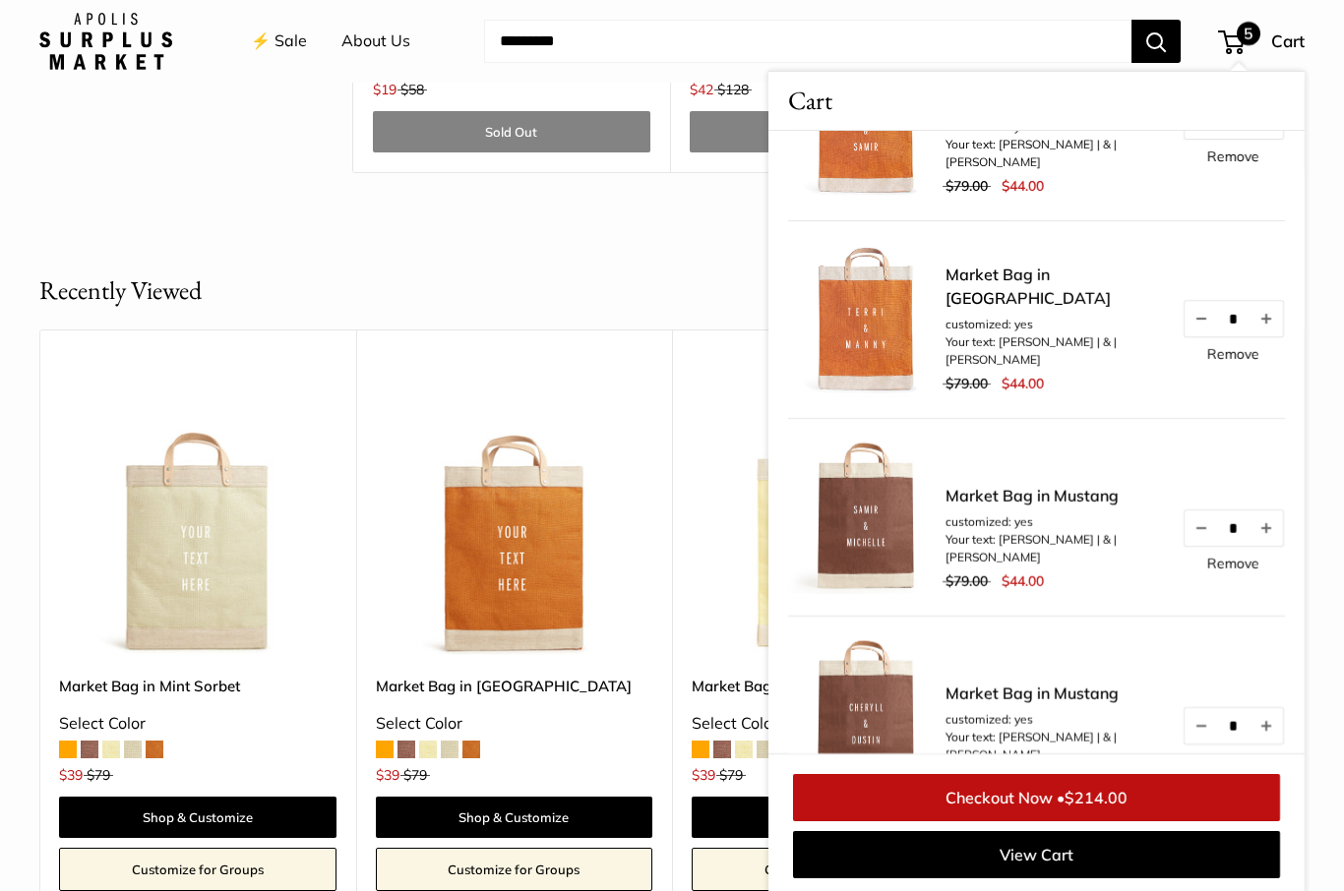
scroll to position [109, 0]
click at [1225, 569] on link "Remove" at bounding box center [1233, 562] width 52 height 14
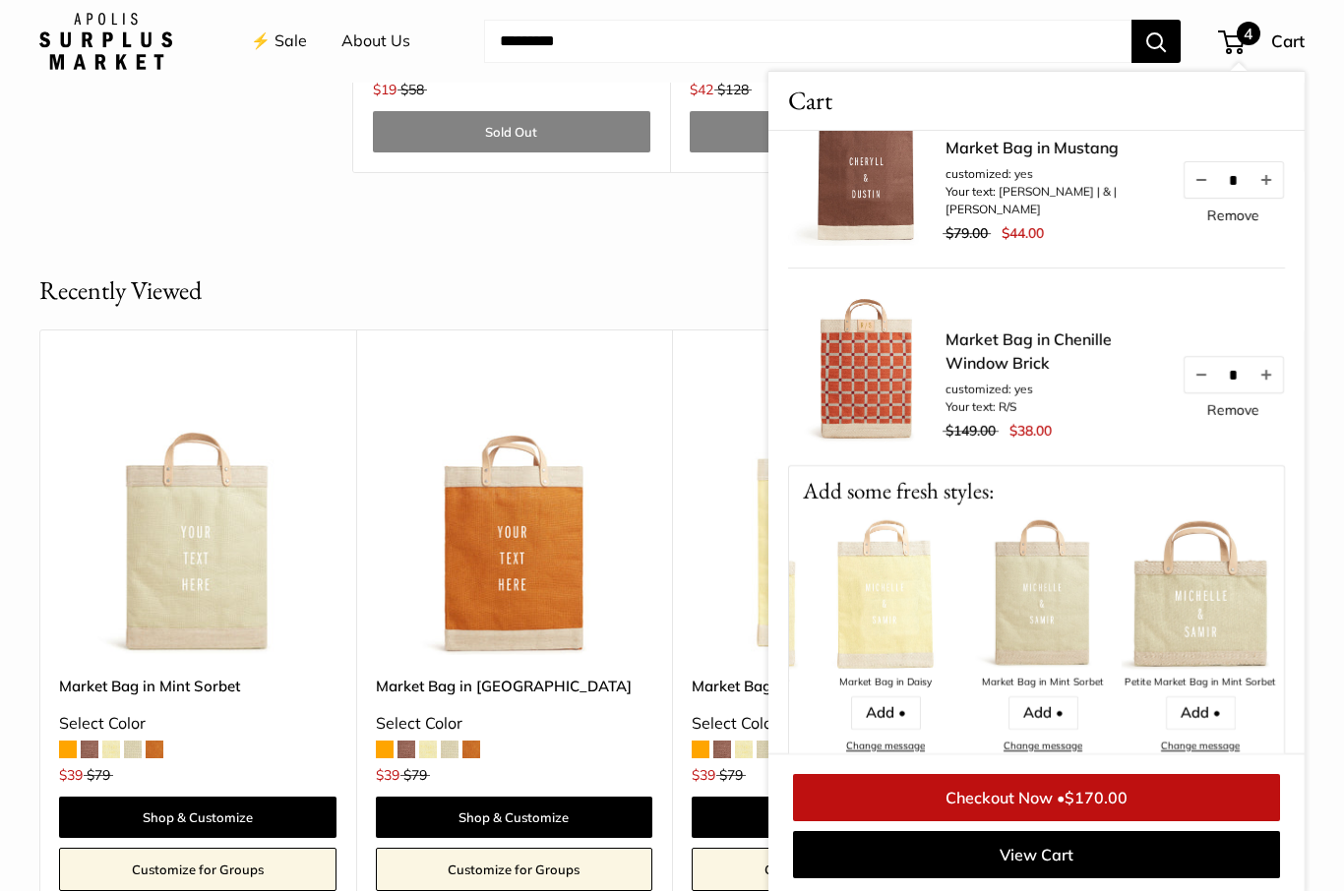
scroll to position [0, 1876]
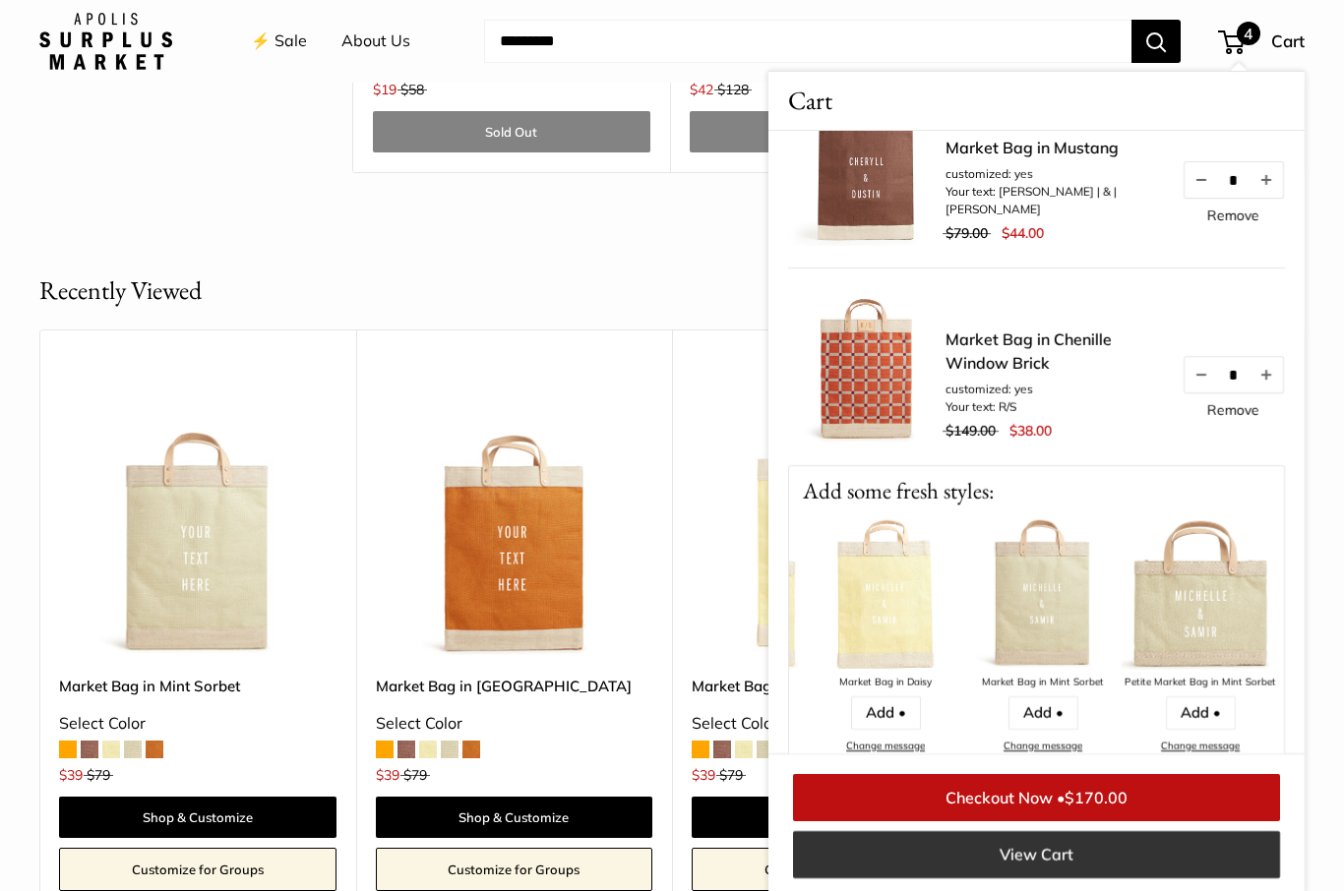
click at [1011, 878] on link "View Cart" at bounding box center [1036, 854] width 487 height 47
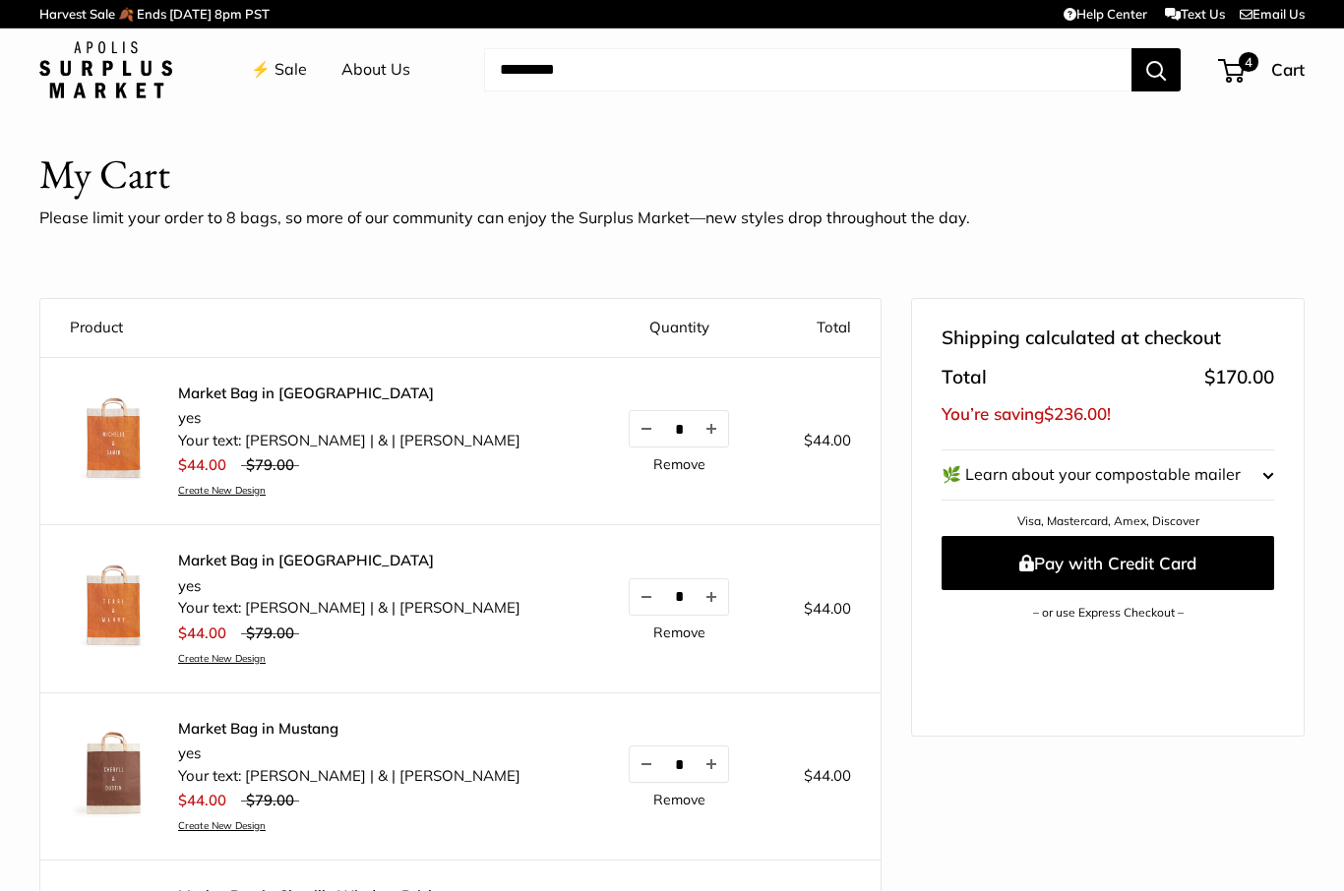
click at [289, 61] on link "⚡️ Sale" at bounding box center [279, 70] width 56 height 30
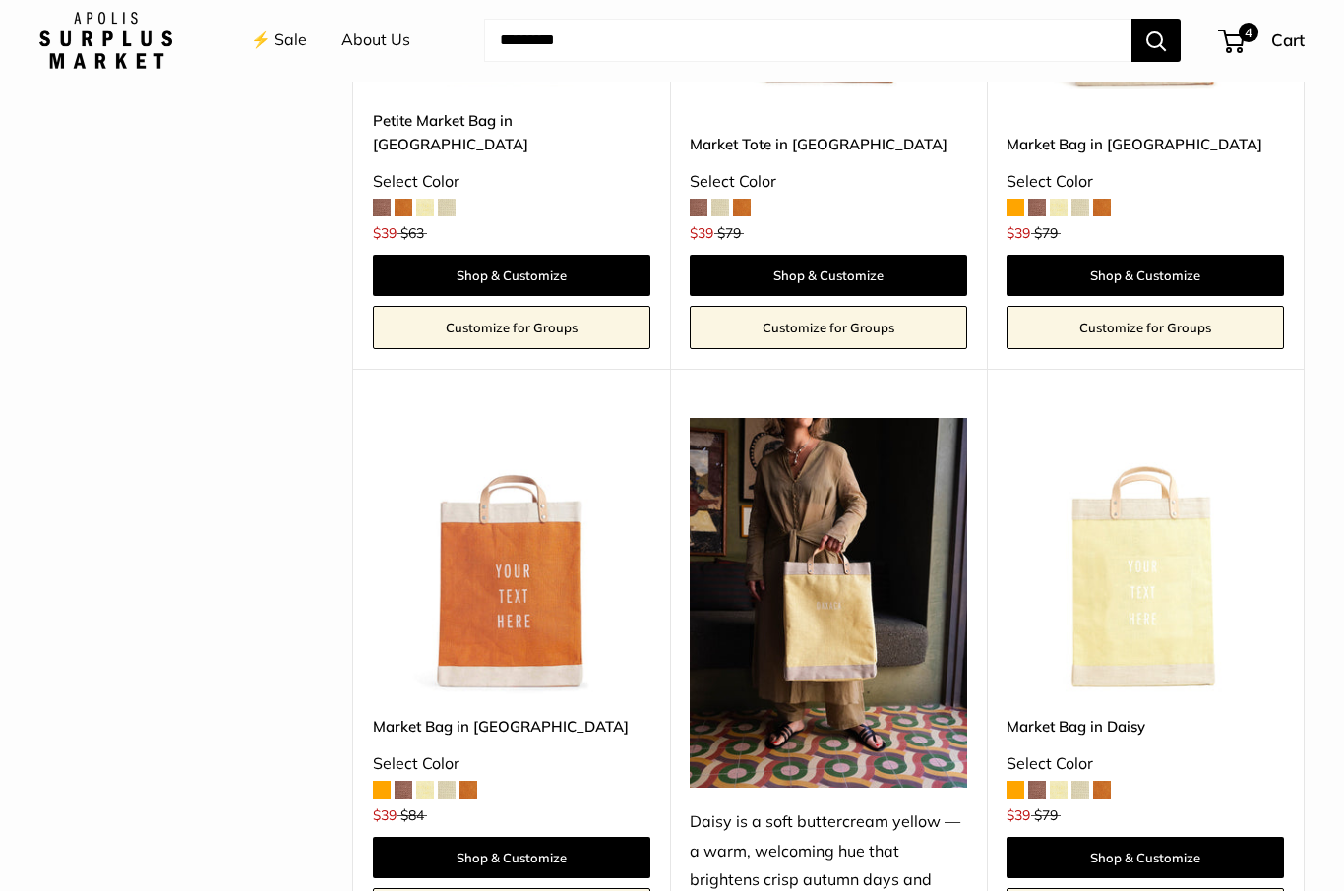
scroll to position [2864, 0]
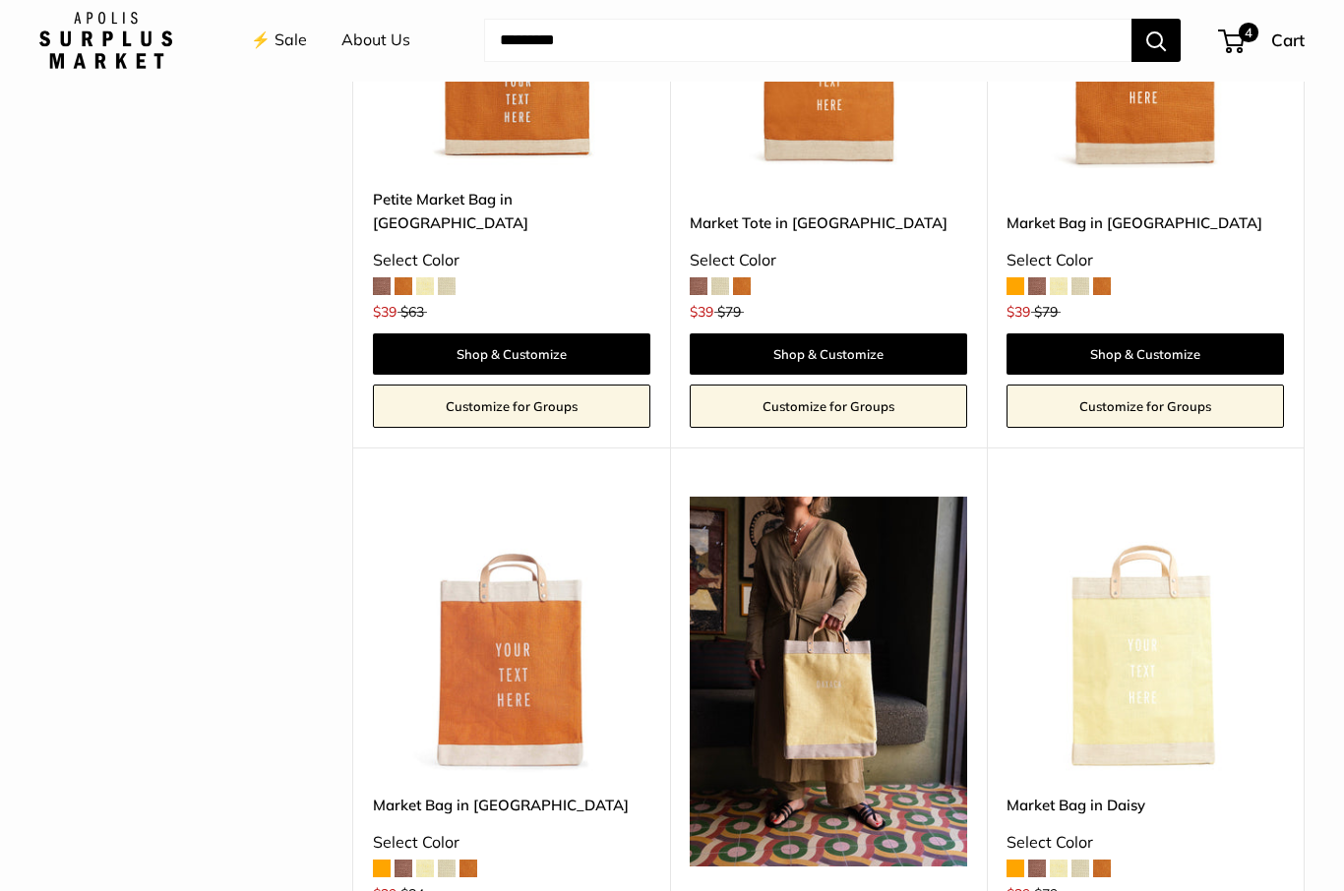
click at [570, 637] on img at bounding box center [511, 636] width 277 height 277
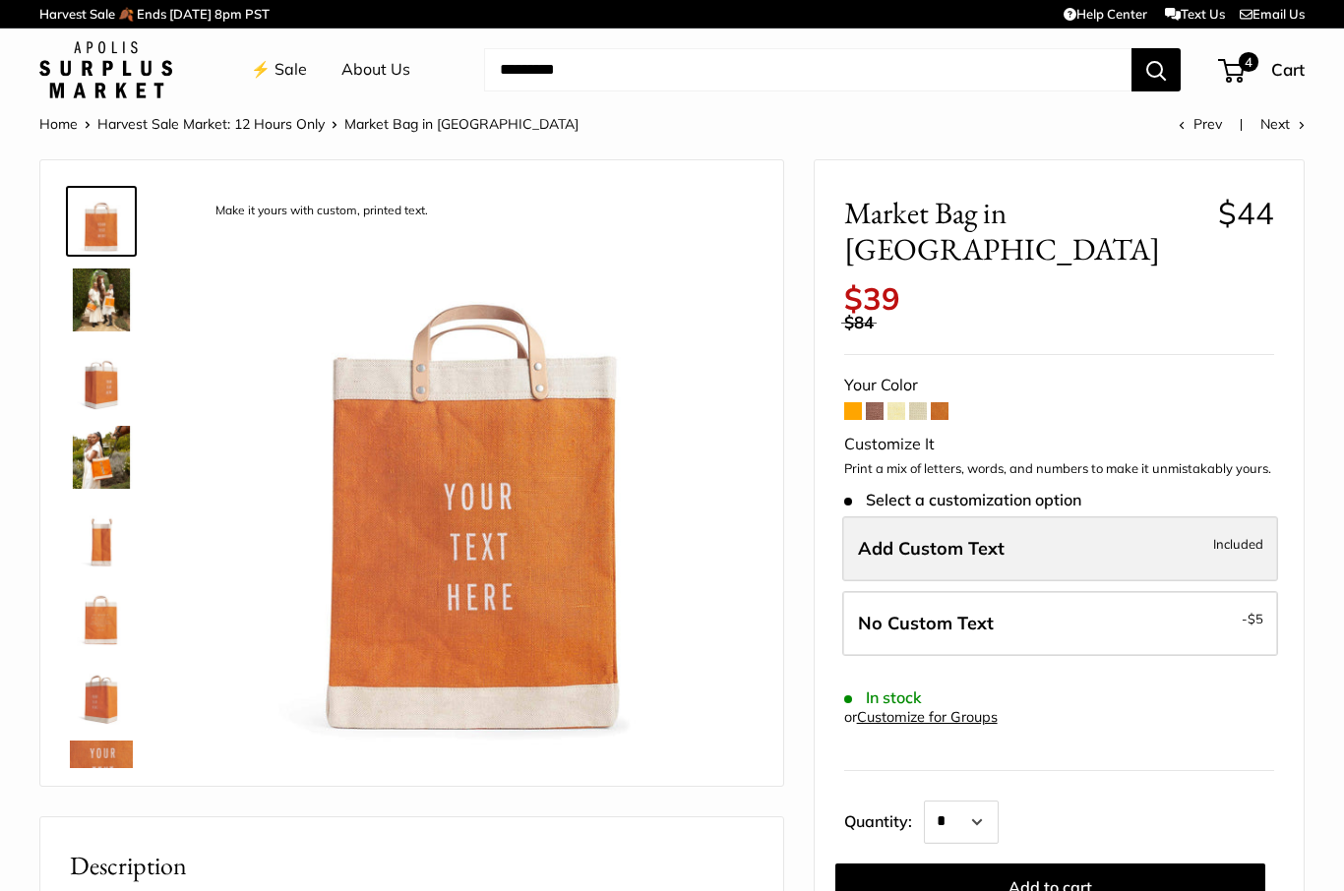
click at [882, 537] on span "Add Custom Text" at bounding box center [931, 548] width 147 height 23
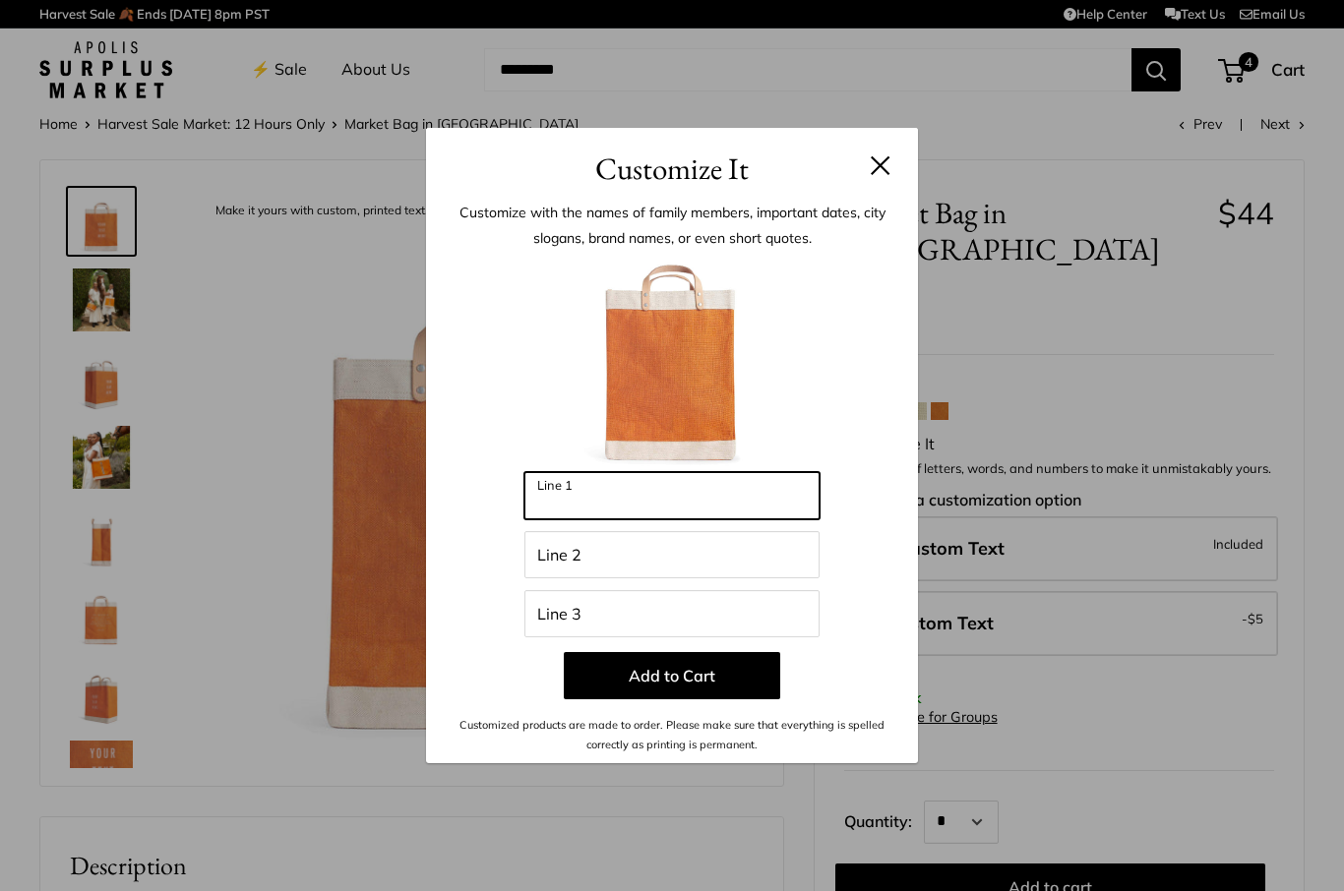
click at [589, 495] on input "Line 1" at bounding box center [671, 495] width 295 height 47
type input "*******"
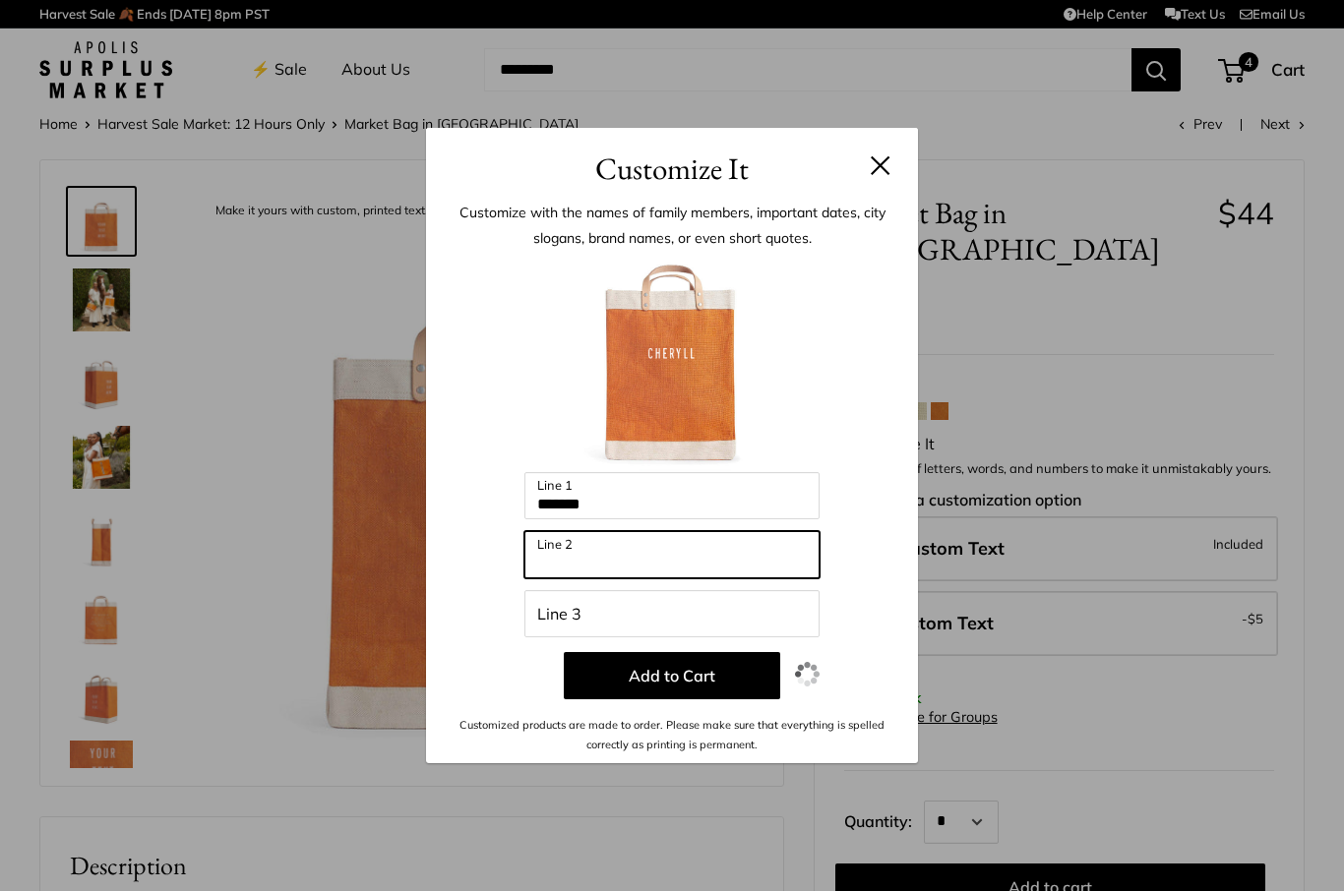
click at [698, 556] on input "Line 2" at bounding box center [671, 554] width 295 height 47
type input "*"
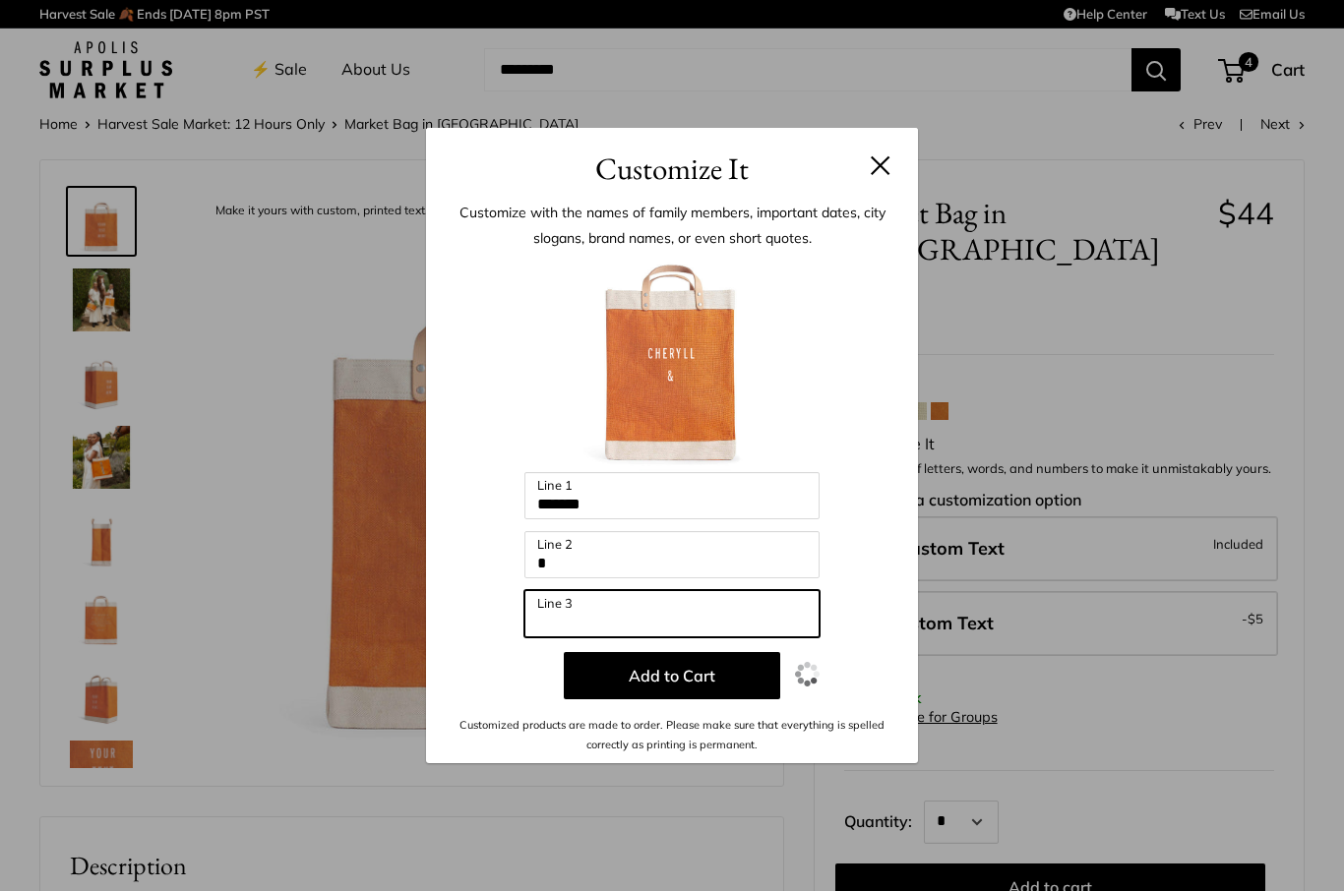
click at [678, 608] on input "Line 3" at bounding box center [671, 613] width 295 height 47
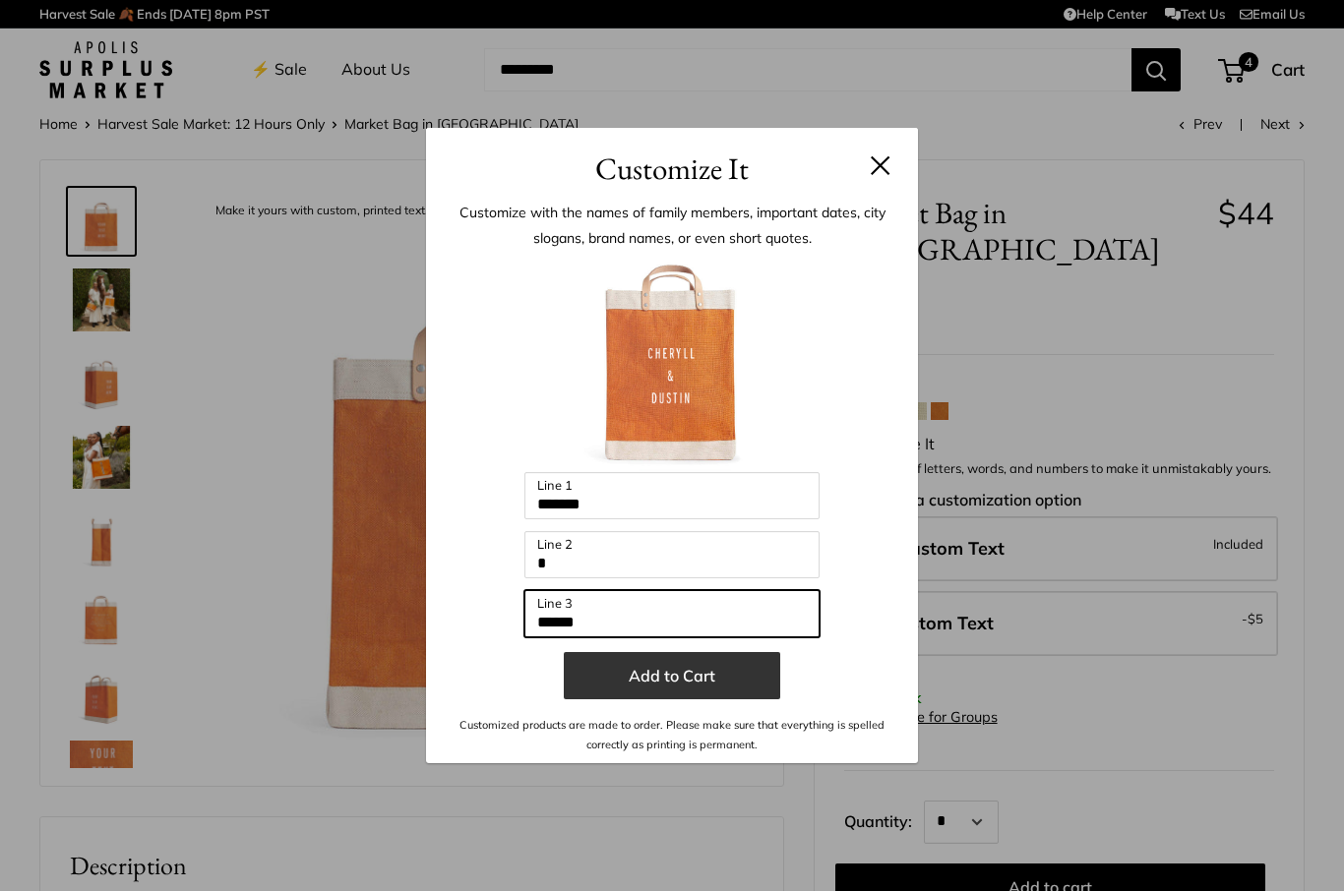
type input "******"
click at [596, 689] on button "Add to Cart" at bounding box center [672, 675] width 216 height 47
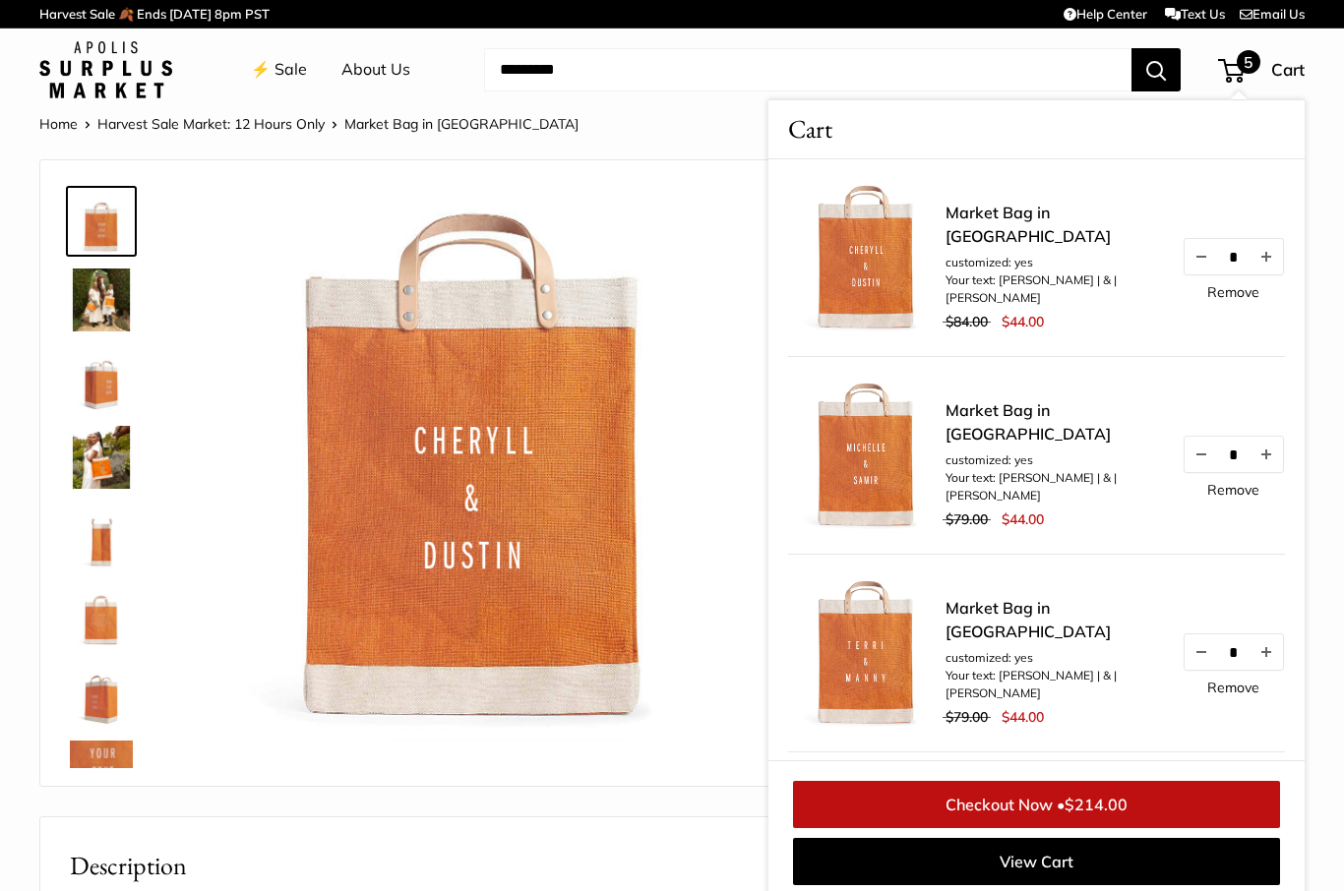
click at [391, 639] on img at bounding box center [476, 468] width 556 height 556
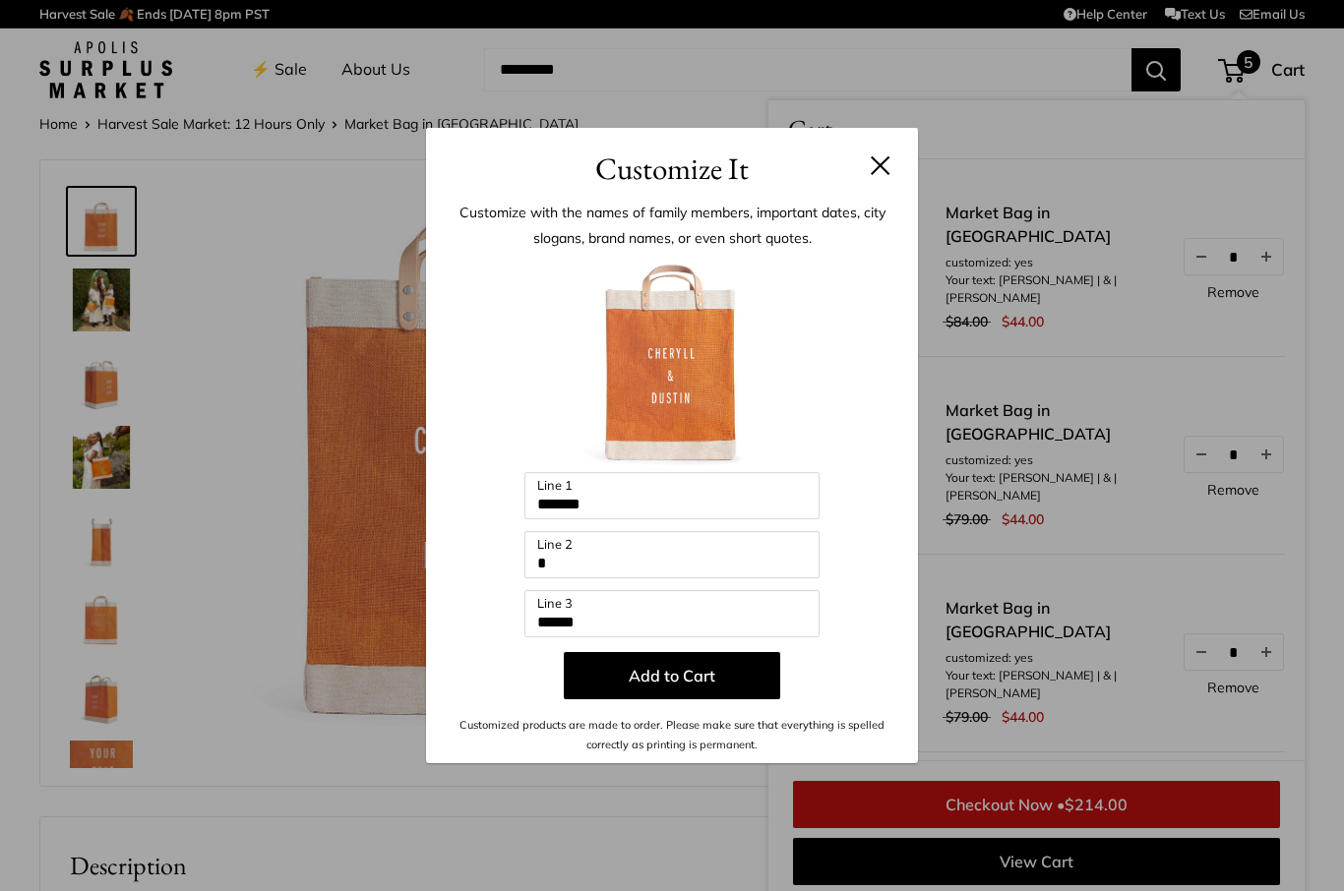
scroll to position [8, 0]
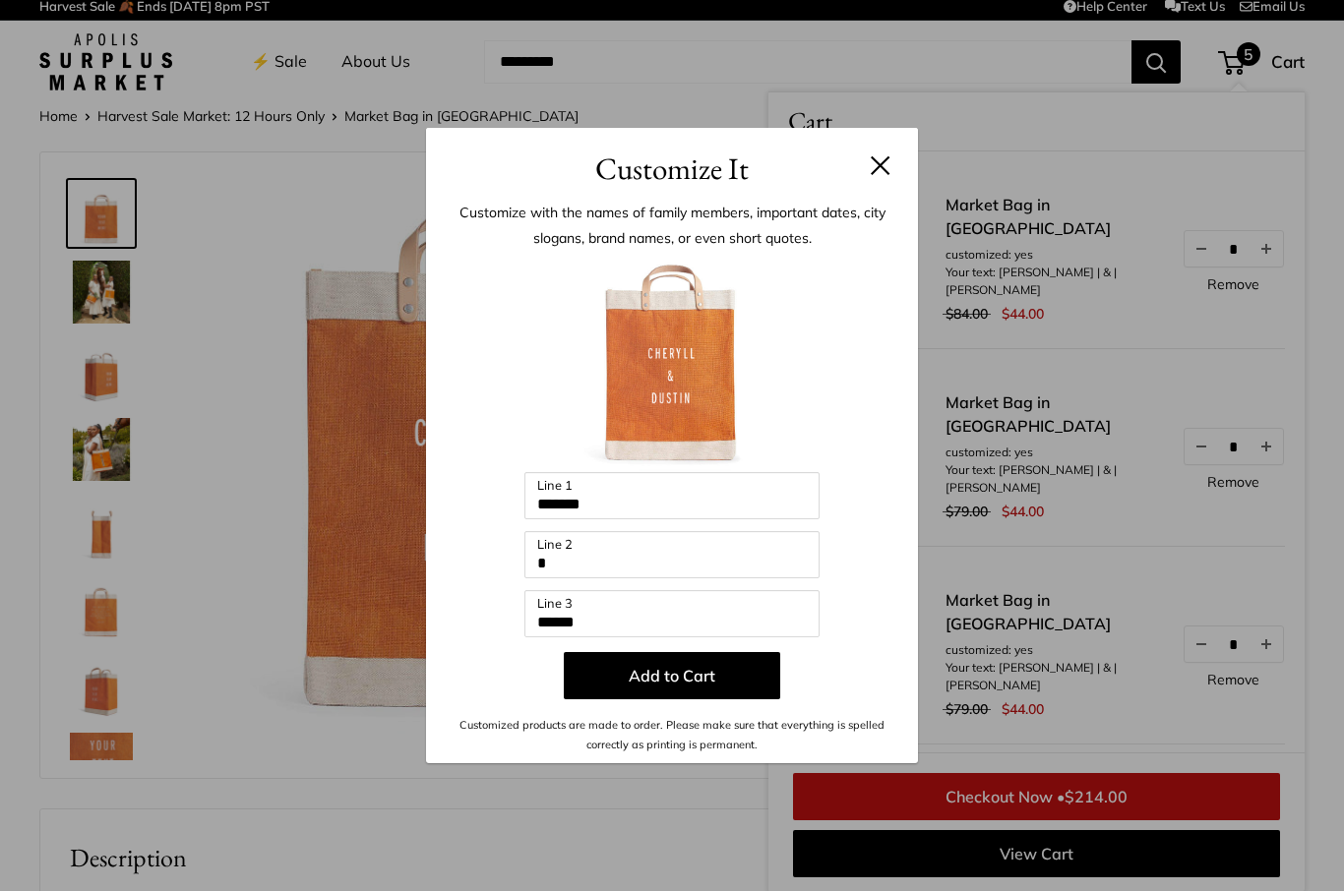
click at [377, 494] on div "Customize It Customize with the names of family members, important dates, city …" at bounding box center [672, 445] width 1344 height 891
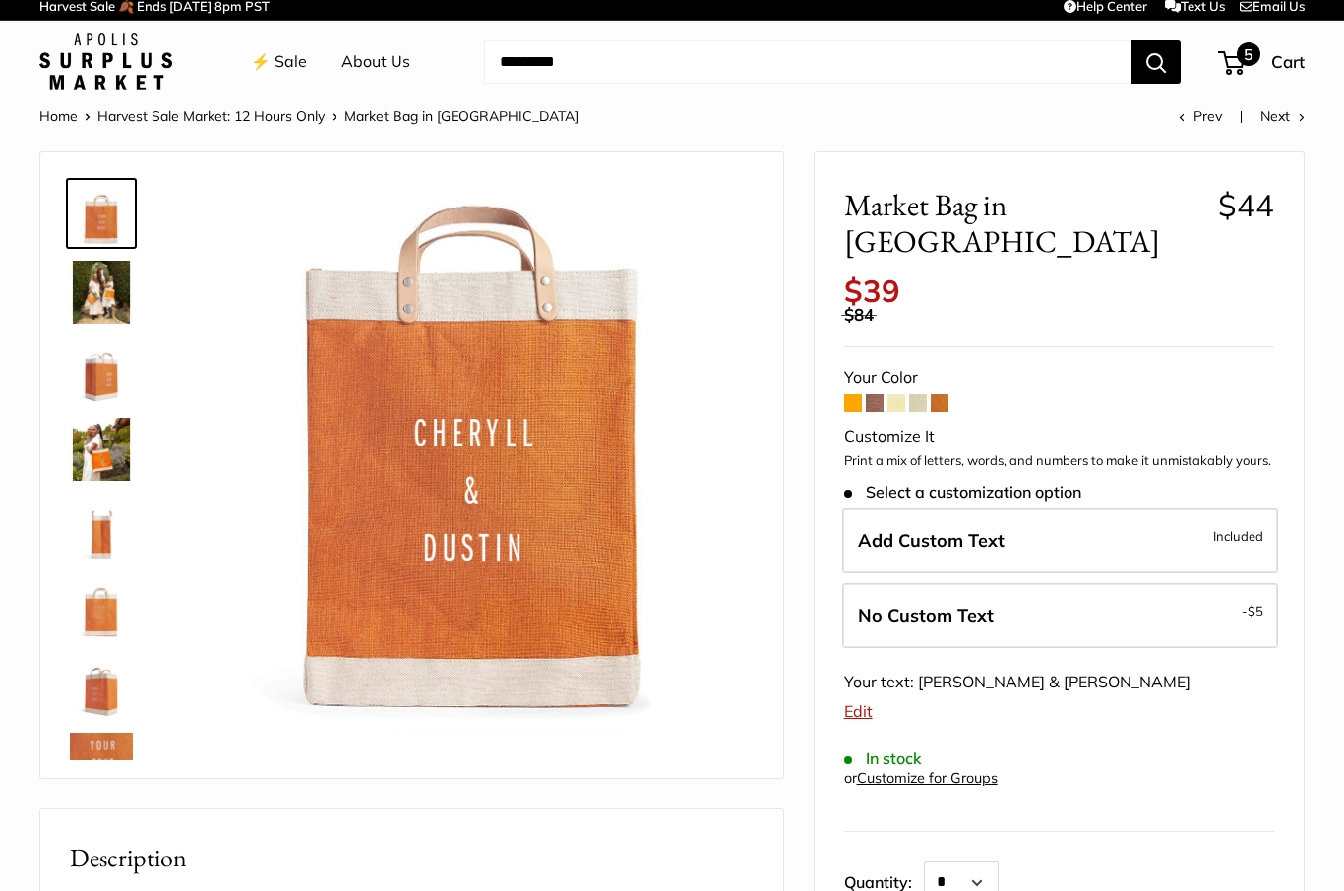
click at [1227, 71] on span "5" at bounding box center [1231, 63] width 27 height 24
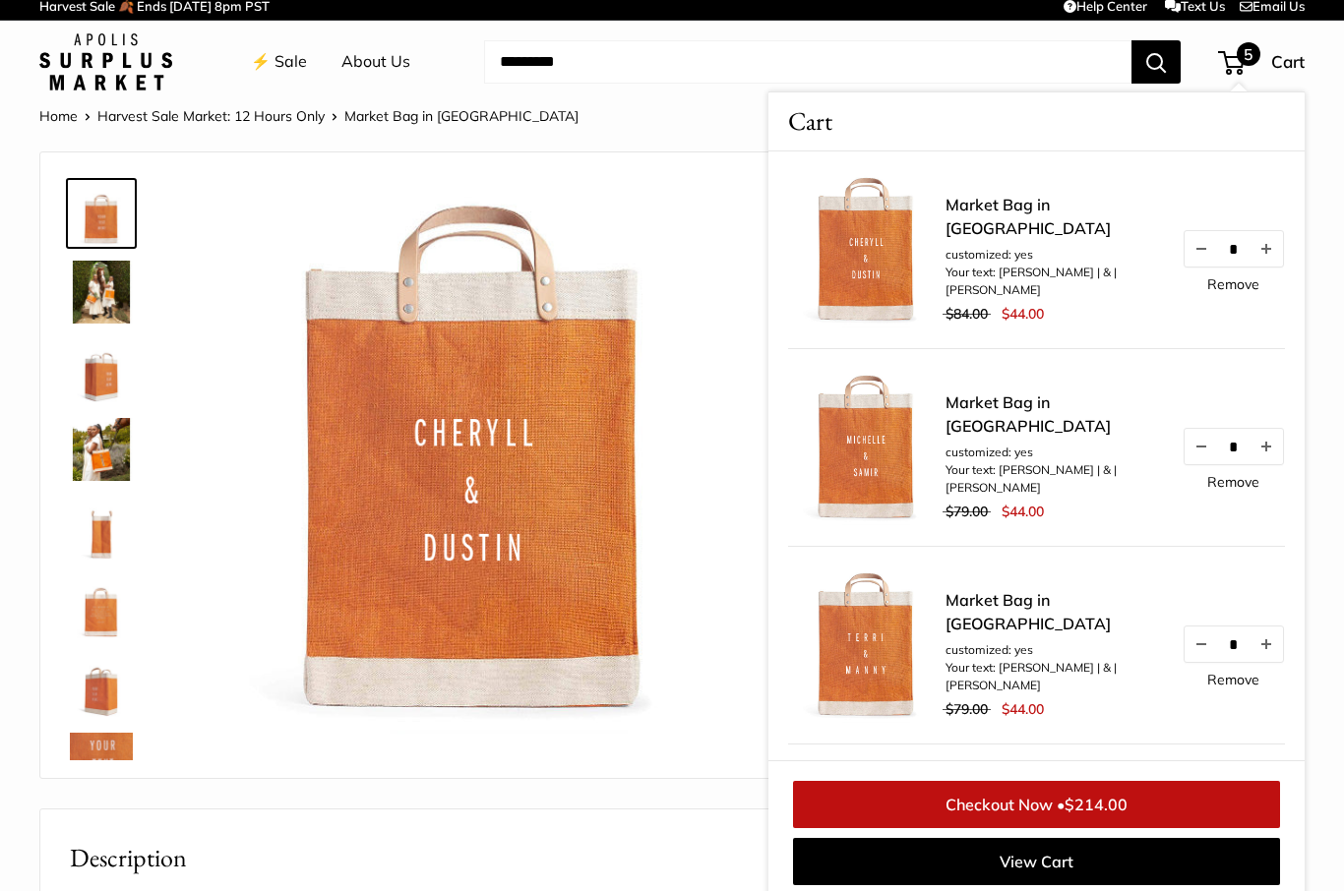
click at [1243, 291] on link "Remove" at bounding box center [1233, 284] width 52 height 14
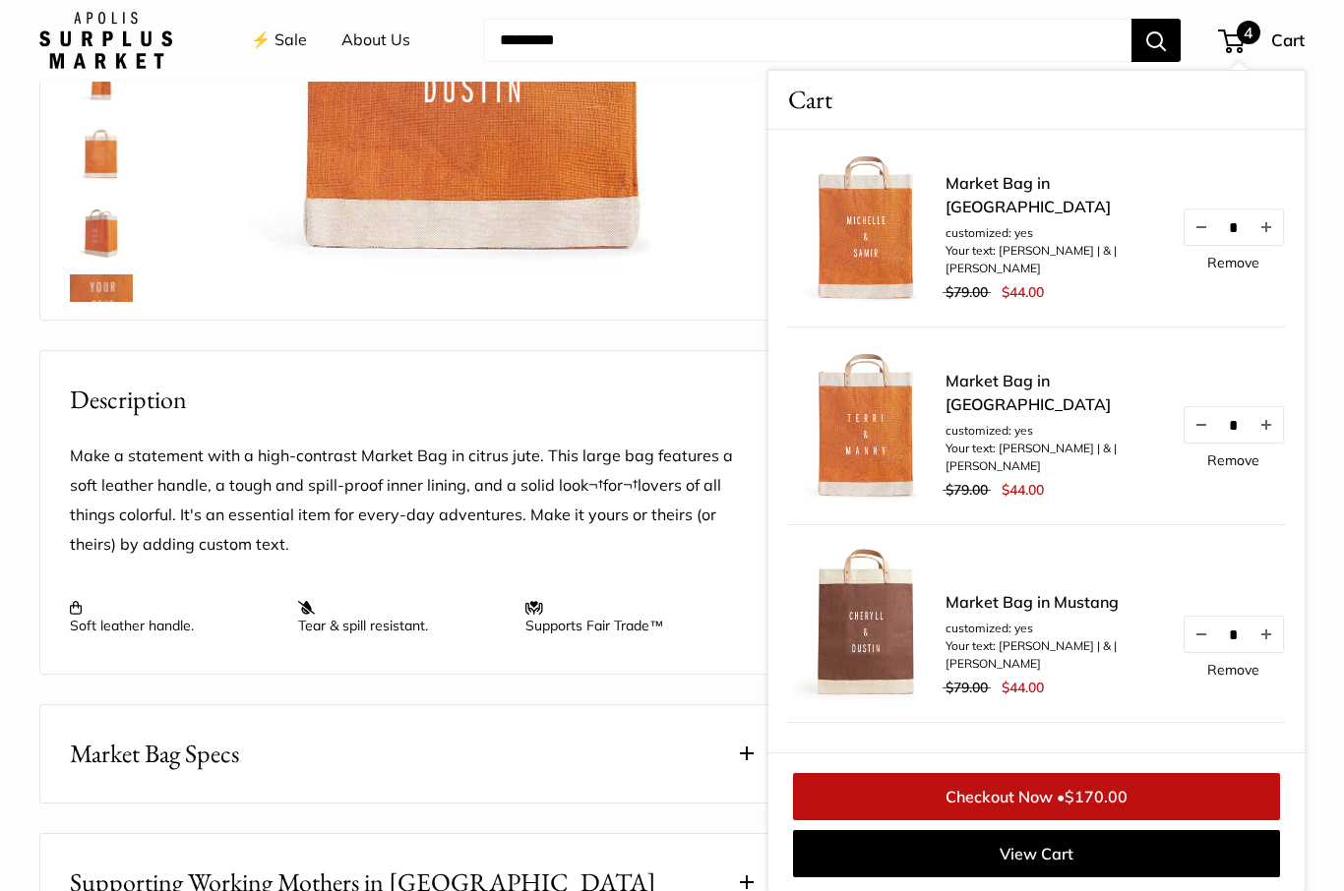
scroll to position [466, 0]
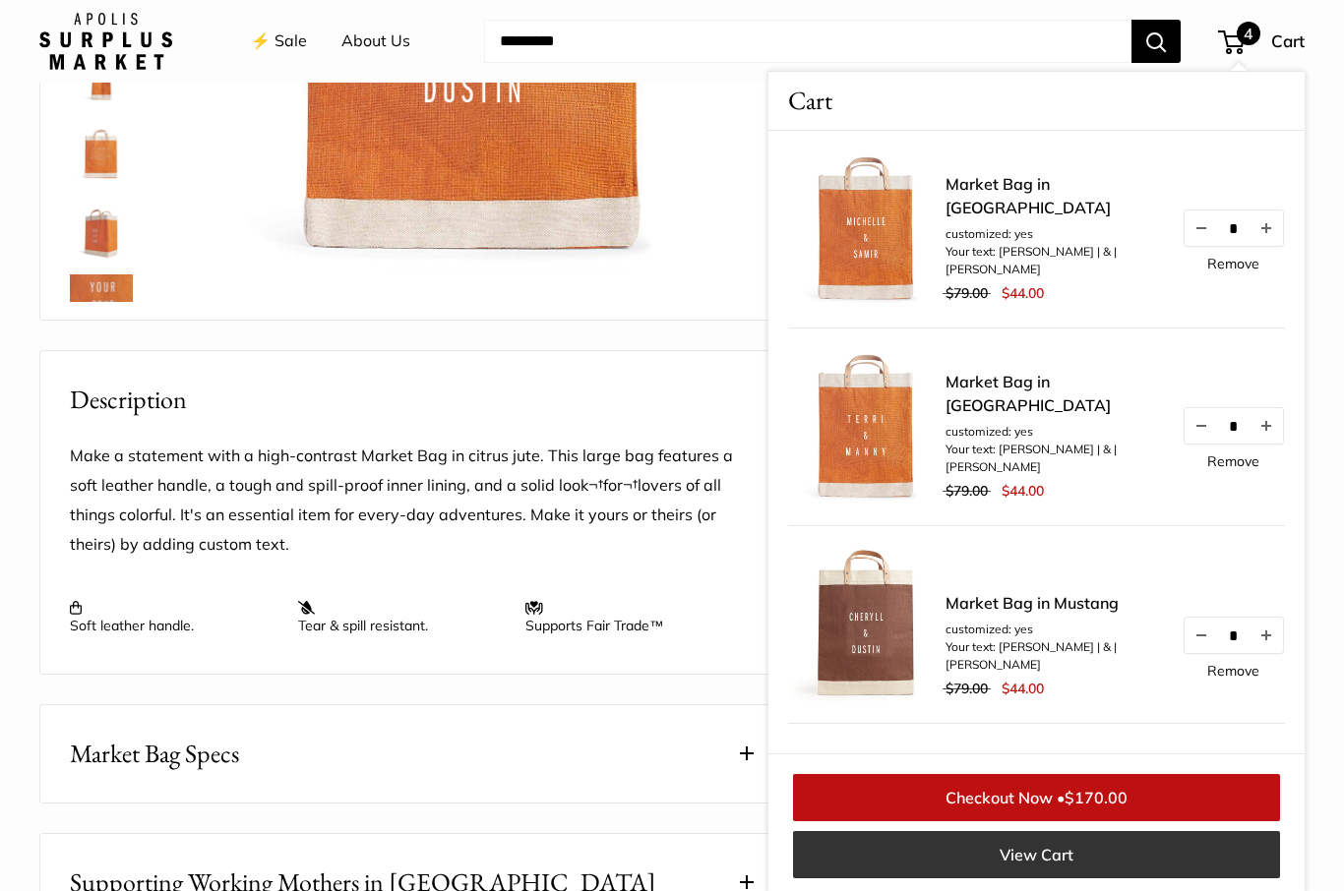
click at [1010, 878] on link "View Cart" at bounding box center [1036, 854] width 487 height 47
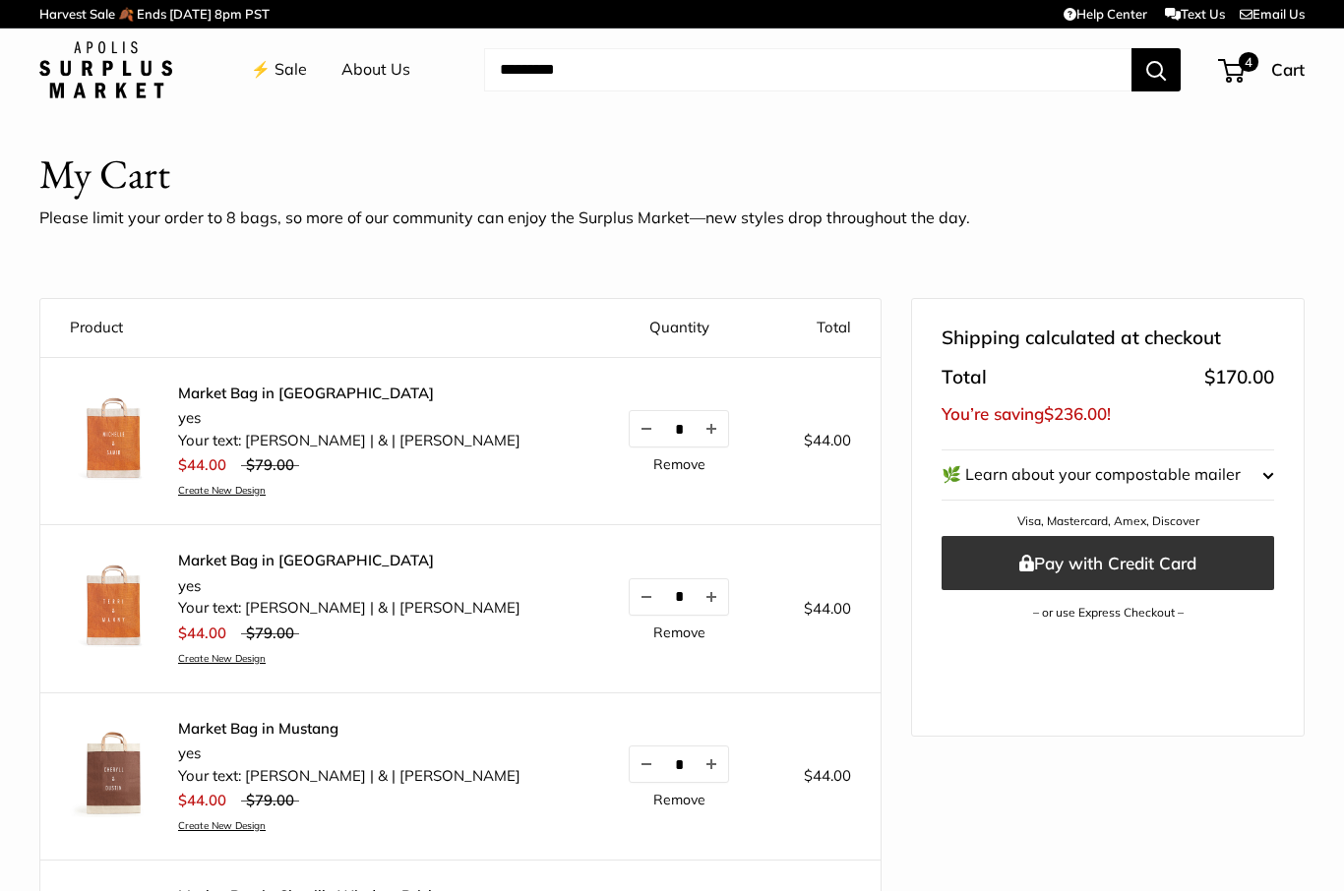
click at [1083, 557] on button "Pay with Credit Card" at bounding box center [1107, 563] width 332 height 54
